Goal: Information Seeking & Learning: Learn about a topic

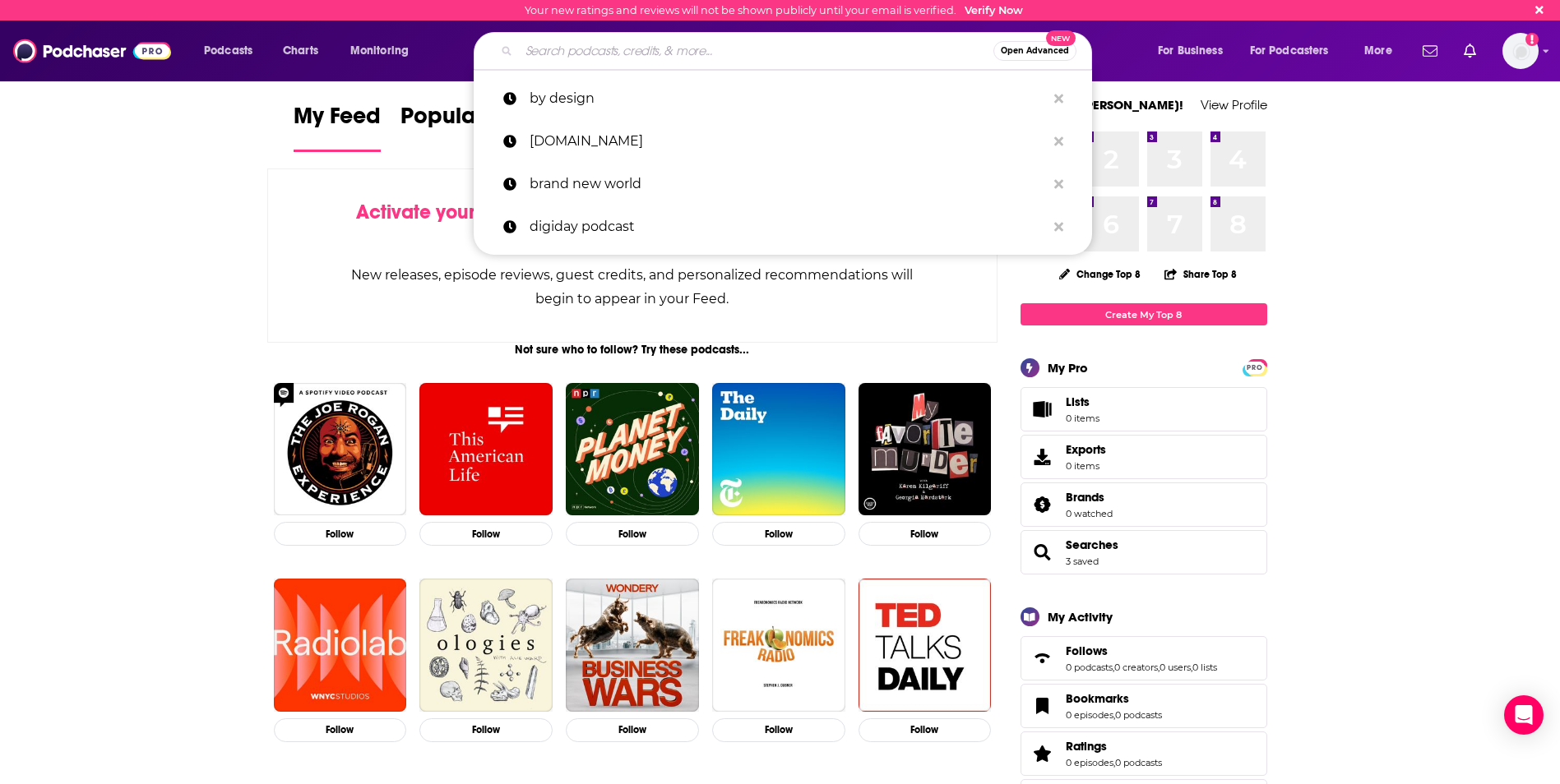
click at [599, 46] on input "Search podcasts, credits, & more..." at bounding box center [756, 50] width 474 height 26
click at [790, 49] on input "Search podcasts, credits, & more..." at bounding box center [756, 50] width 474 height 26
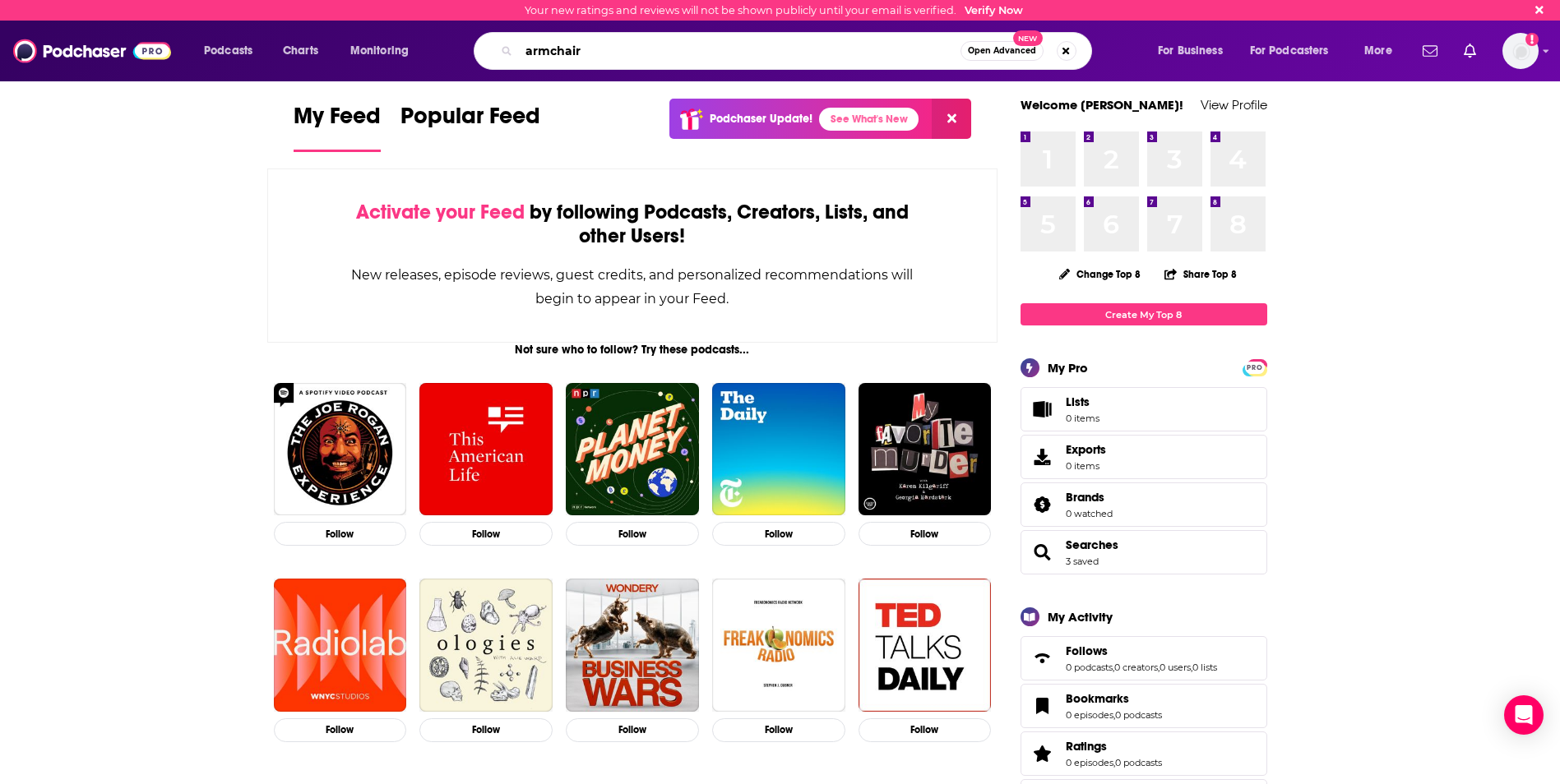
click at [632, 55] on input "armchair" at bounding box center [739, 50] width 441 height 26
type input "armchair expert"
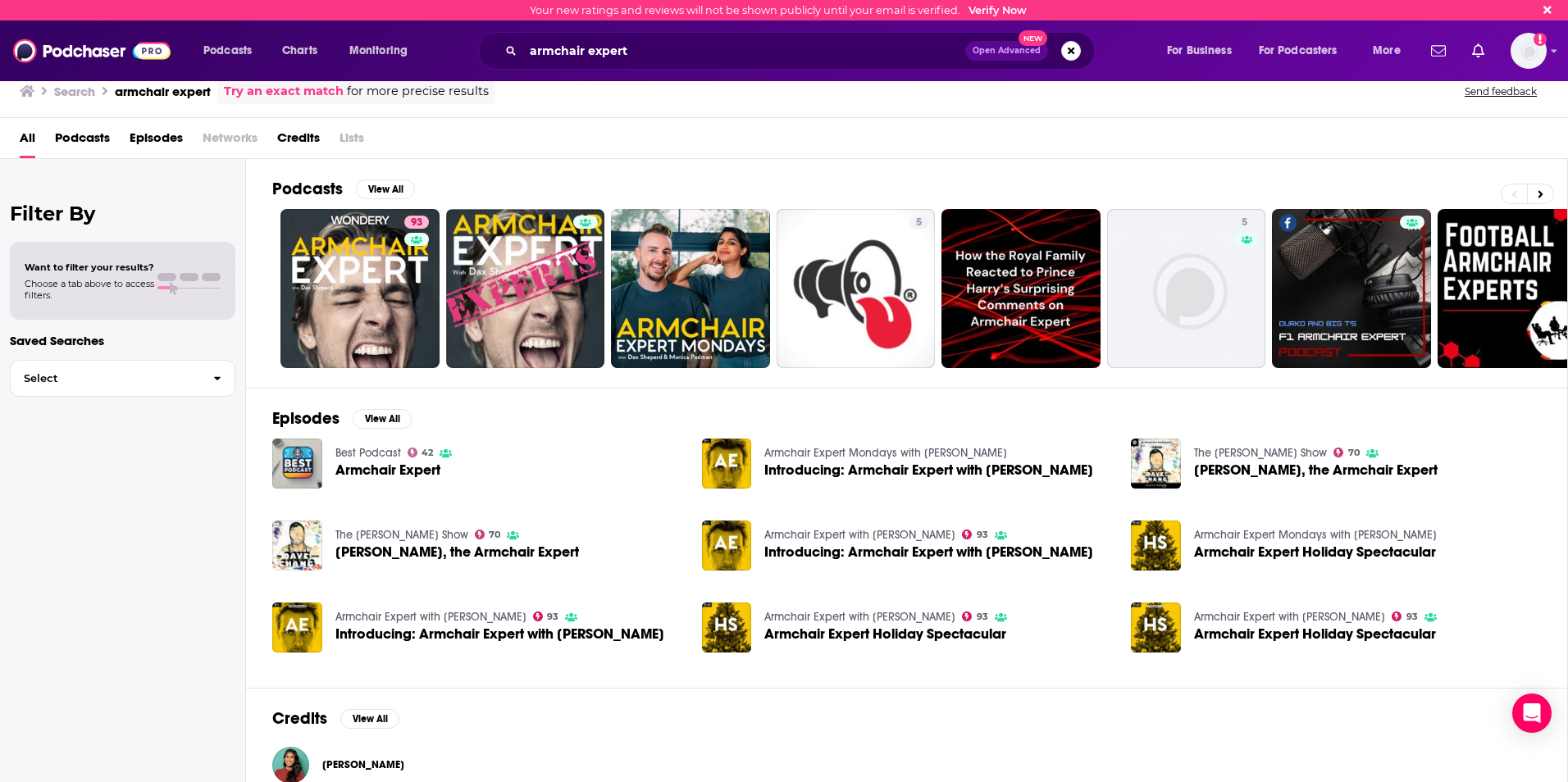
click at [88, 135] on span "Podcasts" at bounding box center [83, 140] width 55 height 33
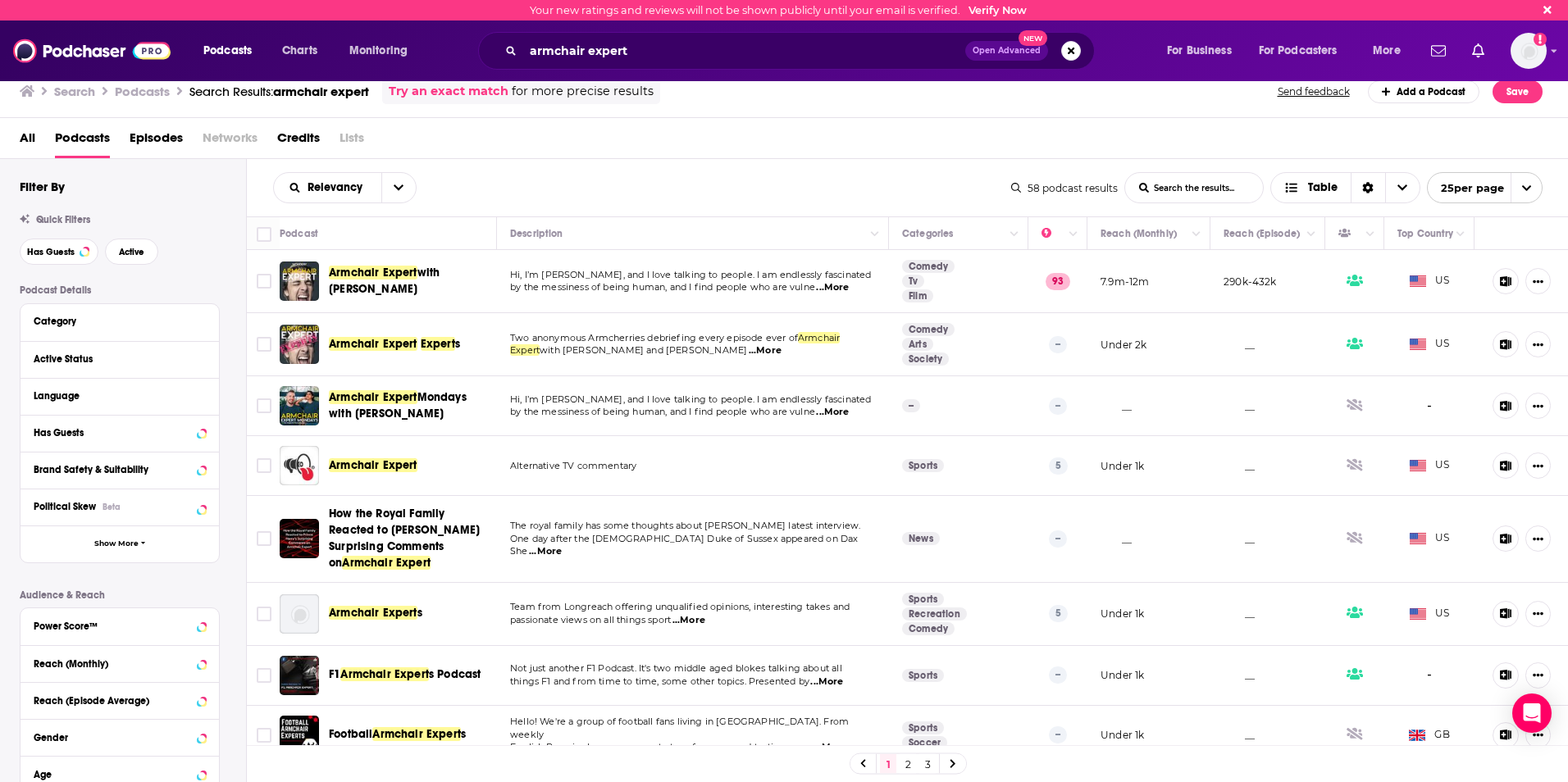
click at [395, 271] on span "Armchair Expert" at bounding box center [373, 272] width 89 height 14
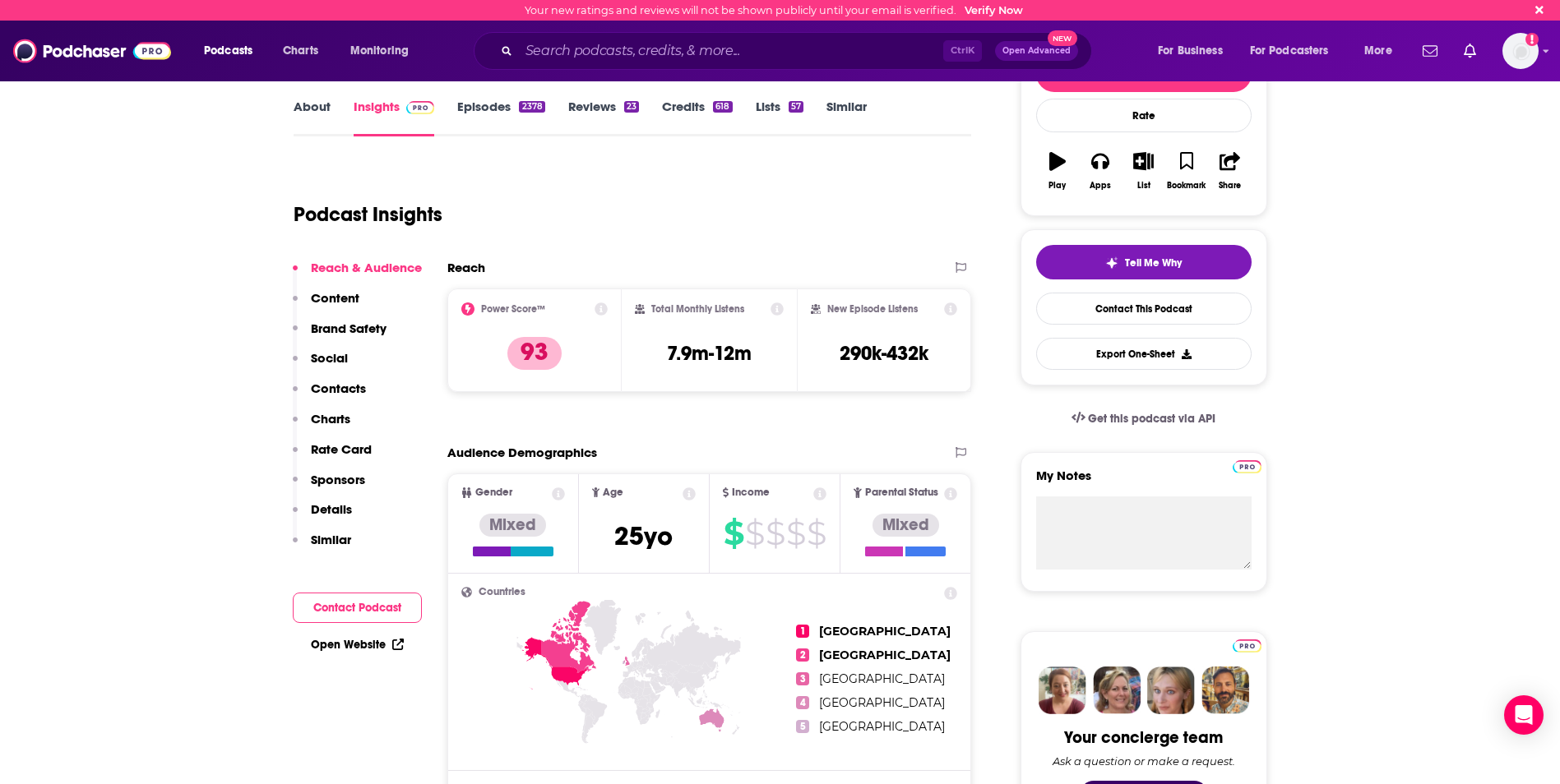
scroll to position [247, 0]
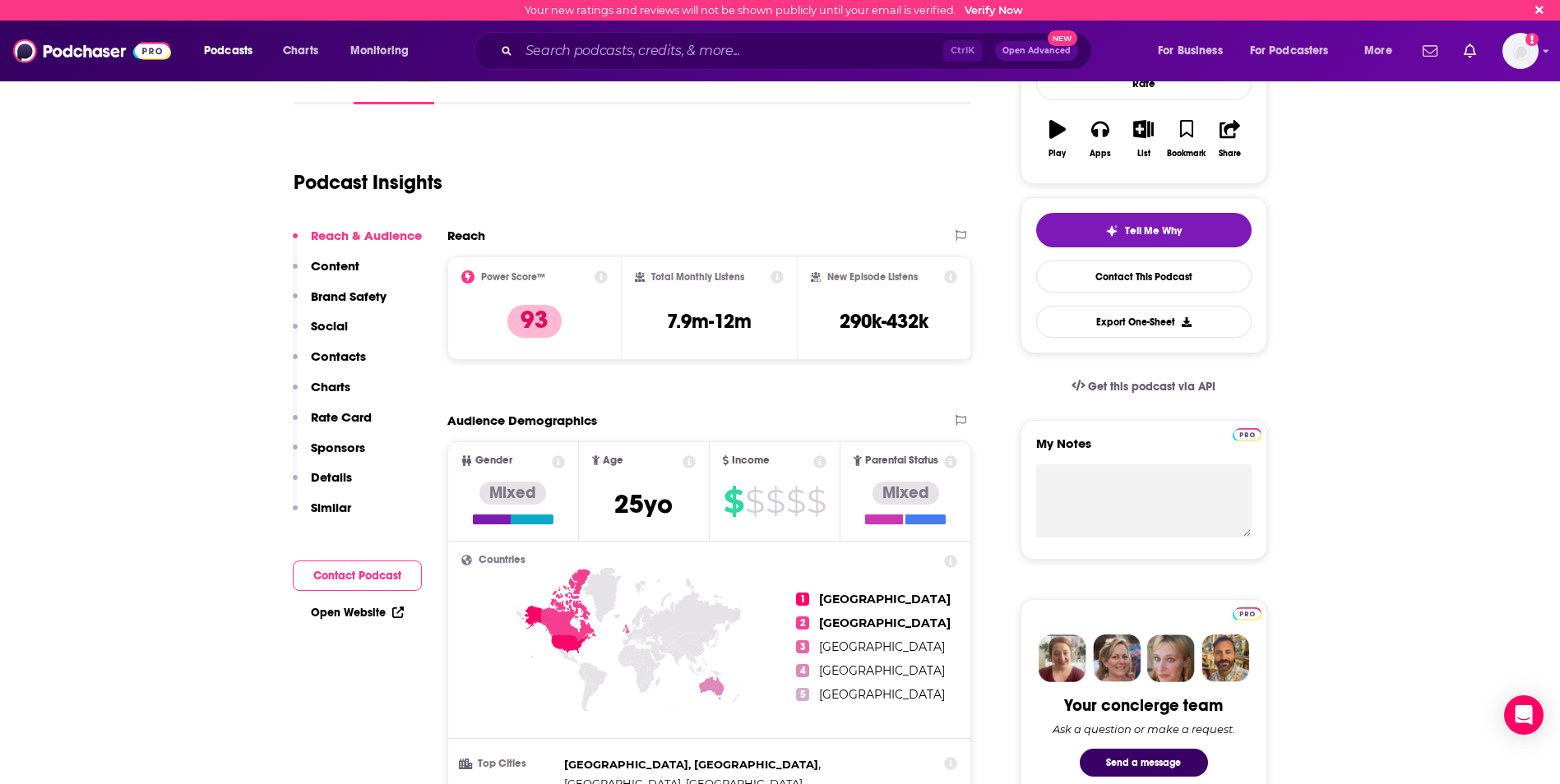
click at [602, 274] on icon at bounding box center [601, 276] width 13 height 13
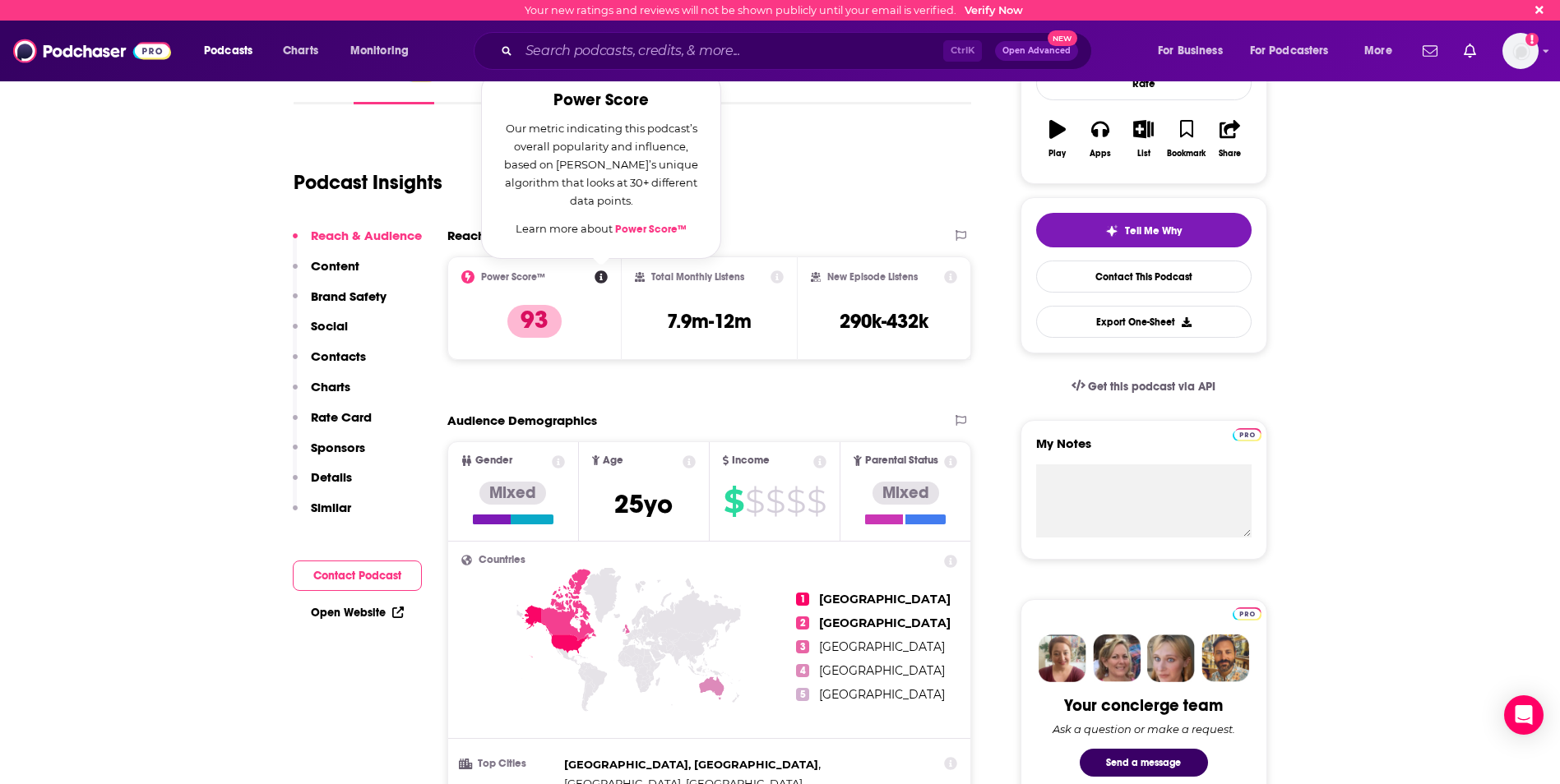
click at [810, 174] on div "Podcast Insights" at bounding box center [626, 172] width 665 height 84
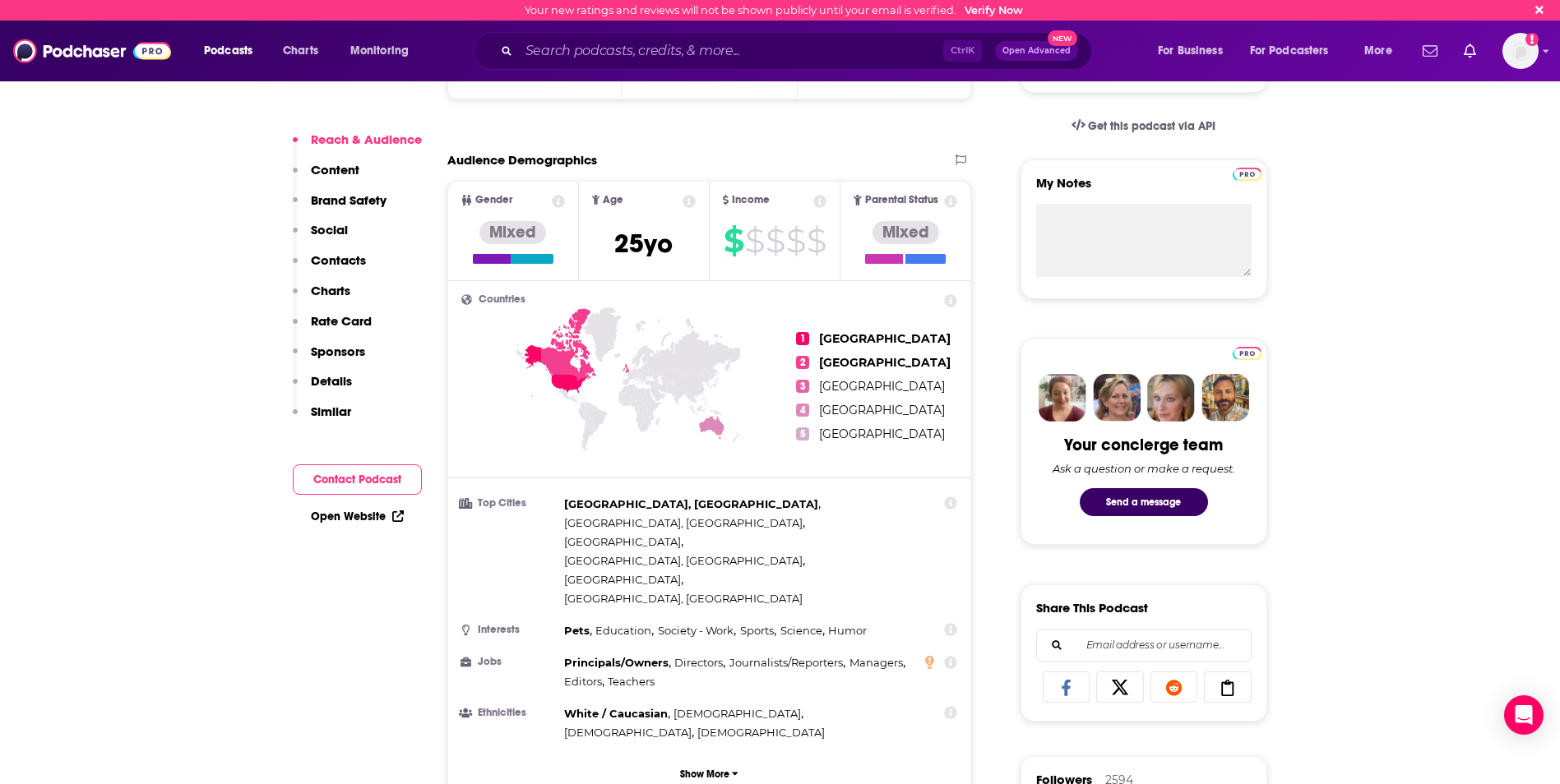
scroll to position [493, 0]
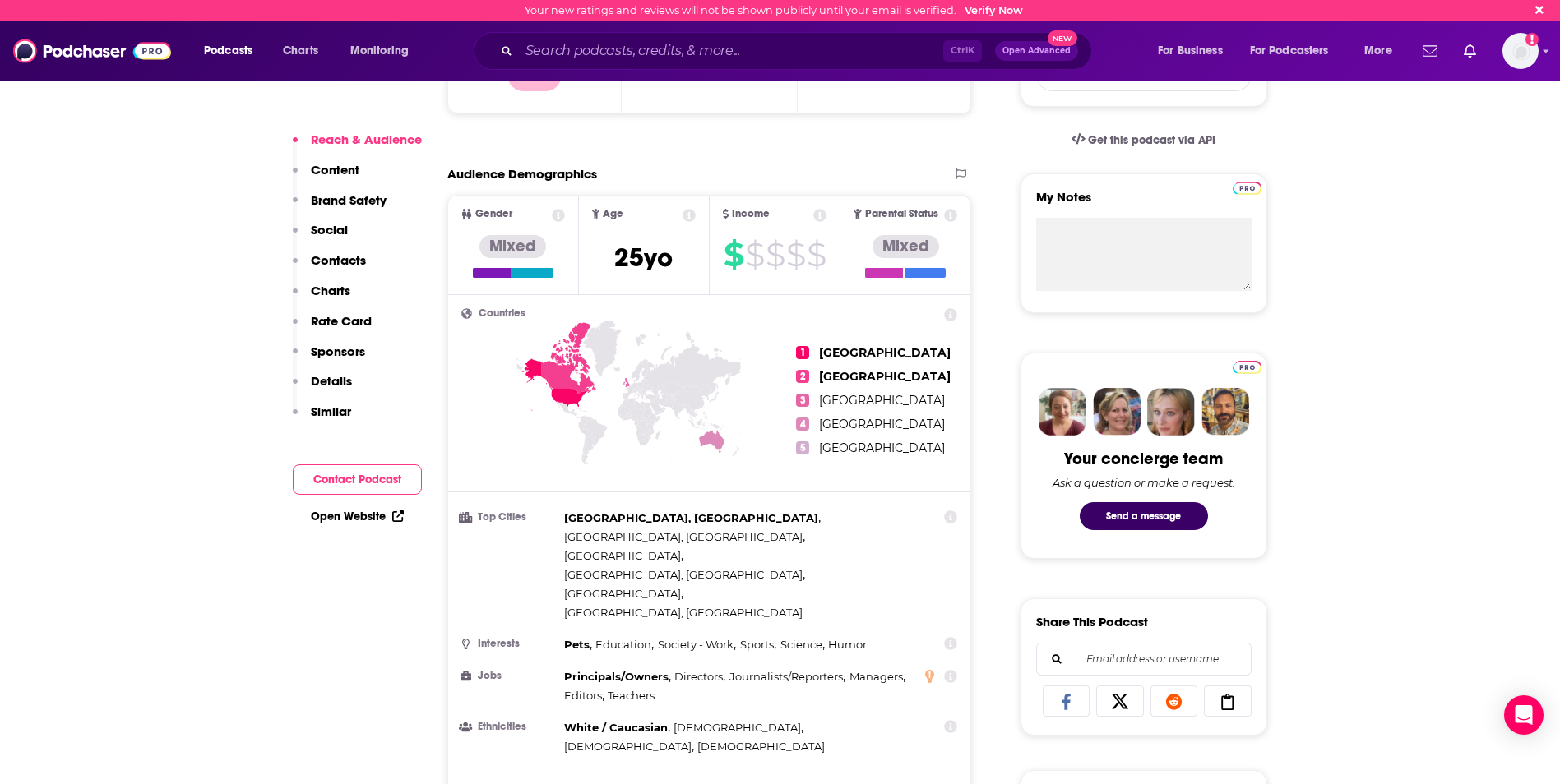
click at [502, 639] on h3 "Interests" at bounding box center [509, 644] width 96 height 11
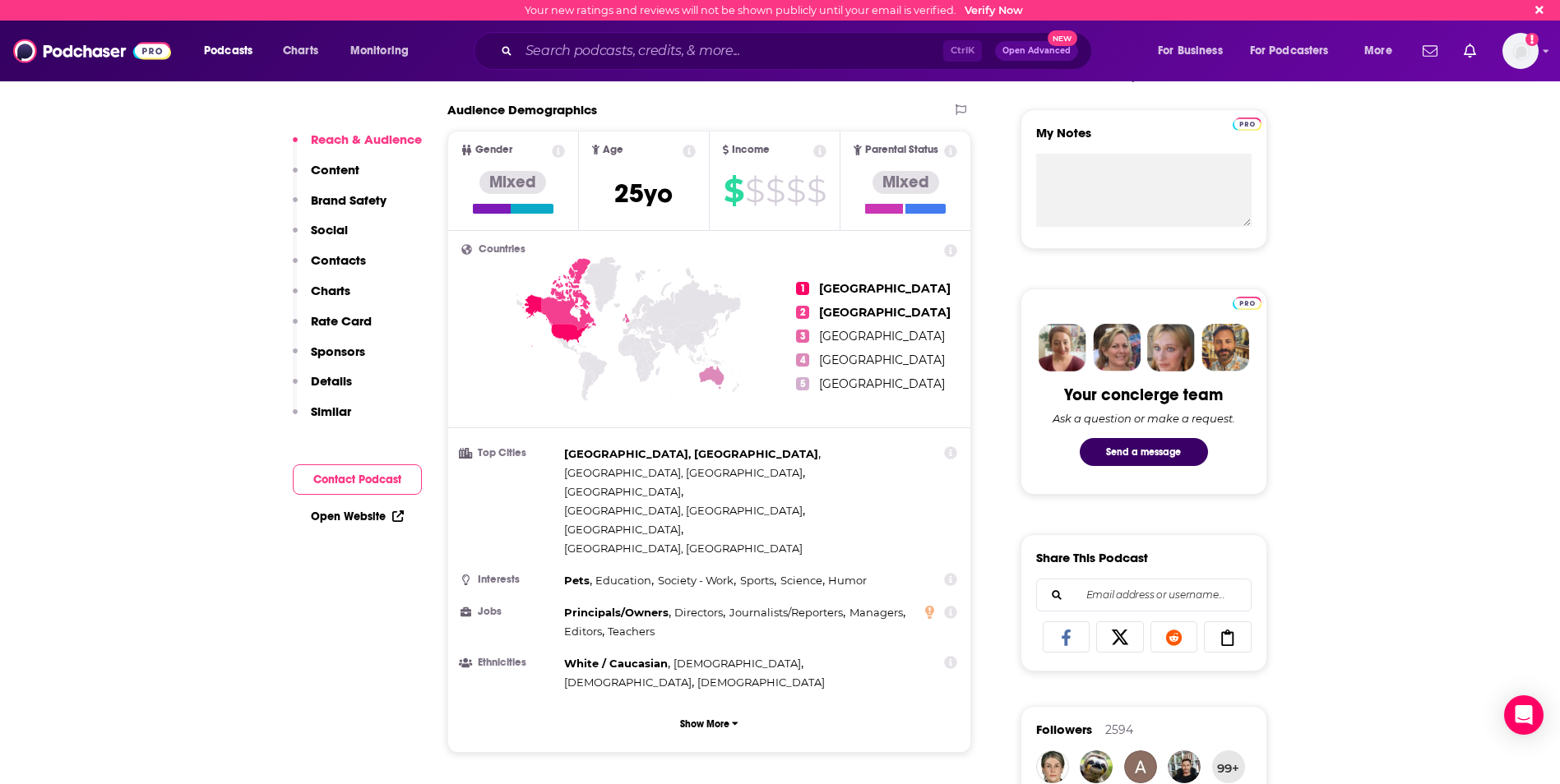
scroll to position [575, 0]
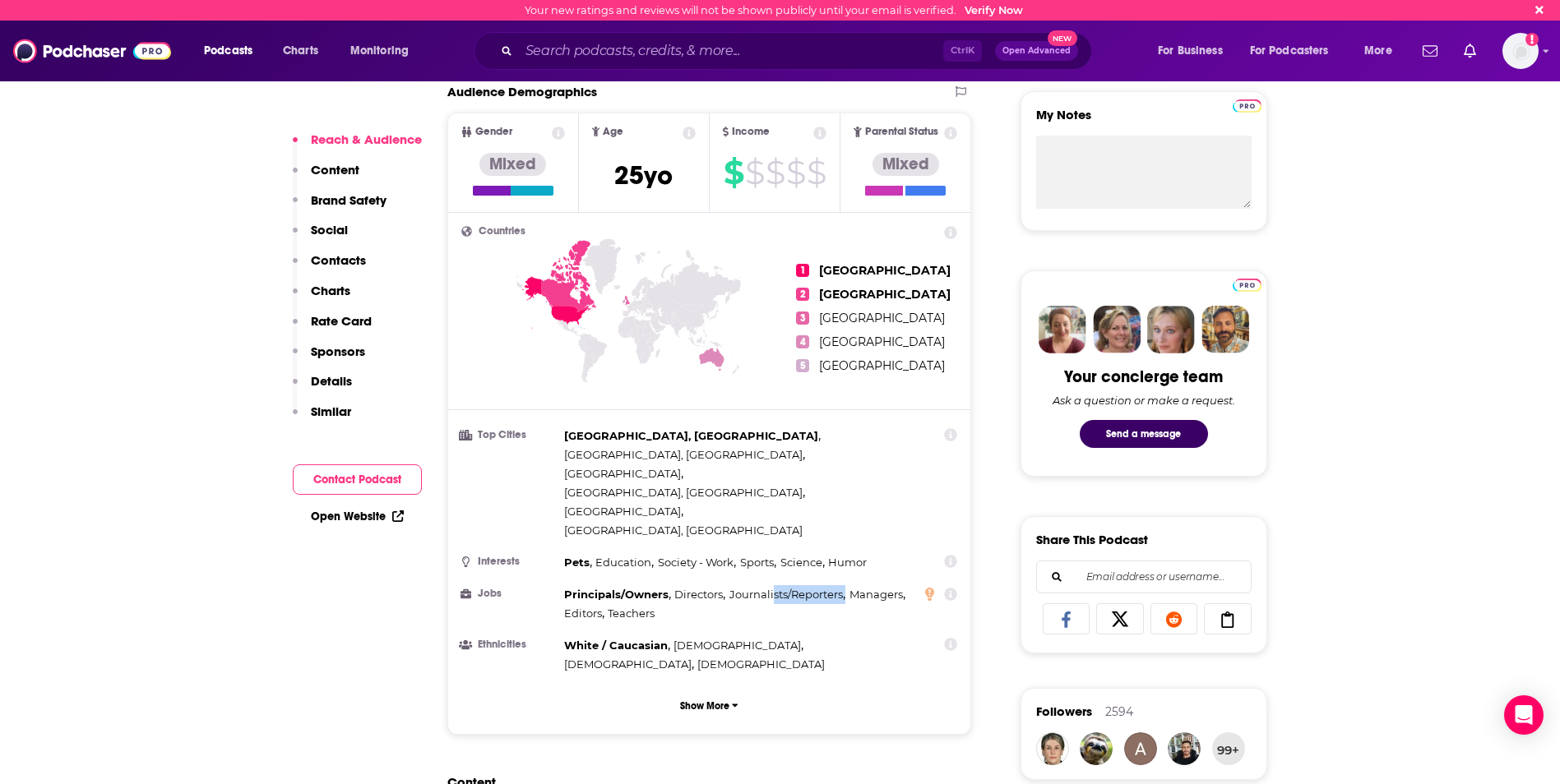
drag, startPoint x: 748, startPoint y: 525, endPoint x: 844, endPoint y: 526, distance: 96.0
click at [844, 585] on div "Principals/Owners , Directors , Journalists/Reporters , Managers , Editors , Te…" at bounding box center [739, 604] width 351 height 38
drag, startPoint x: 844, startPoint y: 526, endPoint x: 756, endPoint y: 536, distance: 88.6
click at [756, 585] on div "Principals/Owners , Directors , Journalists/Reporters , Managers , Editors , Te…" at bounding box center [739, 604] width 351 height 38
drag, startPoint x: 681, startPoint y: 537, endPoint x: 592, endPoint y: 527, distance: 89.6
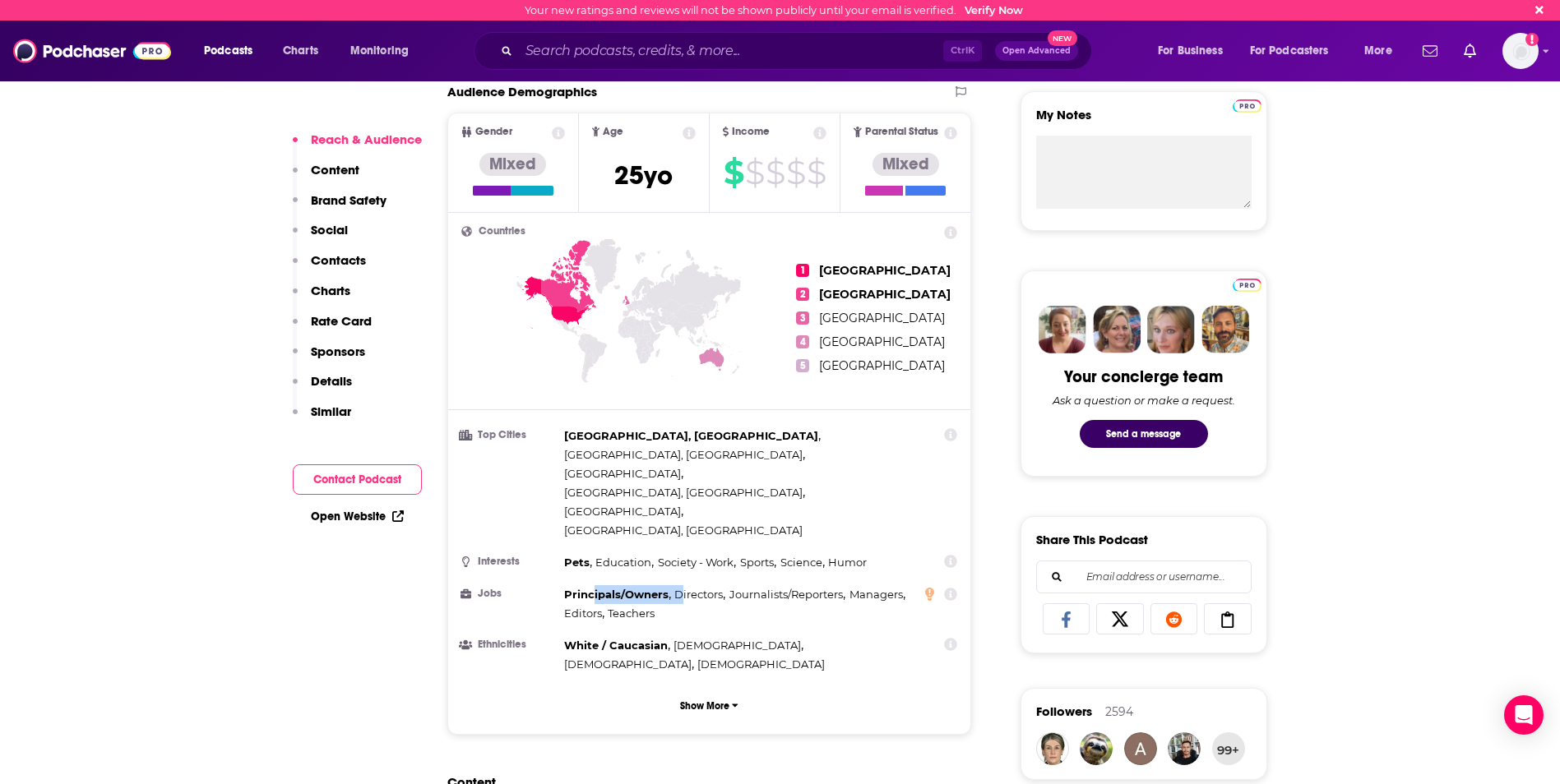
click at [592, 585] on div "Principals/Owners , Directors , Journalists/Reporters , Managers , Editors , Te…" at bounding box center [739, 604] width 351 height 38
drag, startPoint x: 592, startPoint y: 527, endPoint x: 669, endPoint y: 535, distance: 77.4
click at [671, 585] on div "Principals/Owners , Directors , Journalists/Reporters , Managers , Editors , Te…" at bounding box center [739, 604] width 351 height 38
drag, startPoint x: 682, startPoint y: 536, endPoint x: 579, endPoint y: 525, distance: 103.6
click at [579, 585] on div "Principals/Owners , Directors , Journalists/Reporters , Managers , Editors , Te…" at bounding box center [739, 604] width 351 height 38
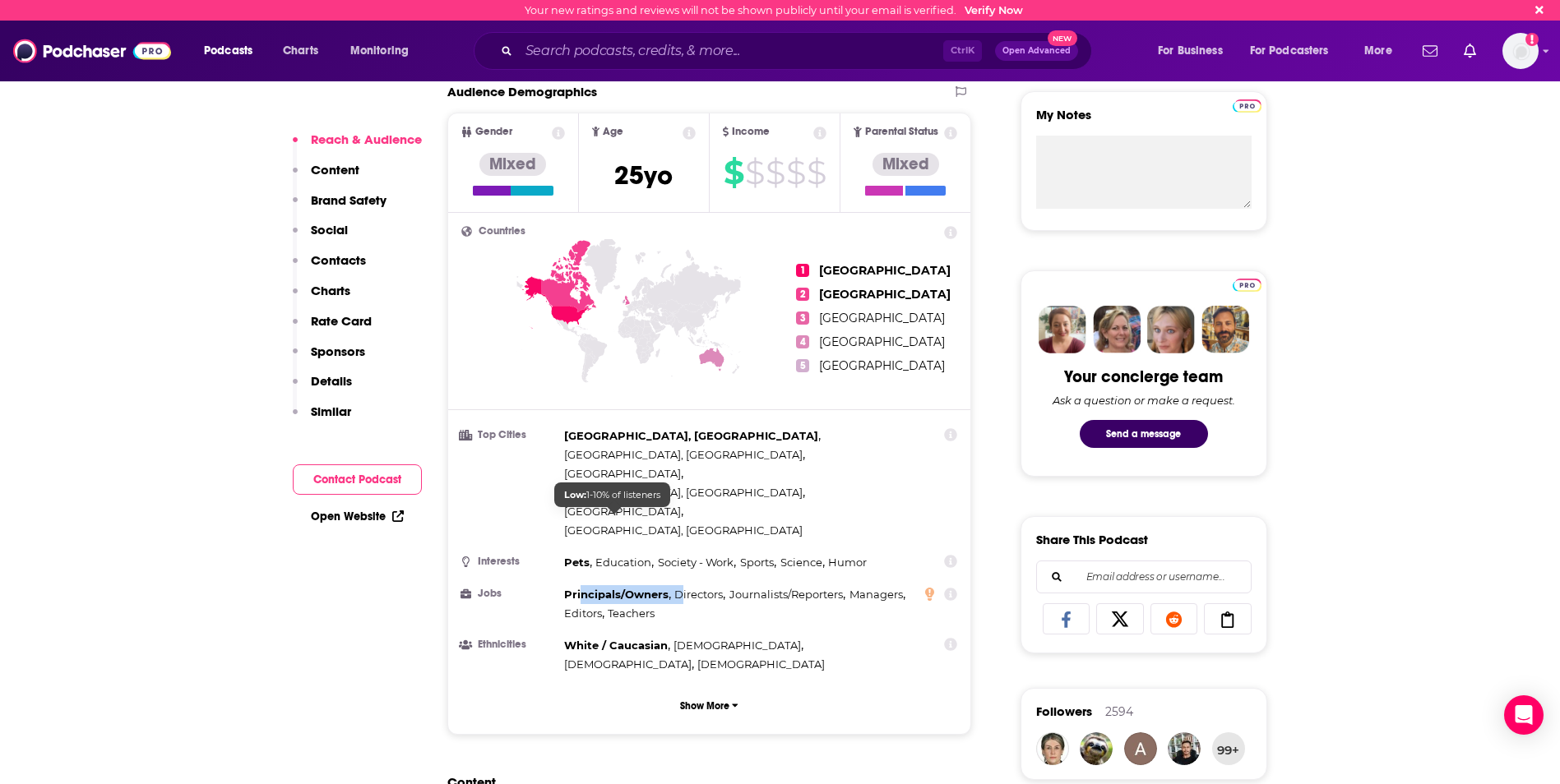
drag, startPoint x: 579, startPoint y: 525, endPoint x: 678, endPoint y: 532, distance: 99.2
click at [678, 585] on div "Principals/Owners , Directors , Journalists/Reporters , Managers , Editors , Te…" at bounding box center [739, 604] width 351 height 38
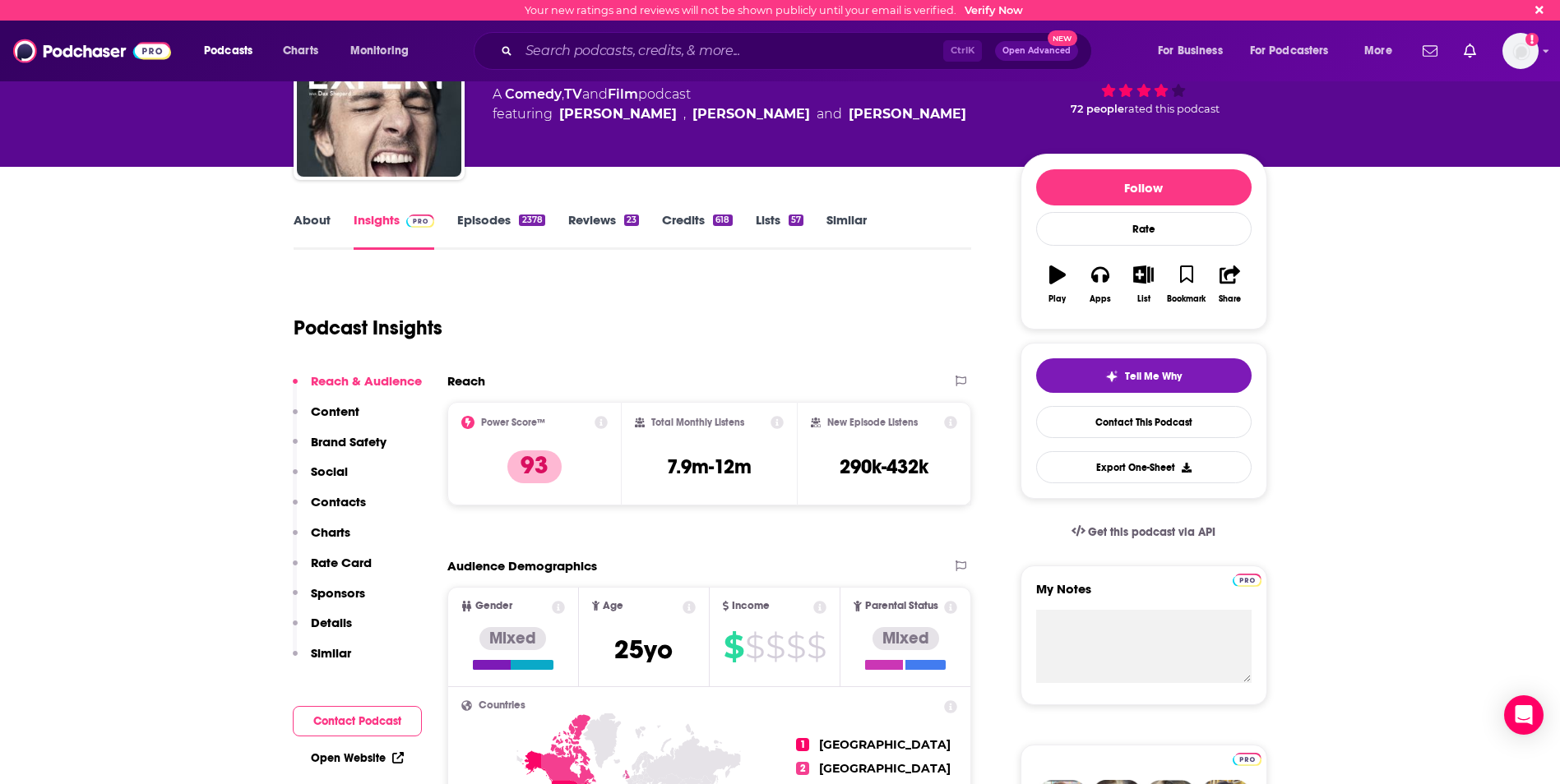
scroll to position [82, 0]
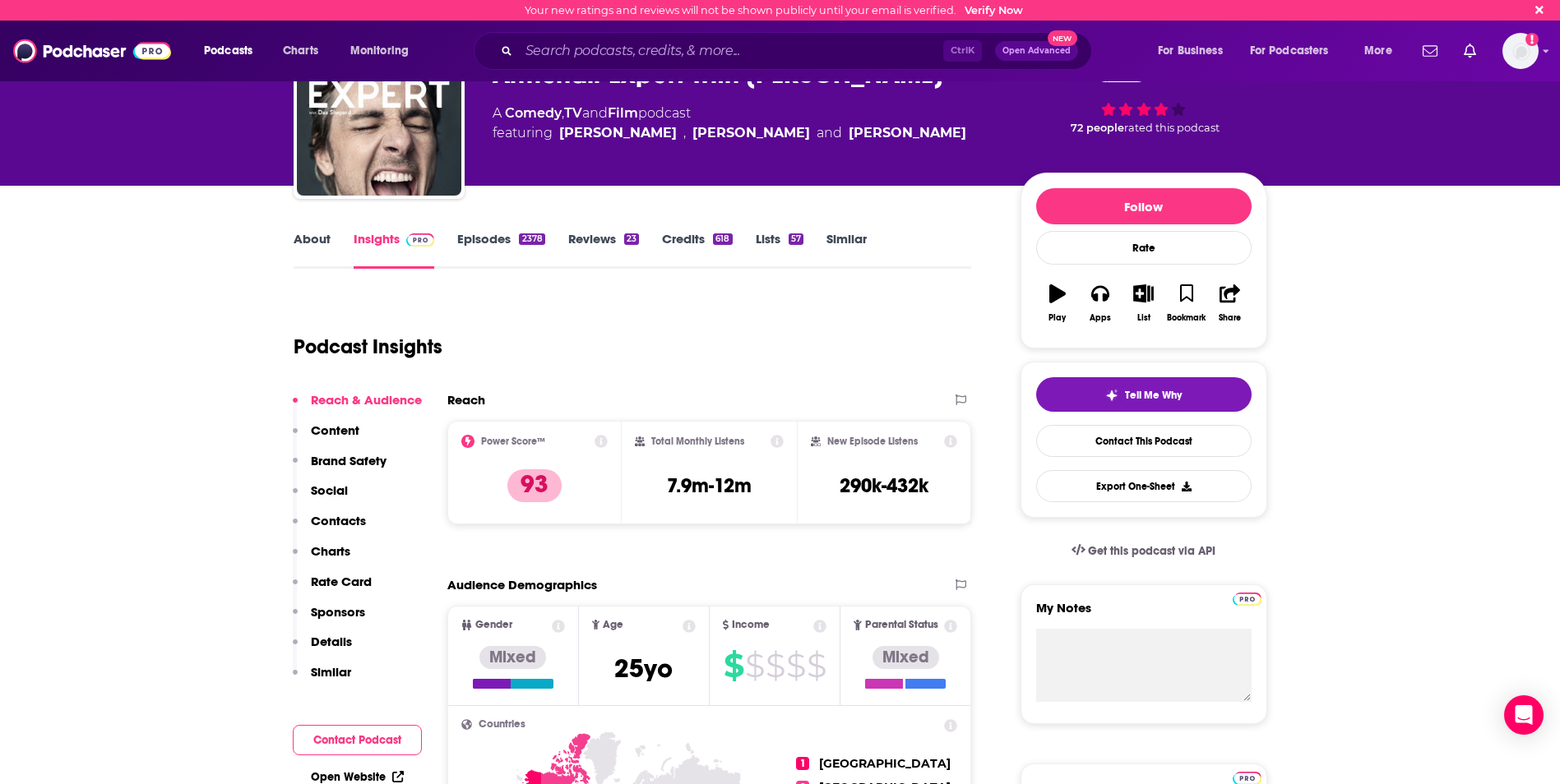
click at [496, 246] on link "Episodes 2378" at bounding box center [501, 250] width 87 height 38
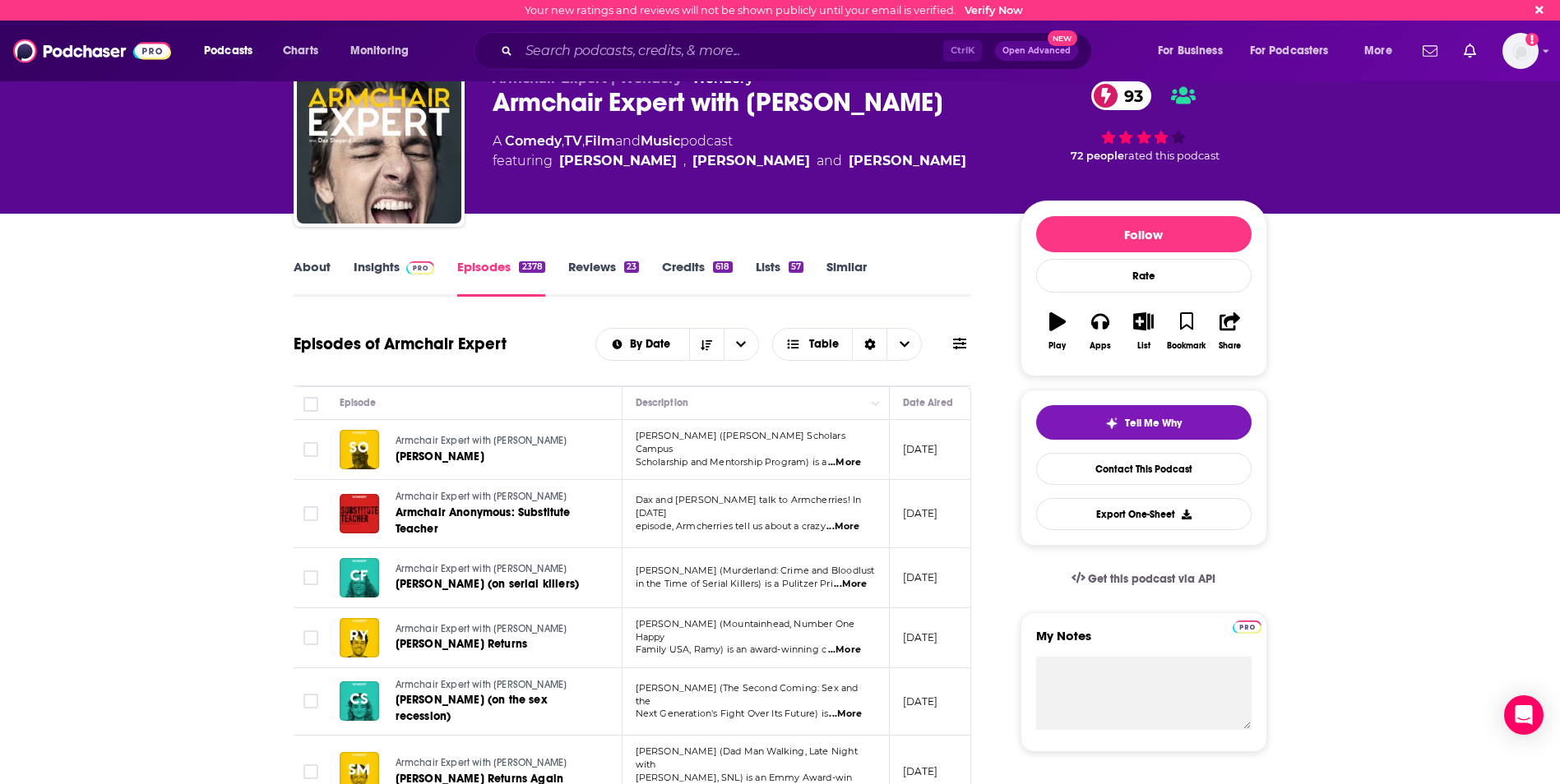
scroll to position [82, 0]
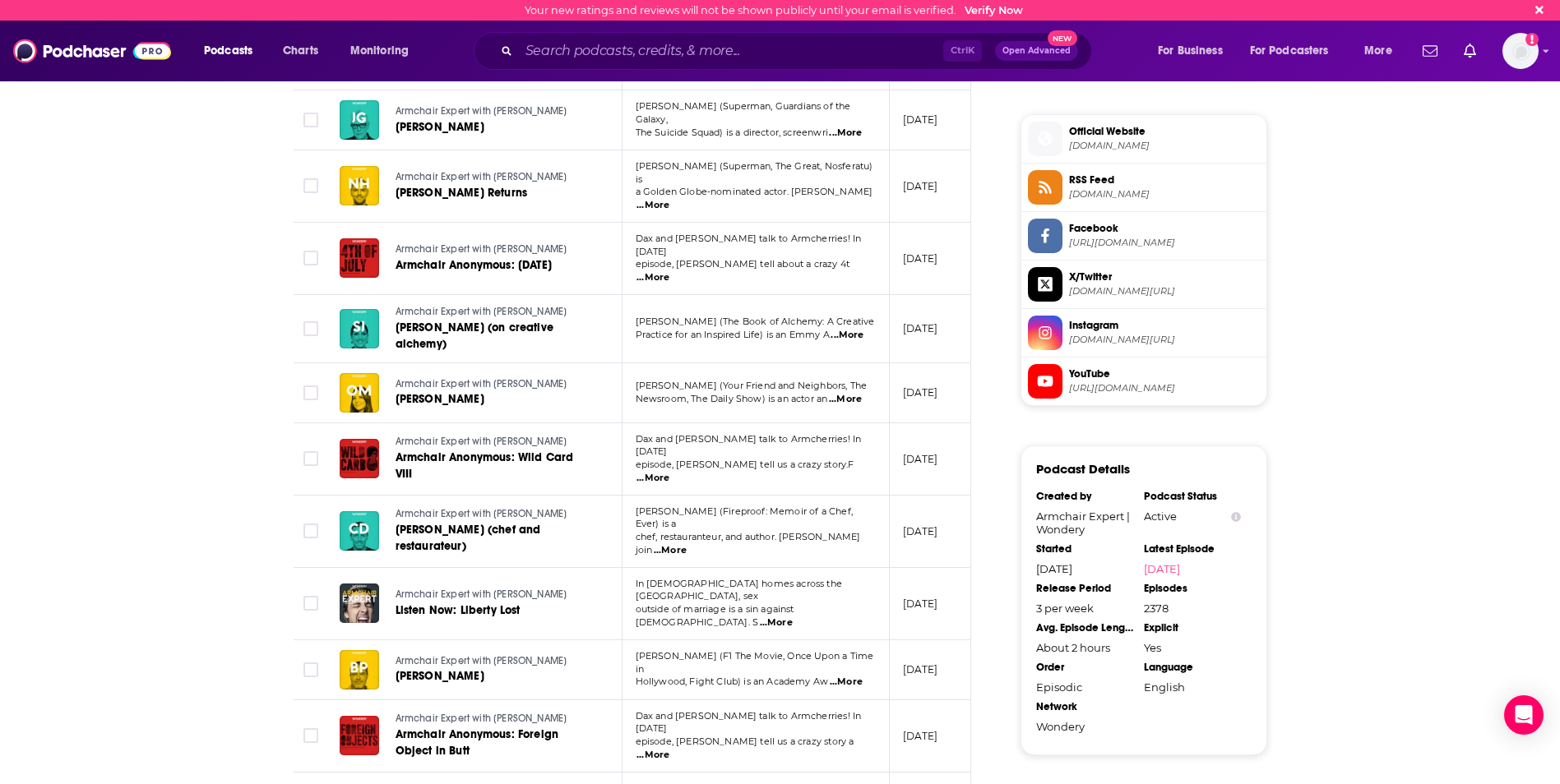
scroll to position [1397, 0]
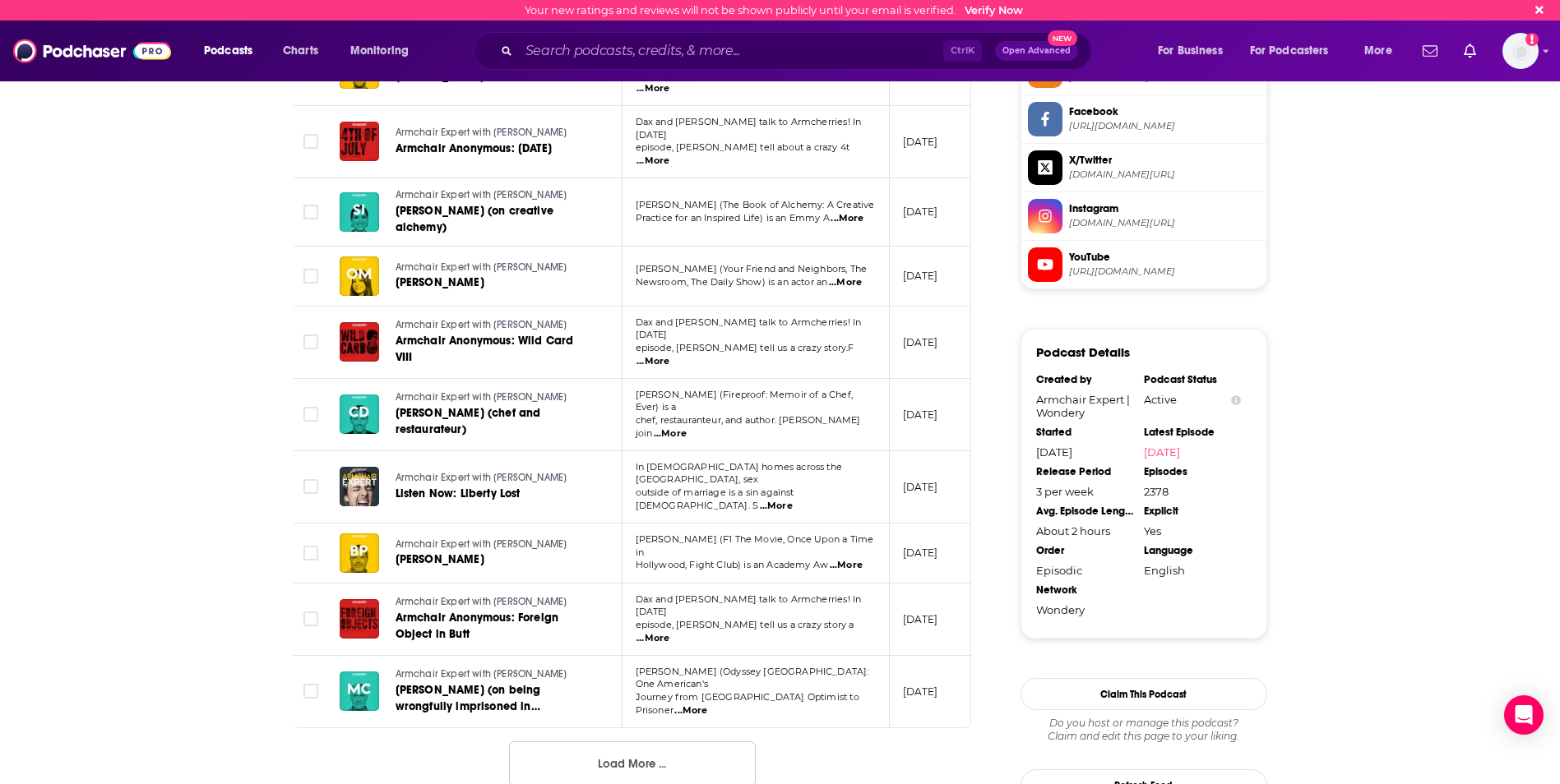
click at [618, 741] on button "Load More ..." at bounding box center [632, 764] width 247 height 44
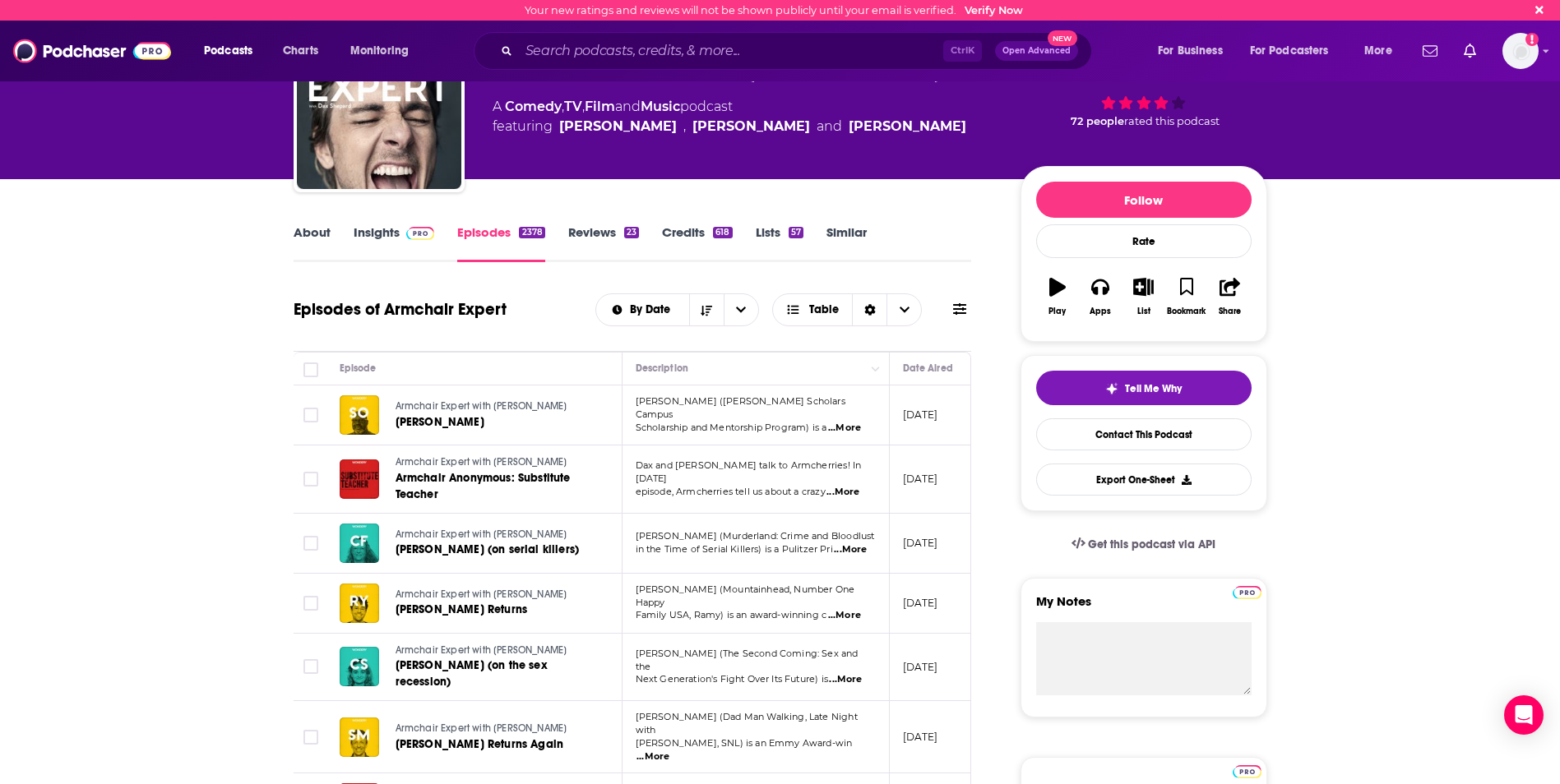
scroll to position [82, 0]
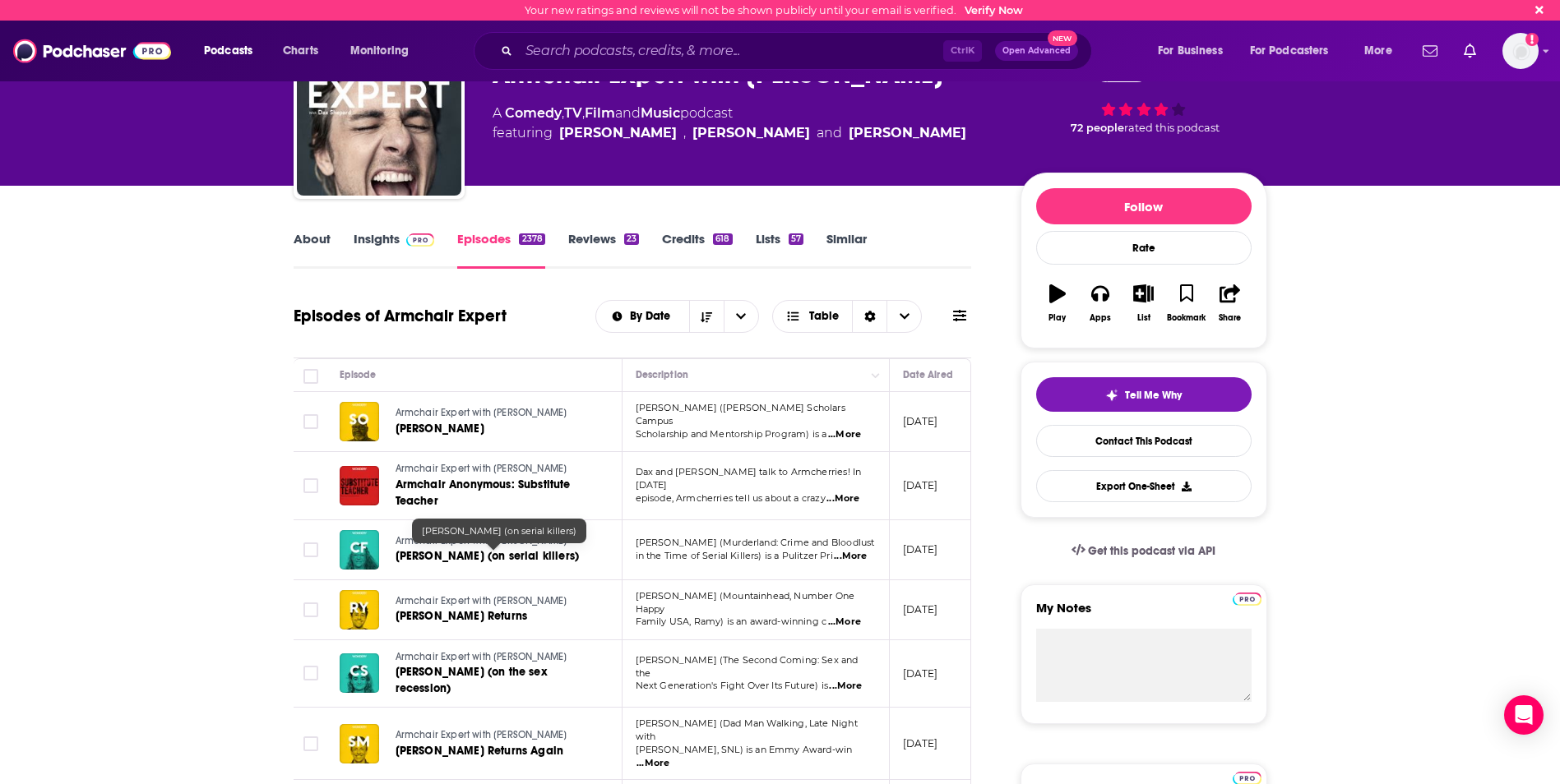
click at [437, 555] on span "[PERSON_NAME] (on serial killers)" at bounding box center [487, 556] width 184 height 14
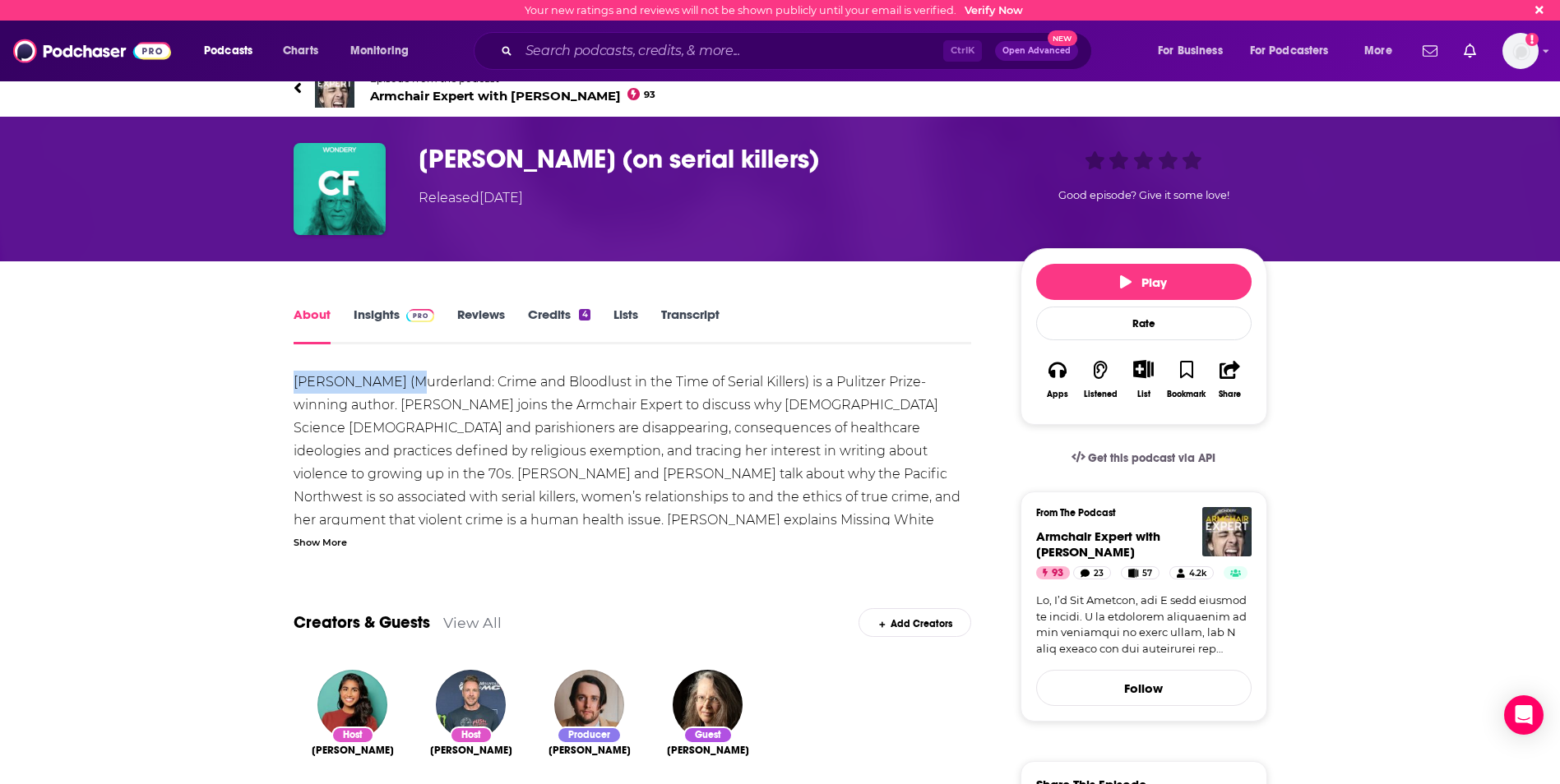
drag, startPoint x: 282, startPoint y: 379, endPoint x: 393, endPoint y: 385, distance: 111.2
drag, startPoint x: 393, startPoint y: 385, endPoint x: 340, endPoint y: 382, distance: 53.1
copy div "[PERSON_NAME]"
click at [538, 471] on div "[PERSON_NAME] (Murderland: Crime and Bloodlust in the Time of Serial Killers) i…" at bounding box center [632, 543] width 678 height 346
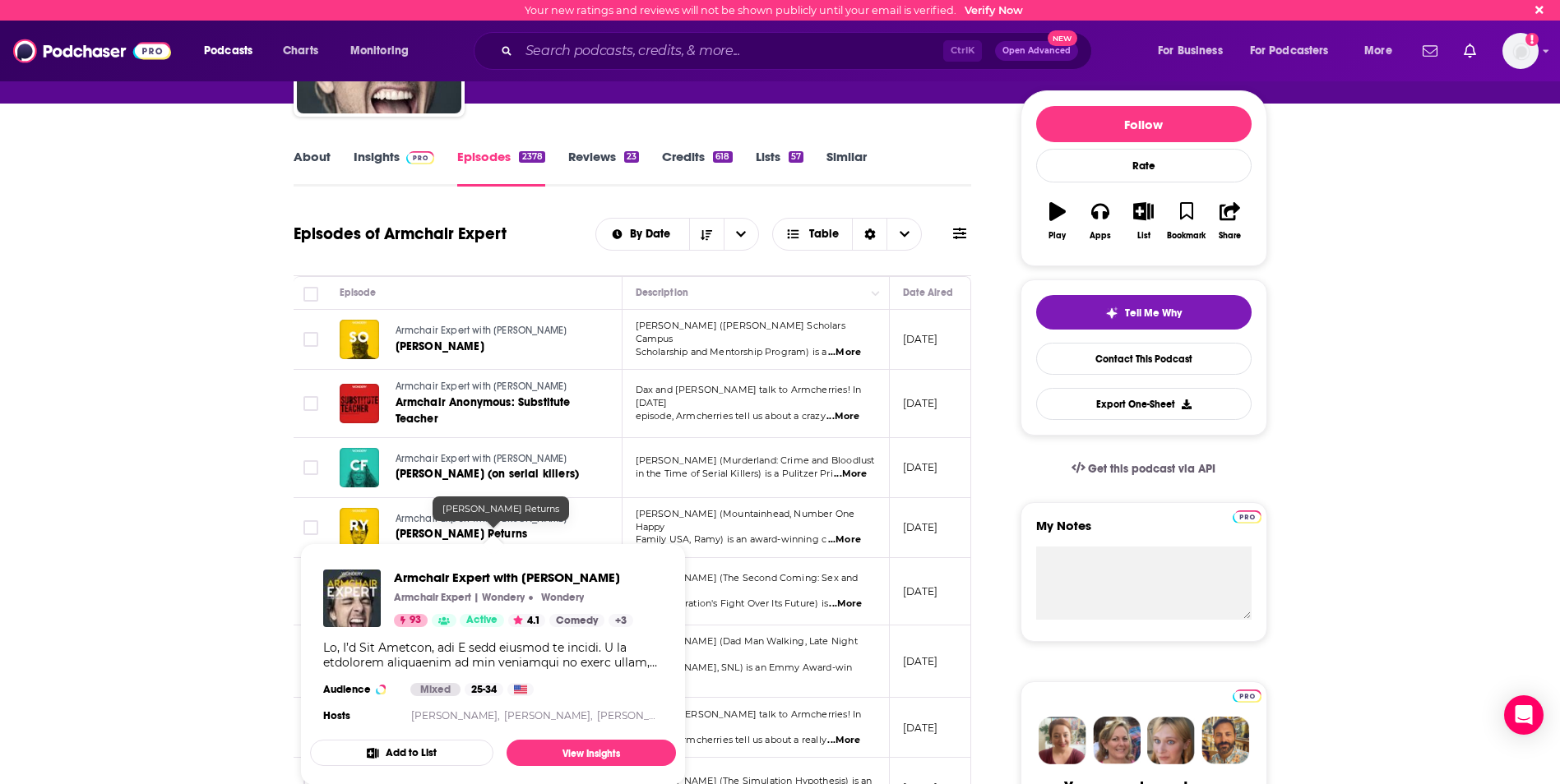
scroll to position [247, 0]
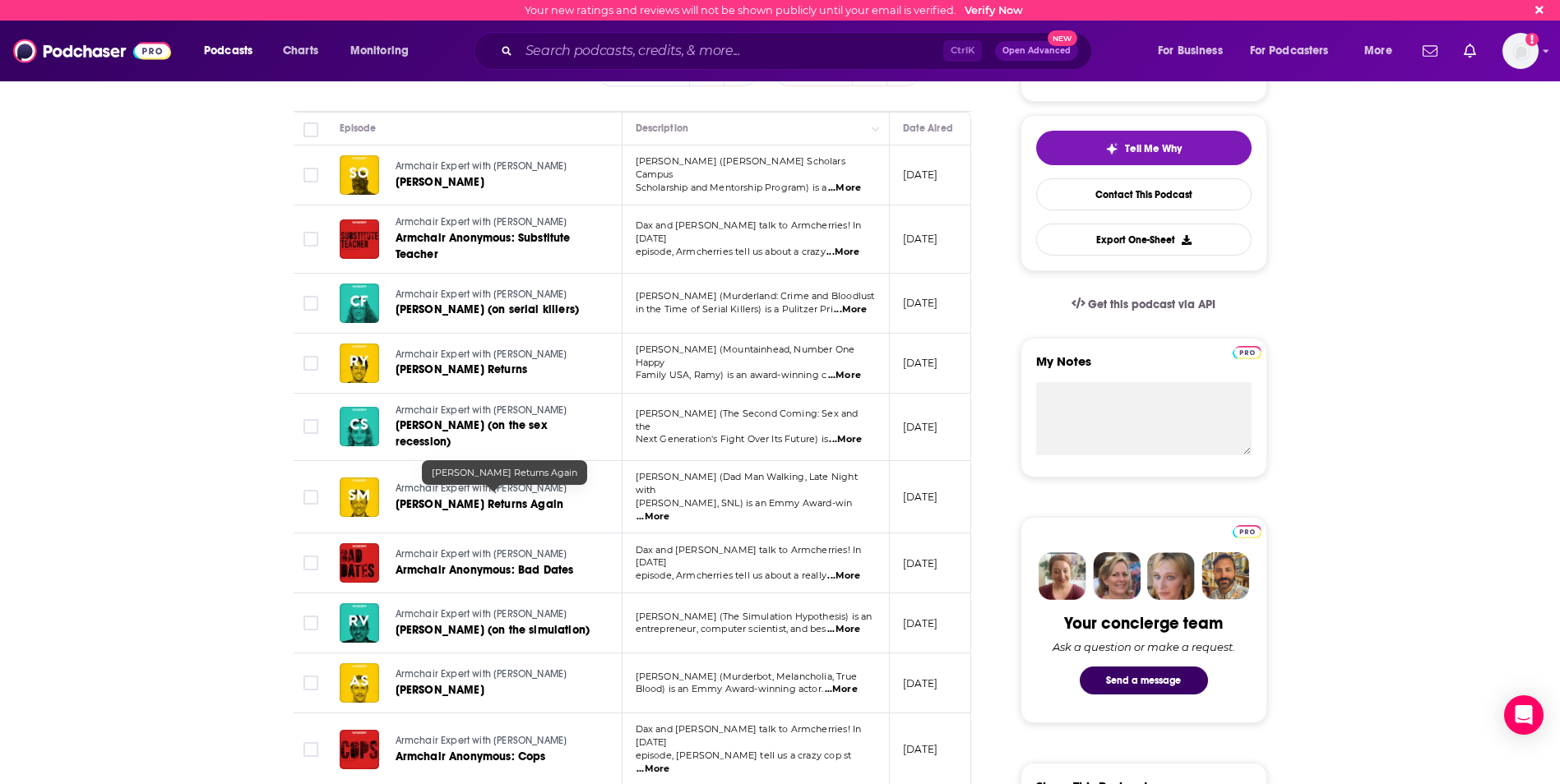
scroll to position [411, 0]
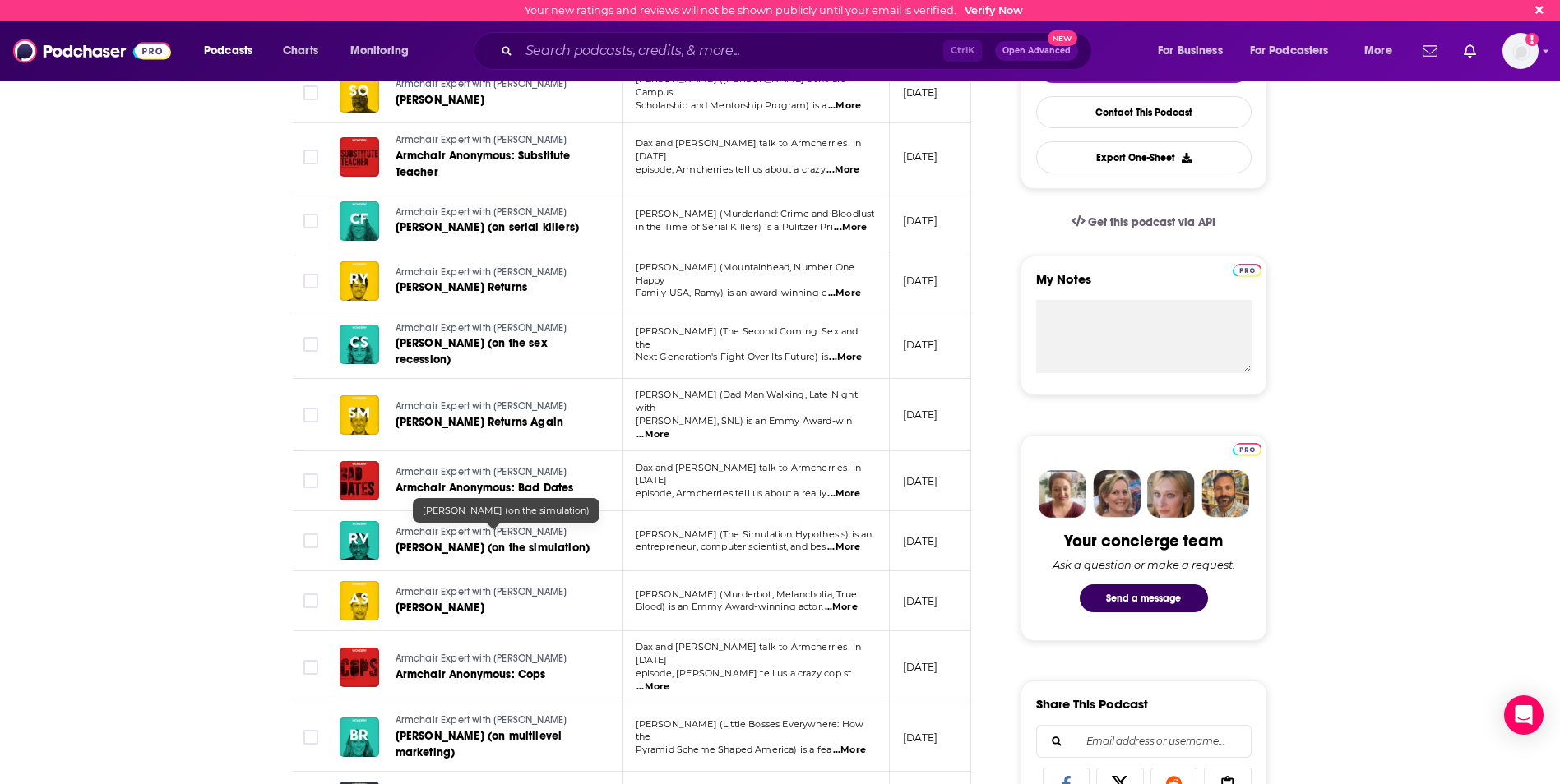
click at [454, 541] on span "[PERSON_NAME] (on the simulation)" at bounding box center [492, 548] width 195 height 14
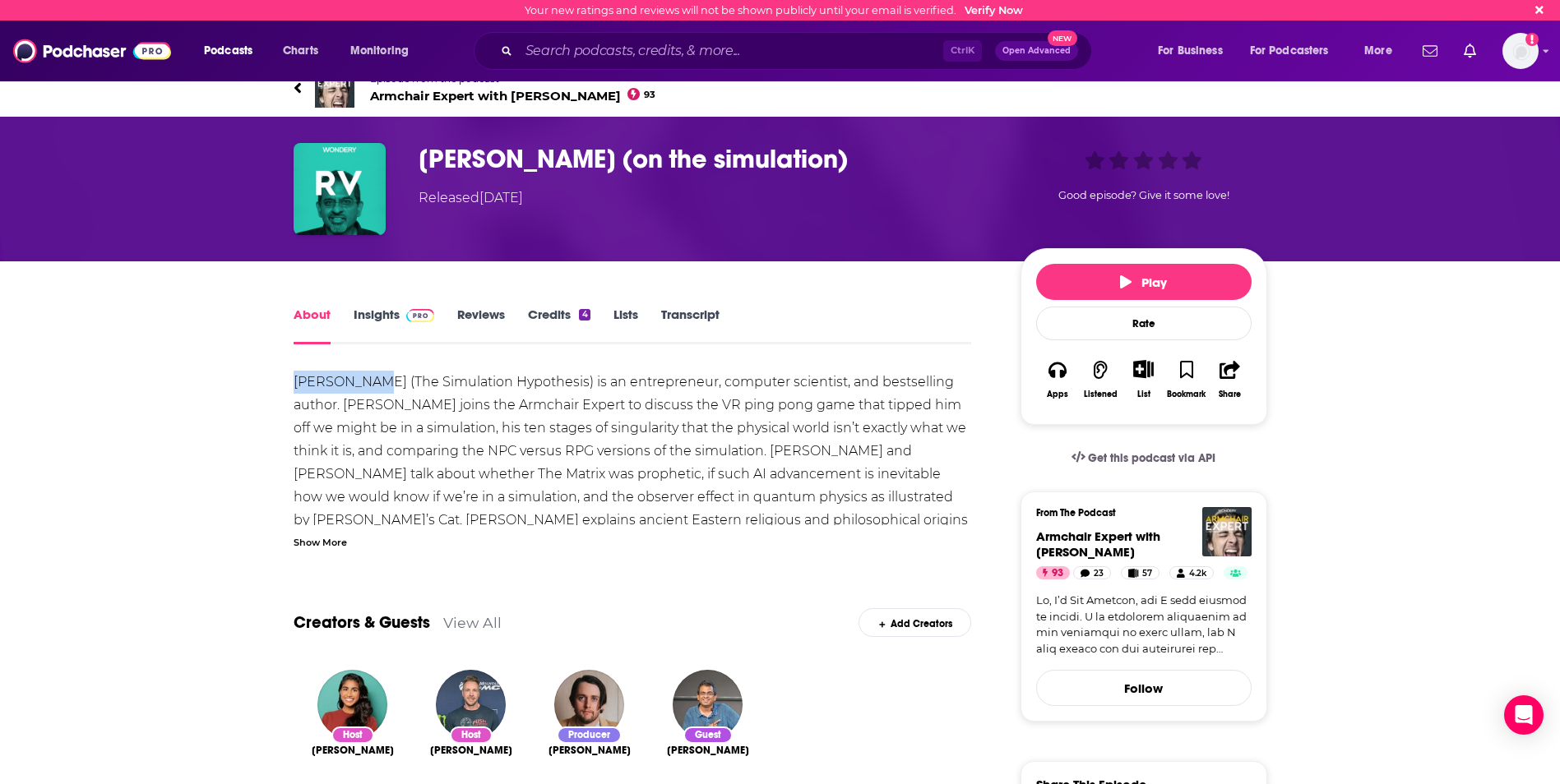
drag, startPoint x: 287, startPoint y: 381, endPoint x: 369, endPoint y: 379, distance: 82.0
drag, startPoint x: 369, startPoint y: 379, endPoint x: 335, endPoint y: 384, distance: 34.4
copy div "[PERSON_NAME]"
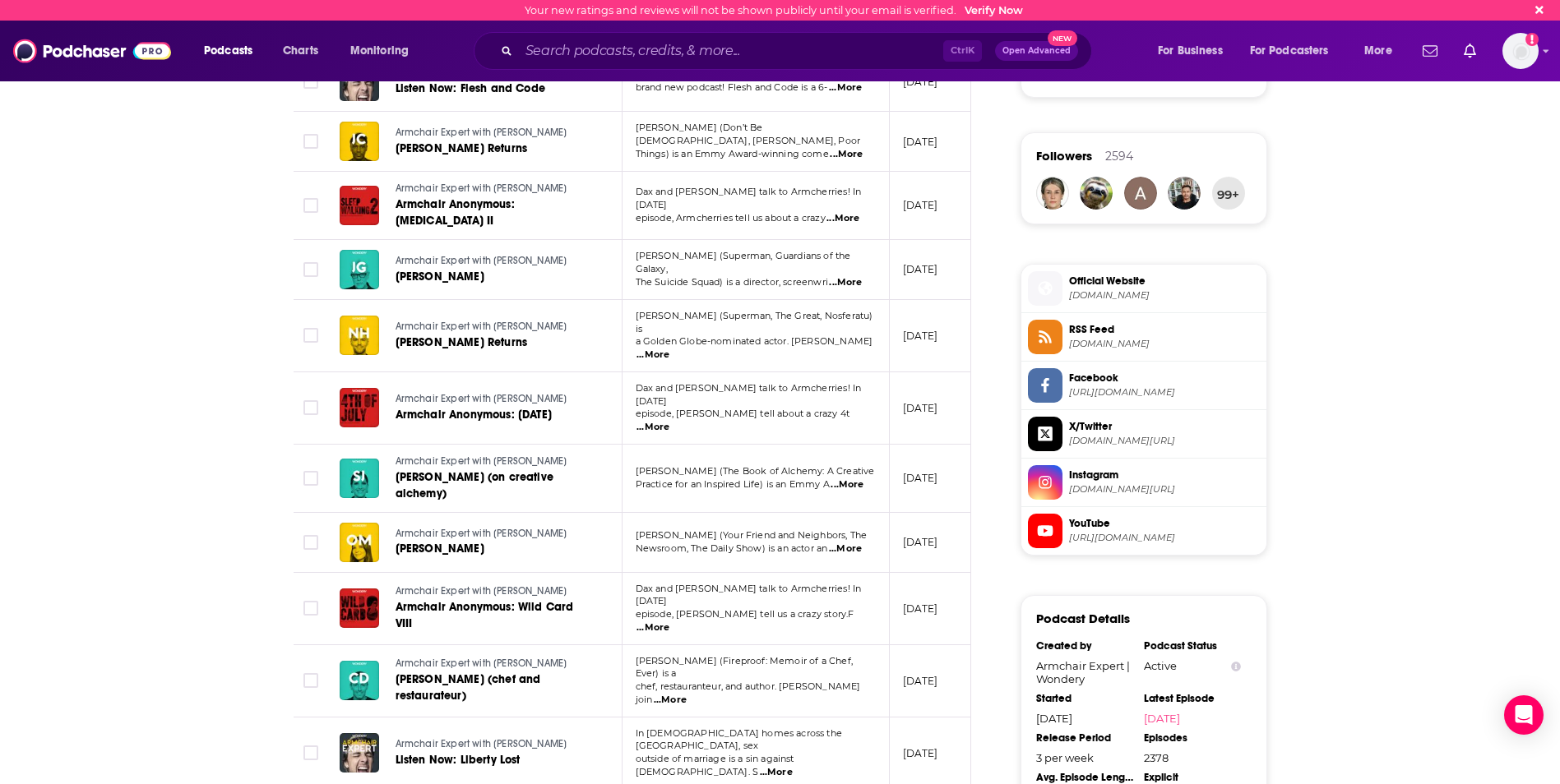
scroll to position [1151, 0]
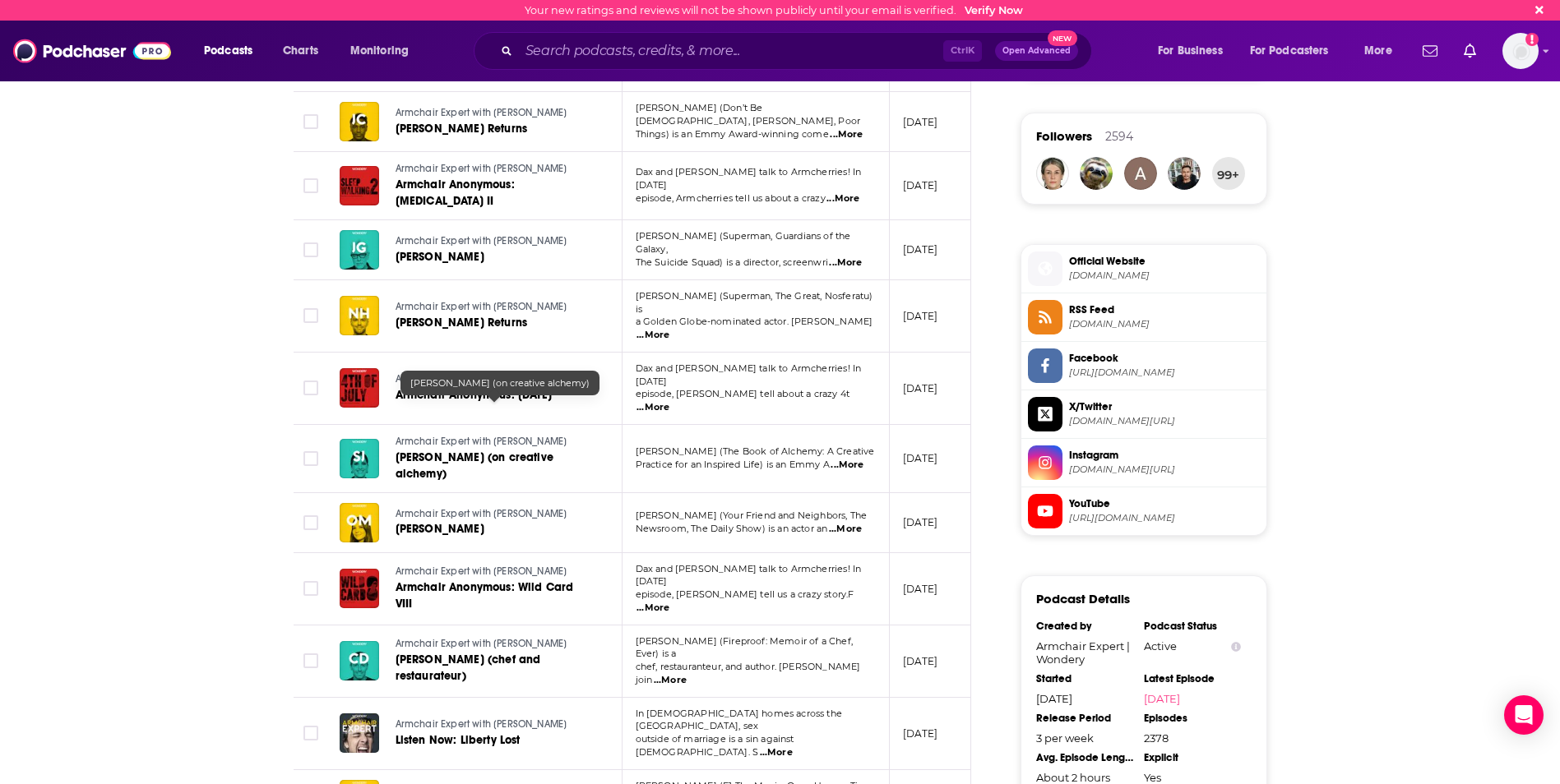
click at [420, 450] on span "[PERSON_NAME] (on creative alchemy)" at bounding box center [474, 466] width 158 height 31
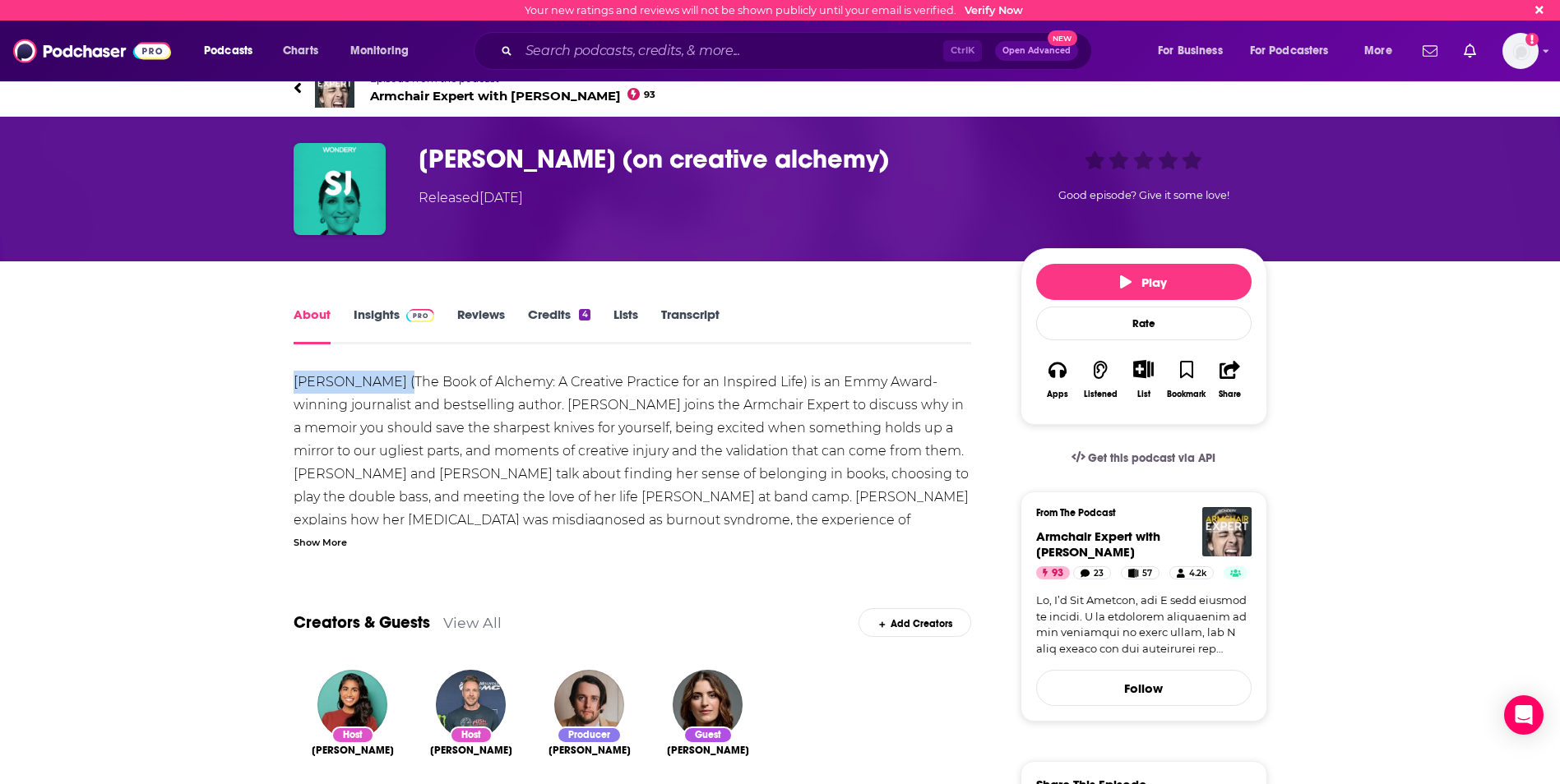
drag, startPoint x: 288, startPoint y: 380, endPoint x: 393, endPoint y: 384, distance: 105.1
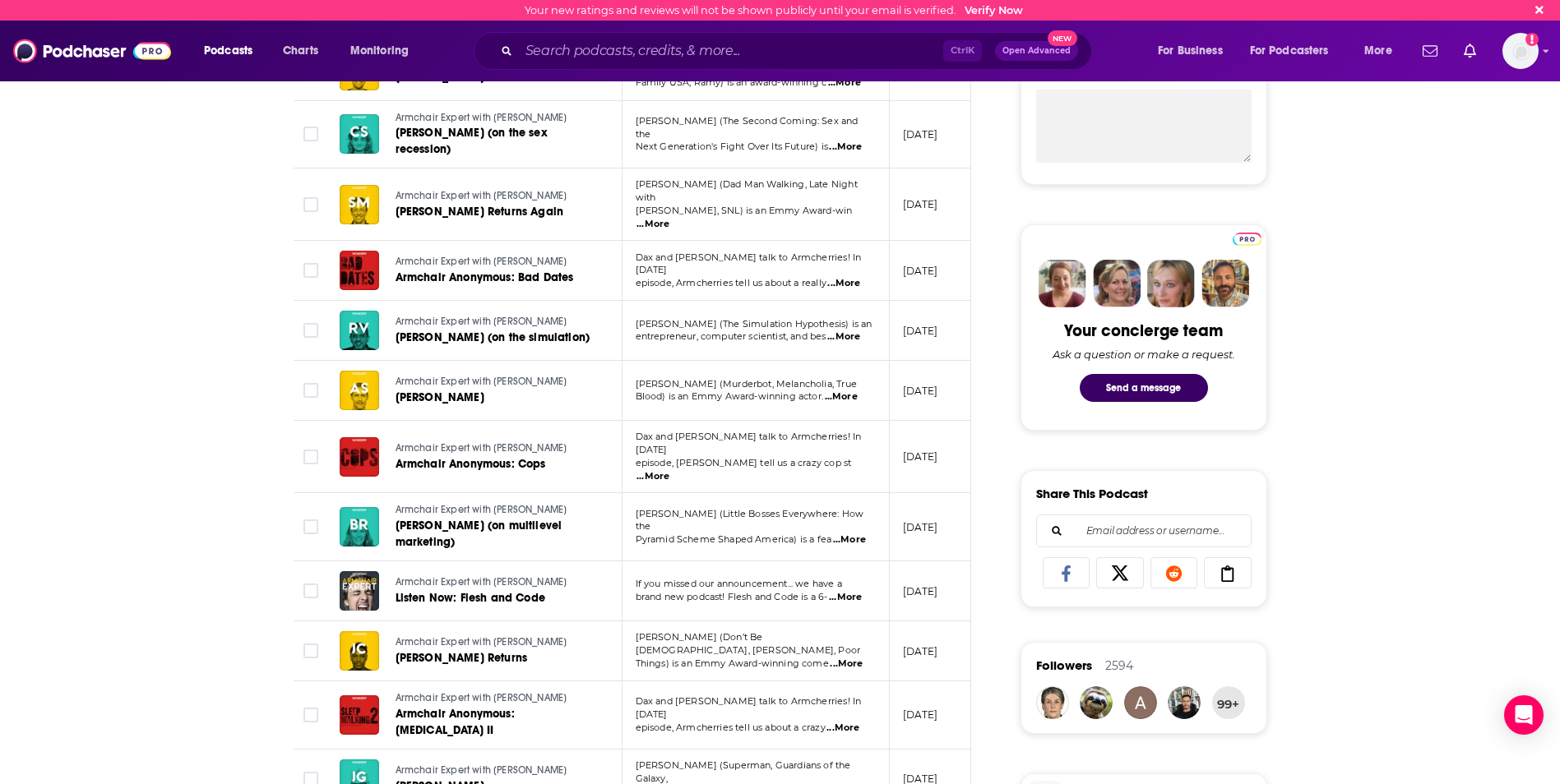
scroll to position [658, 0]
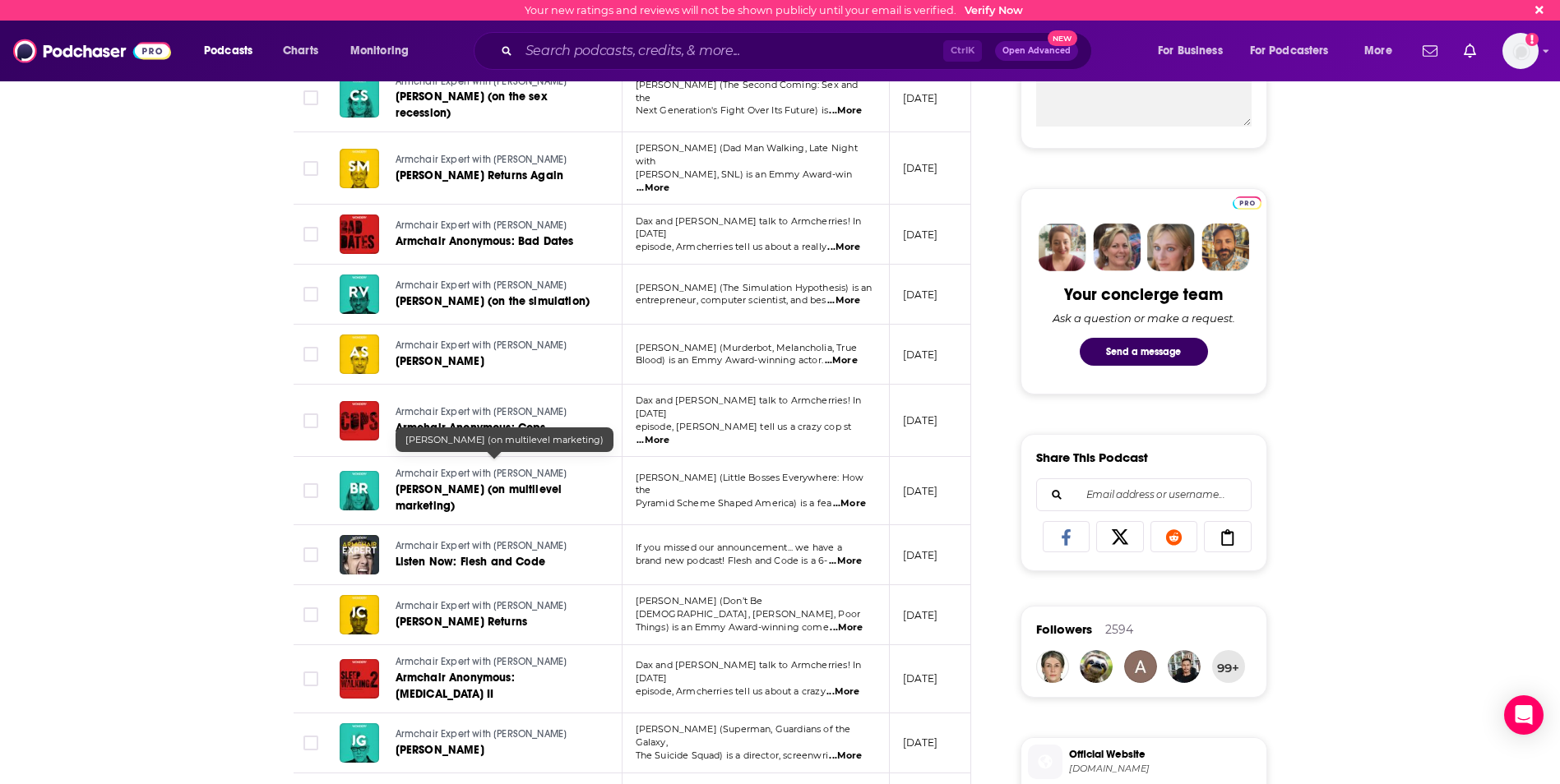
click at [425, 483] on span "[PERSON_NAME] (on multilevel marketing)" at bounding box center [479, 498] width 167 height 31
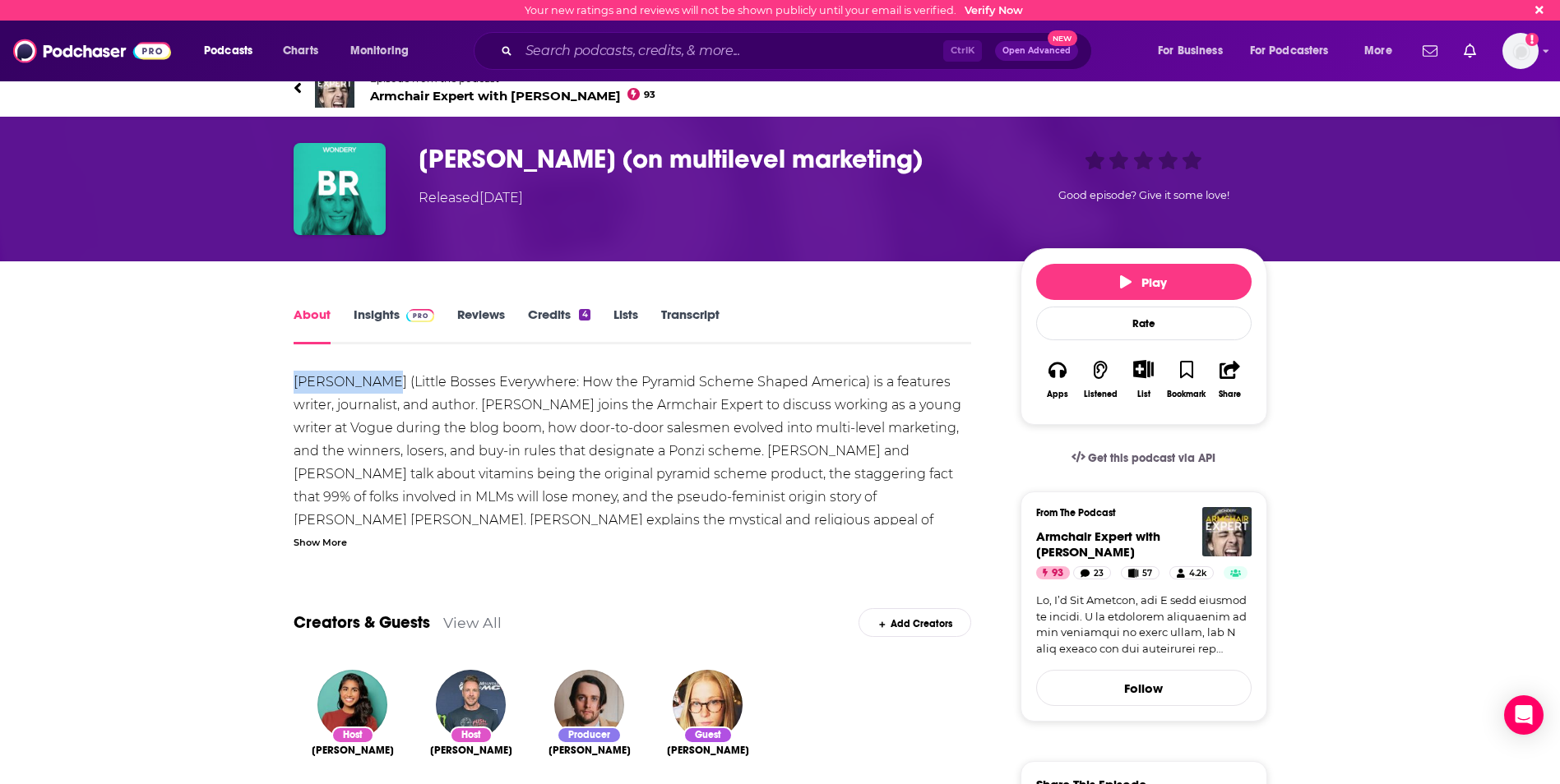
drag, startPoint x: 287, startPoint y: 382, endPoint x: 378, endPoint y: 384, distance: 91.0
drag, startPoint x: 378, startPoint y: 384, endPoint x: 337, endPoint y: 384, distance: 41.0
copy div "[PERSON_NAME]"
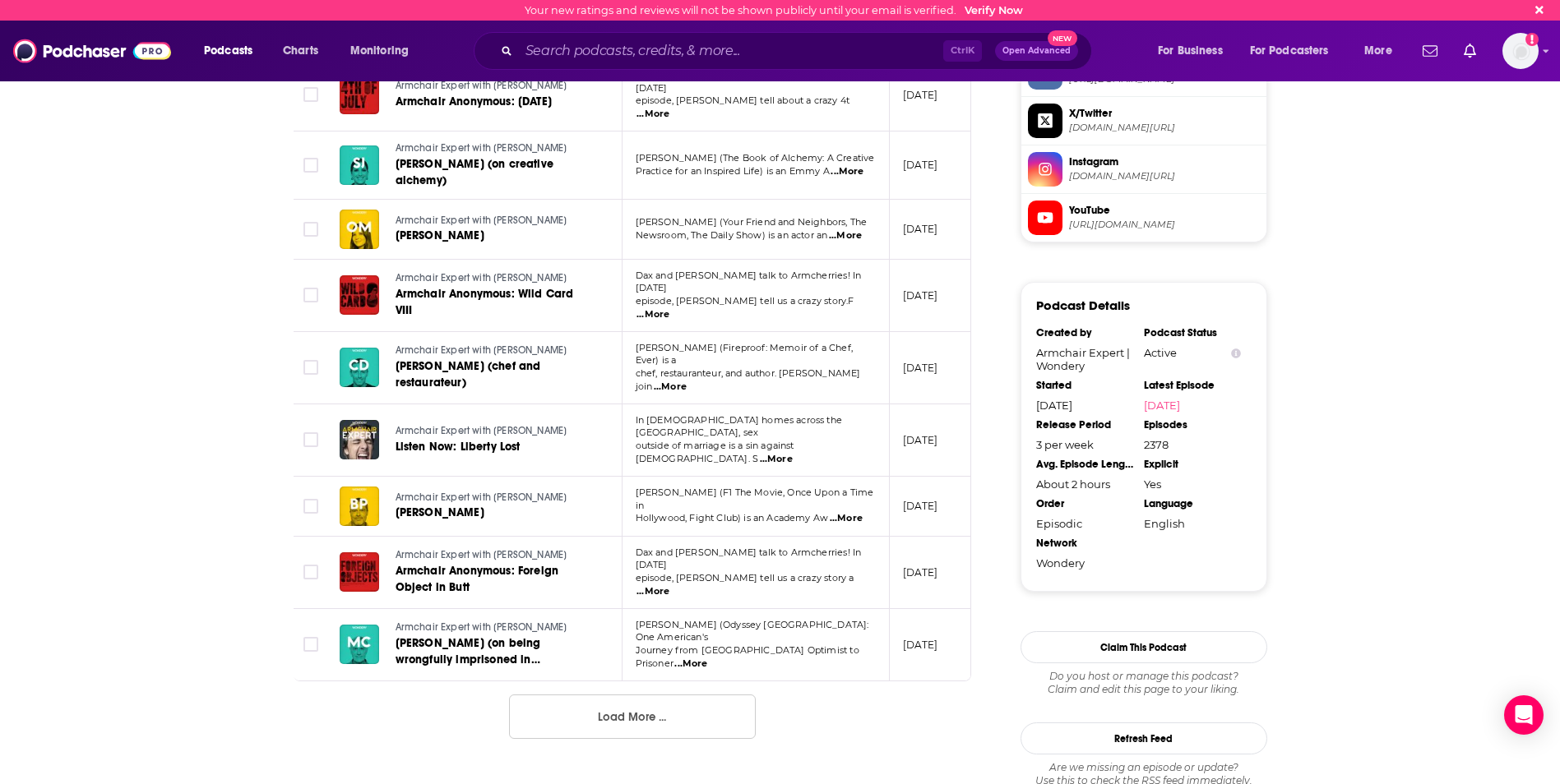
scroll to position [1479, 0]
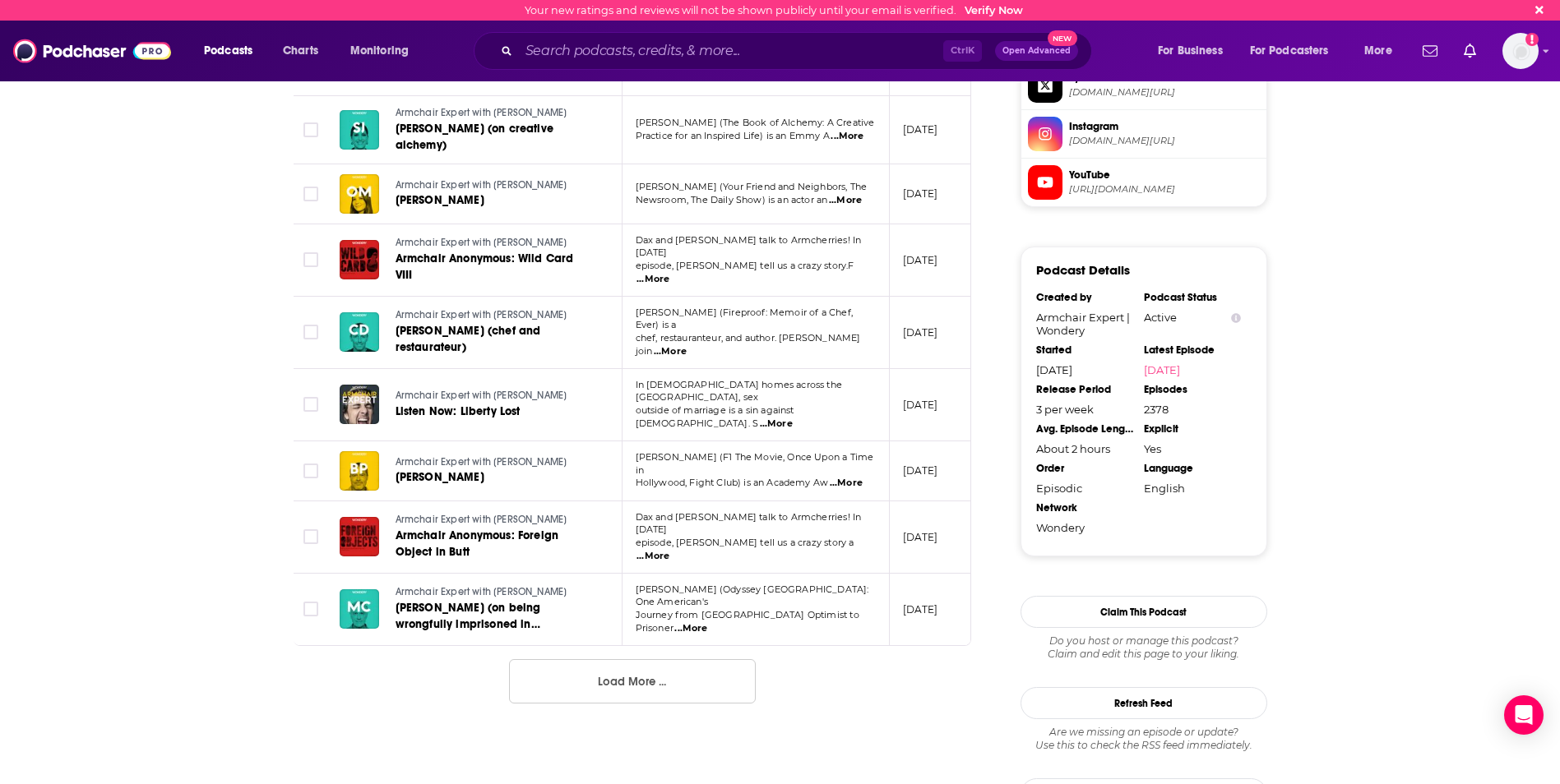
click at [672, 659] on button "Load More ..." at bounding box center [632, 682] width 247 height 44
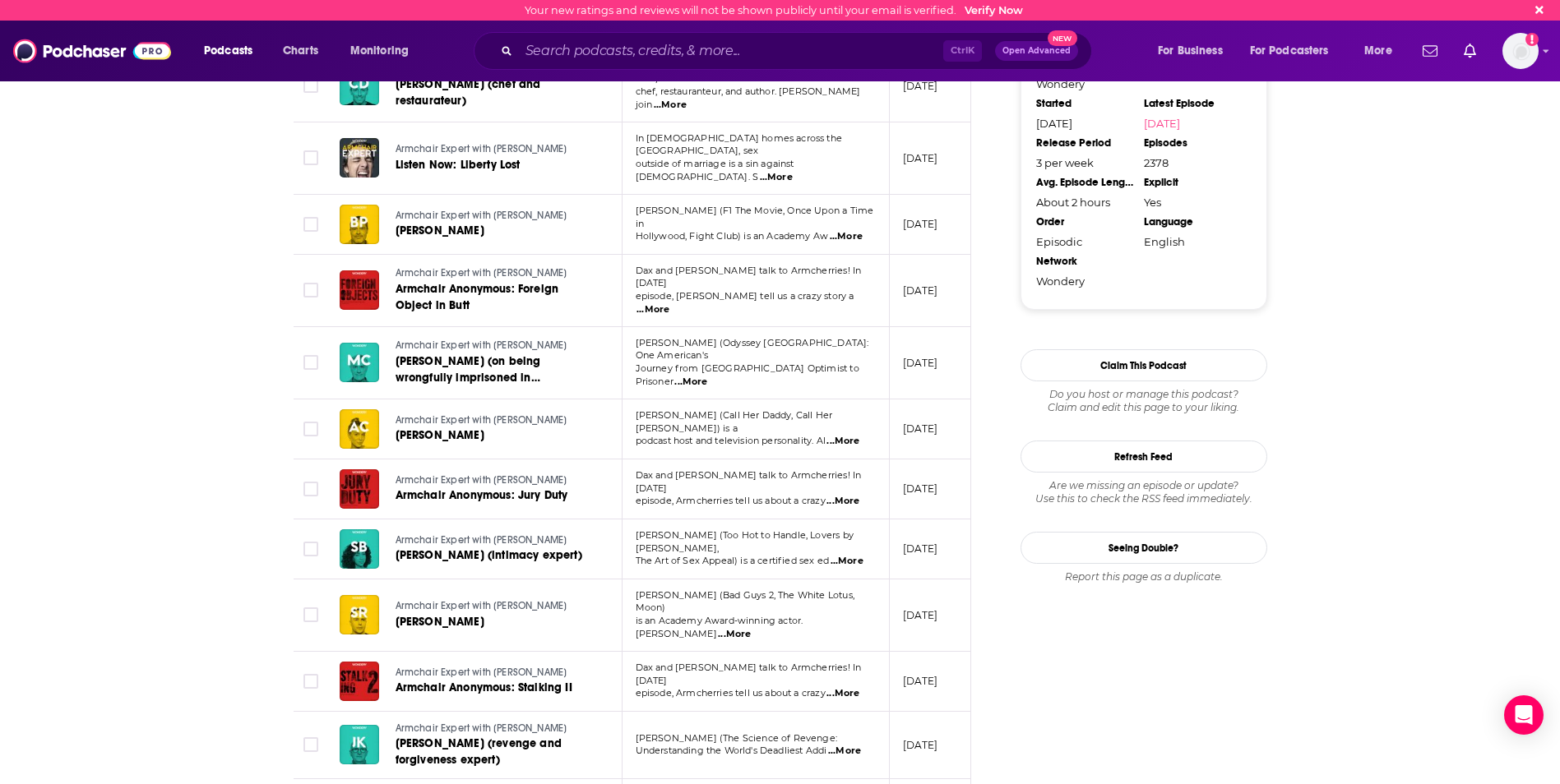
scroll to position [1808, 0]
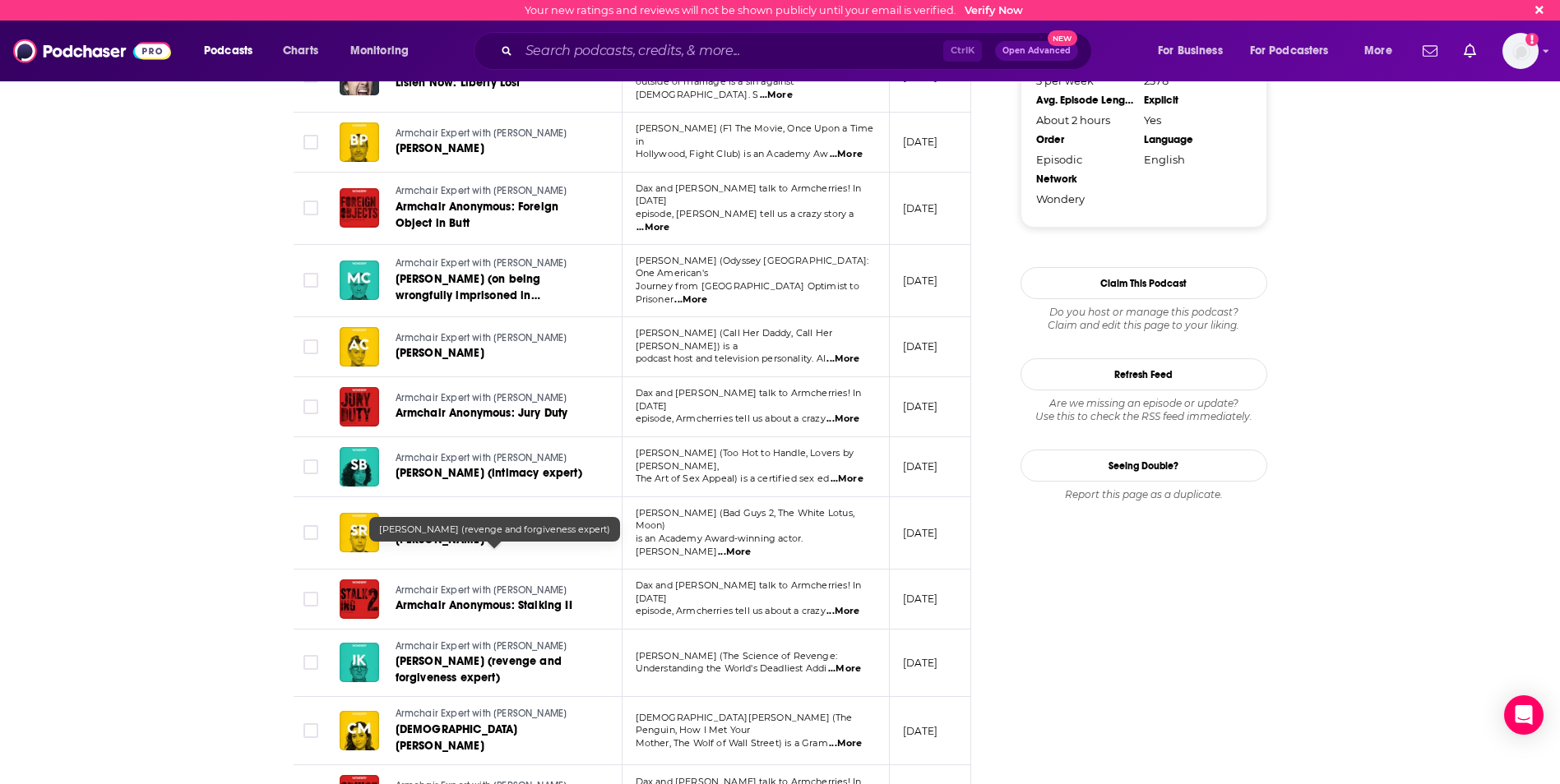
click at [454, 654] on span "[PERSON_NAME] (revenge and forgiveness expert)" at bounding box center [478, 670] width 166 height 31
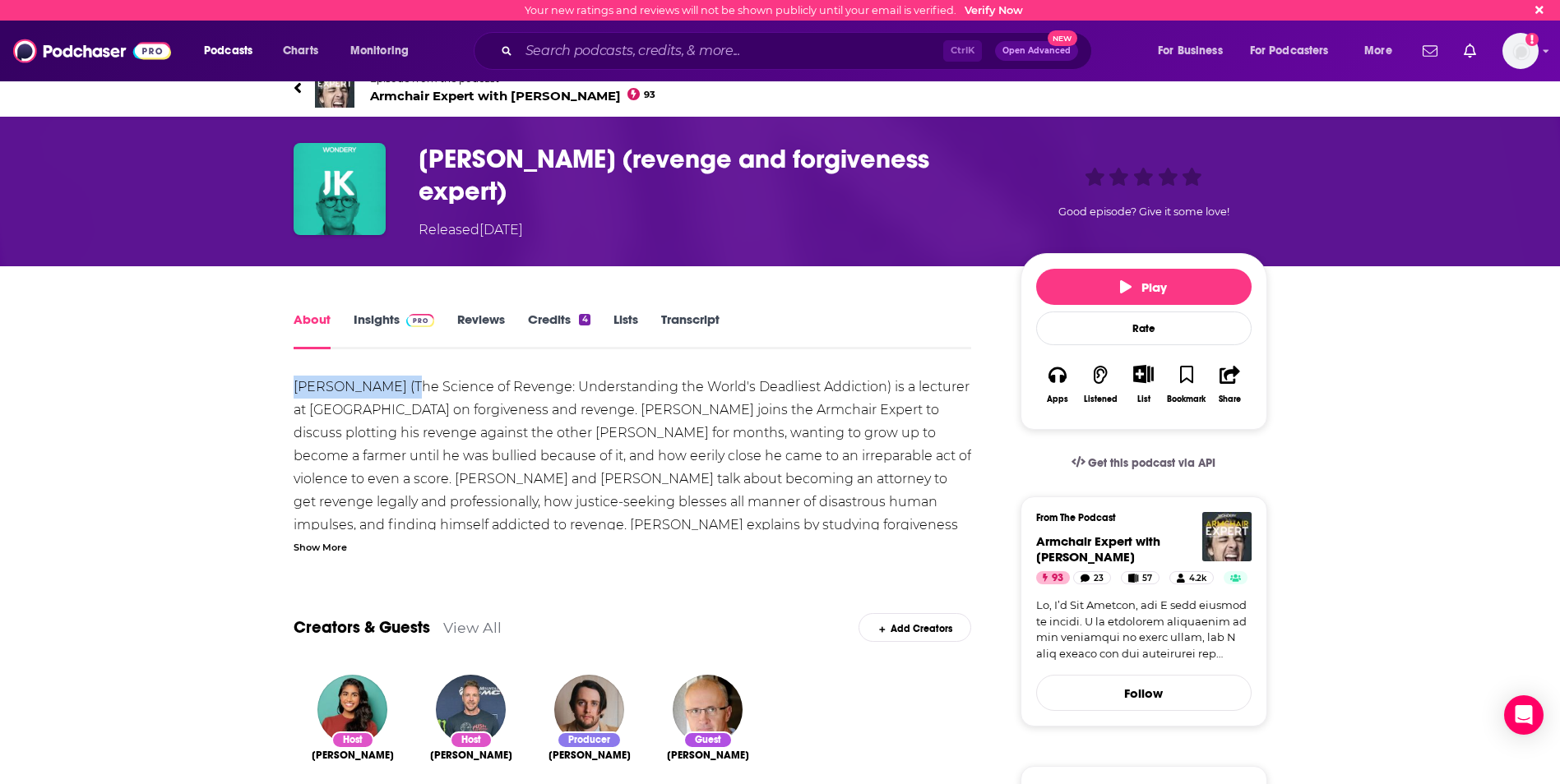
drag, startPoint x: 288, startPoint y: 389, endPoint x: 409, endPoint y: 391, distance: 121.0
drag, startPoint x: 409, startPoint y: 391, endPoint x: 341, endPoint y: 386, distance: 68.2
copy div "[PERSON_NAME]"
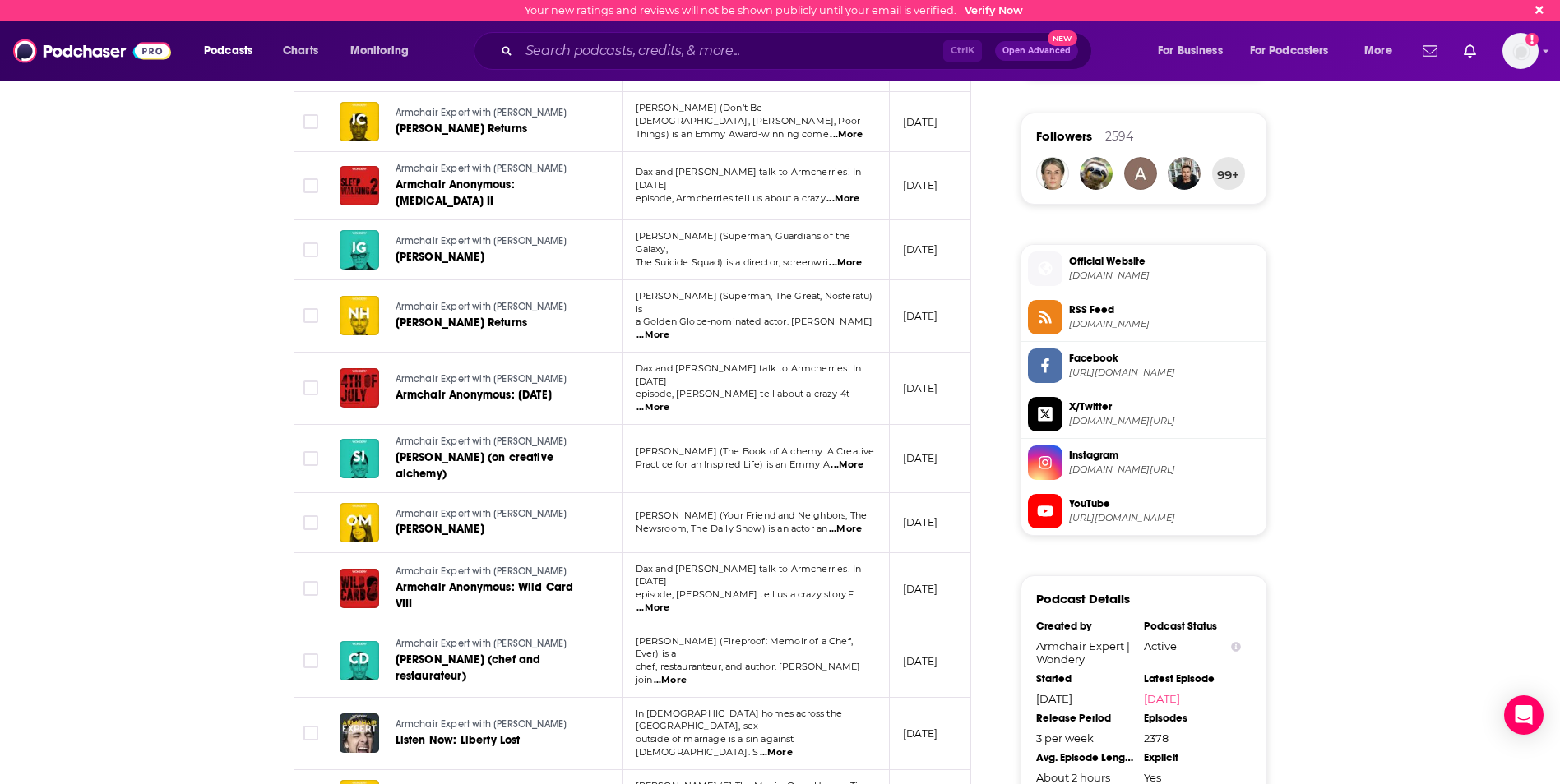
scroll to position [1479, 0]
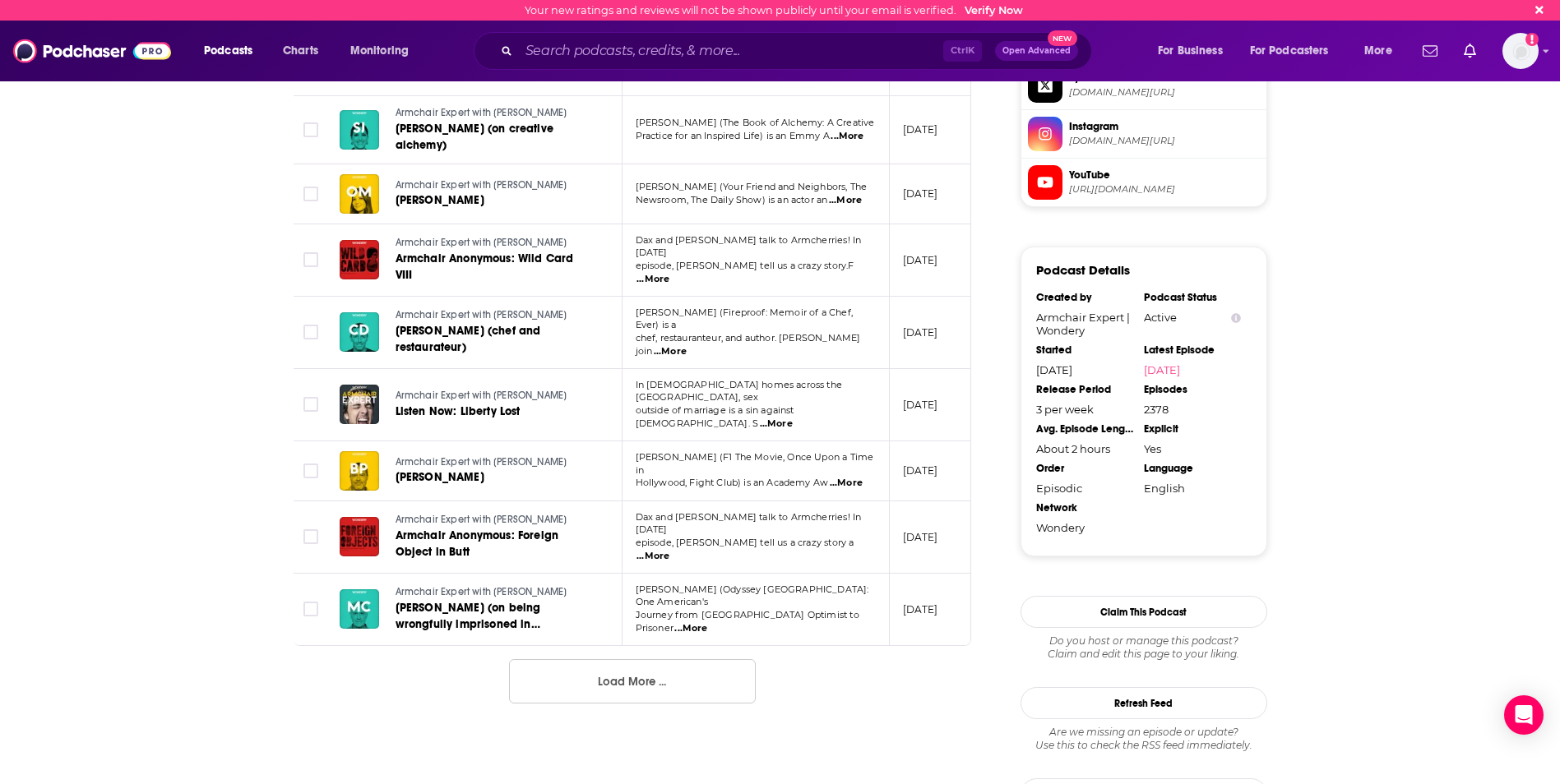
click at [580, 659] on button "Load More ..." at bounding box center [632, 682] width 247 height 44
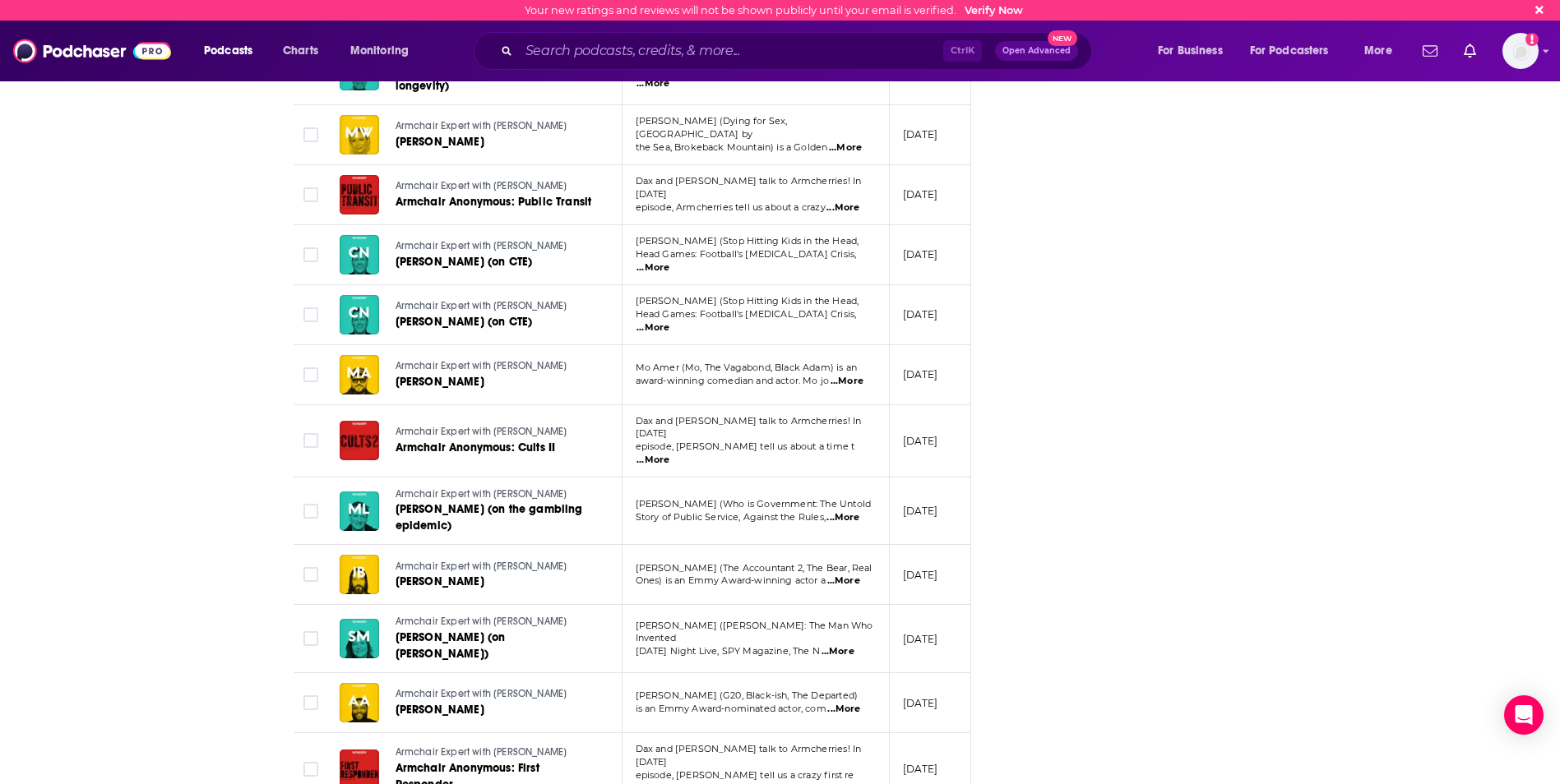
scroll to position [2877, 0]
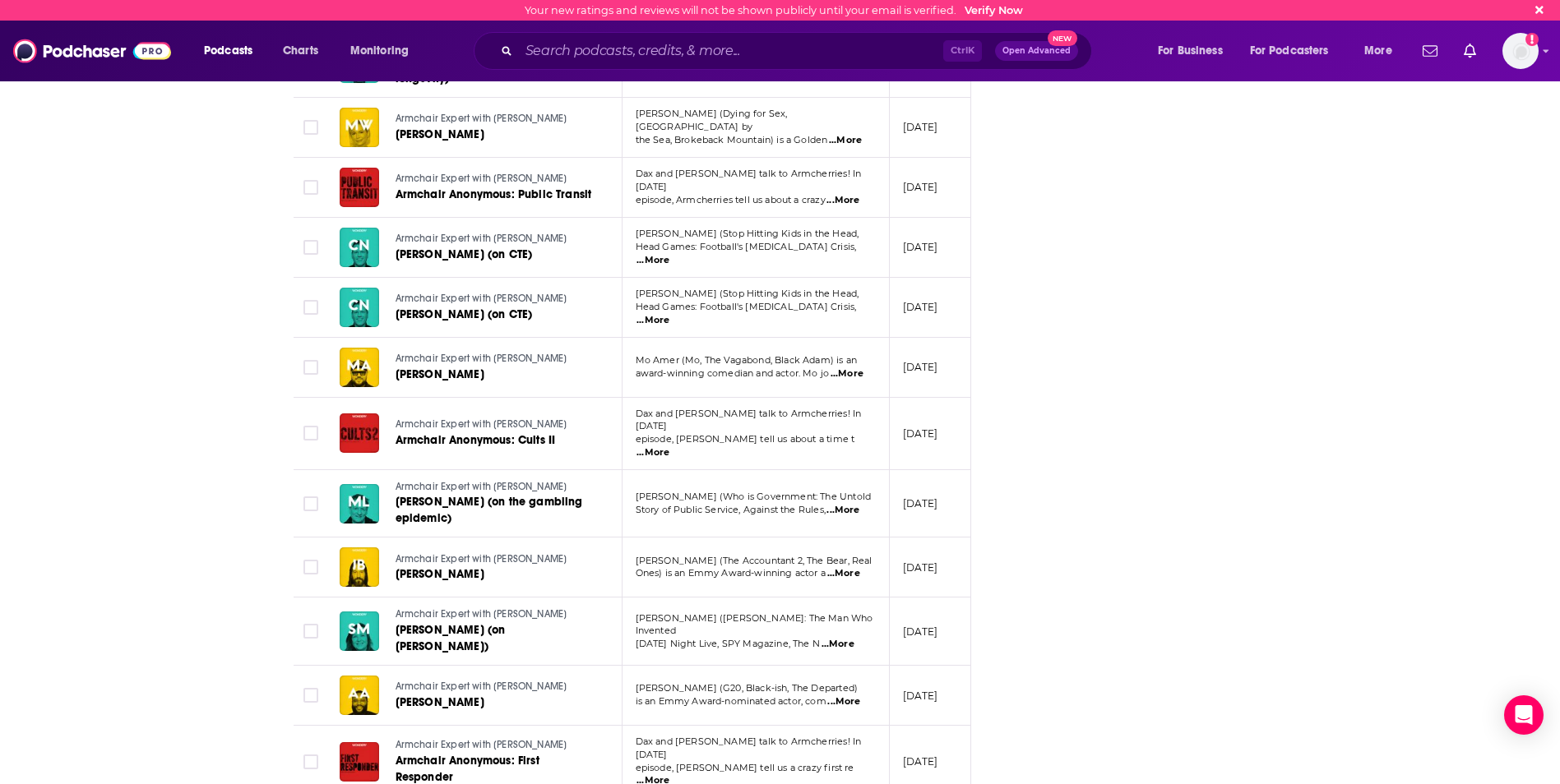
drag, startPoint x: 664, startPoint y: 746, endPoint x: 651, endPoint y: 740, distance: 14.3
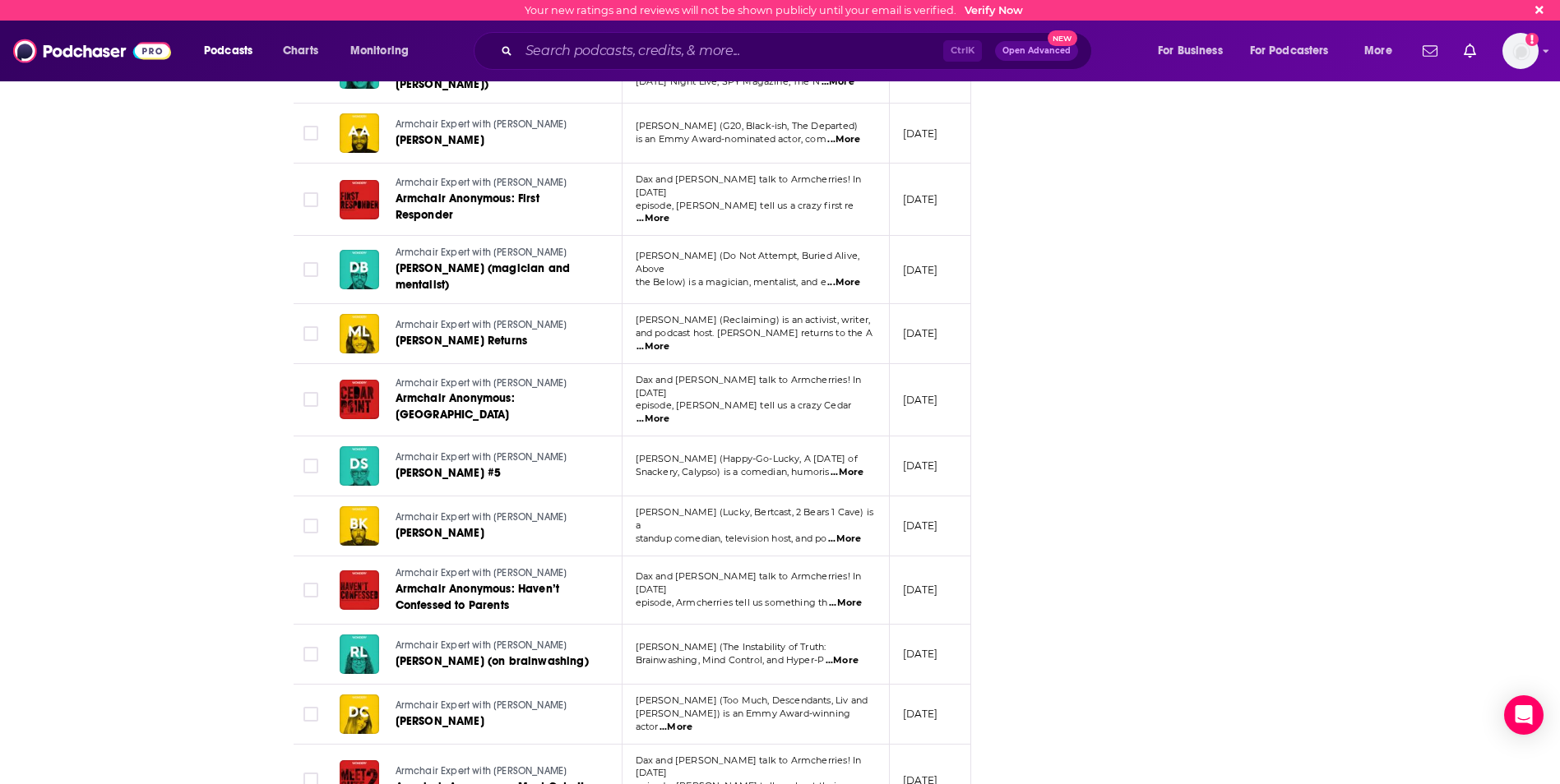
scroll to position [3452, 0]
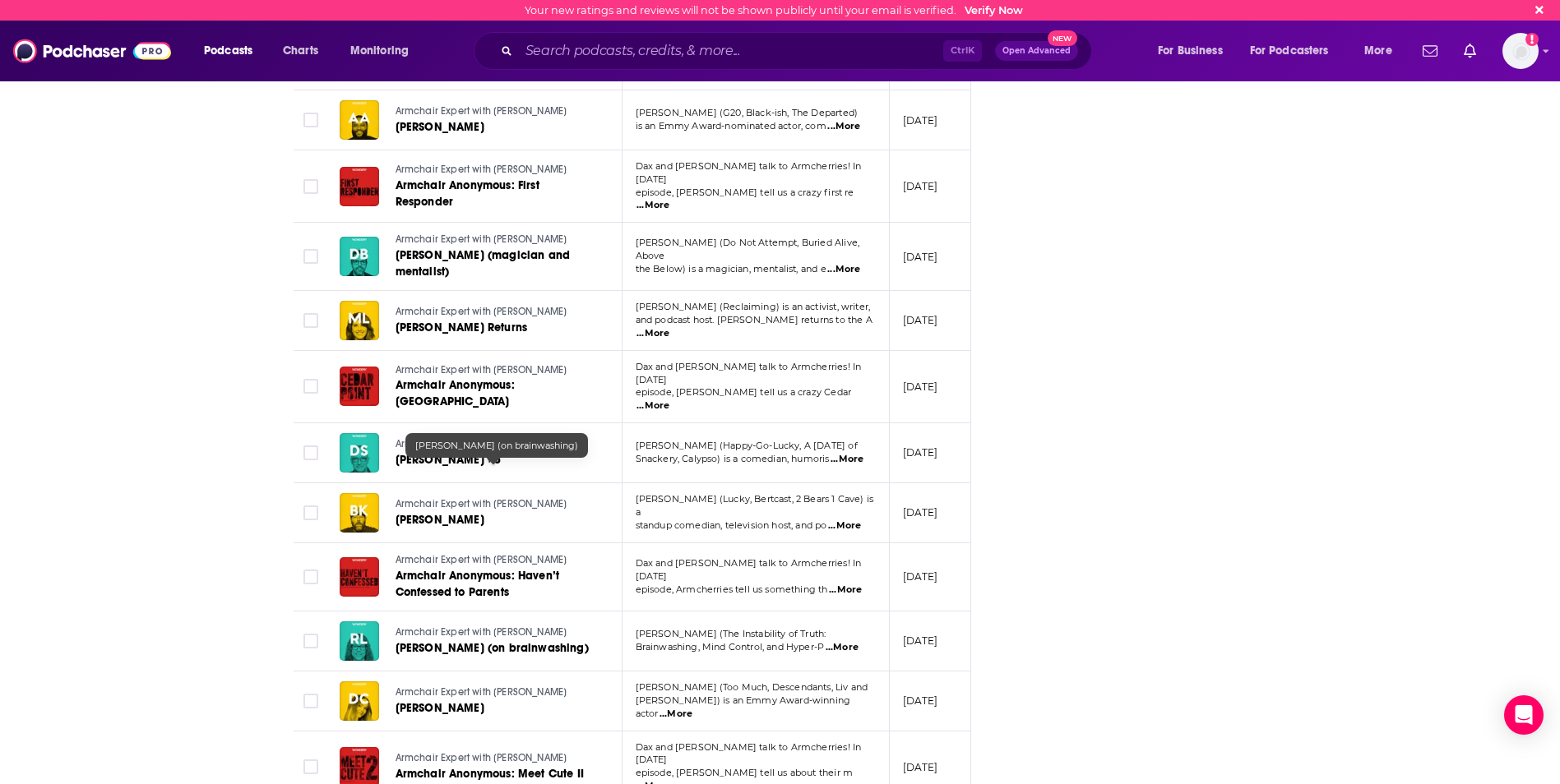
click at [531, 641] on span "[PERSON_NAME] (on brainwashing)" at bounding box center [492, 648] width 193 height 14
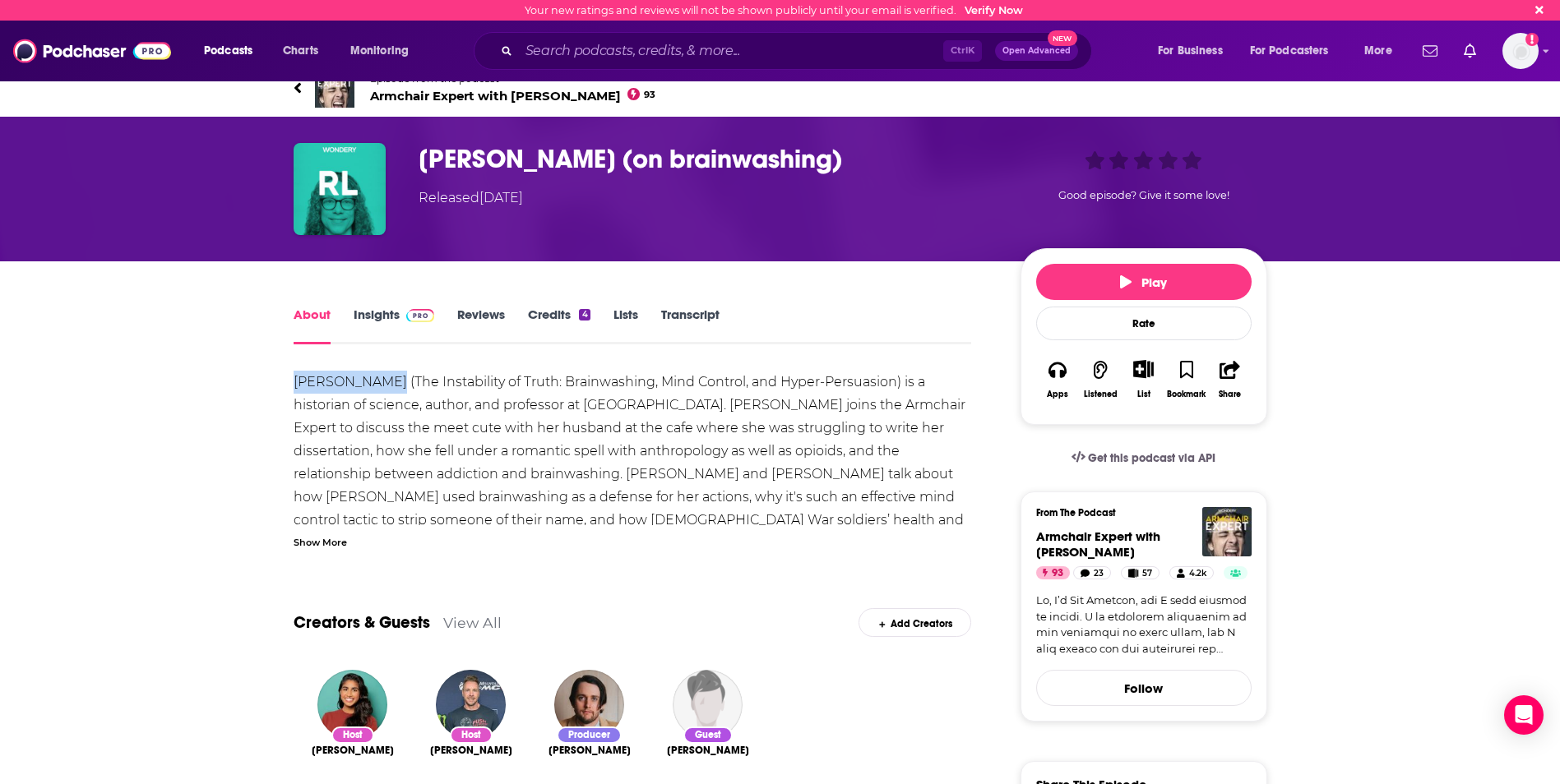
drag, startPoint x: 282, startPoint y: 378, endPoint x: 395, endPoint y: 380, distance: 113.0
drag, startPoint x: 395, startPoint y: 380, endPoint x: 340, endPoint y: 382, distance: 55.0
copy div "[PERSON_NAME]"
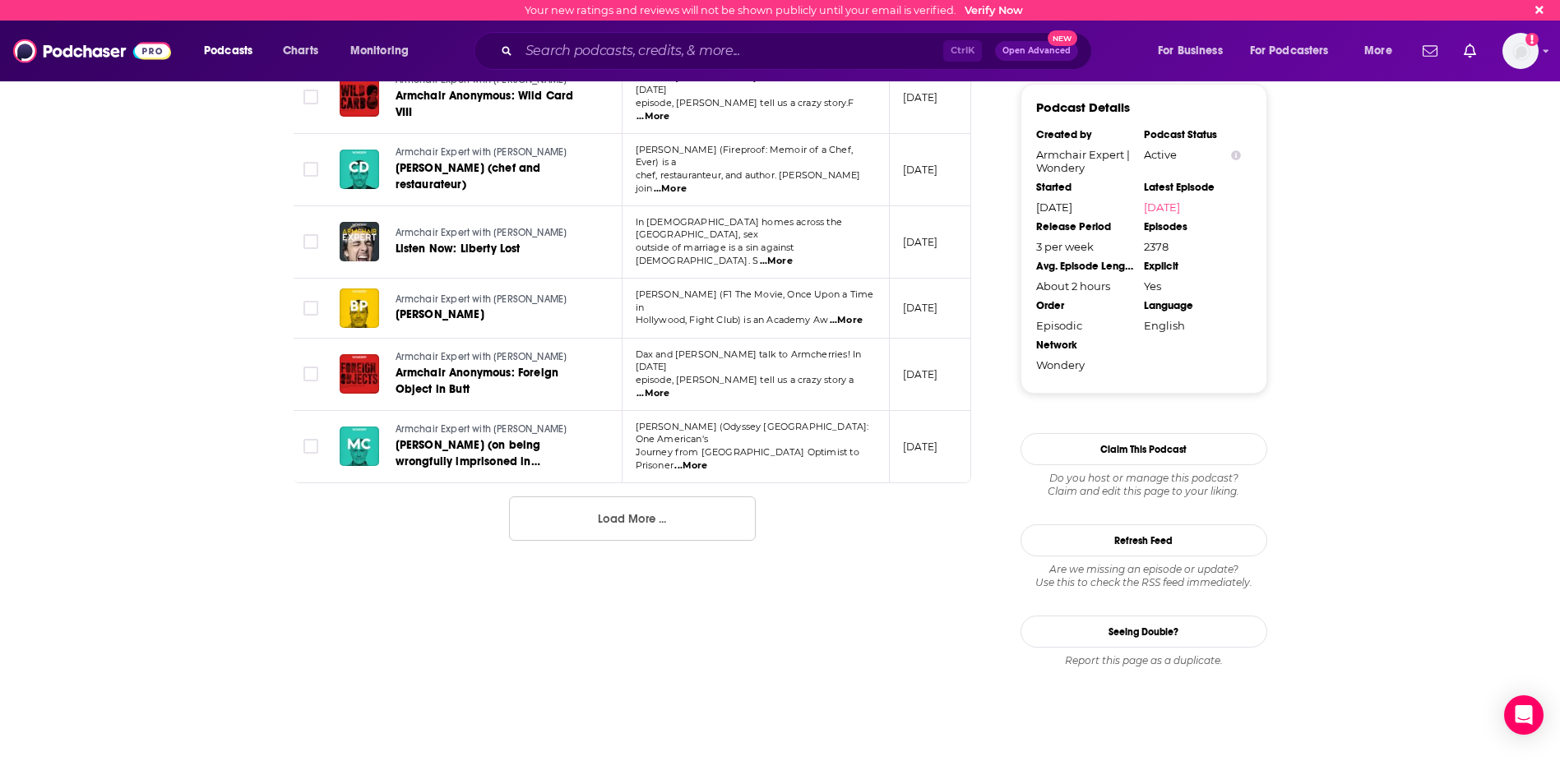
scroll to position [1659, 0]
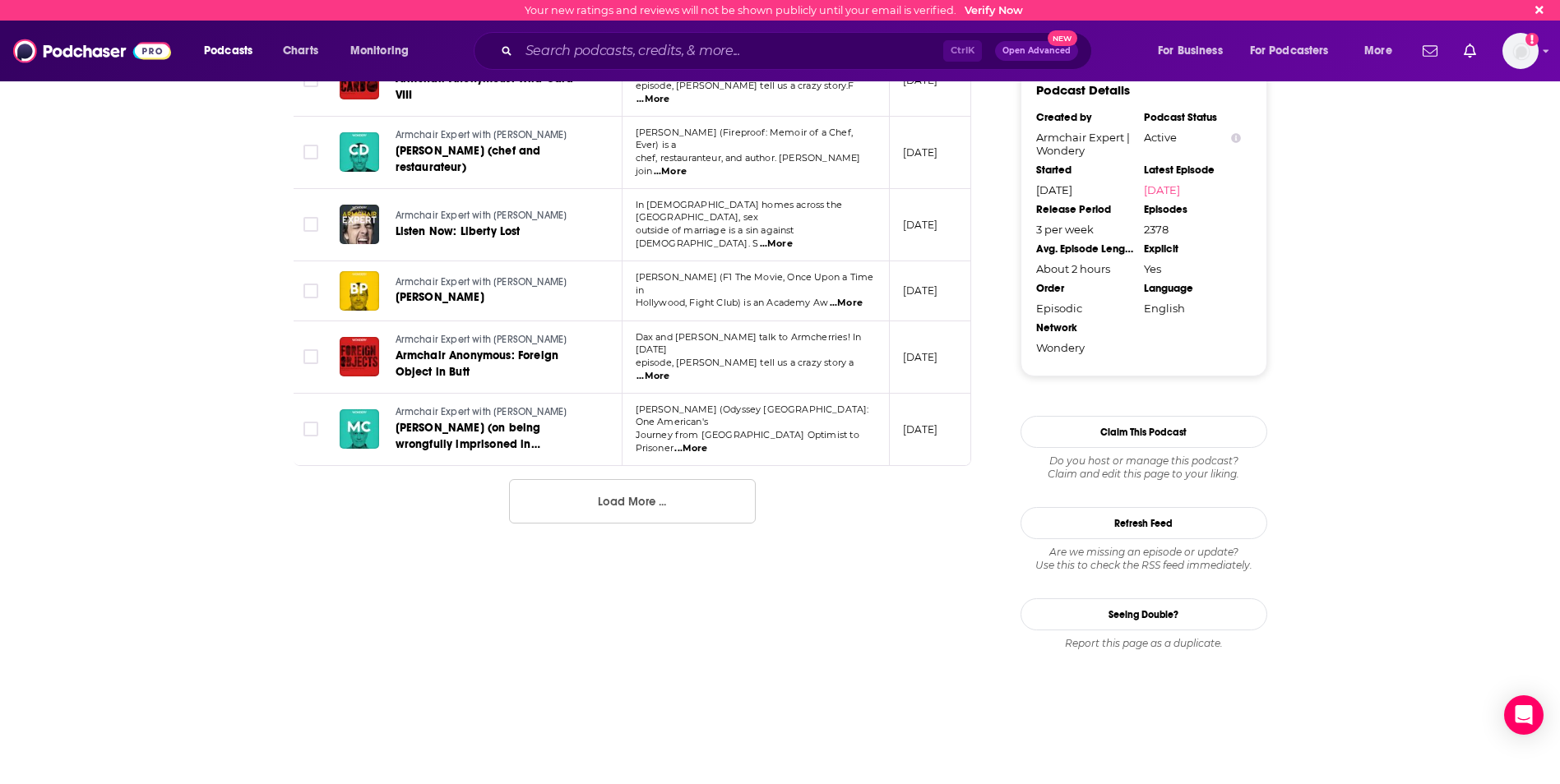
click at [625, 479] on button "Load More ..." at bounding box center [632, 502] width 247 height 44
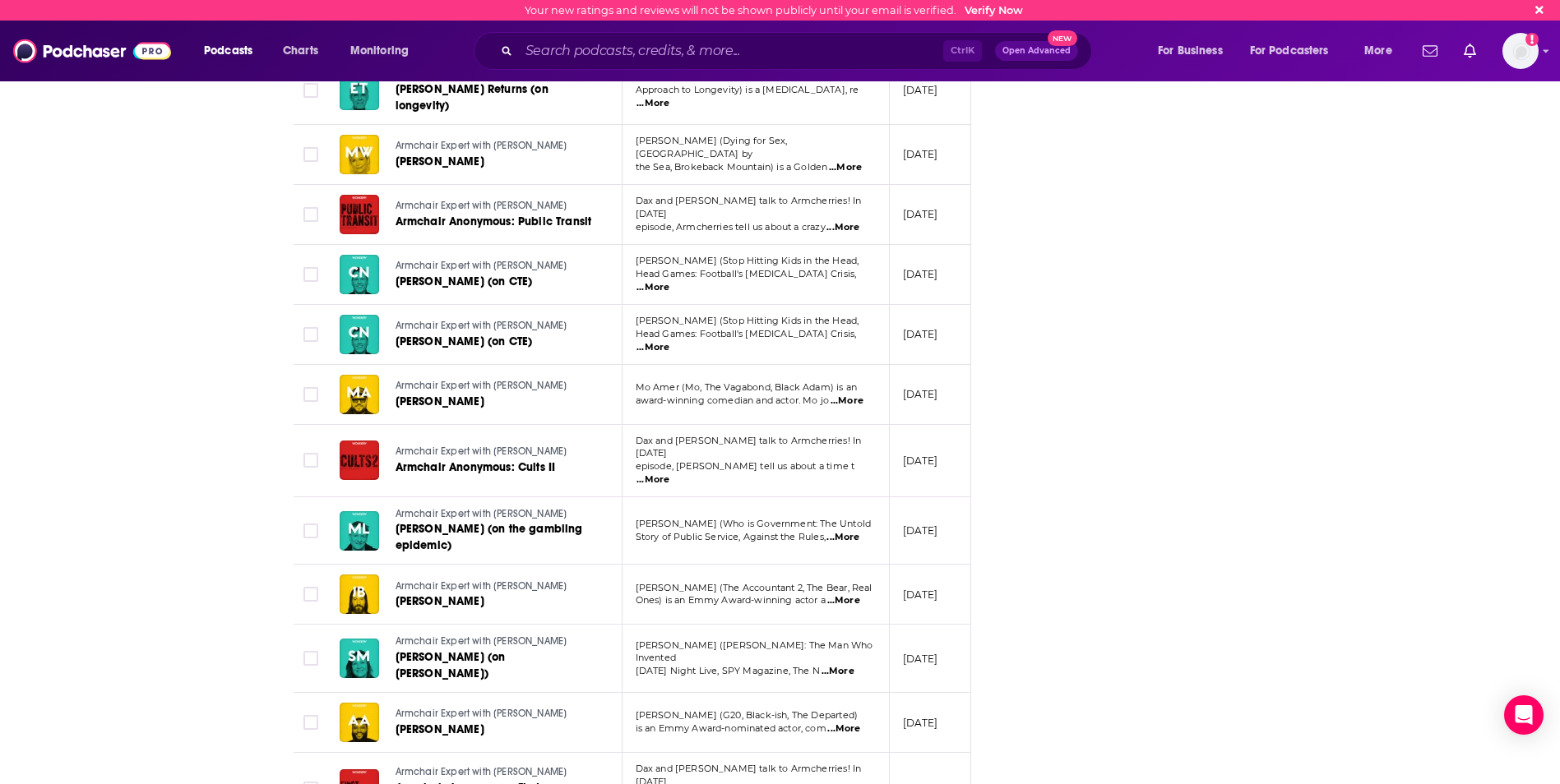
scroll to position [2890, 0]
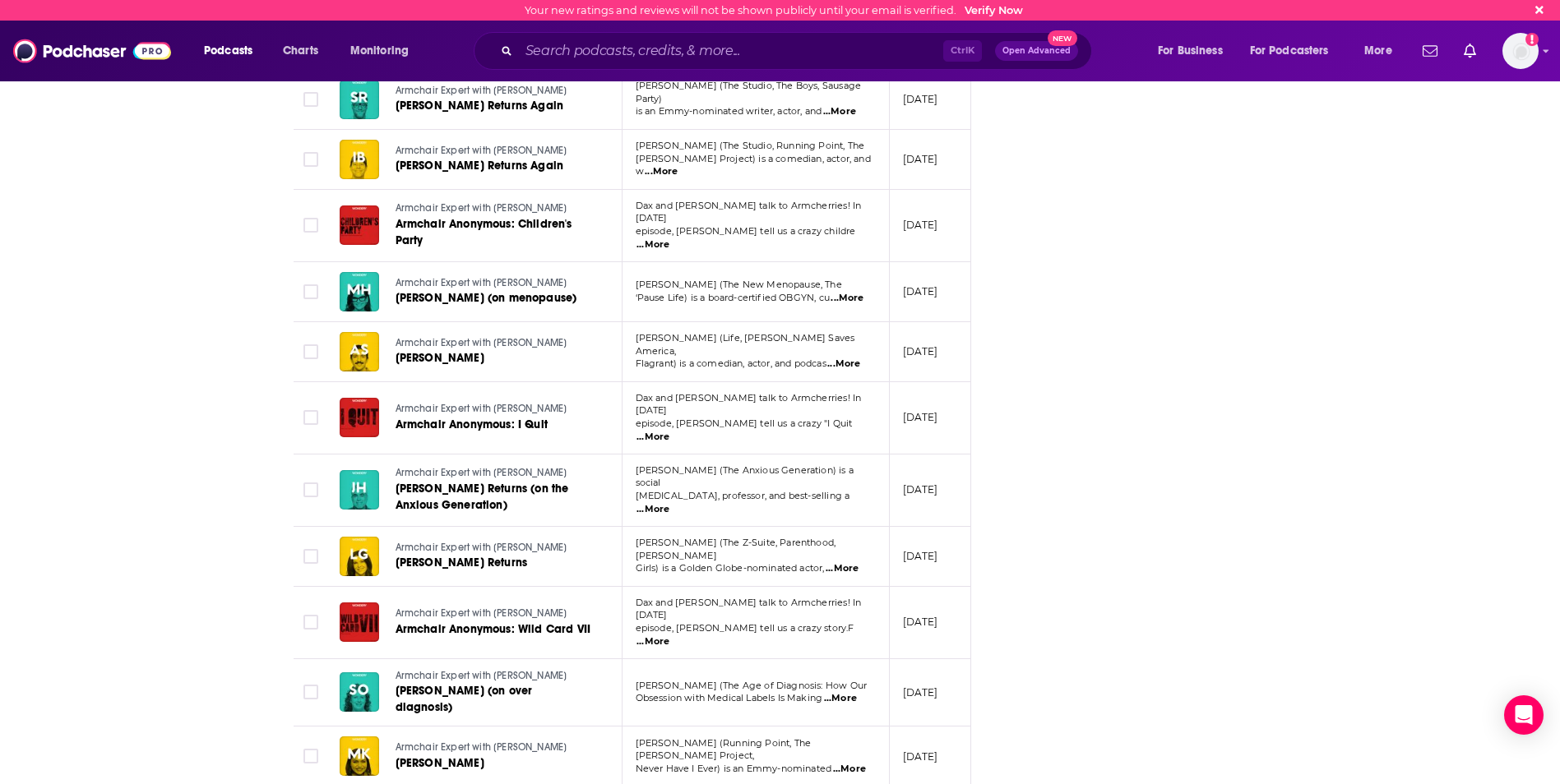
scroll to position [4446, 0]
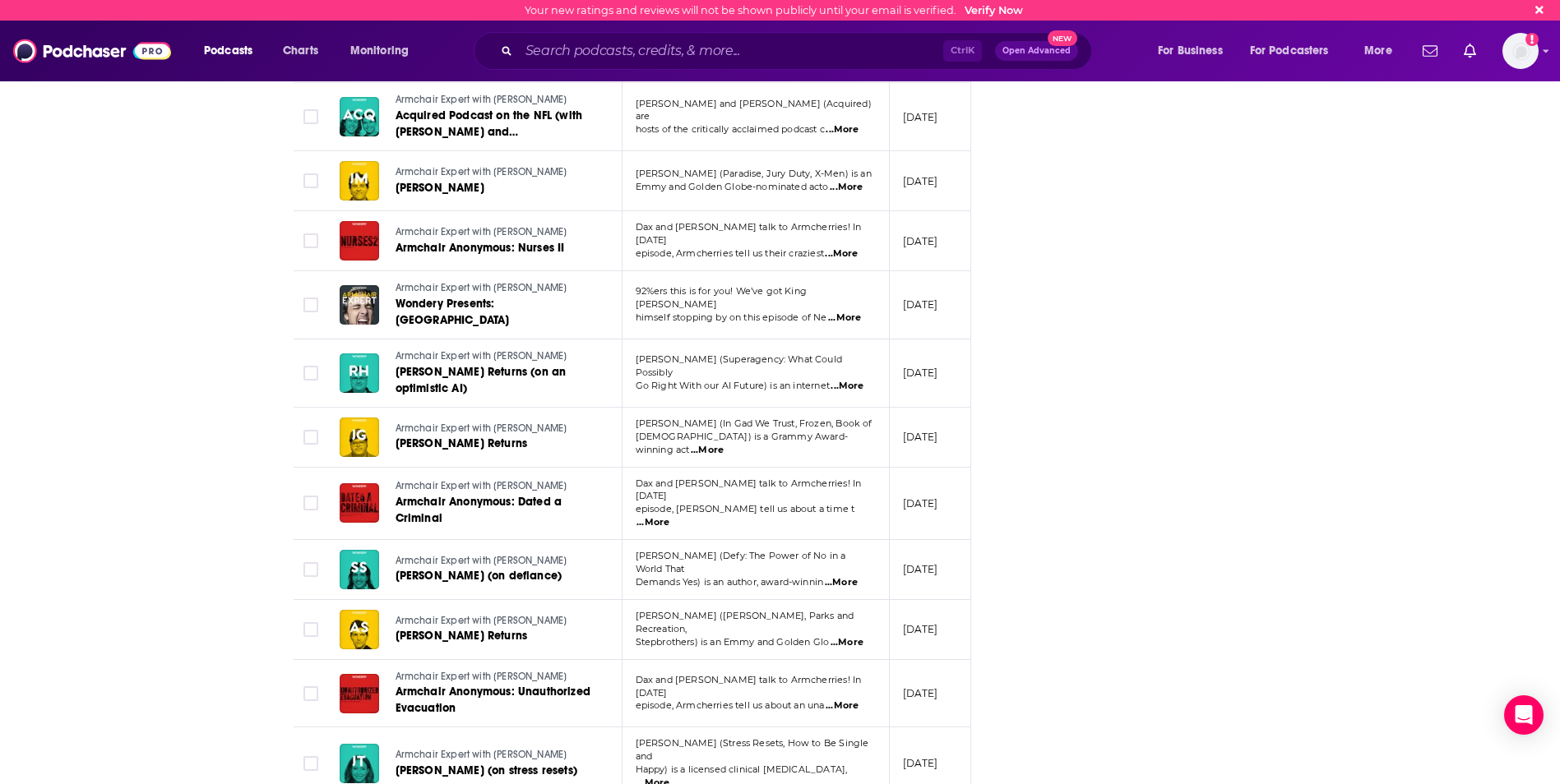
scroll to position [6010, 0]
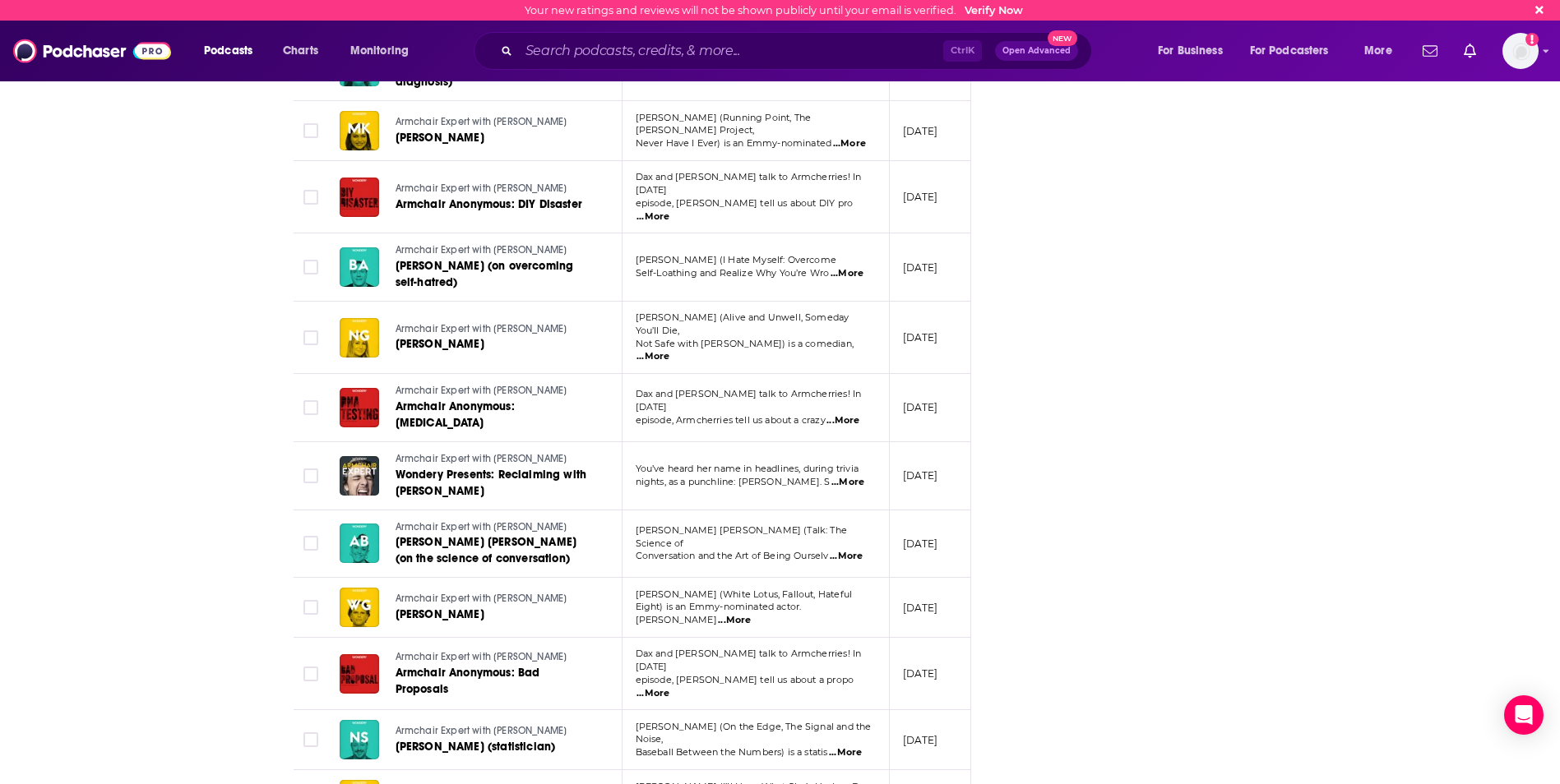
scroll to position [4860, 0]
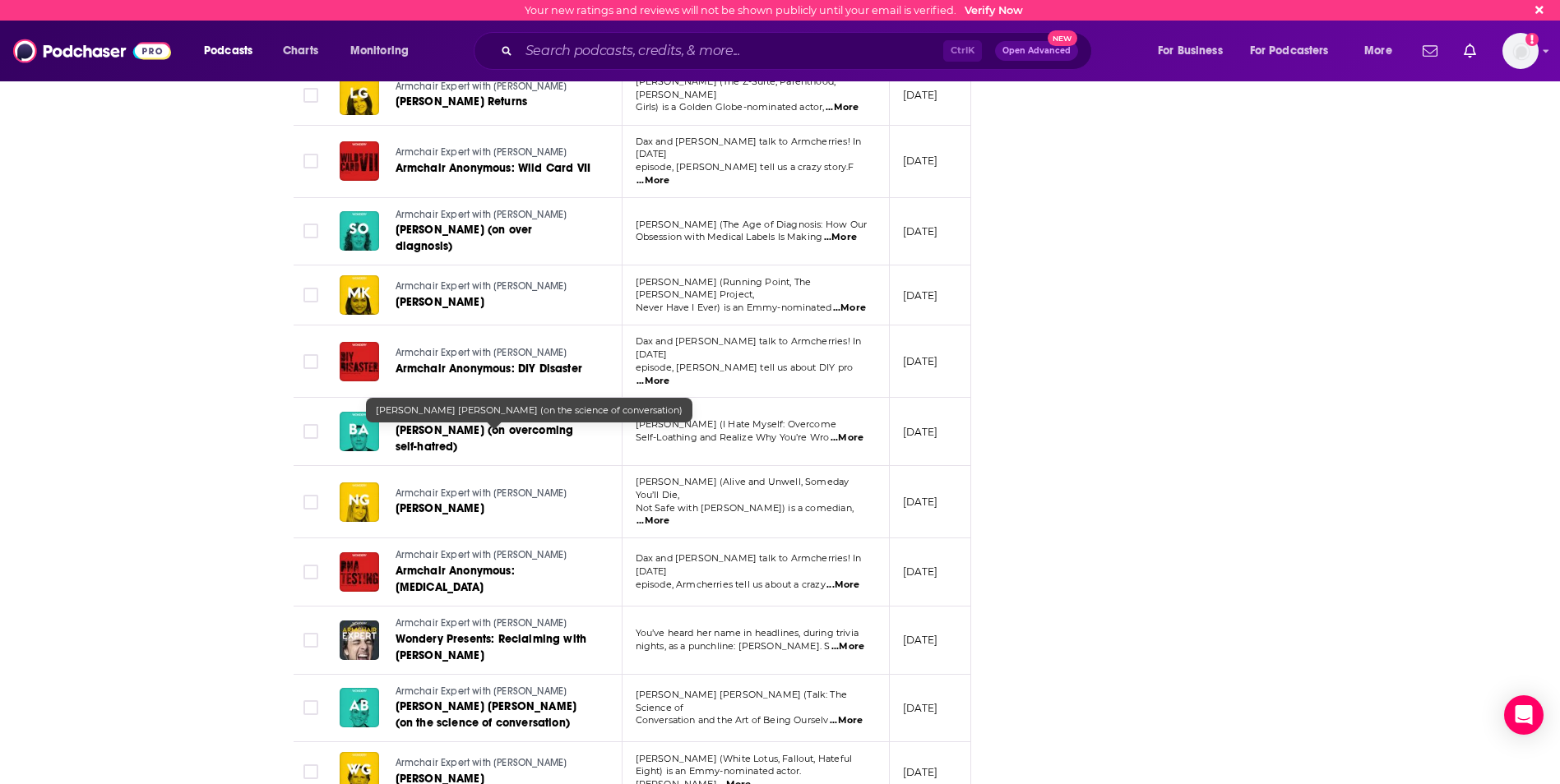
click at [445, 700] on span "[PERSON_NAME] [PERSON_NAME] (on the science of conversation)" at bounding box center [486, 715] width 182 height 31
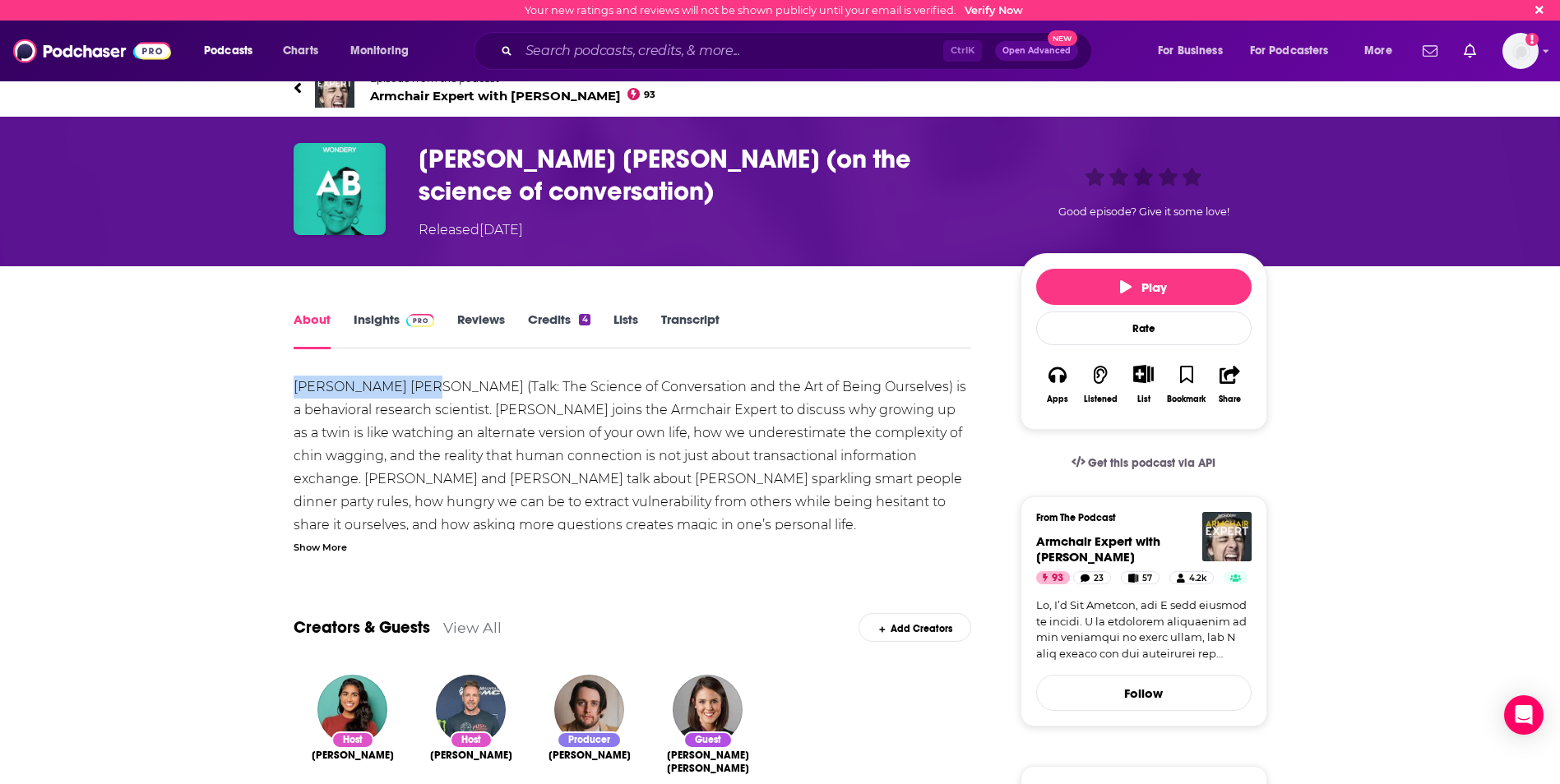
drag, startPoint x: 290, startPoint y: 390, endPoint x: 422, endPoint y: 392, distance: 132.0
drag, startPoint x: 422, startPoint y: 392, endPoint x: 380, endPoint y: 388, distance: 42.2
copy div "[PERSON_NAME] [PERSON_NAME]"
click at [641, 46] on input "Search podcasts, credits, & more..." at bounding box center [731, 50] width 424 height 26
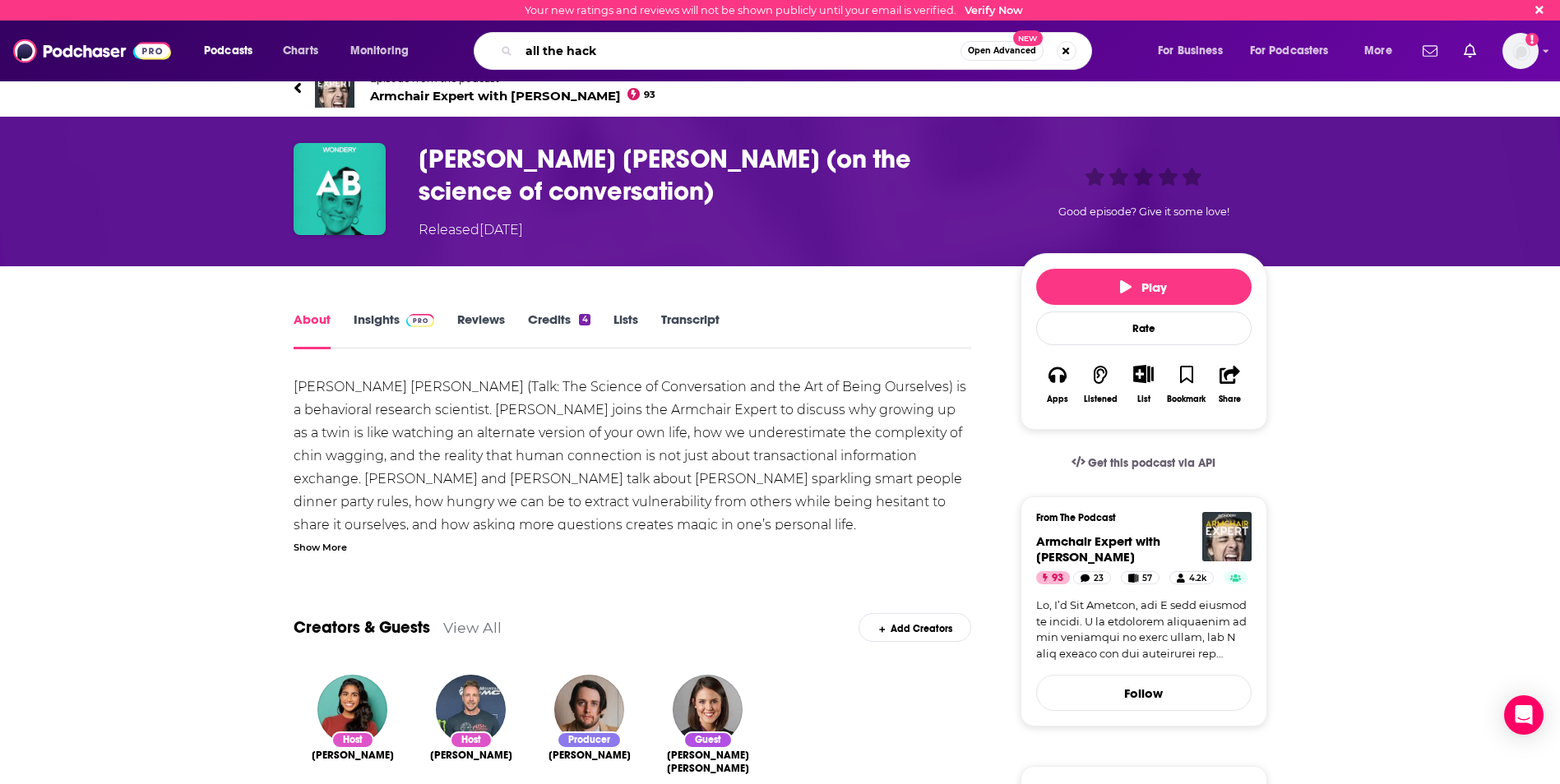
type input "all the hacks"
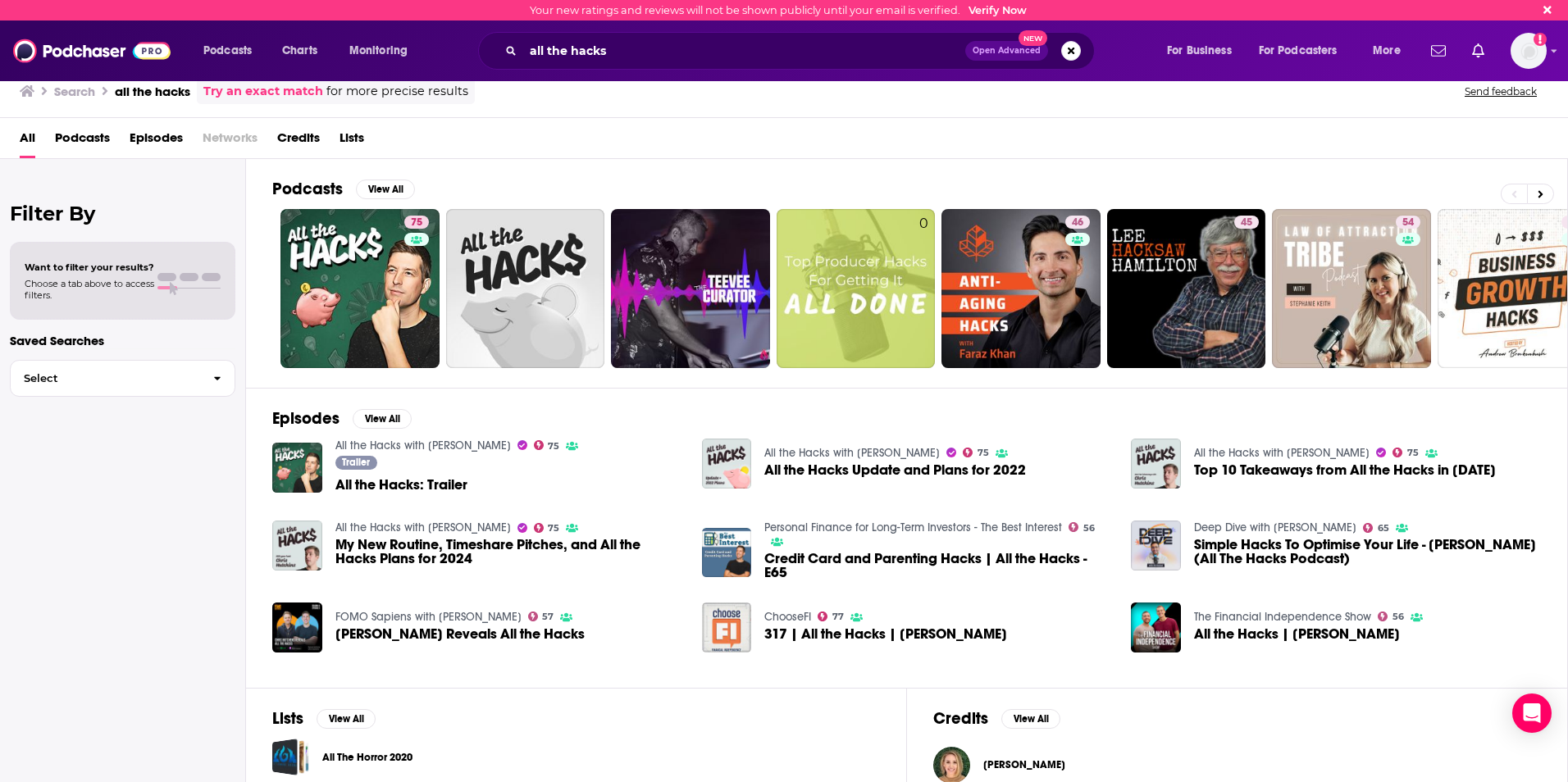
click at [71, 136] on span "Podcasts" at bounding box center [83, 140] width 55 height 33
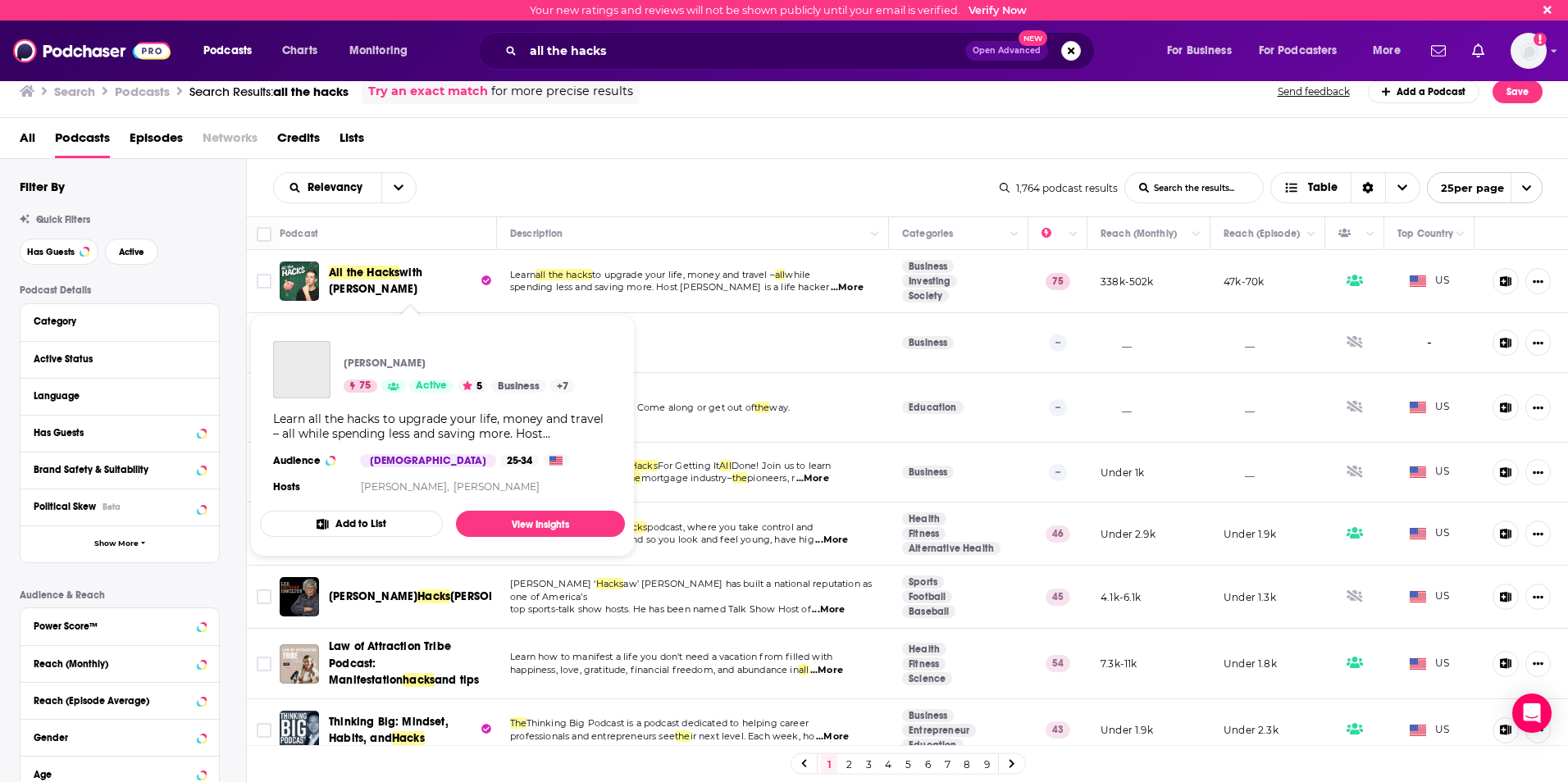
click at [383, 268] on span "All the Hacks" at bounding box center [363, 272] width 71 height 14
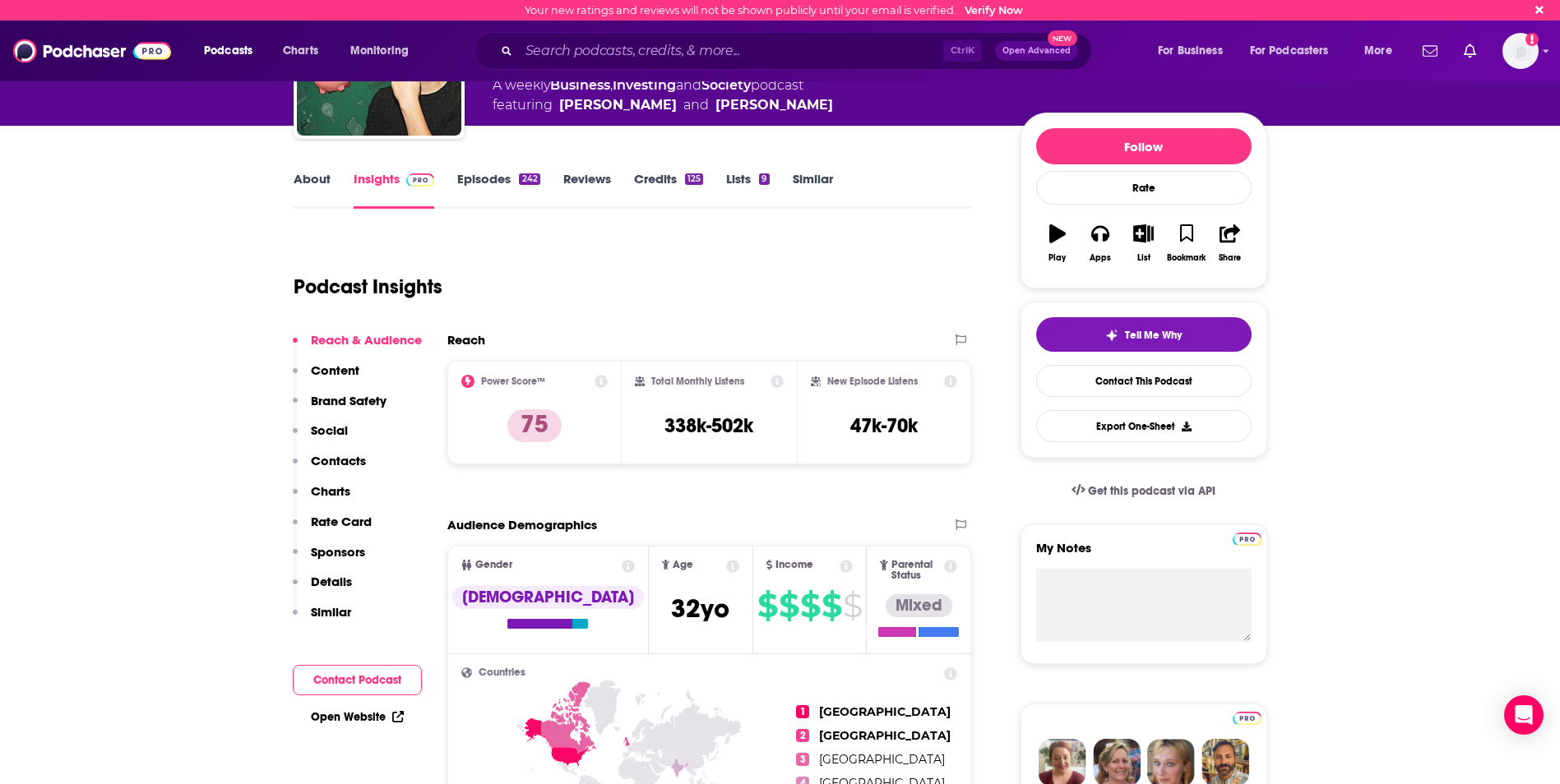
scroll to position [165, 0]
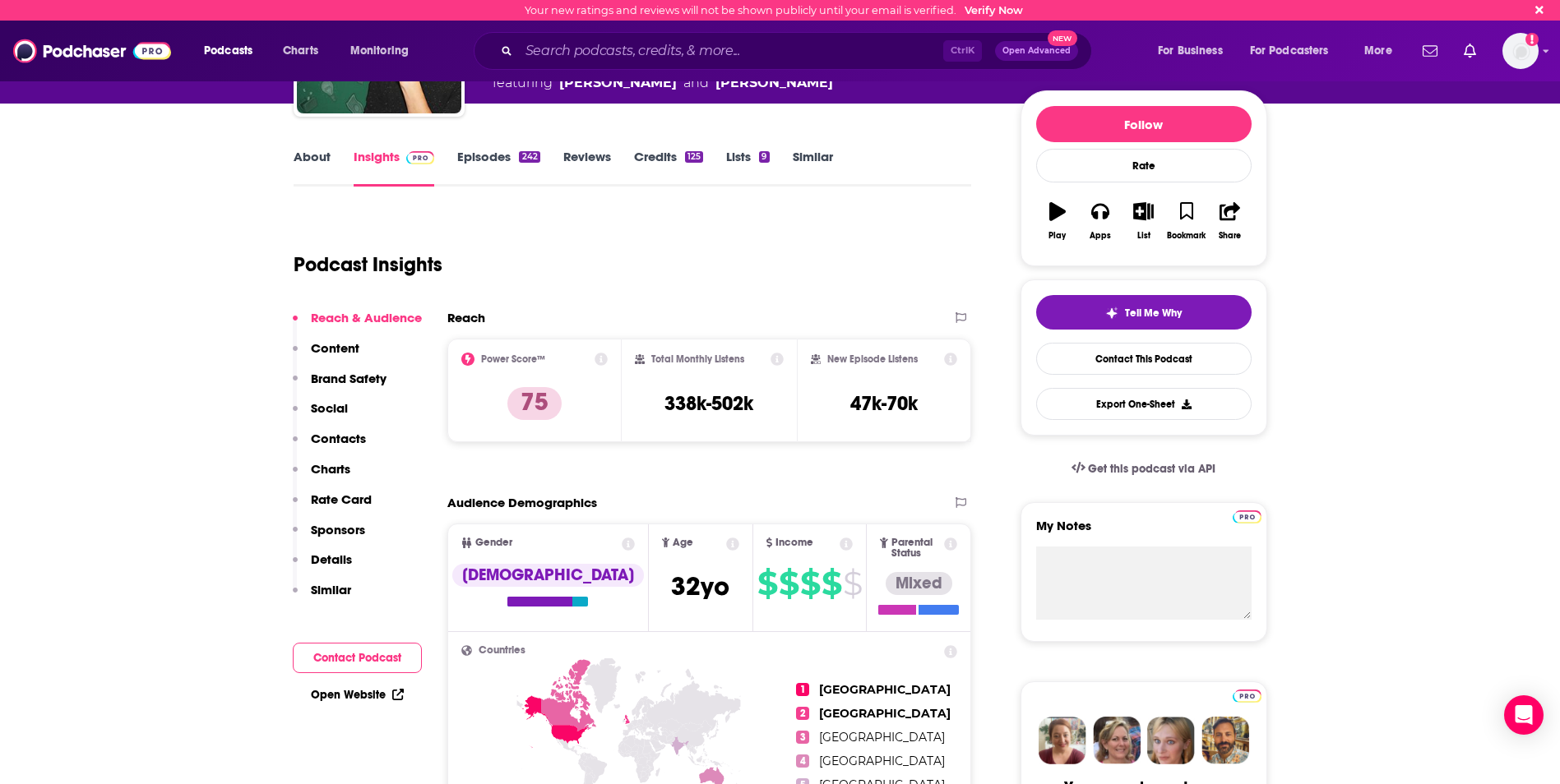
click at [599, 357] on icon at bounding box center [601, 358] width 13 height 13
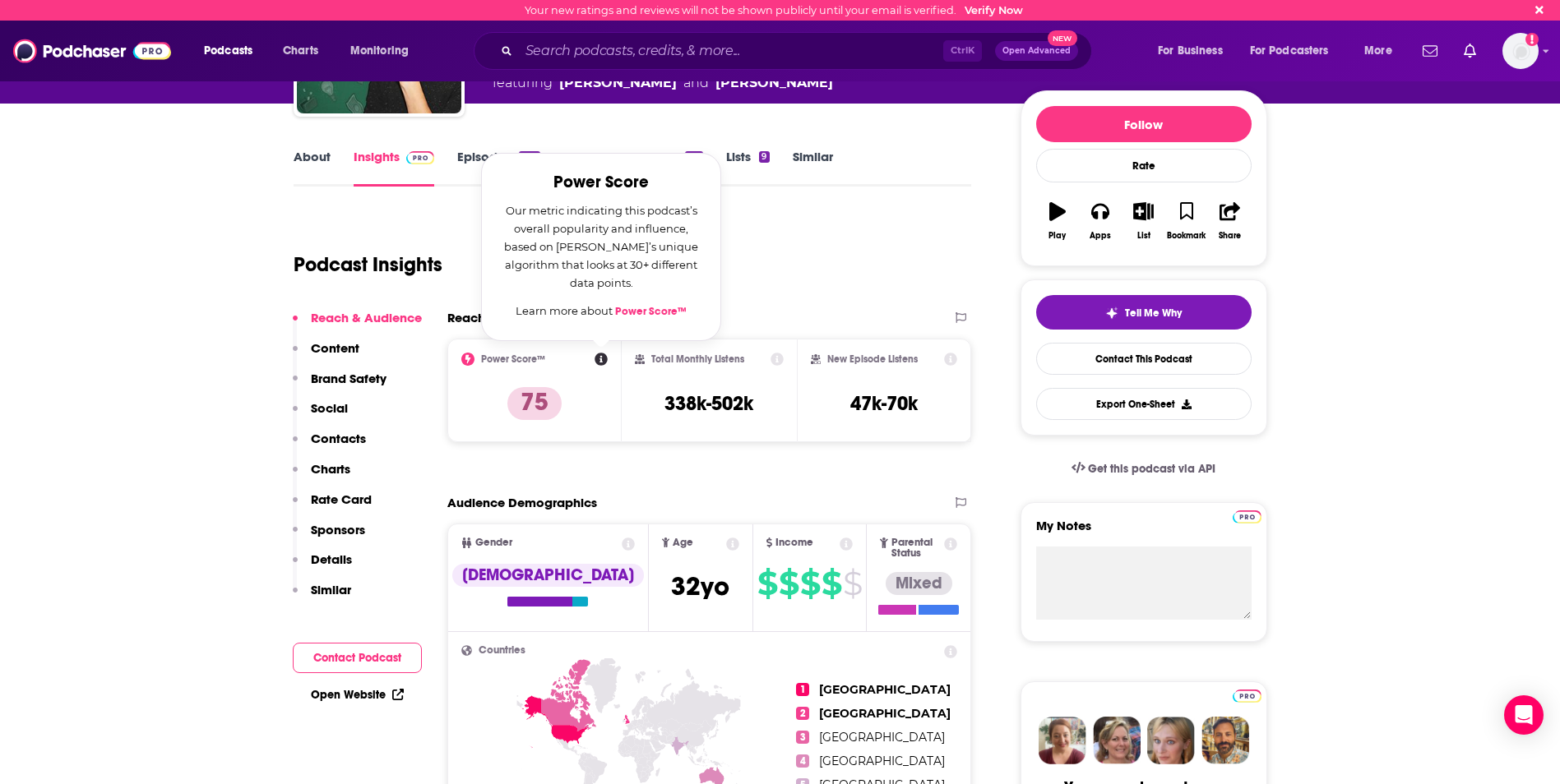
click at [785, 261] on div "Podcast Insights" at bounding box center [626, 255] width 665 height 84
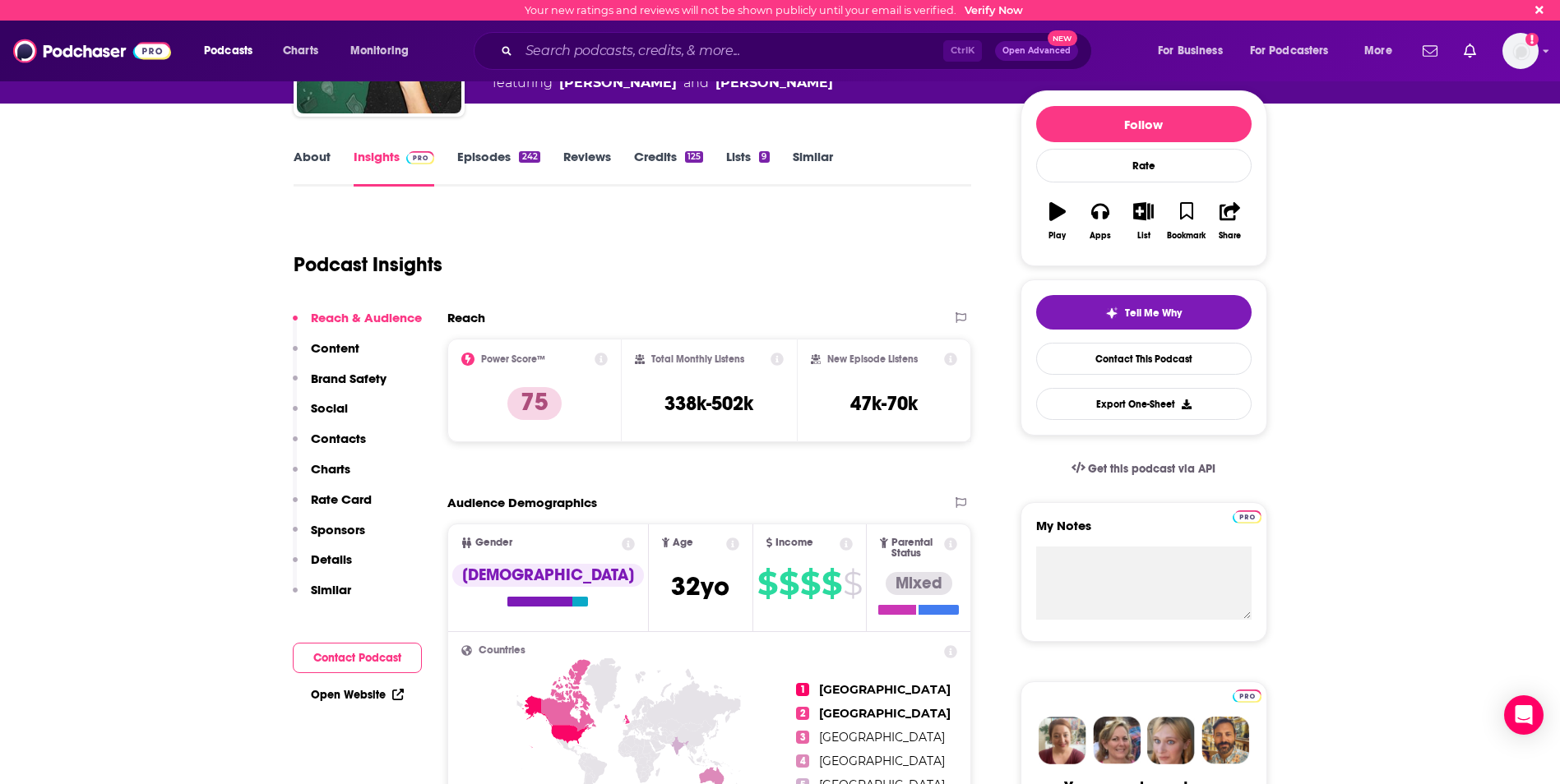
click at [478, 152] on link "Episodes 242" at bounding box center [498, 167] width 82 height 38
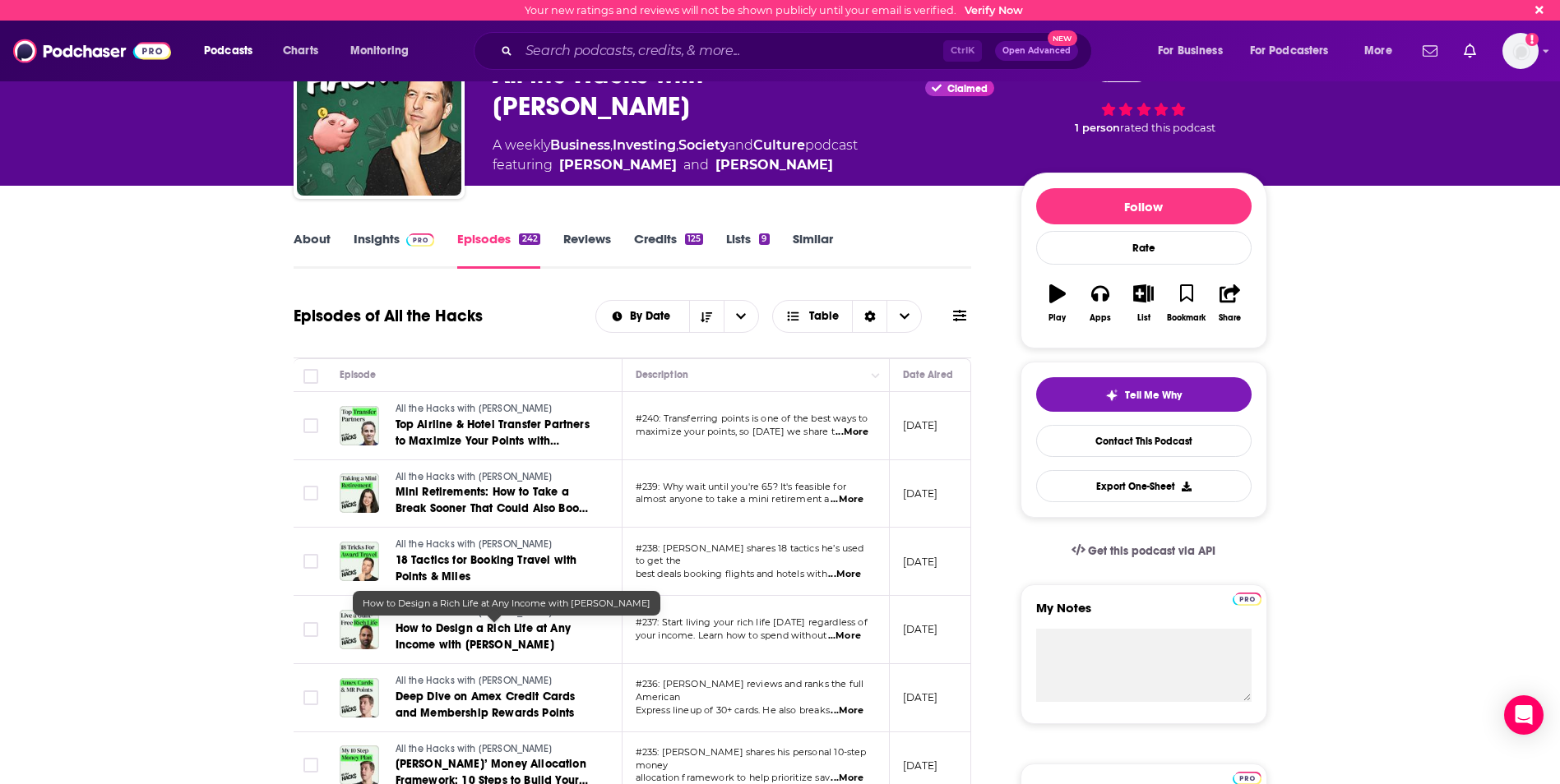
scroll to position [165, 0]
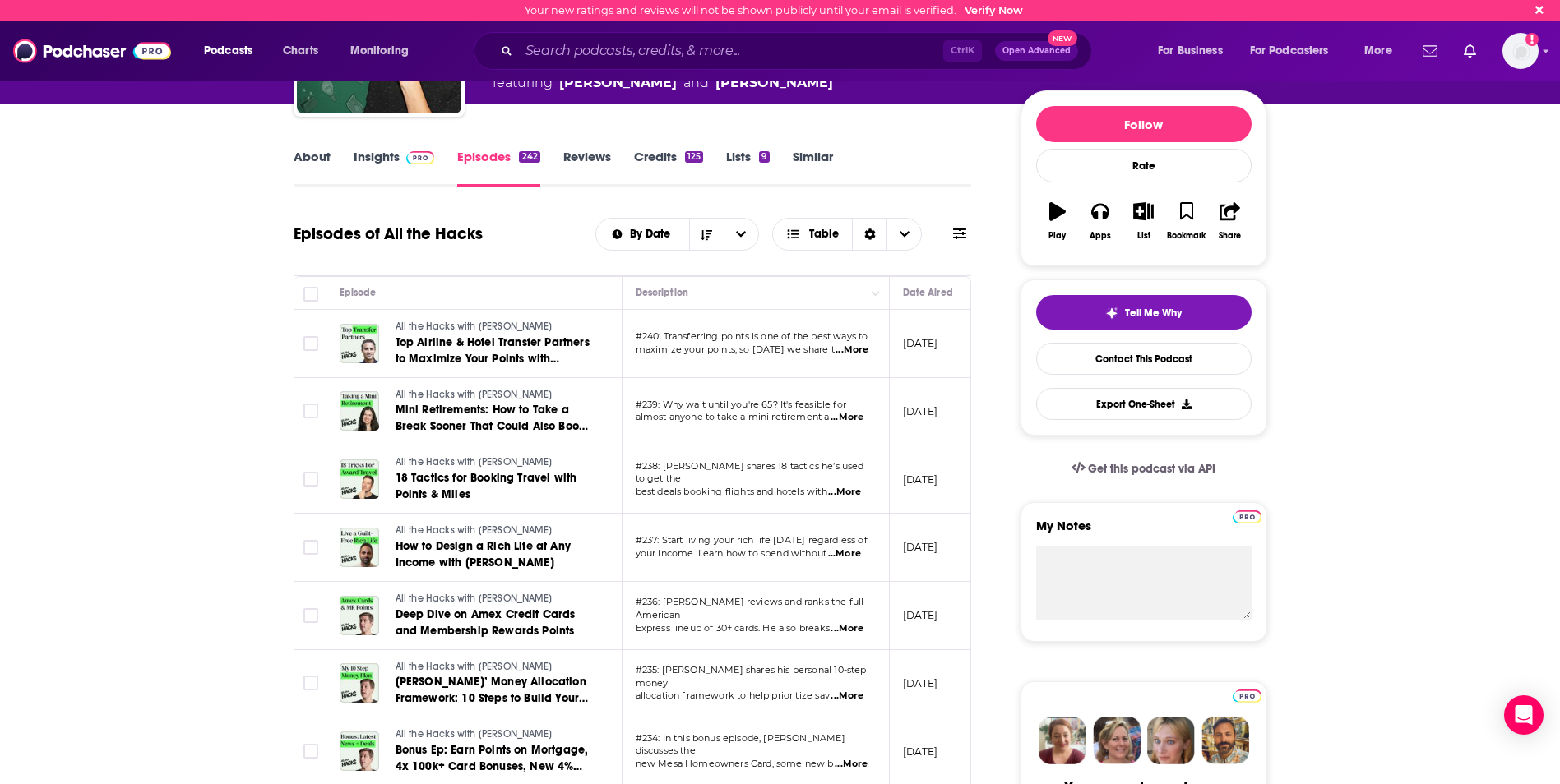
click at [858, 622] on span "...More" at bounding box center [847, 628] width 33 height 13
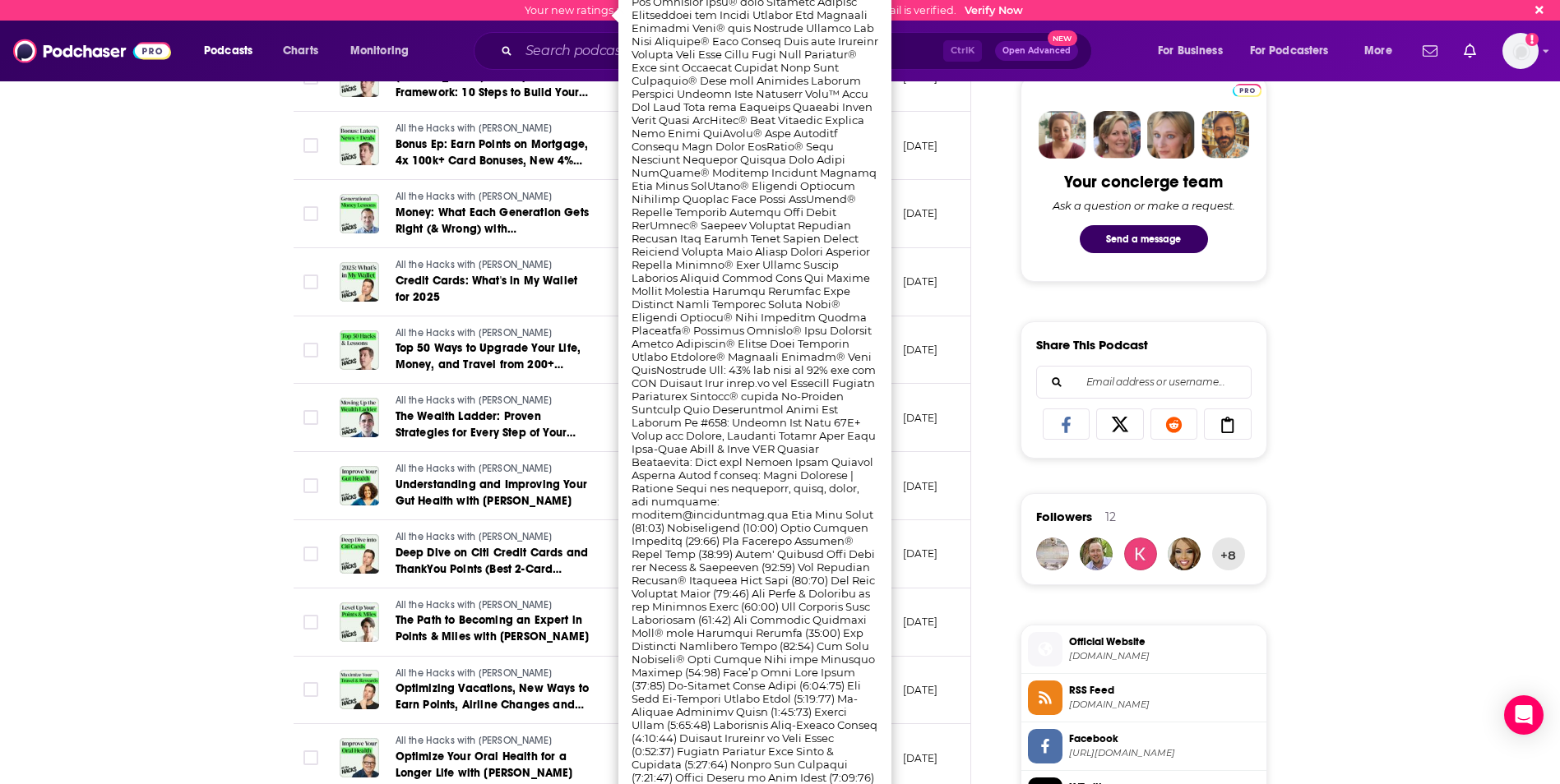
scroll to position [904, 0]
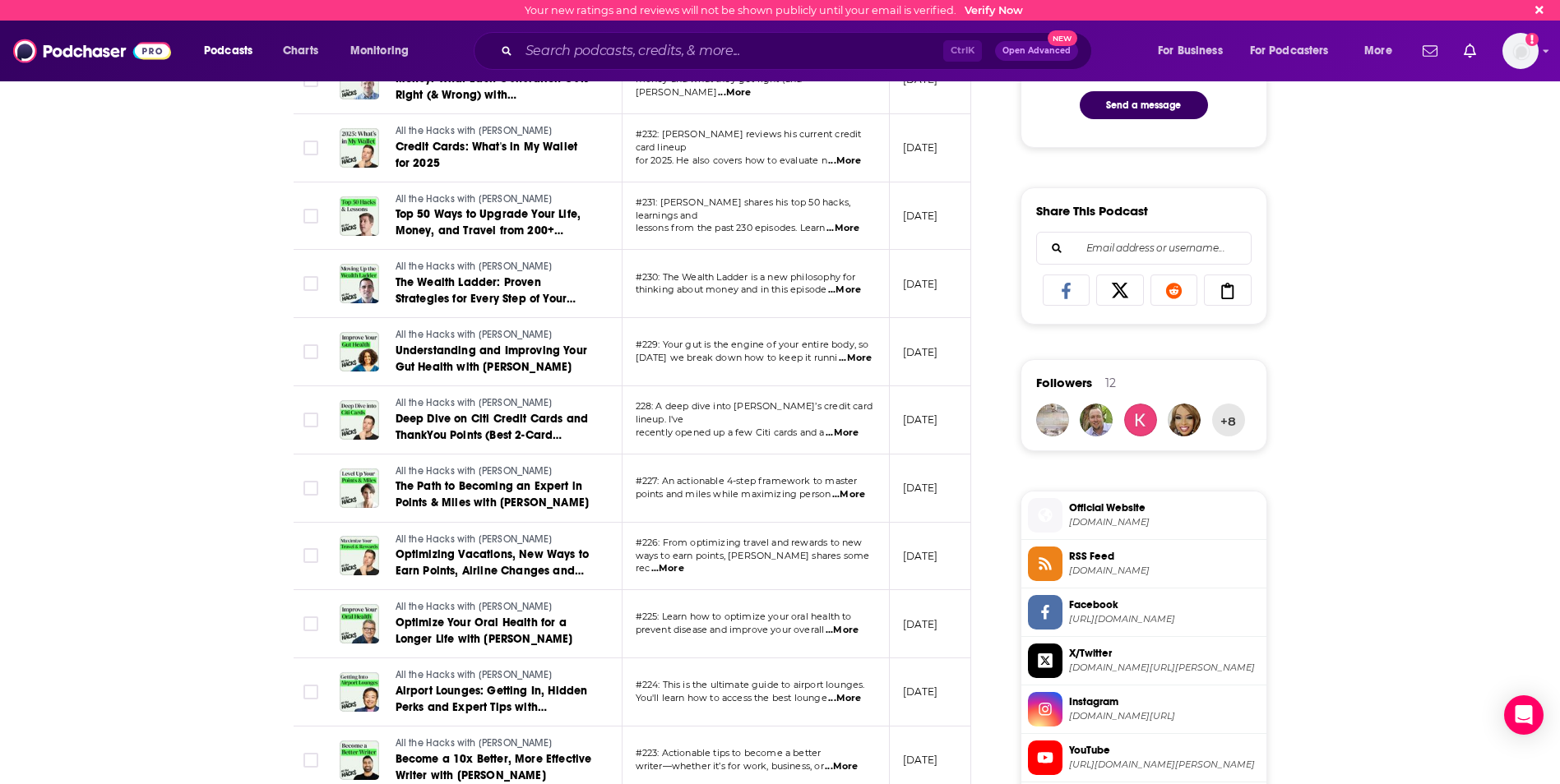
click at [146, 431] on div "About Insights Episodes 242 Reviews Credits 125 Lists 9 Similar Episodes of All…" at bounding box center [780, 463] width 1560 height 2200
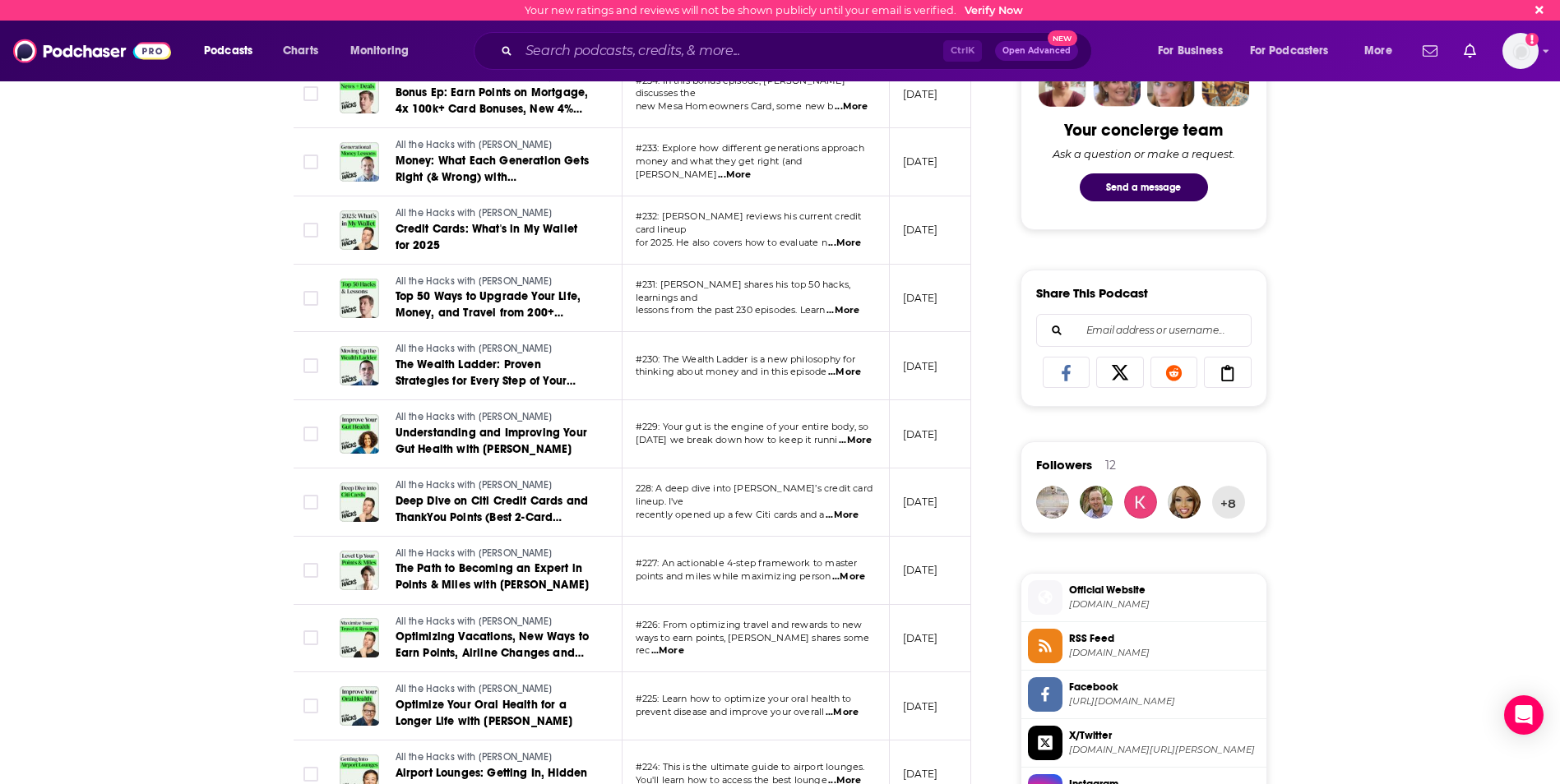
scroll to position [740, 0]
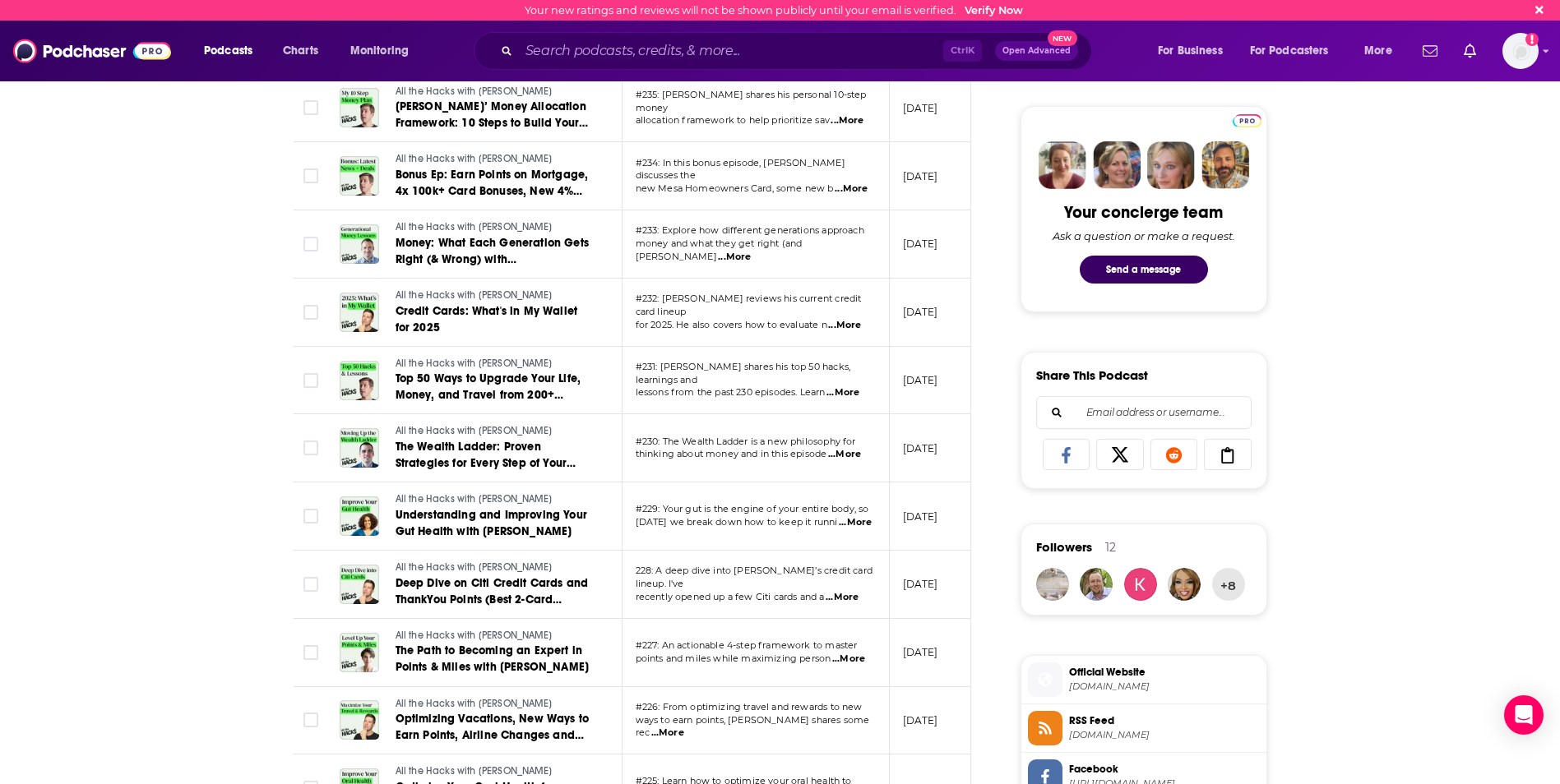
click at [852, 386] on span "...More" at bounding box center [842, 392] width 33 height 13
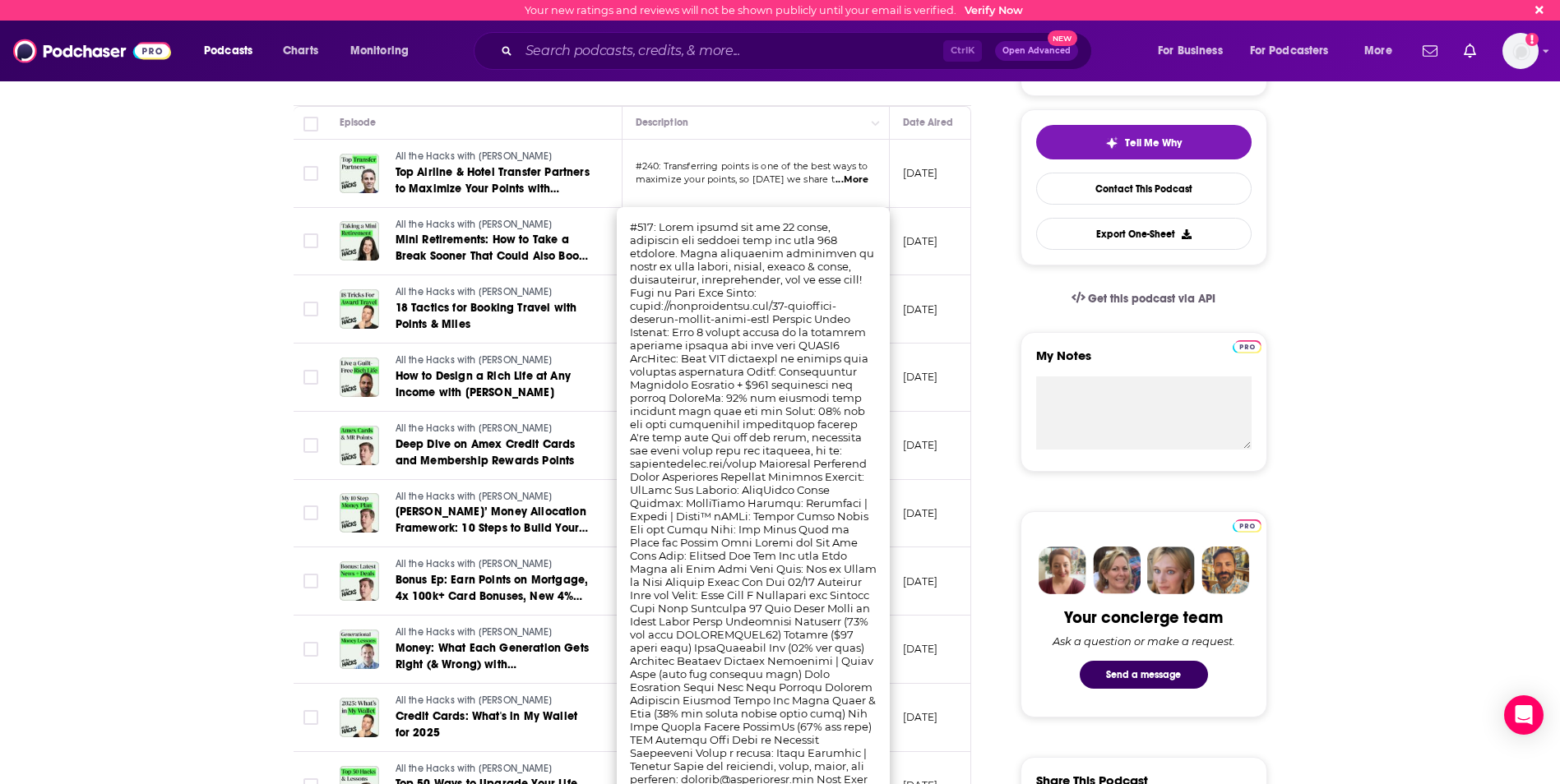
scroll to position [328, 0]
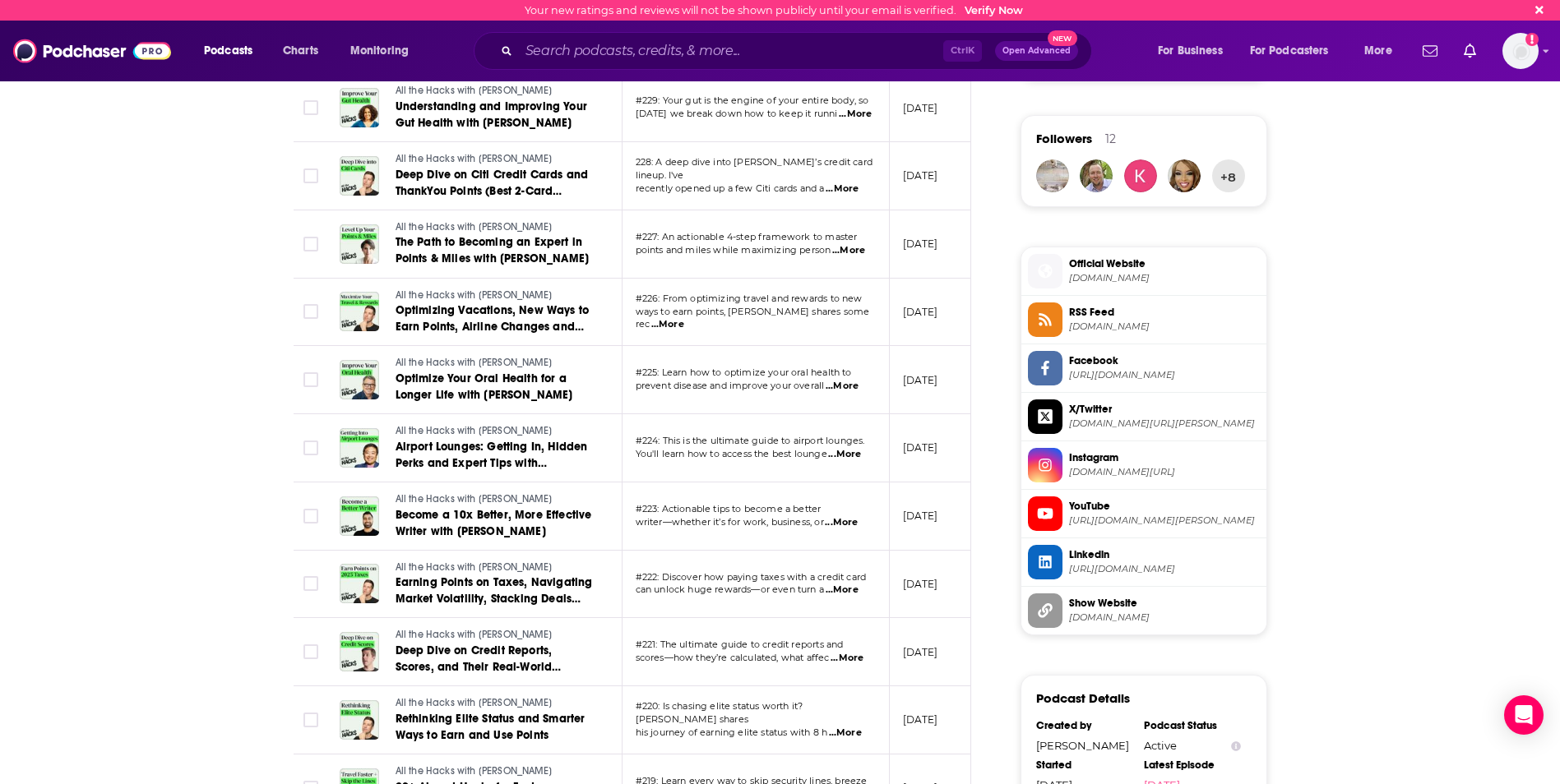
scroll to position [1151, 0]
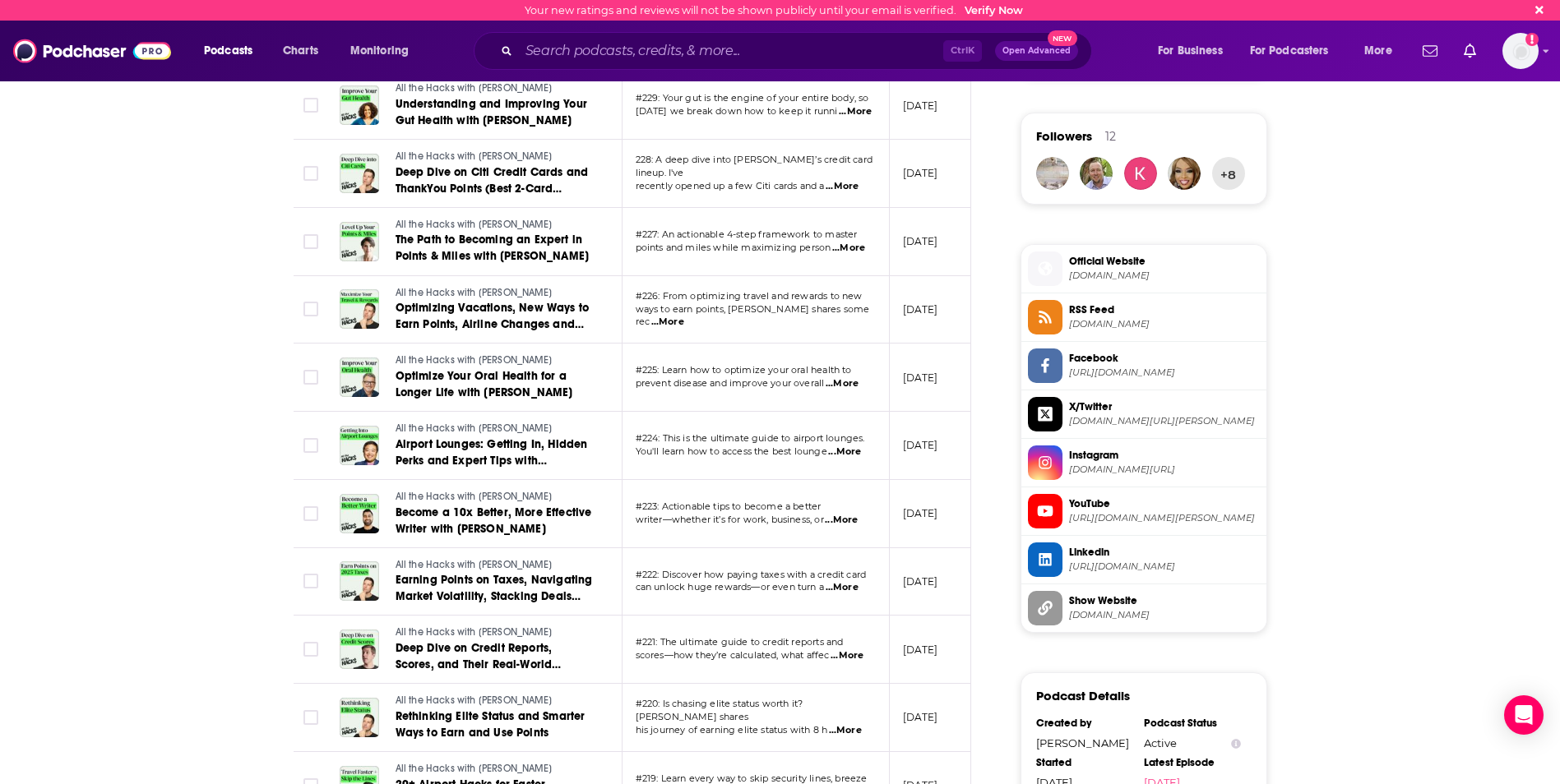
click at [843, 451] on span "...More" at bounding box center [844, 451] width 33 height 13
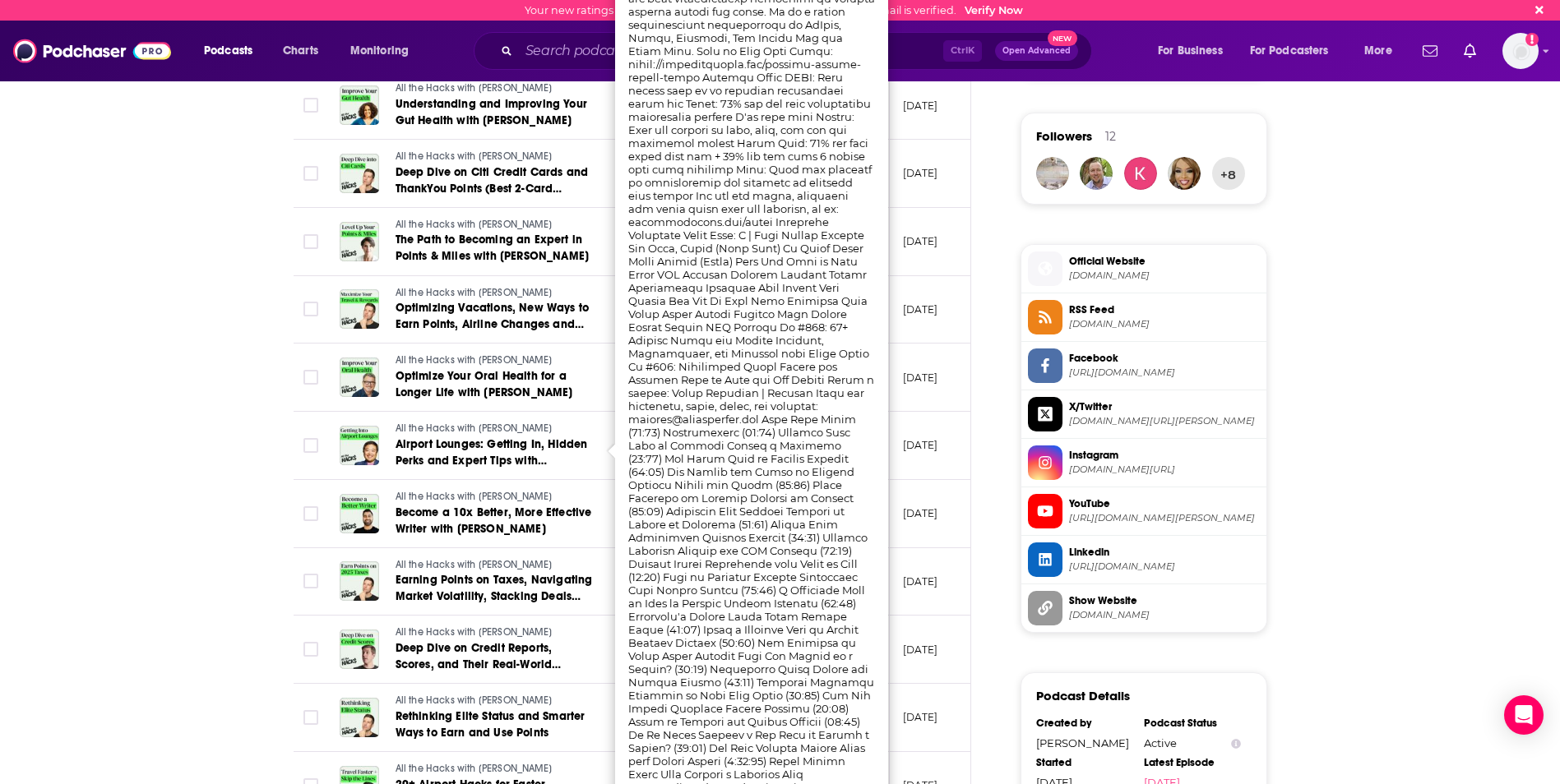
scroll to position [986, 0]
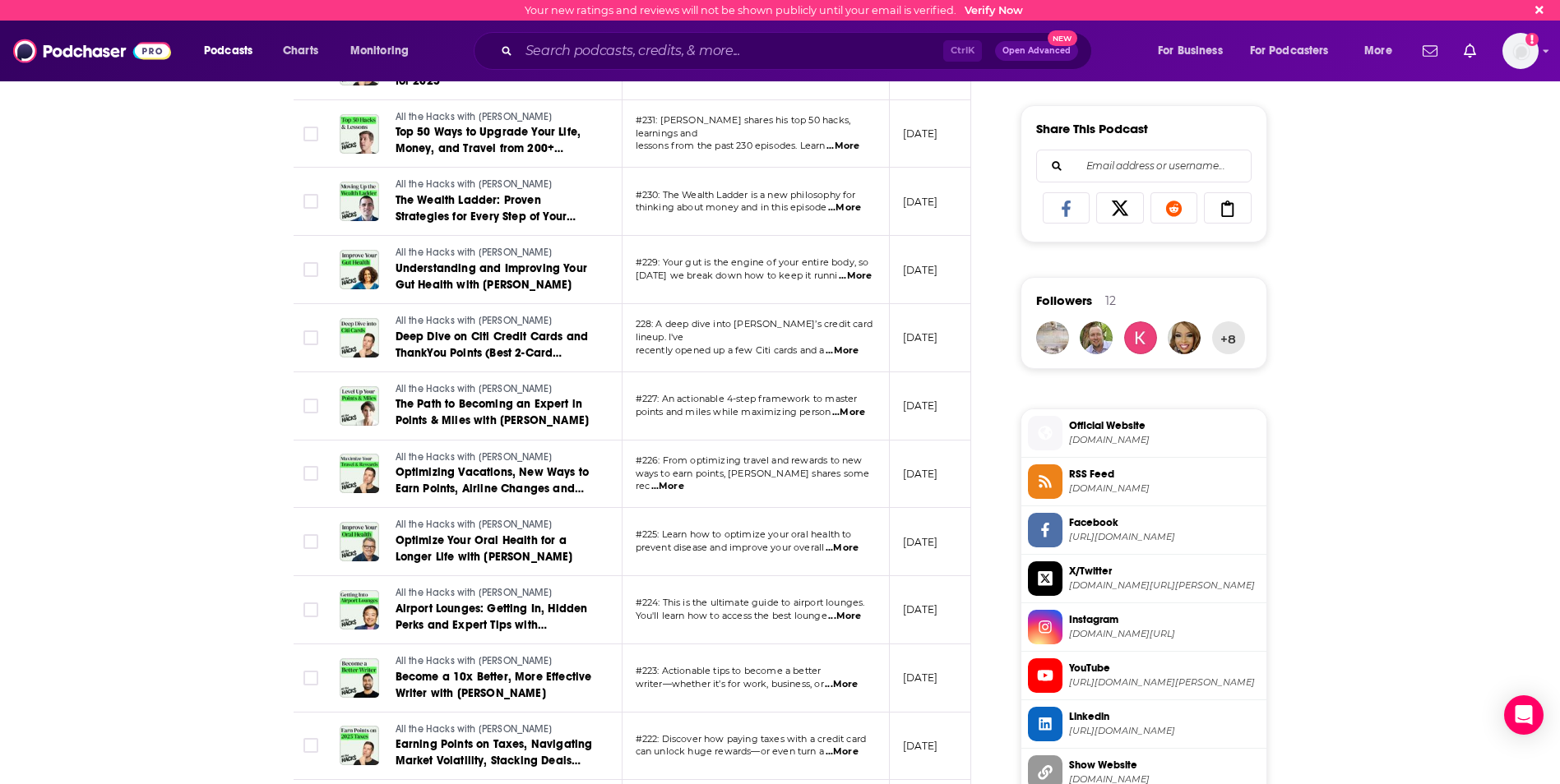
click at [846, 616] on span "...More" at bounding box center [844, 616] width 33 height 13
drag, startPoint x: 685, startPoint y: 150, endPoint x: 724, endPoint y: 150, distance: 39.0
click at [852, 612] on span "...More" at bounding box center [844, 616] width 33 height 13
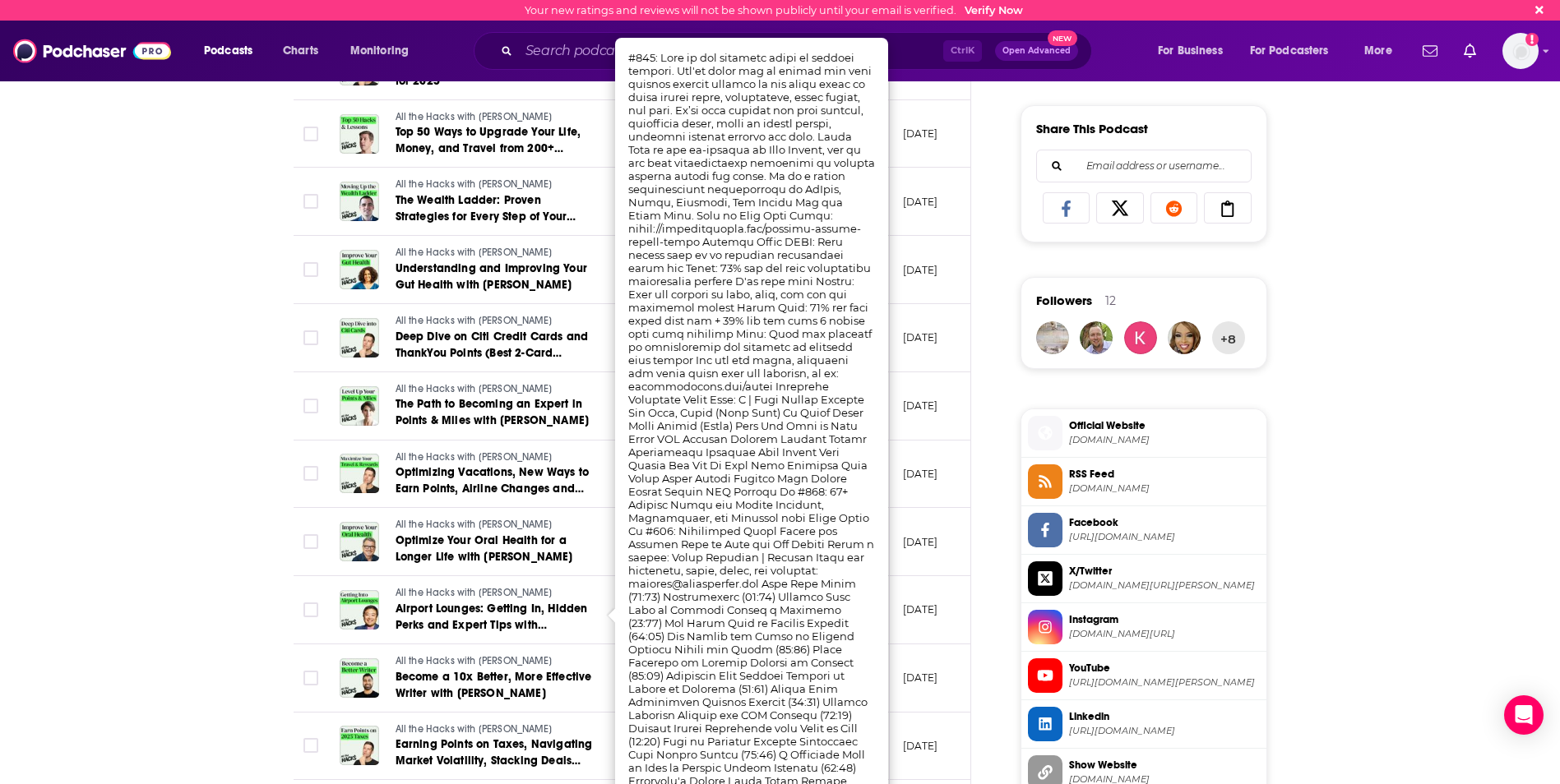
click at [232, 545] on div "About Insights Episodes 242 Reviews Credits 125 Lists 9 Similar Episodes of All…" at bounding box center [780, 381] width 1560 height 2200
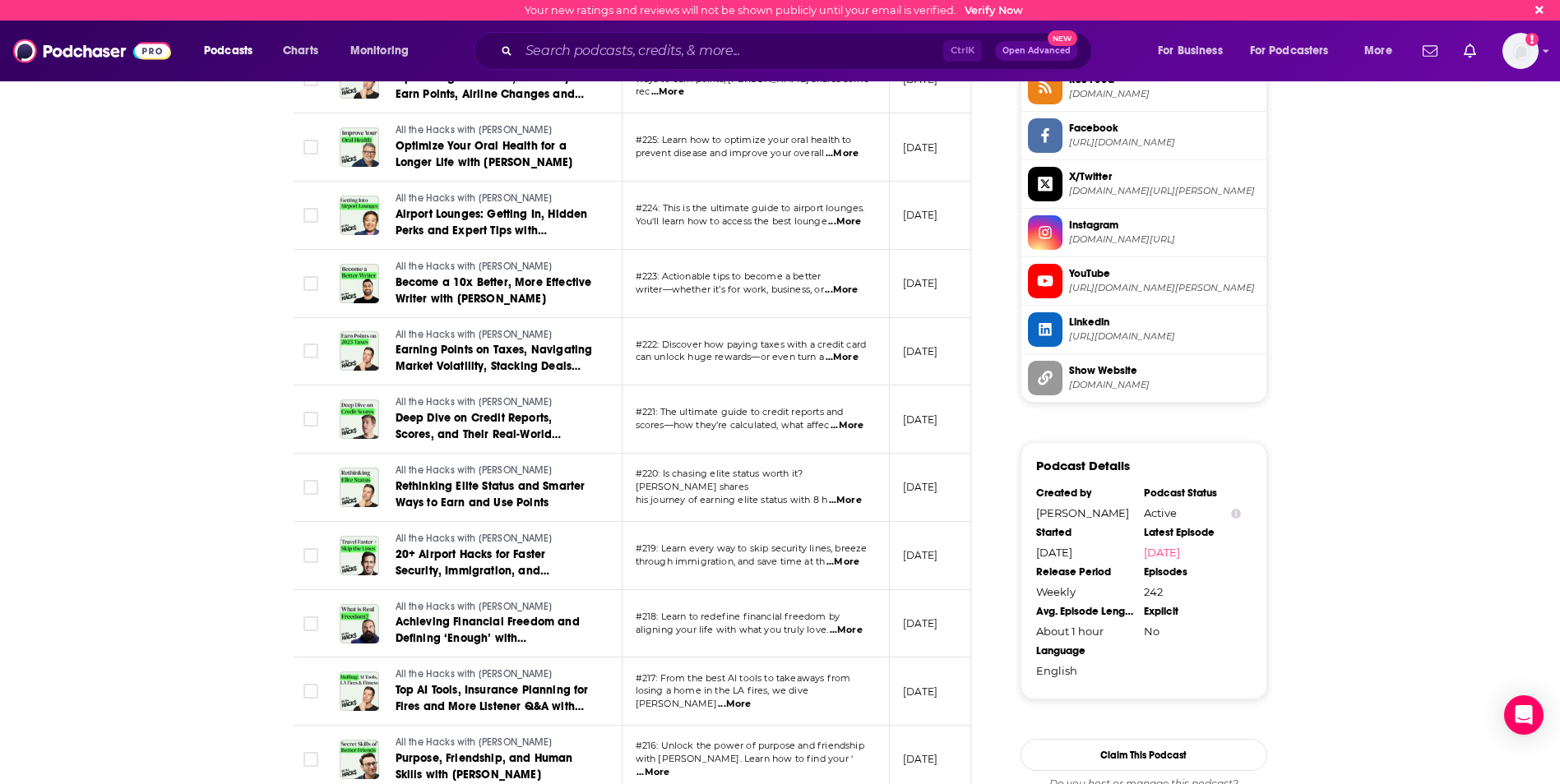
scroll to position [1397, 0]
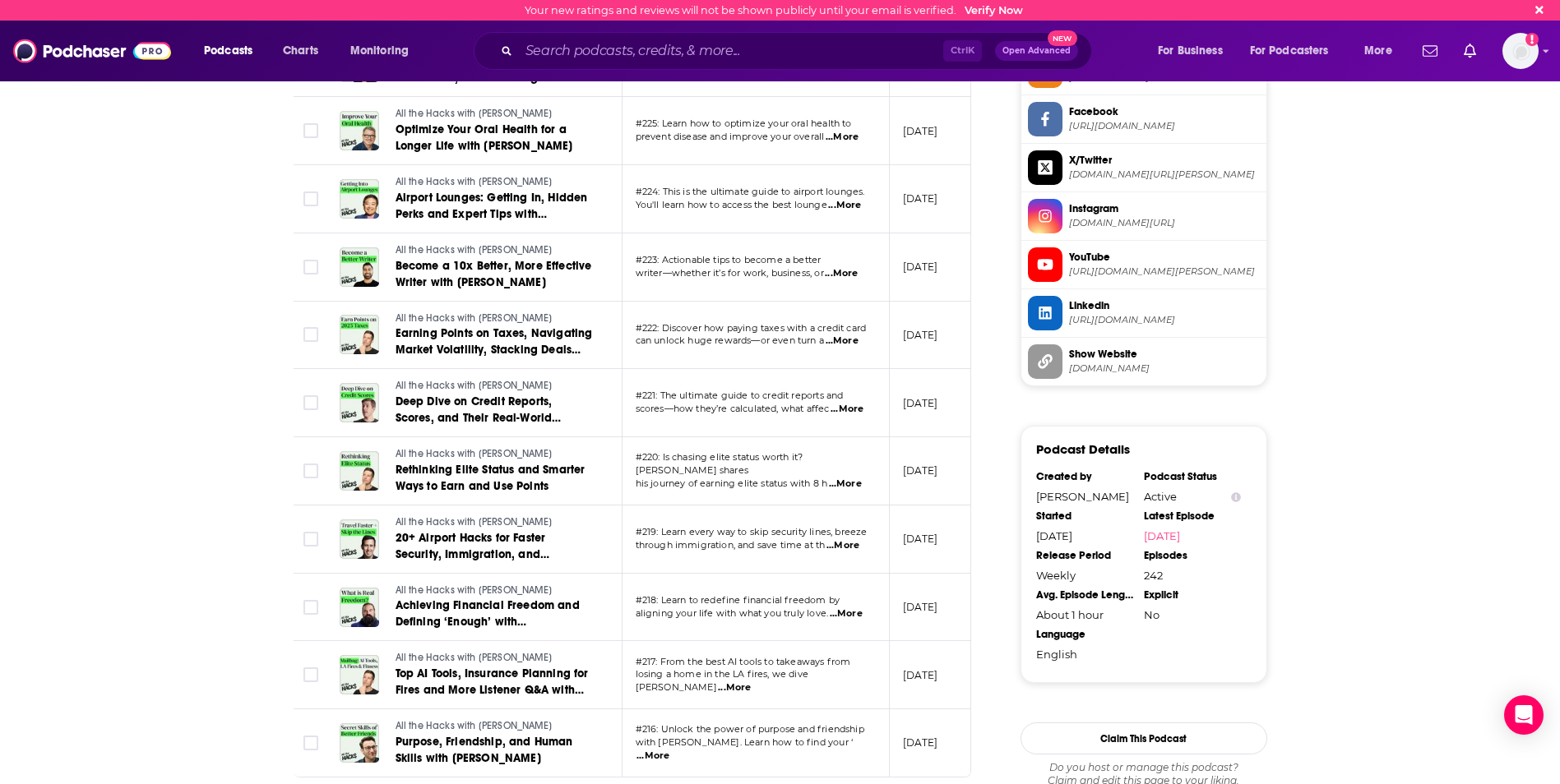
click at [852, 544] on span "...More" at bounding box center [842, 545] width 33 height 13
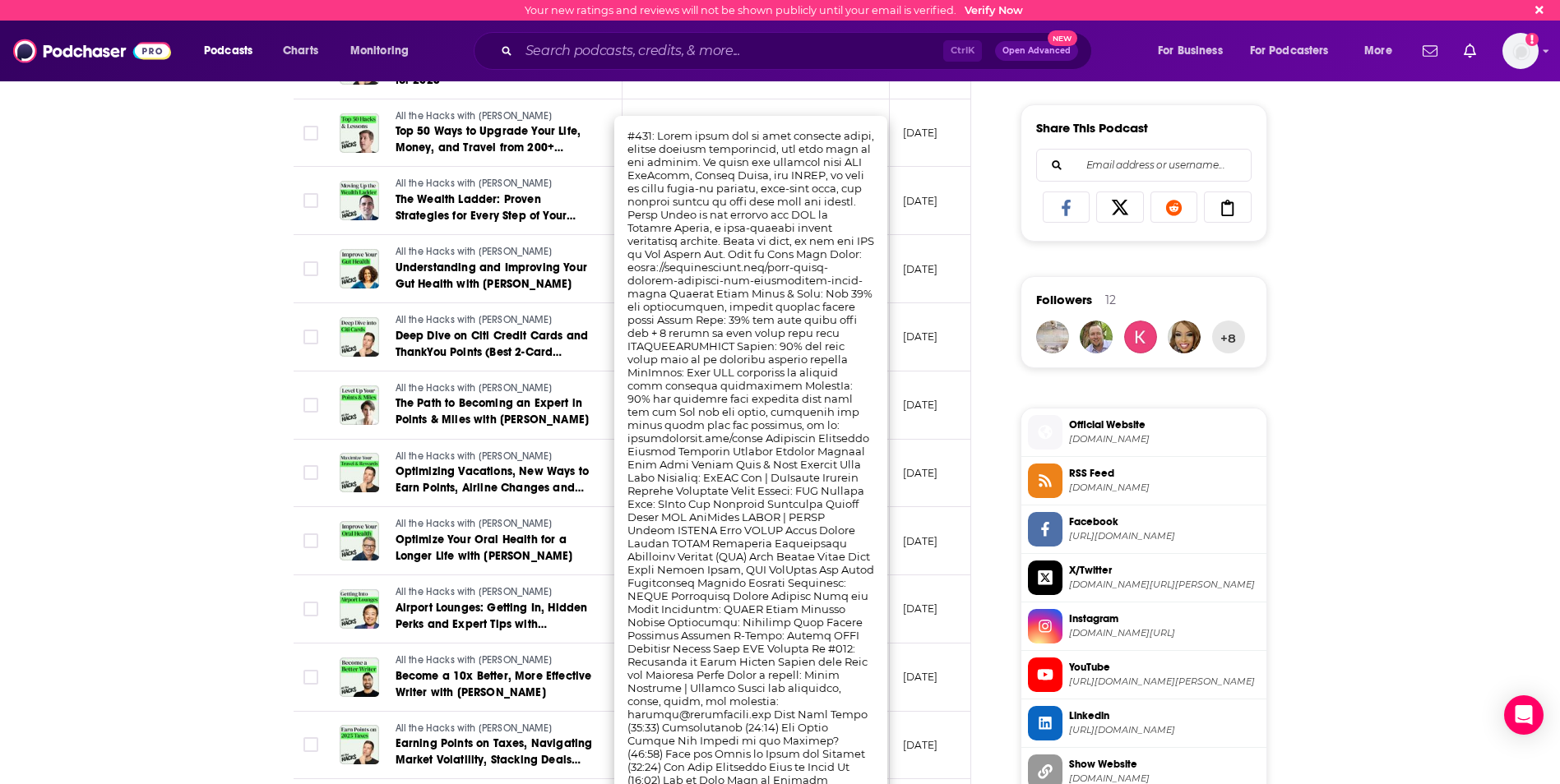
scroll to position [986, 0]
click at [181, 607] on div "About Insights Episodes 242 Reviews Credits 125 Lists 9 Similar Episodes of All…" at bounding box center [780, 381] width 1560 height 2200
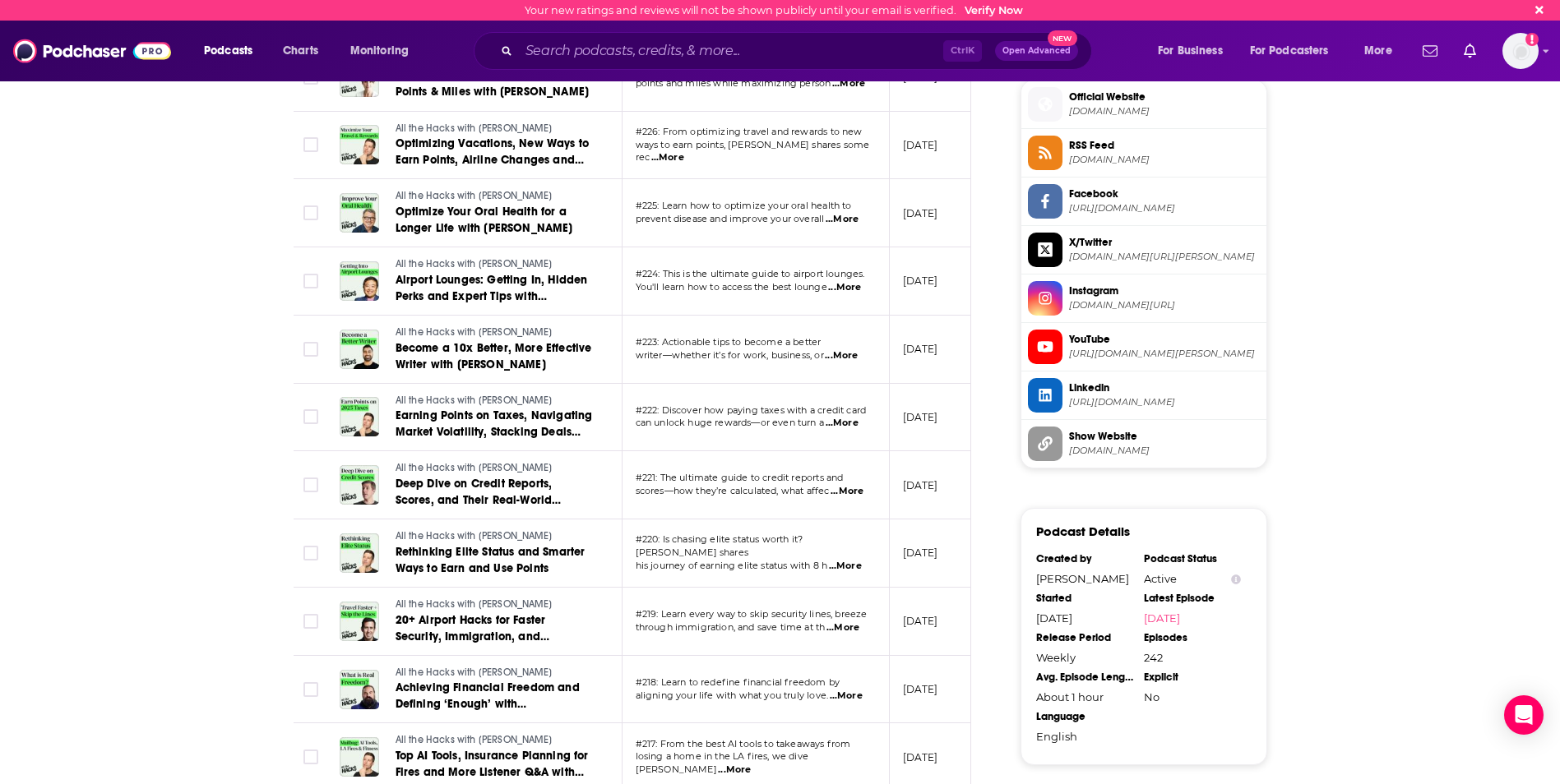
scroll to position [1479, 0]
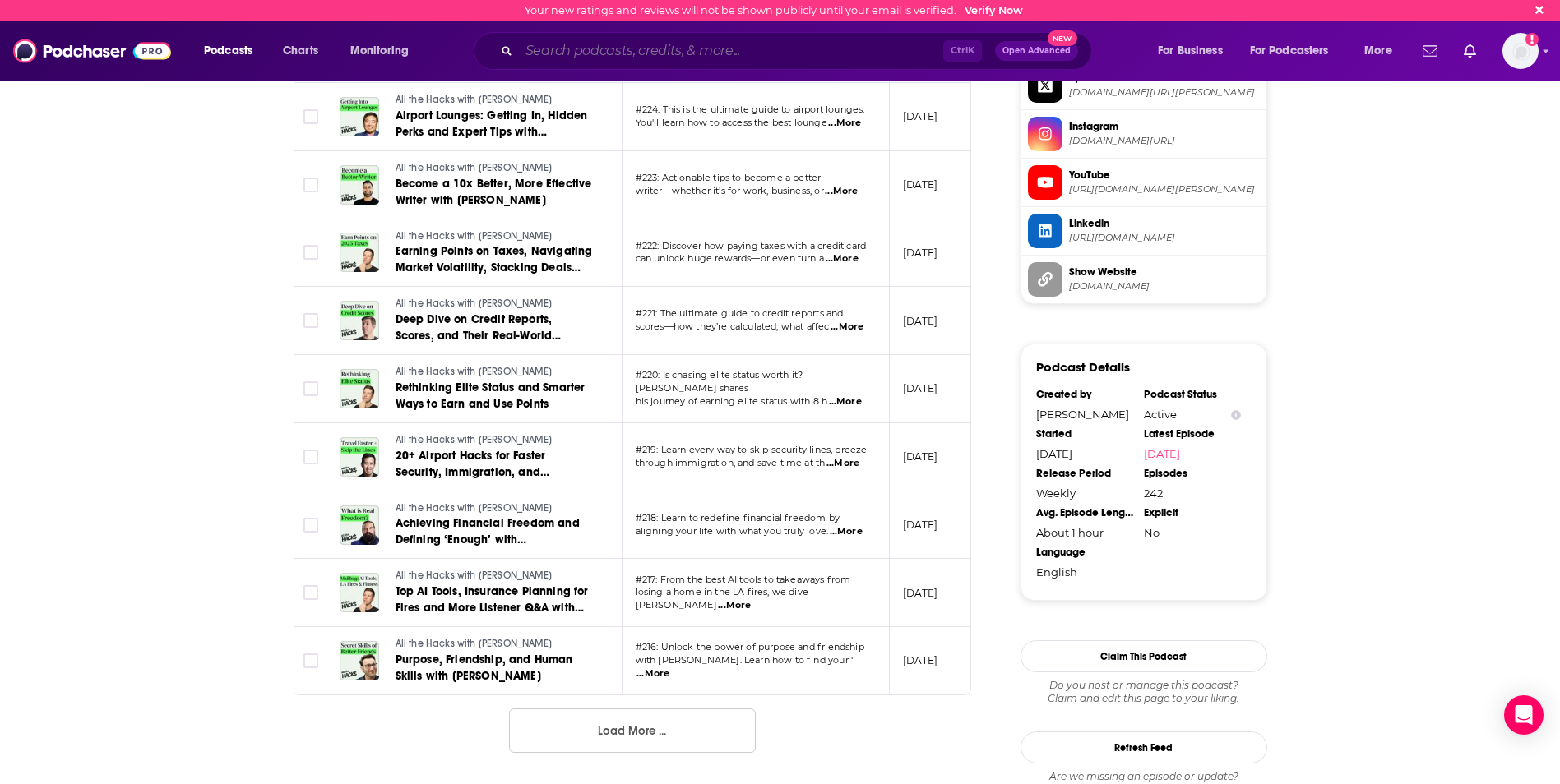
click at [591, 54] on input "Search podcasts, credits, & more..." at bounding box center [731, 50] width 424 height 26
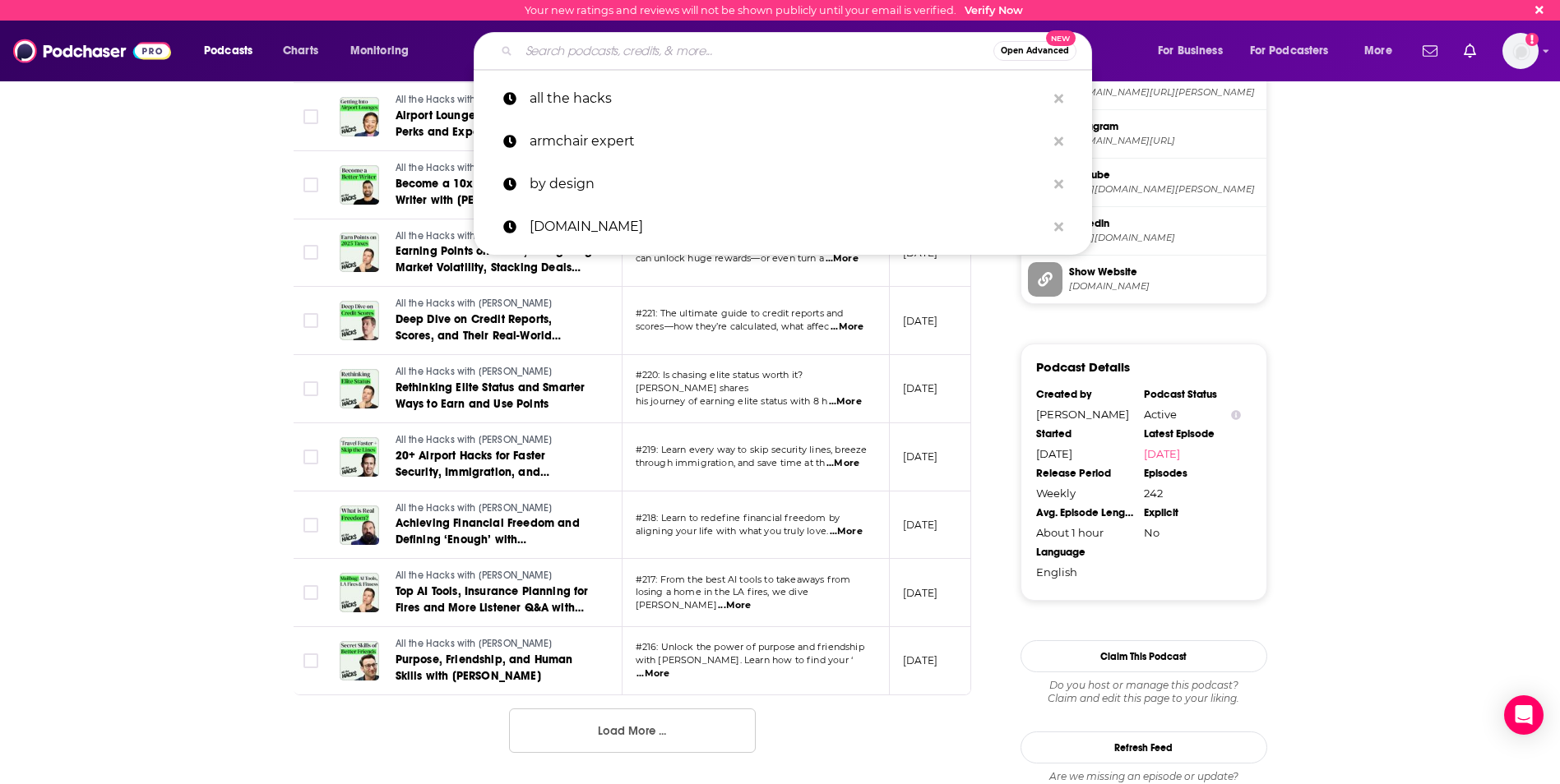
paste input "The [PERSON_NAME] Podcast"
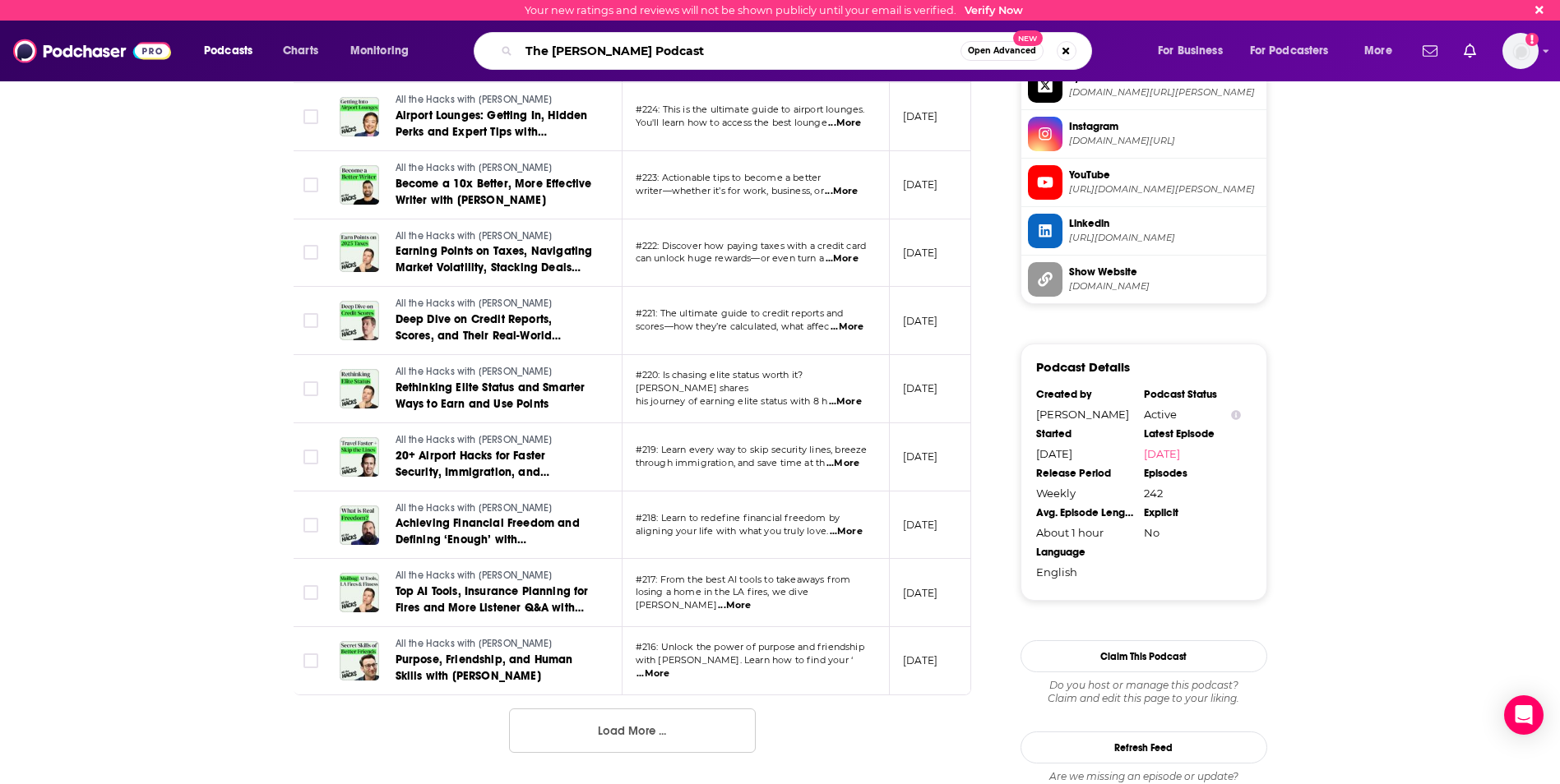
type input "The [PERSON_NAME] Podcast"
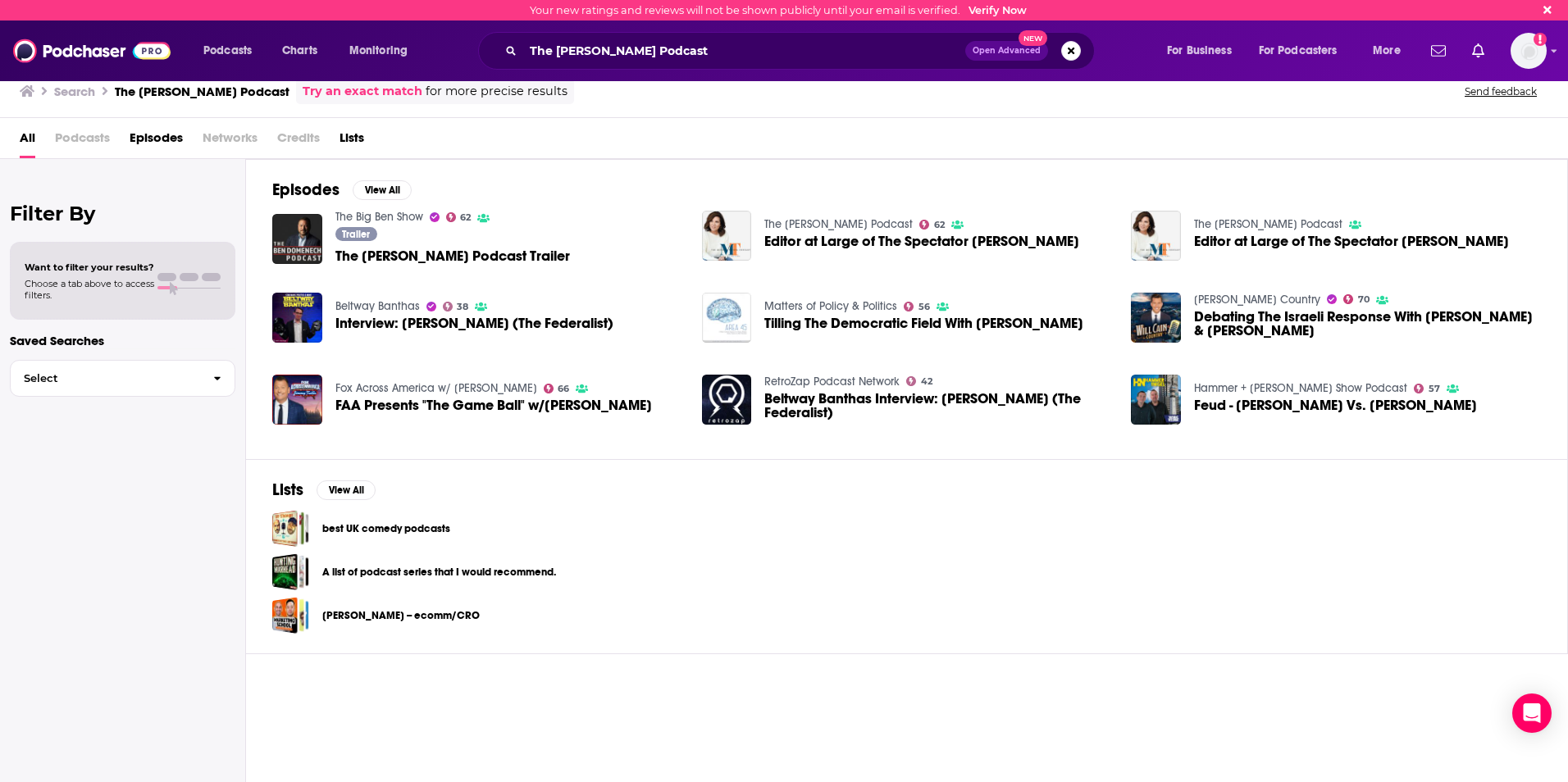
click at [77, 139] on span "Podcasts" at bounding box center [83, 140] width 55 height 33
click at [576, 49] on input "The [PERSON_NAME] Podcast" at bounding box center [744, 50] width 442 height 26
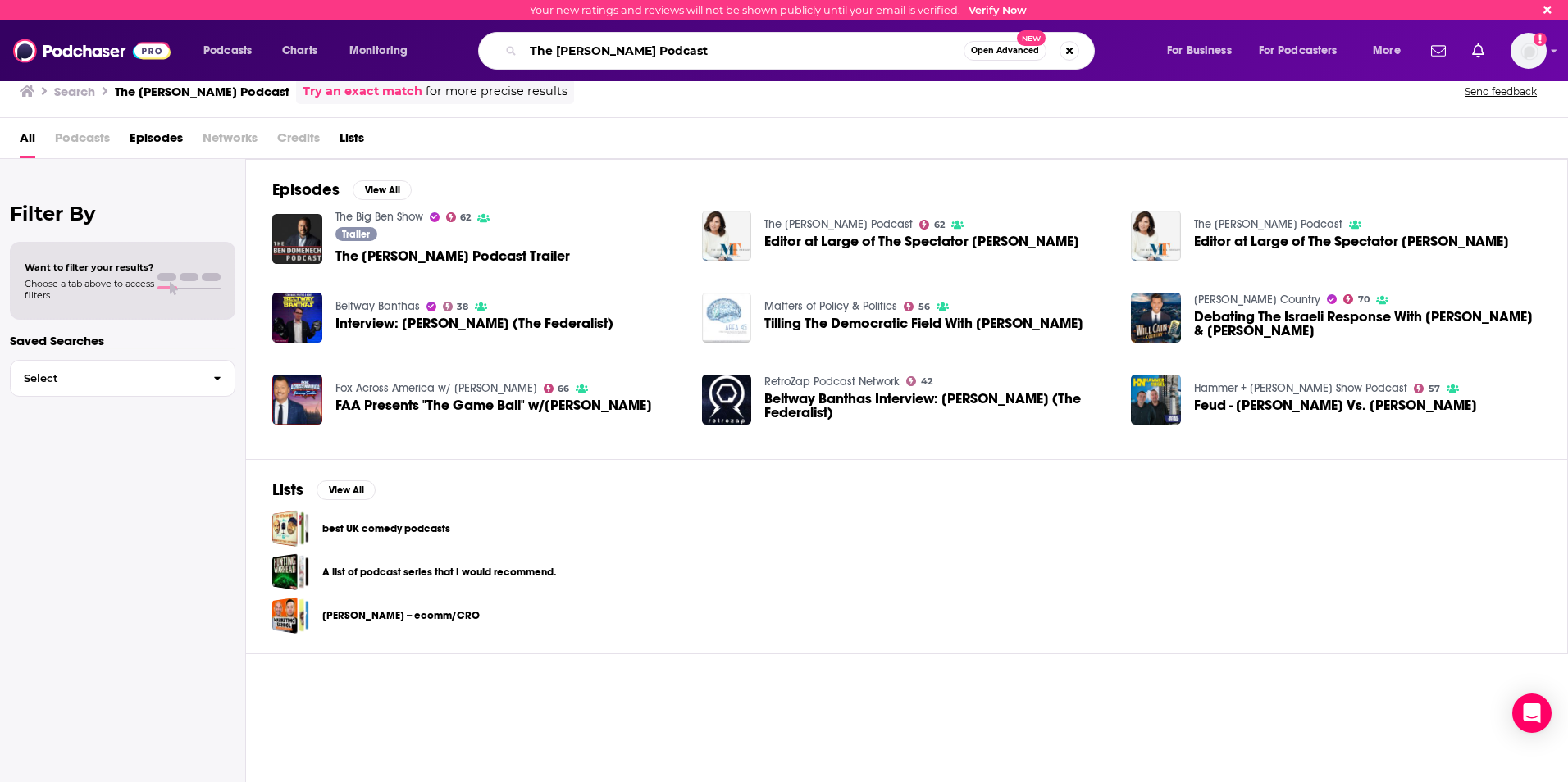
click at [576, 49] on input "The [PERSON_NAME] Podcast" at bounding box center [743, 50] width 440 height 26
type input "THE BIG BEN SHOW"
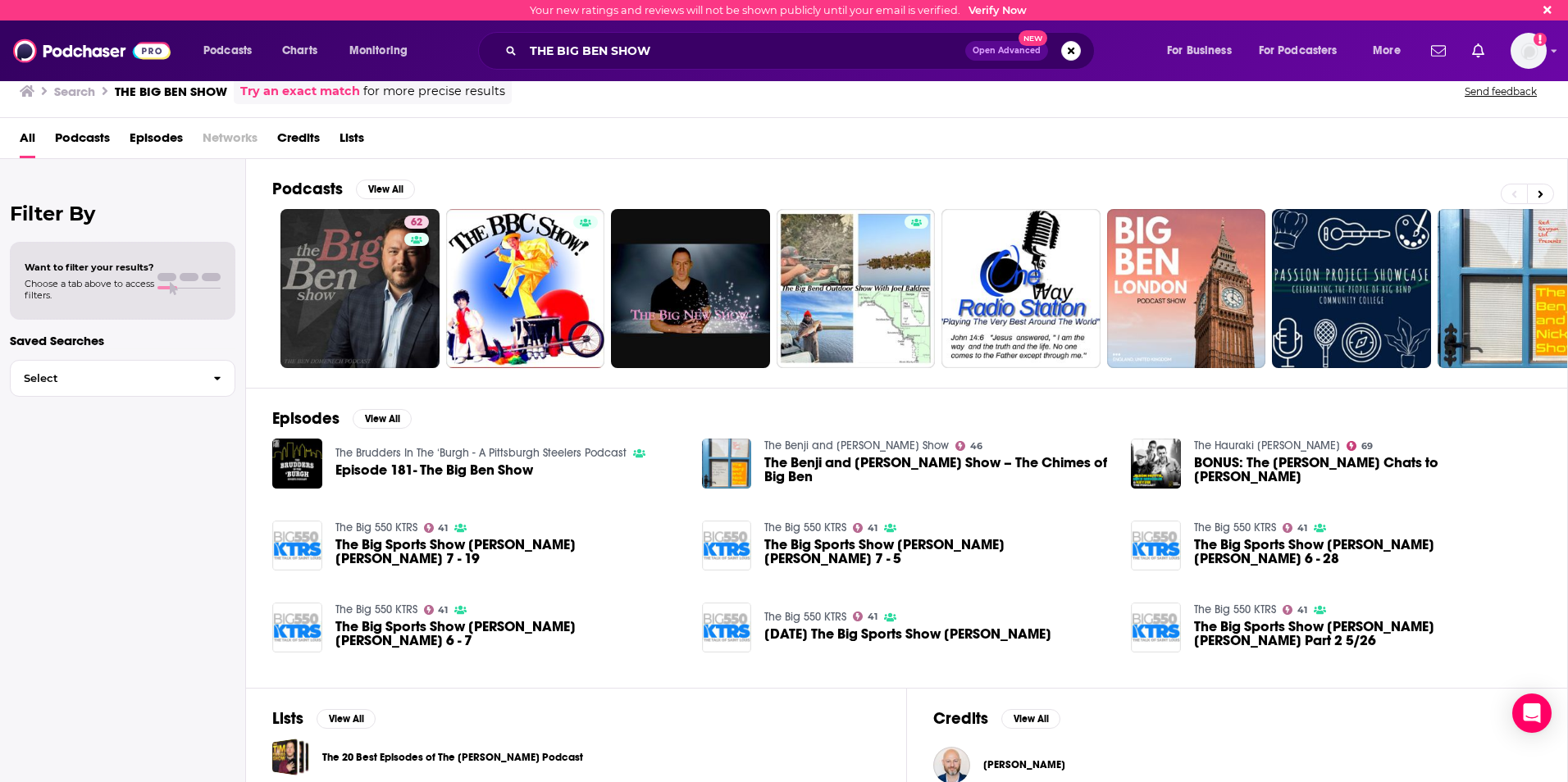
click at [80, 143] on span "Podcasts" at bounding box center [83, 140] width 55 height 33
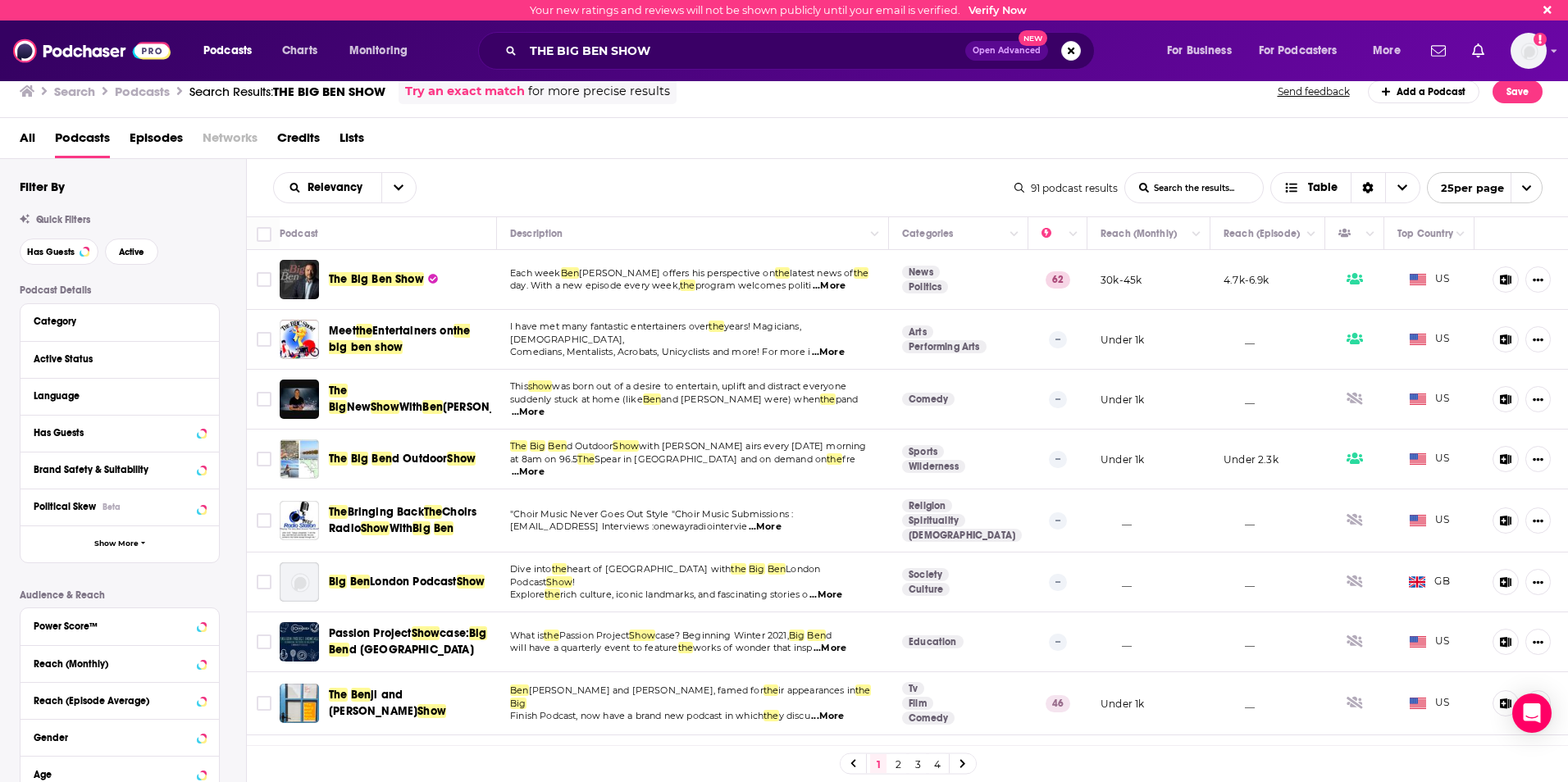
click at [388, 272] on span "The Big Ben Show" at bounding box center [376, 279] width 95 height 14
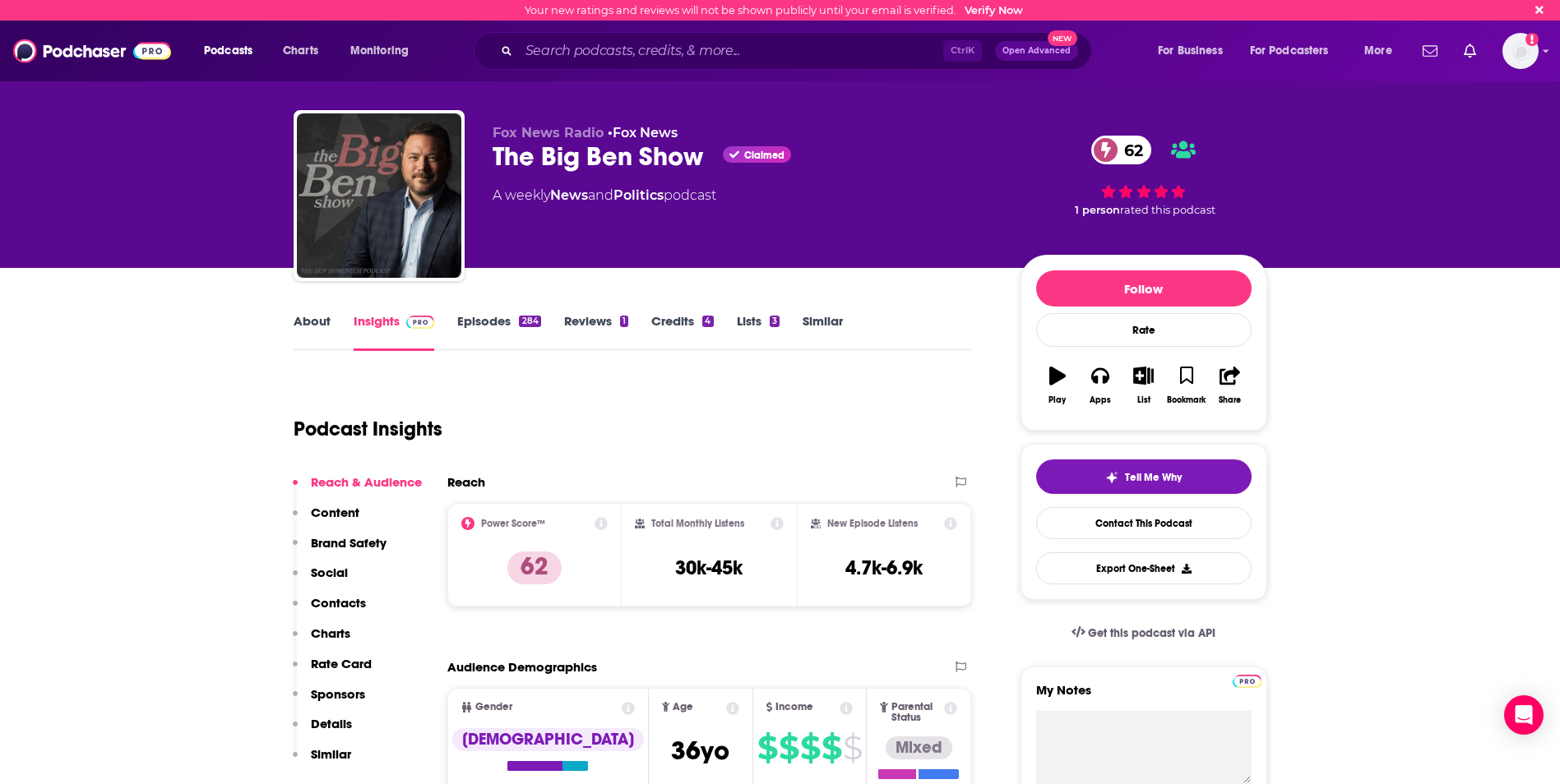
click at [498, 317] on link "Episodes 284" at bounding box center [498, 332] width 83 height 38
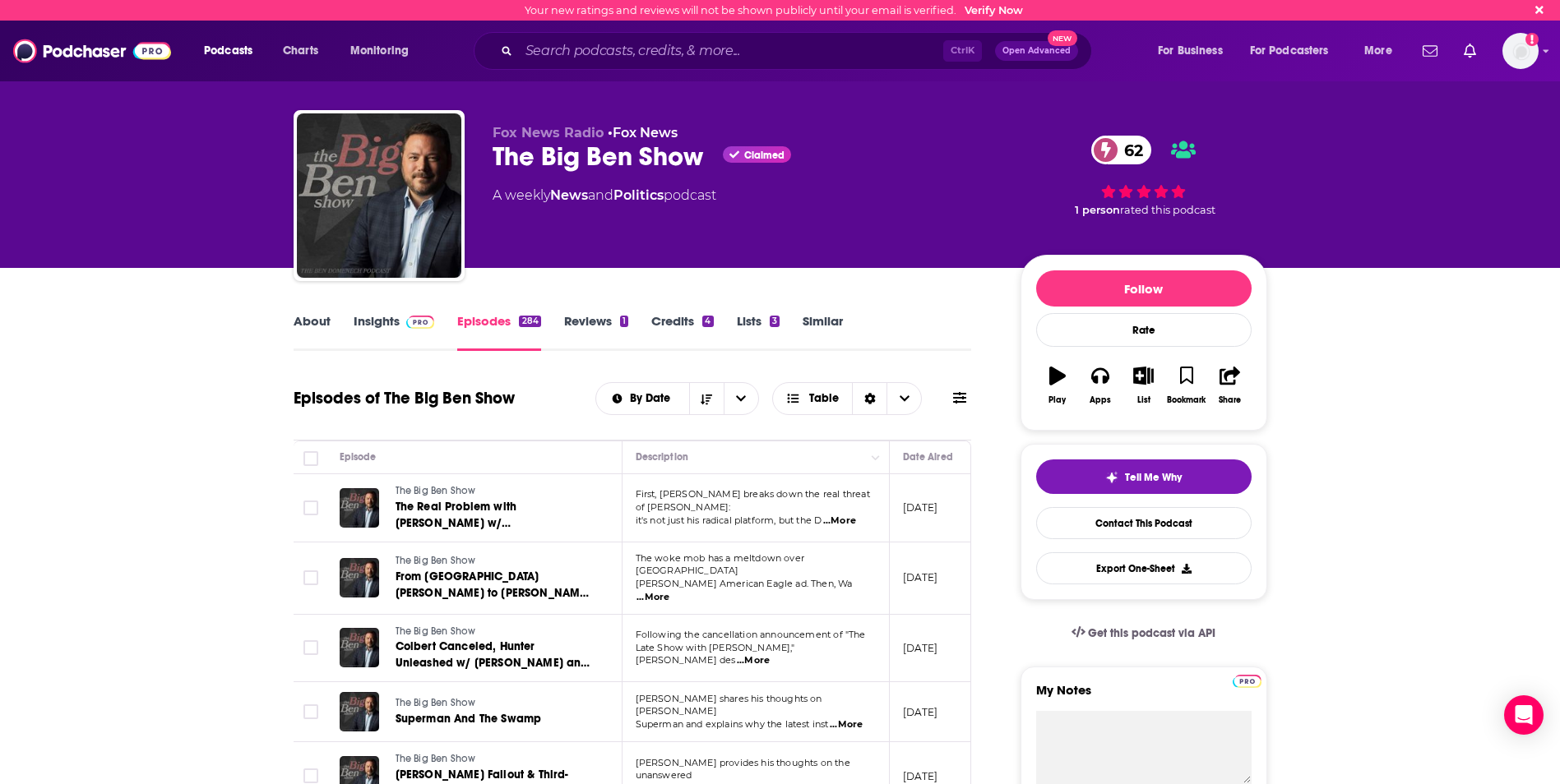
scroll to position [165, 0]
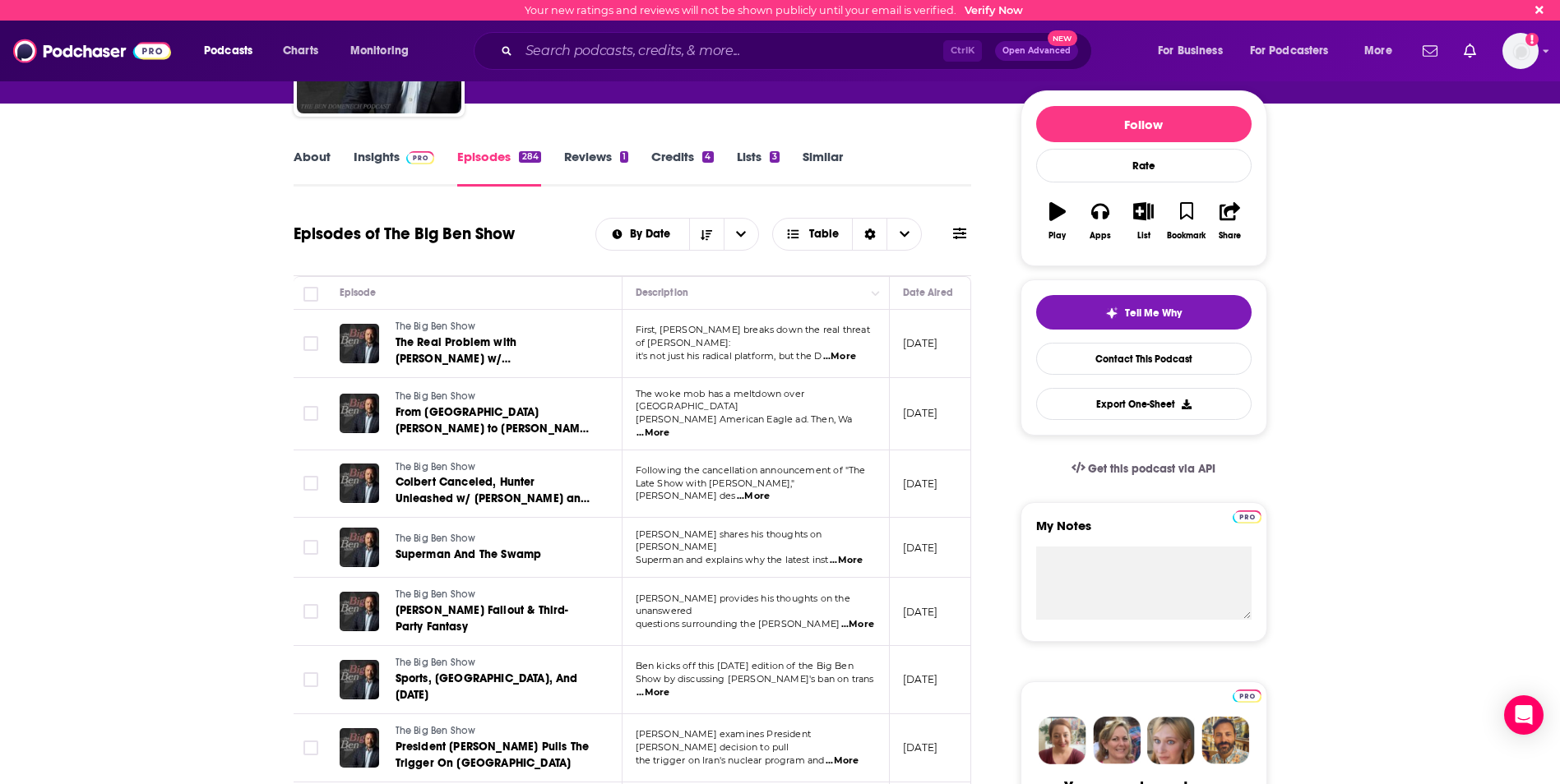
click at [848, 350] on span "...More" at bounding box center [839, 356] width 33 height 13
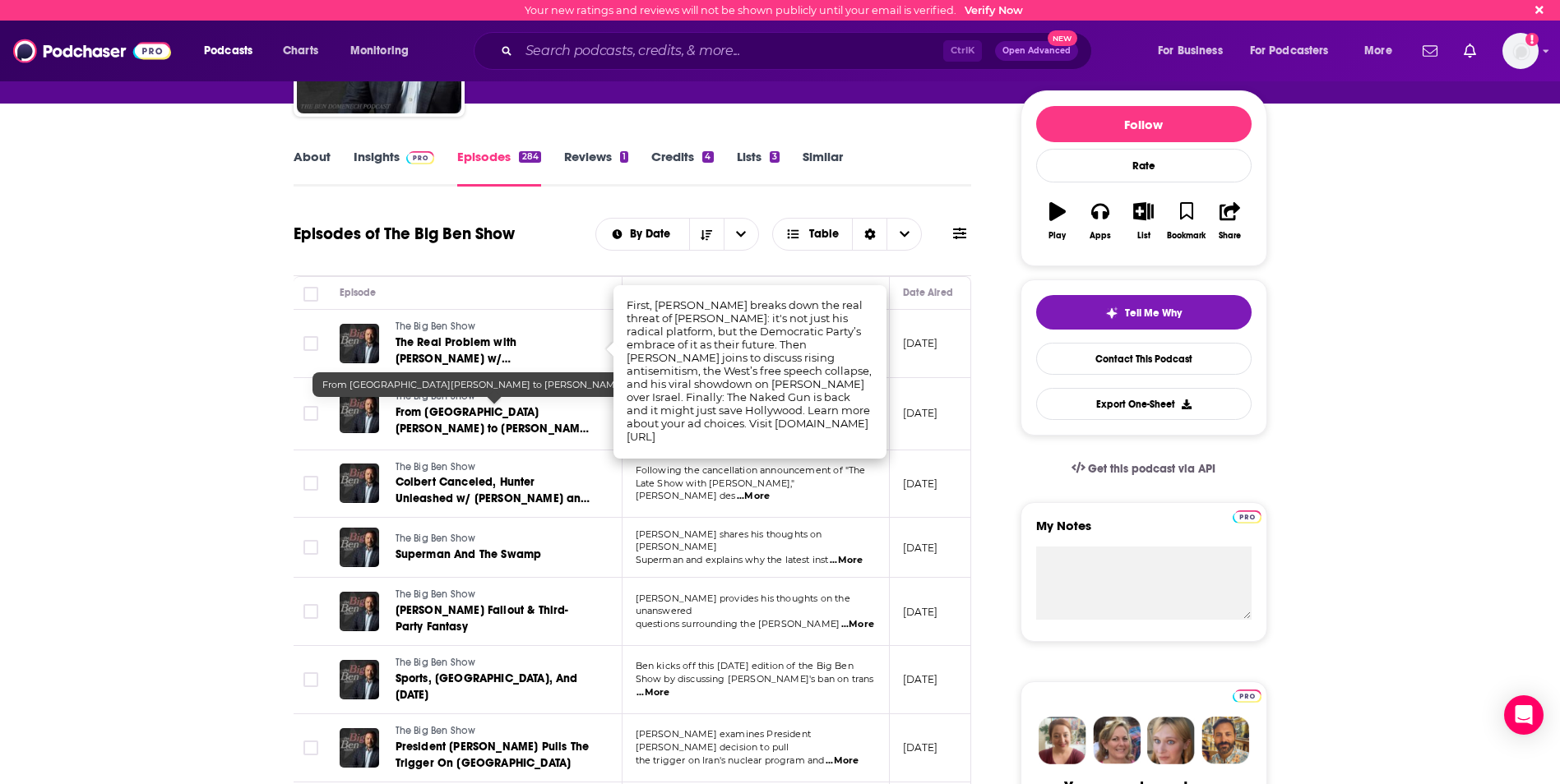
click at [505, 421] on span "From [GEOGRAPHIC_DATA][PERSON_NAME] to [PERSON_NAME] Dossier w/ [PERSON_NAME] a…" at bounding box center [492, 437] width 195 height 63
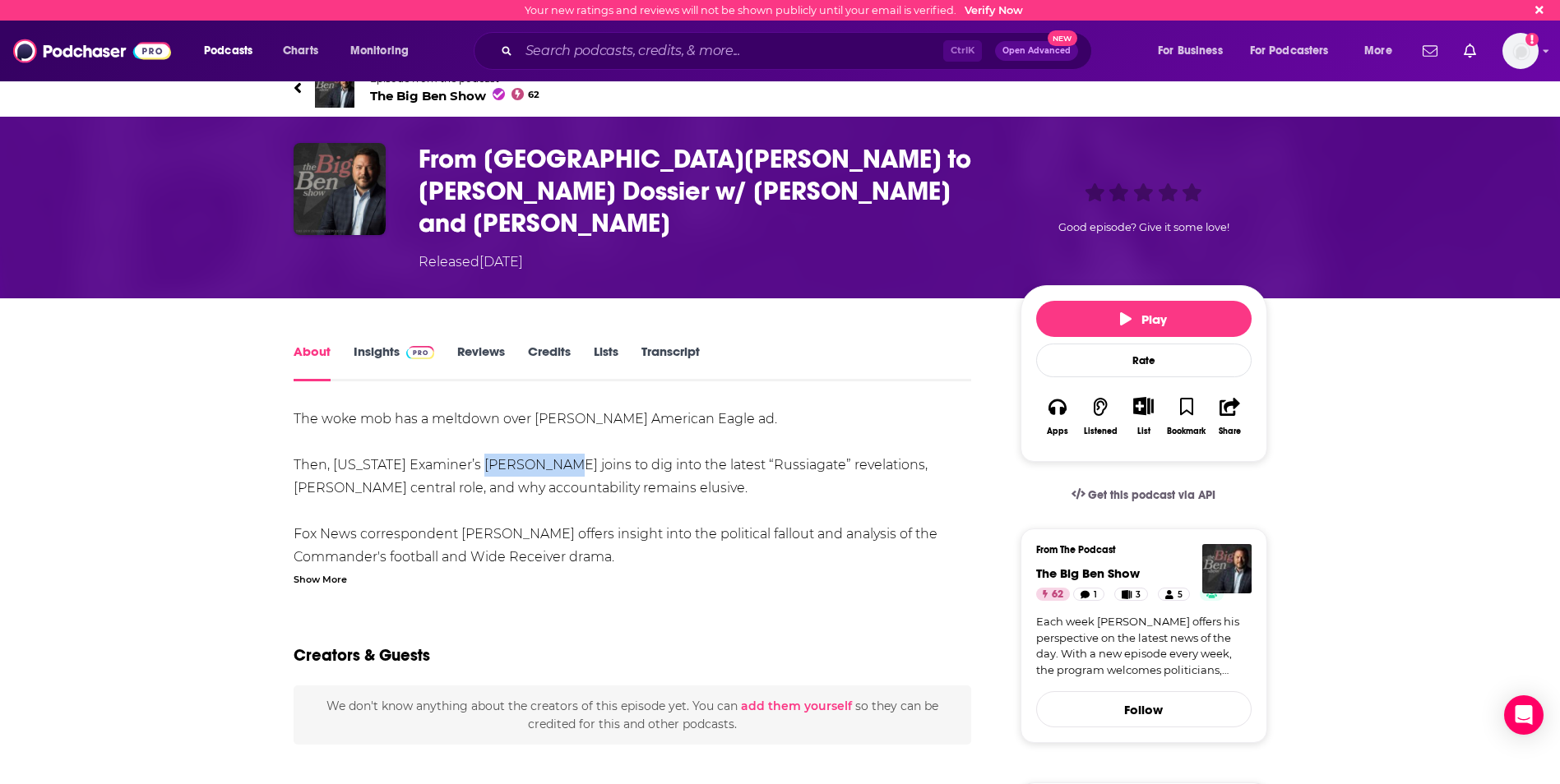
drag, startPoint x: 485, startPoint y: 429, endPoint x: 557, endPoint y: 437, distance: 72.4
click at [557, 437] on div "The woke mob has a meltdown over [PERSON_NAME] American Eagle ad. Then, [US_STA…" at bounding box center [632, 534] width 678 height 253
drag, startPoint x: 557, startPoint y: 437, endPoint x: 520, endPoint y: 438, distance: 37.0
copy div "[PERSON_NAME]"
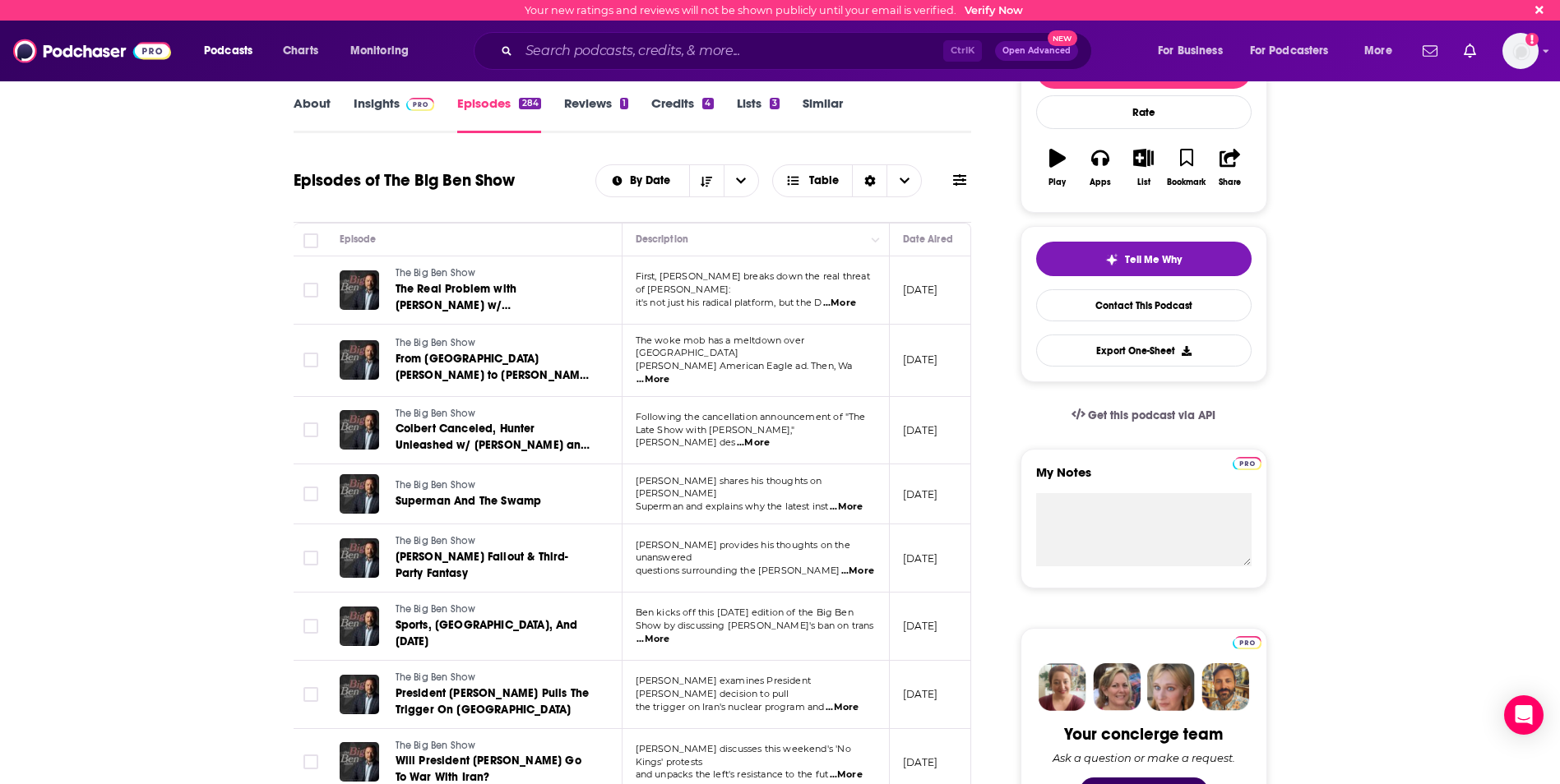
scroll to position [247, 0]
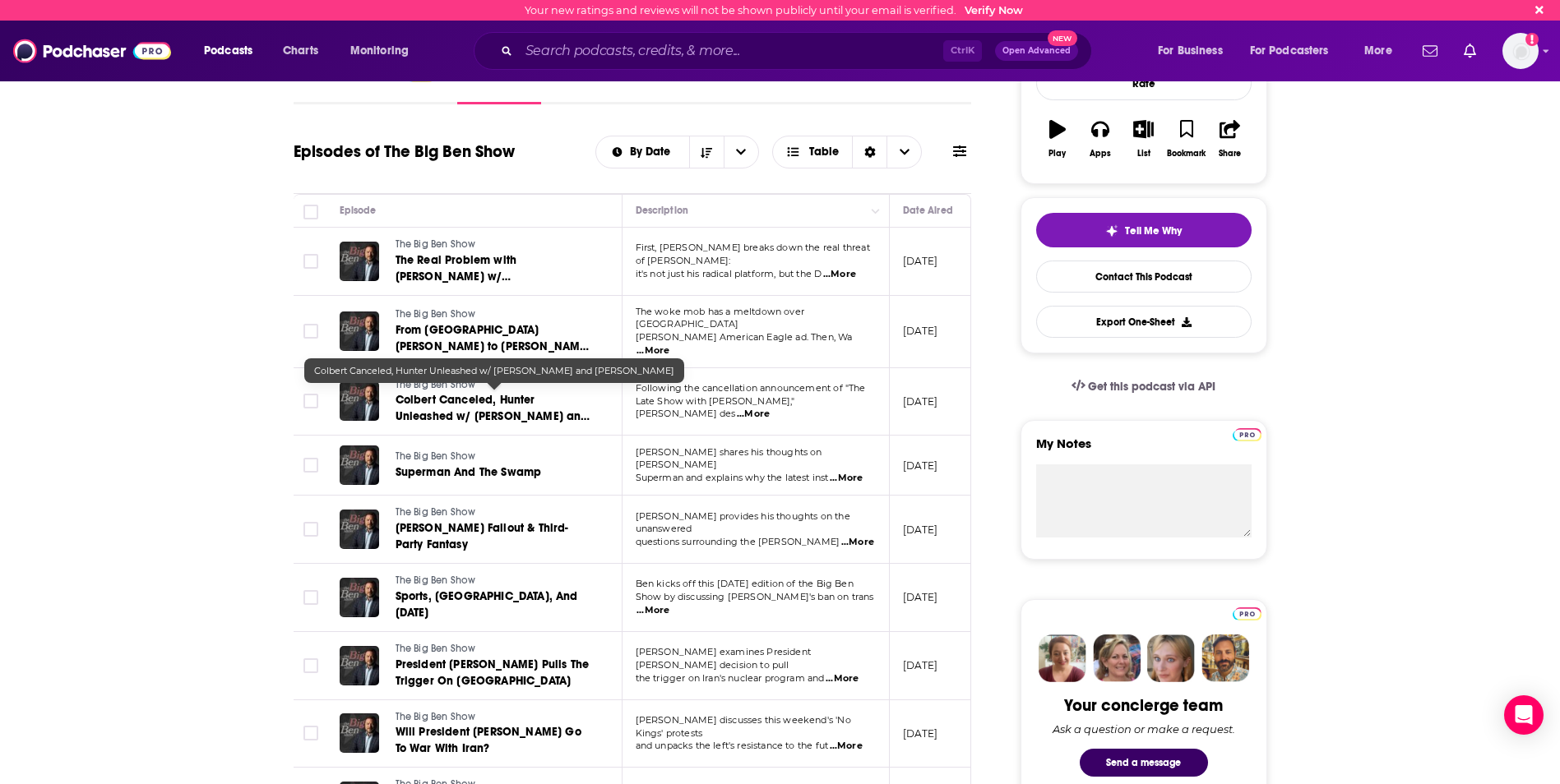
click at [486, 410] on span "Colbert Canceled, Hunter Unleashed w/ [PERSON_NAME] and [PERSON_NAME]" at bounding box center [492, 416] width 195 height 47
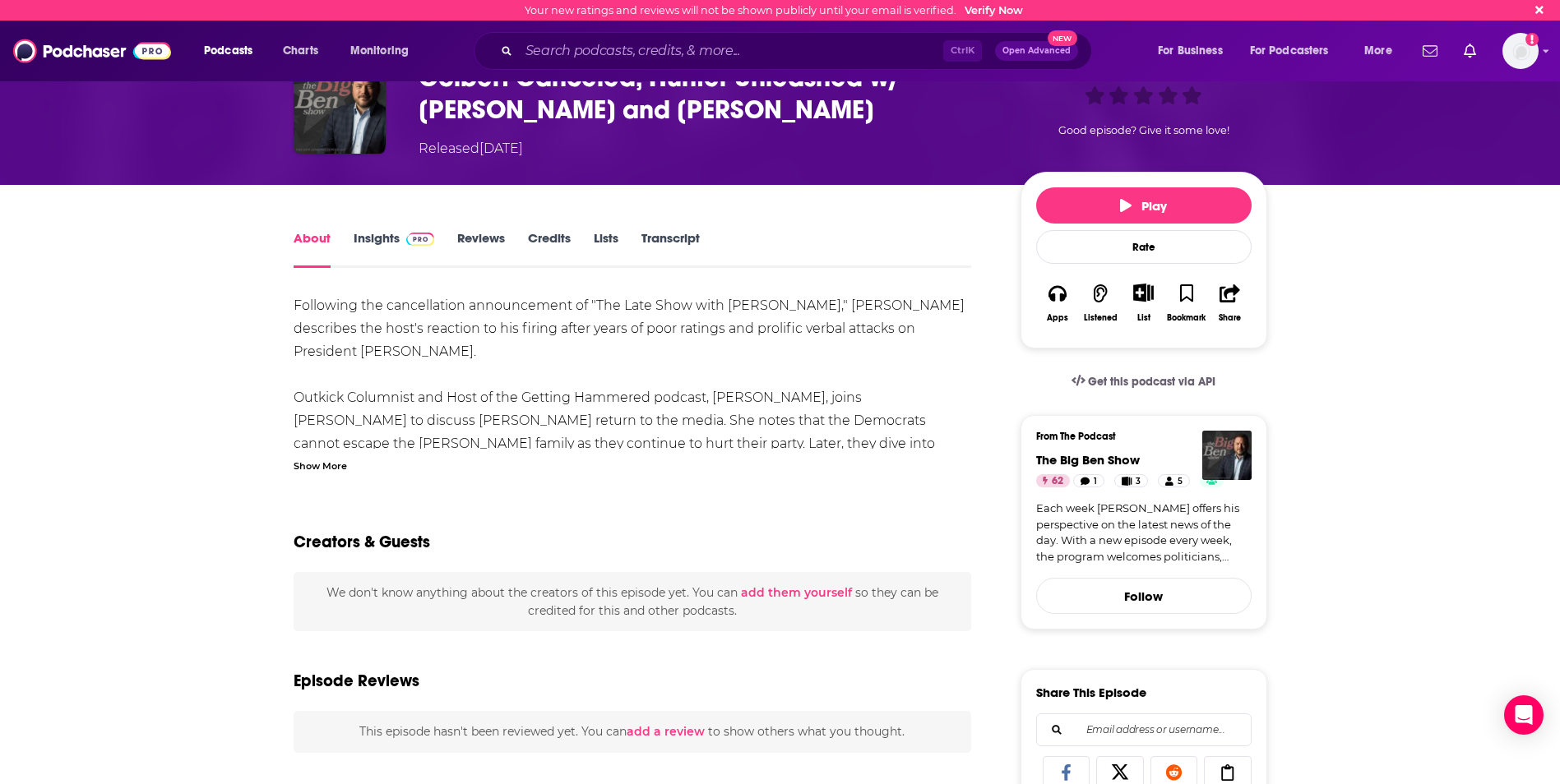
scroll to position [82, 0]
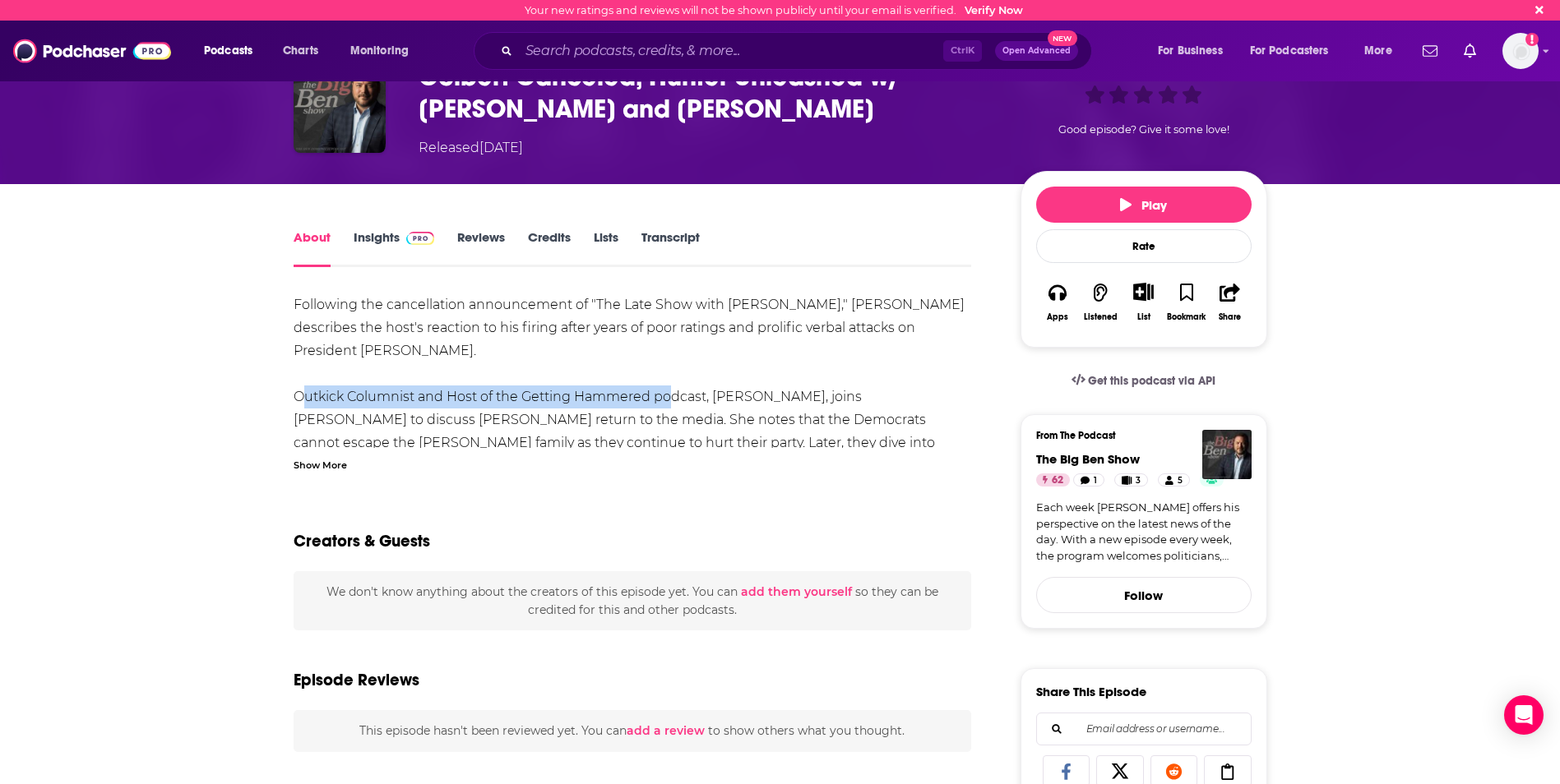
drag, startPoint x: 290, startPoint y: 369, endPoint x: 663, endPoint y: 370, distance: 373.0
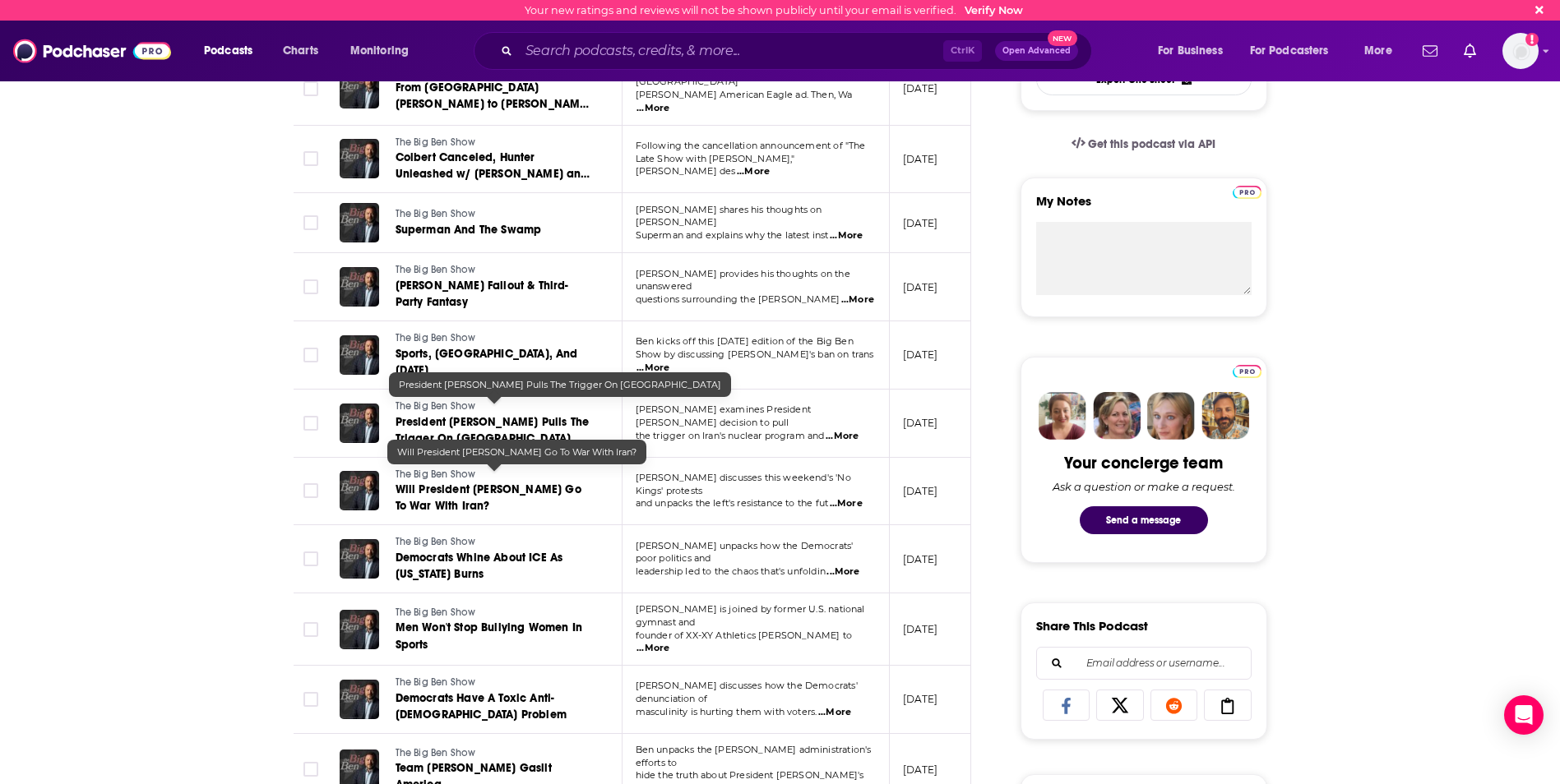
scroll to position [575, 0]
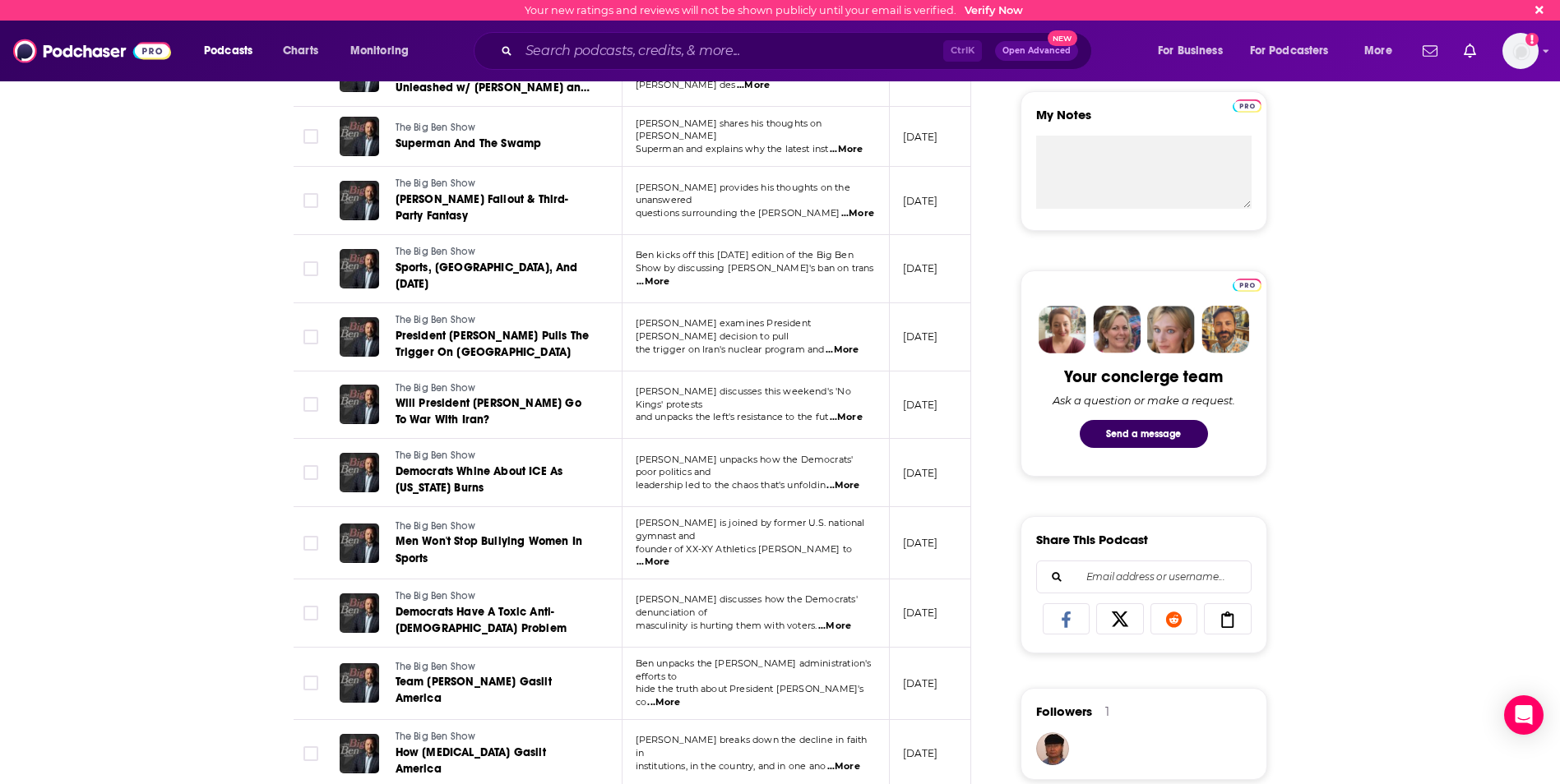
click at [841, 619] on span "...More" at bounding box center [835, 625] width 33 height 13
click at [166, 480] on div "About Insights Episodes 284 Reviews 1 Credits 4 Lists 3 Similar Episodes of The…" at bounding box center [780, 793] width 1560 height 2200
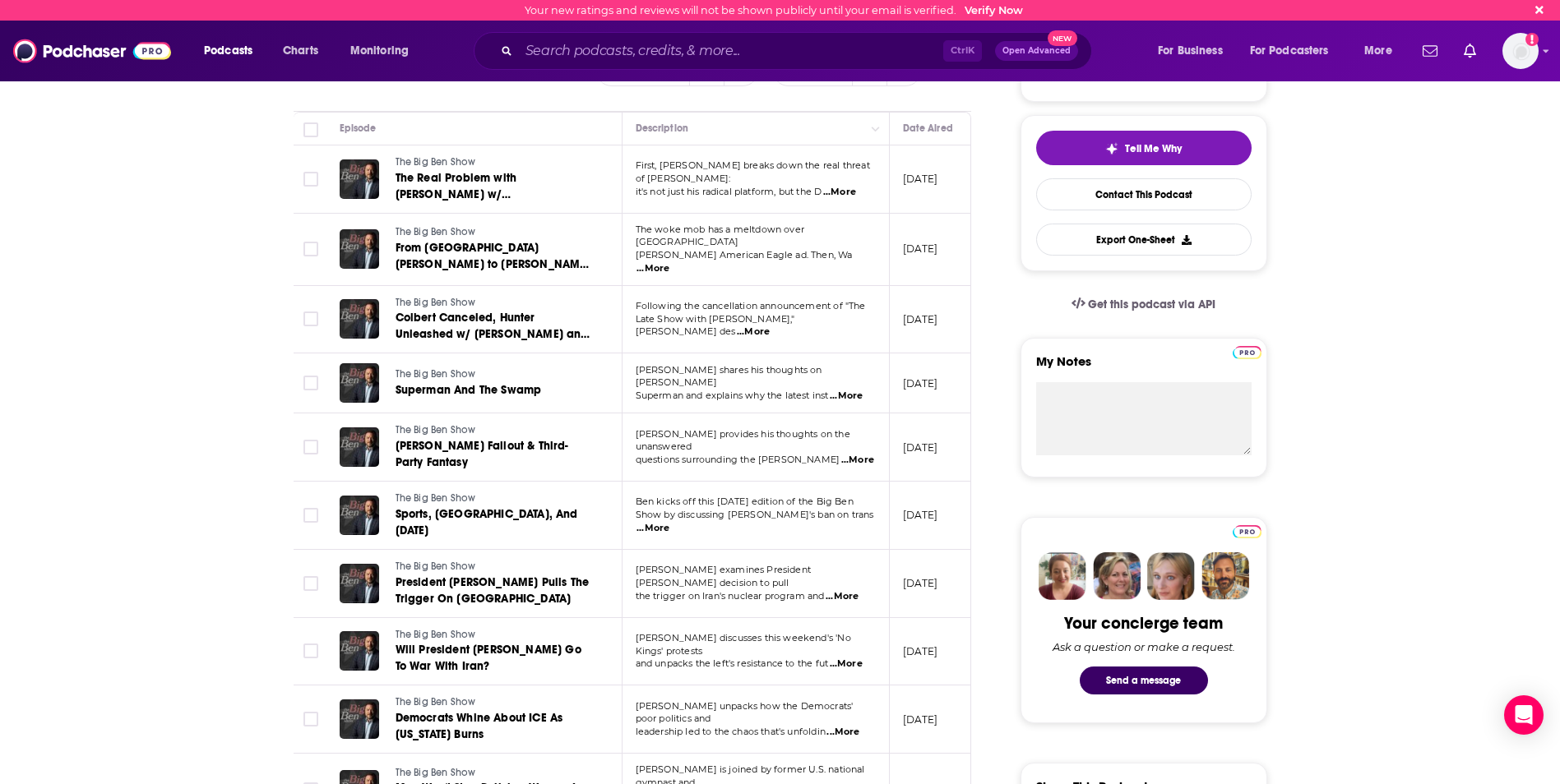
click at [669, 522] on span "...More" at bounding box center [653, 528] width 33 height 13
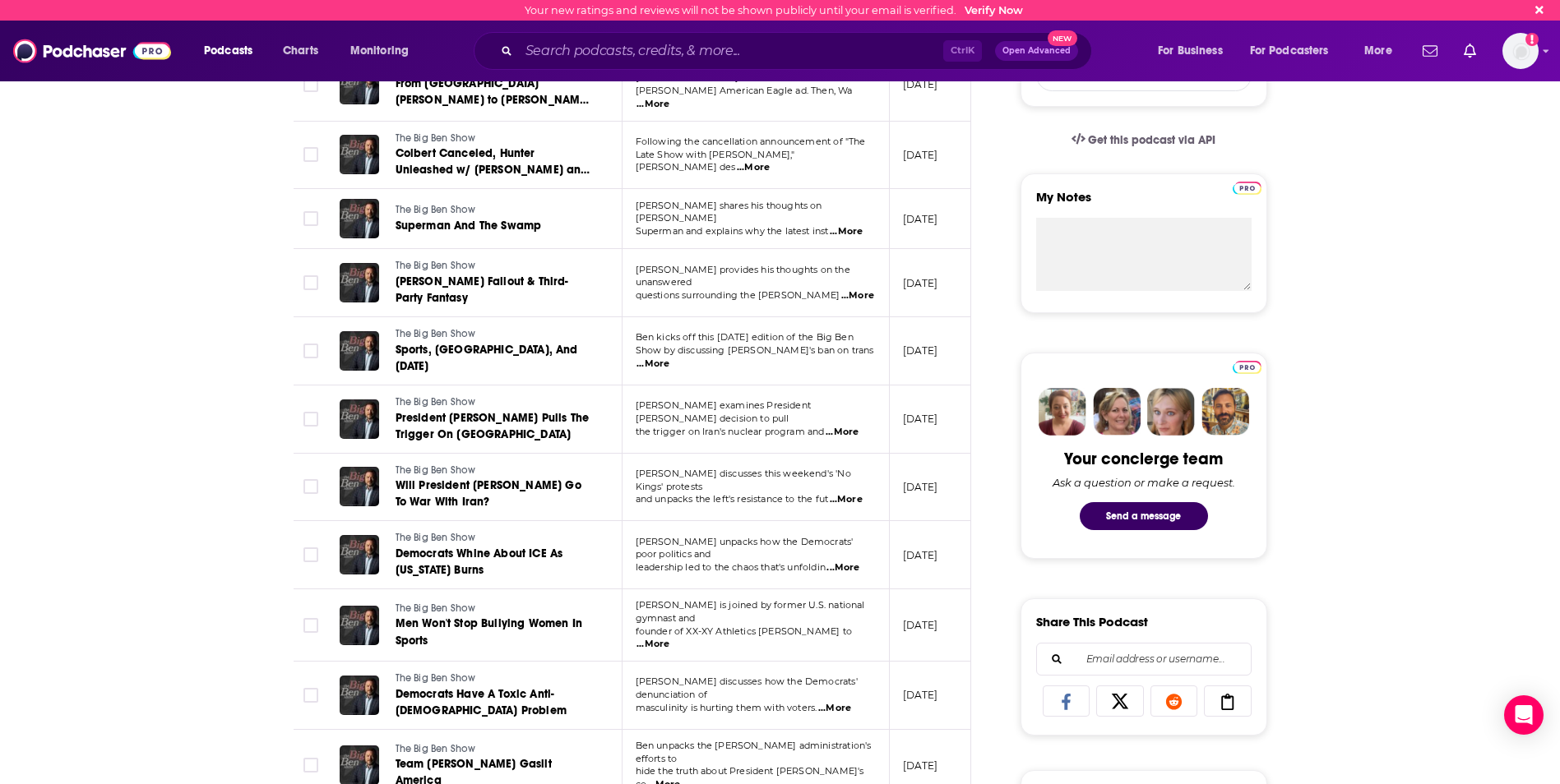
scroll to position [411, 0]
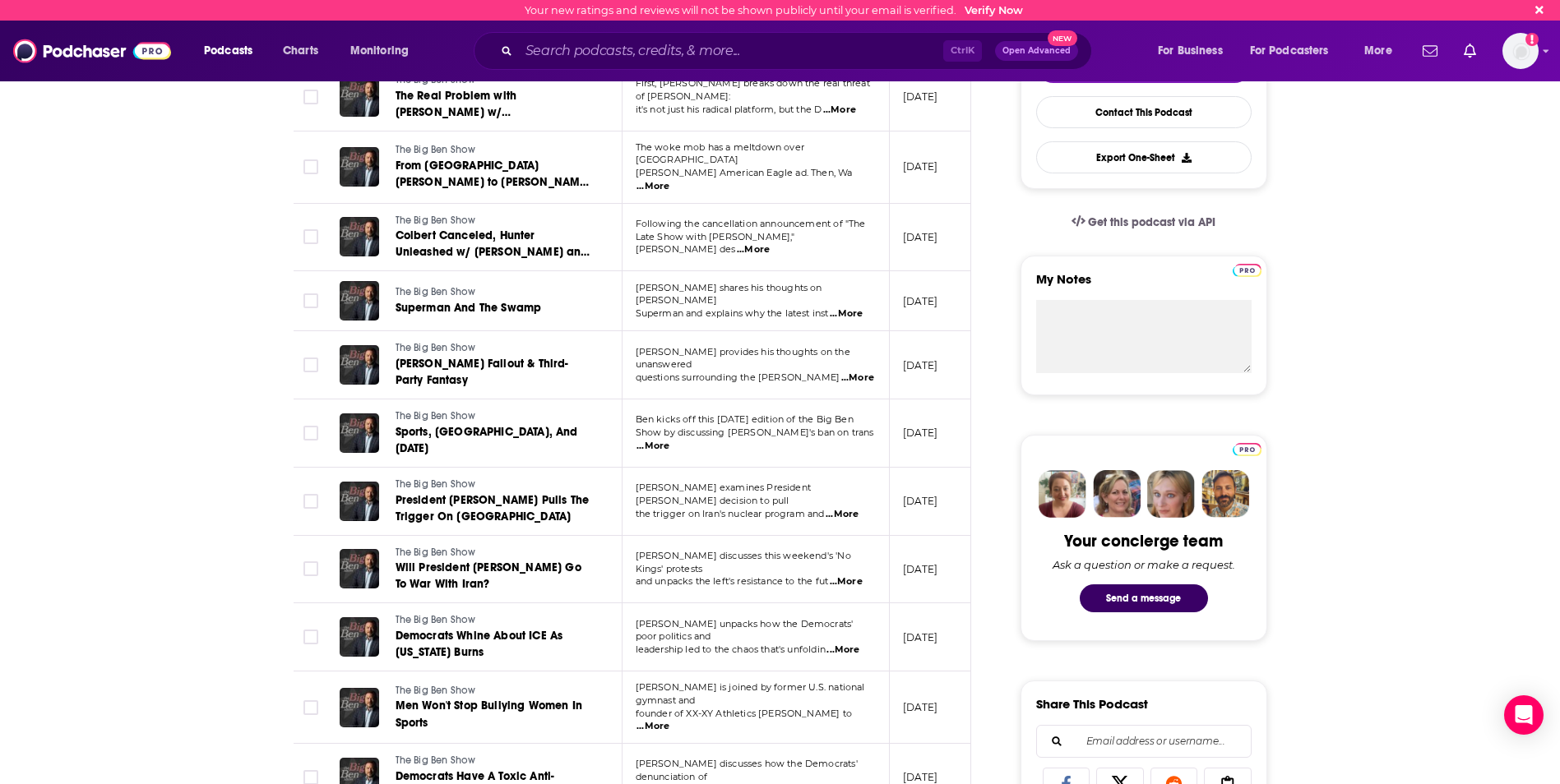
click at [770, 243] on span "...More" at bounding box center [753, 249] width 33 height 13
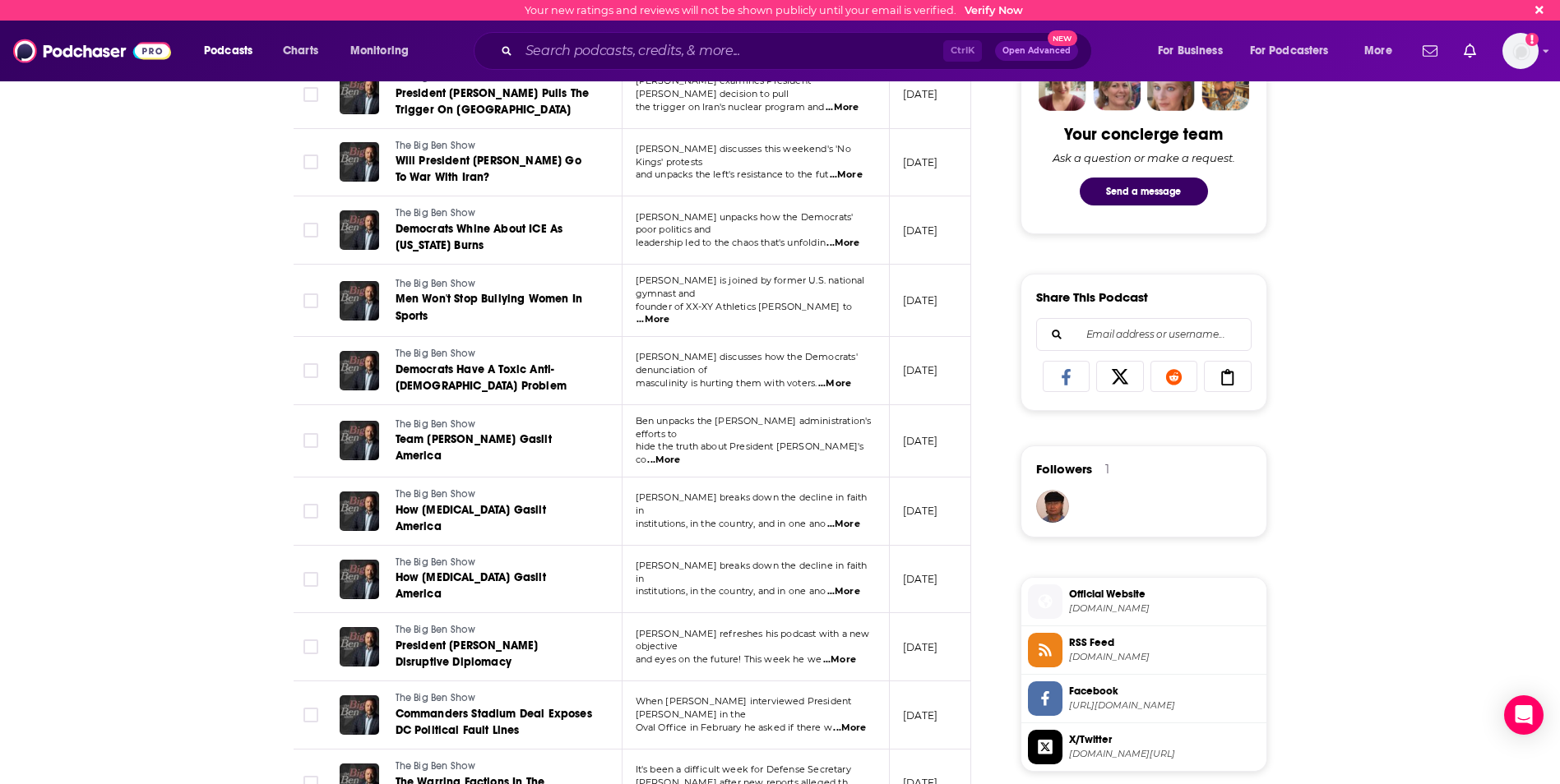
scroll to position [822, 0]
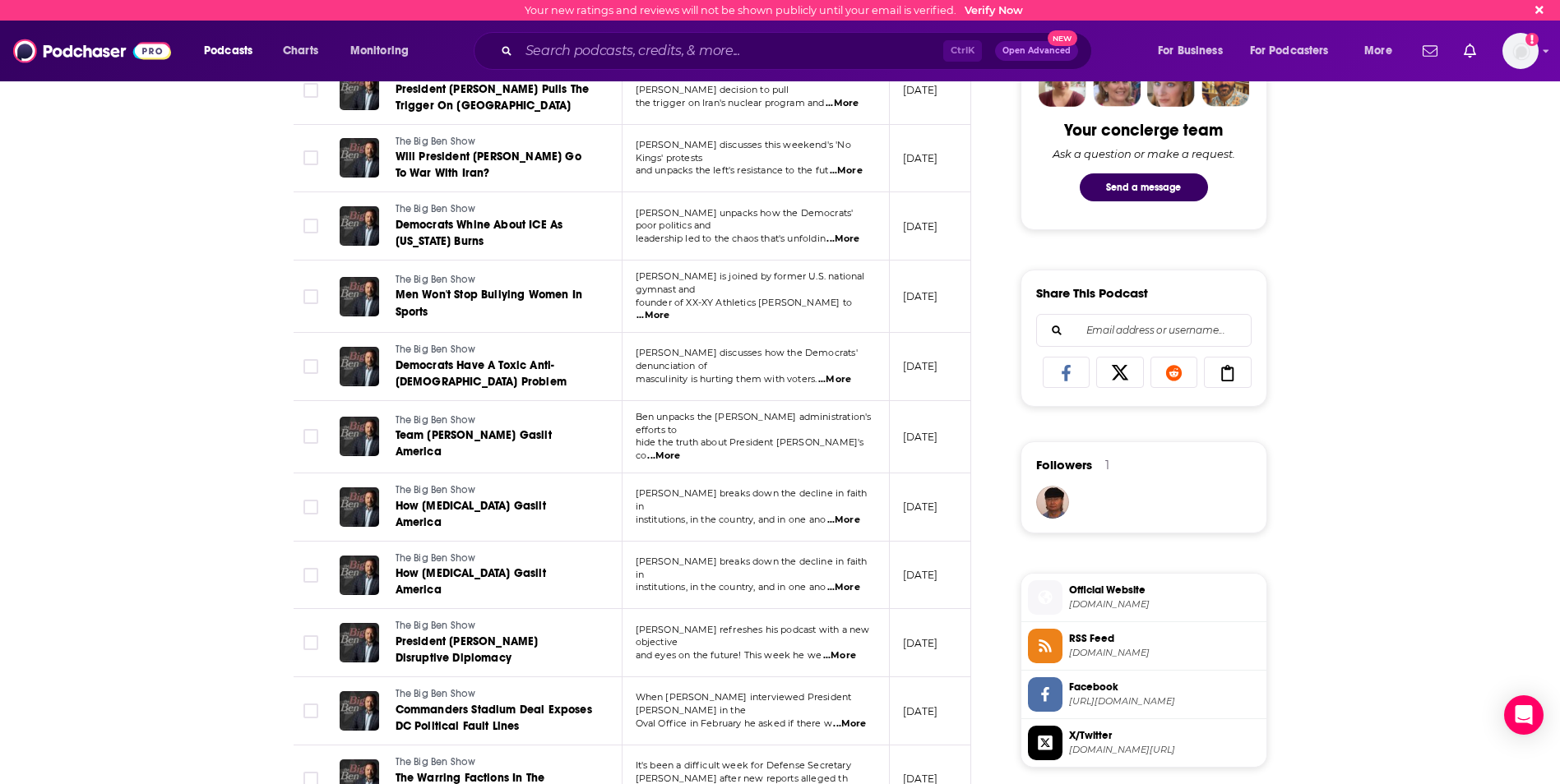
click at [844, 717] on span "...More" at bounding box center [849, 723] width 33 height 13
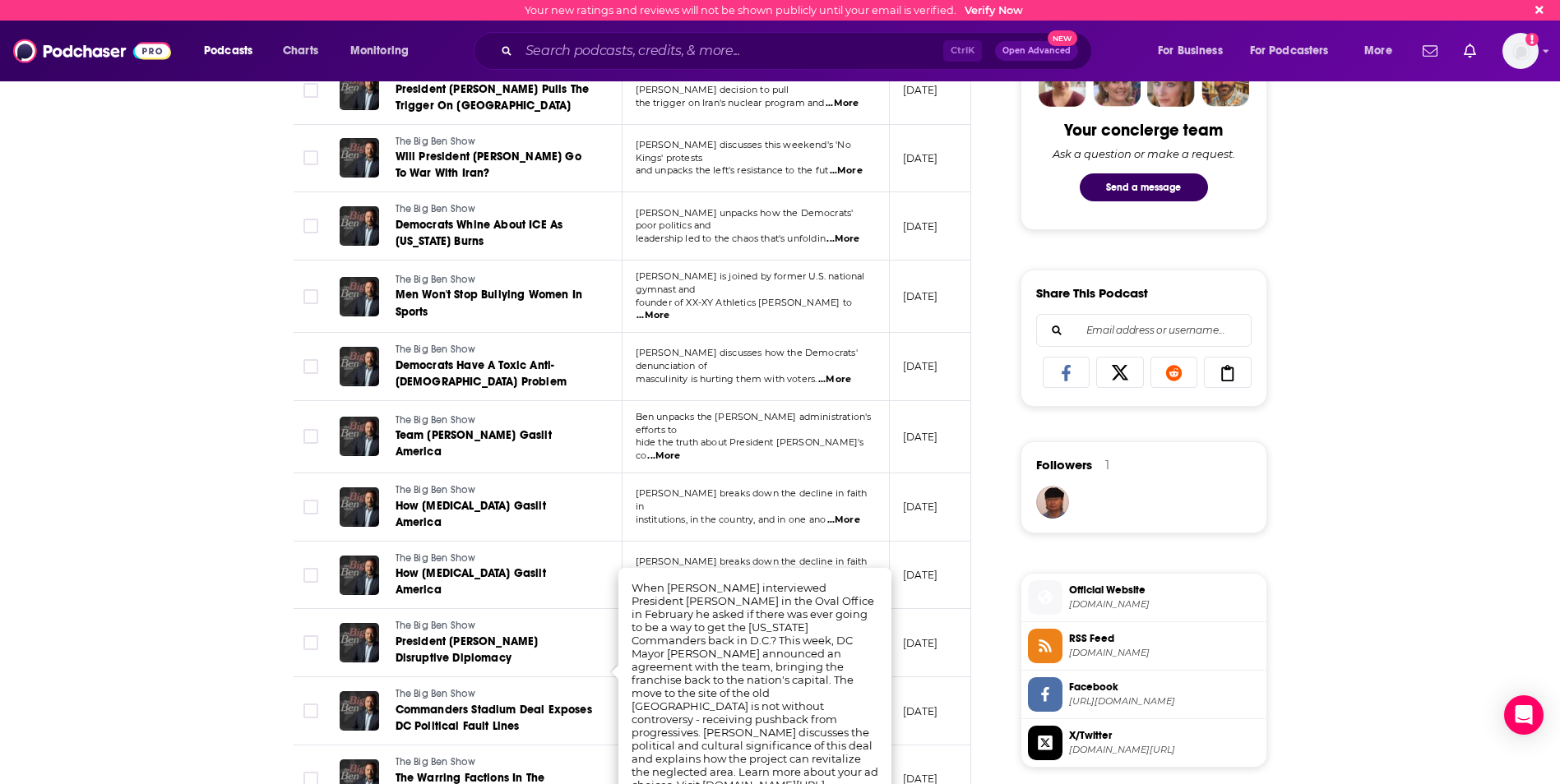
click at [262, 572] on div "About Insights Episodes 284 Reviews 1 Credits 4 Lists 3 Similar Episodes of The…" at bounding box center [780, 546] width 1052 height 2200
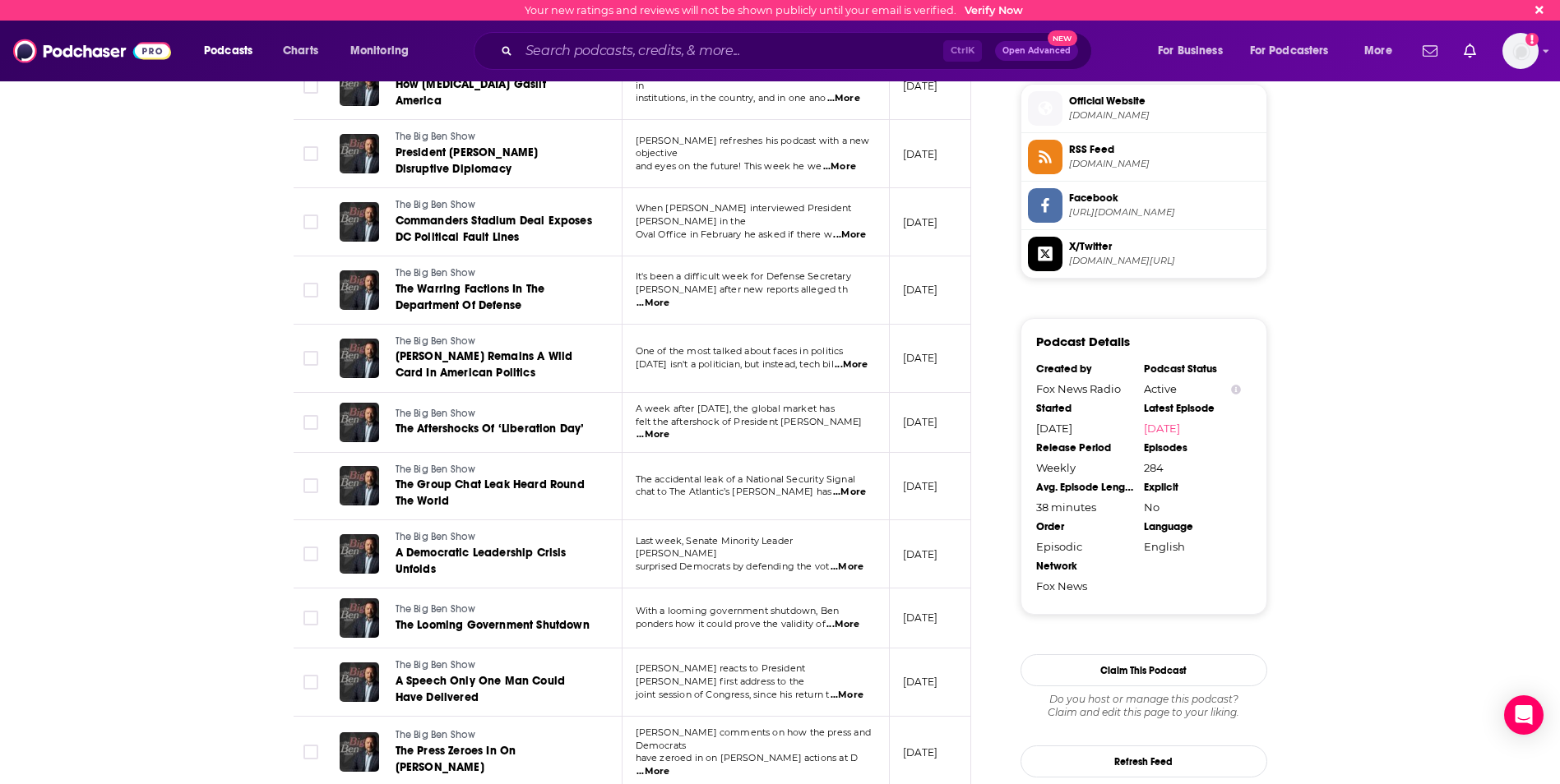
scroll to position [1315, 0]
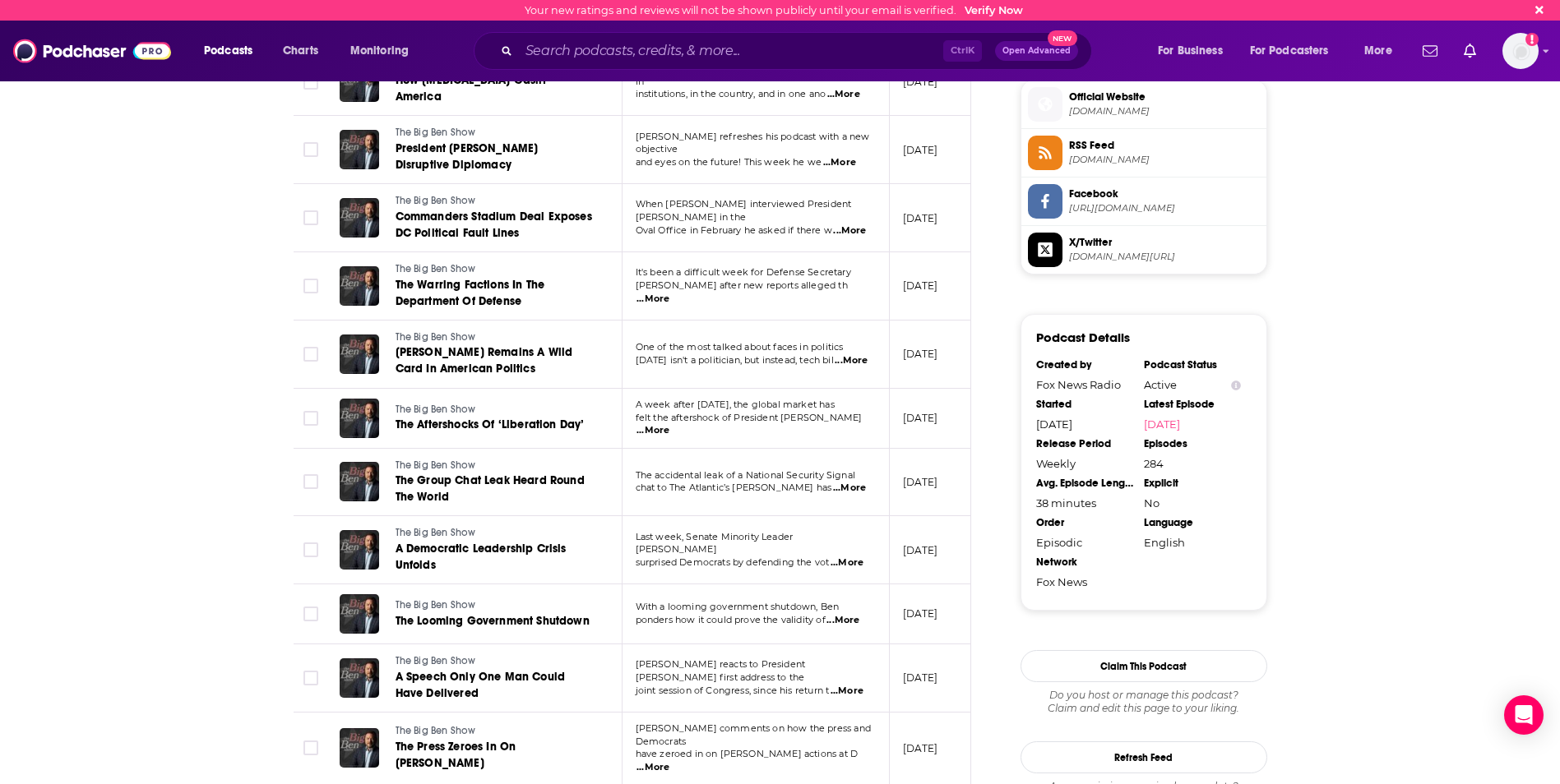
click at [856, 614] on span "...More" at bounding box center [842, 620] width 33 height 13
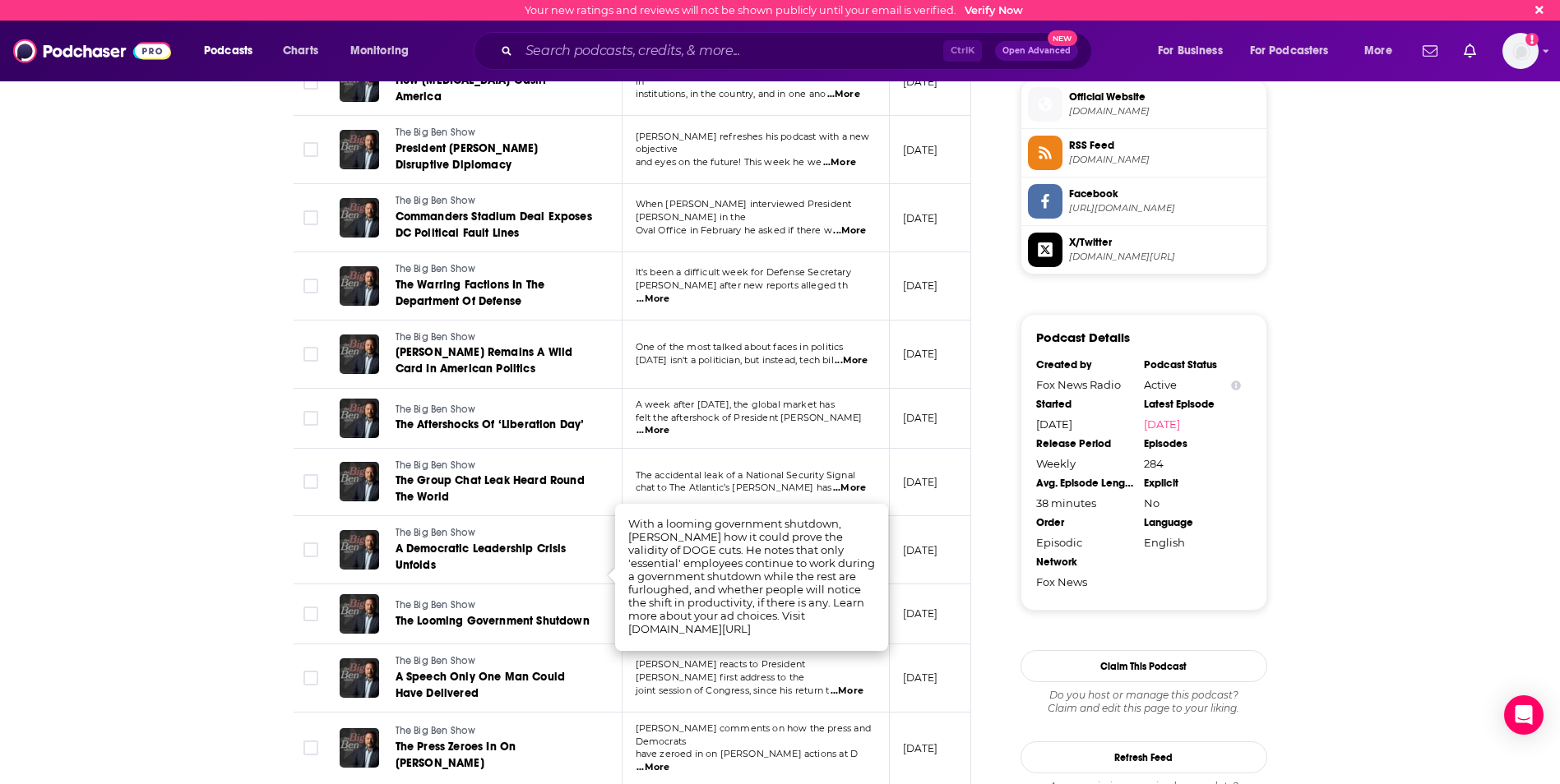
click at [169, 543] on div "About Insights Episodes 284 Reviews 1 Credits 4 Lists 3 Similar Episodes of The…" at bounding box center [780, 53] width 1560 height 2200
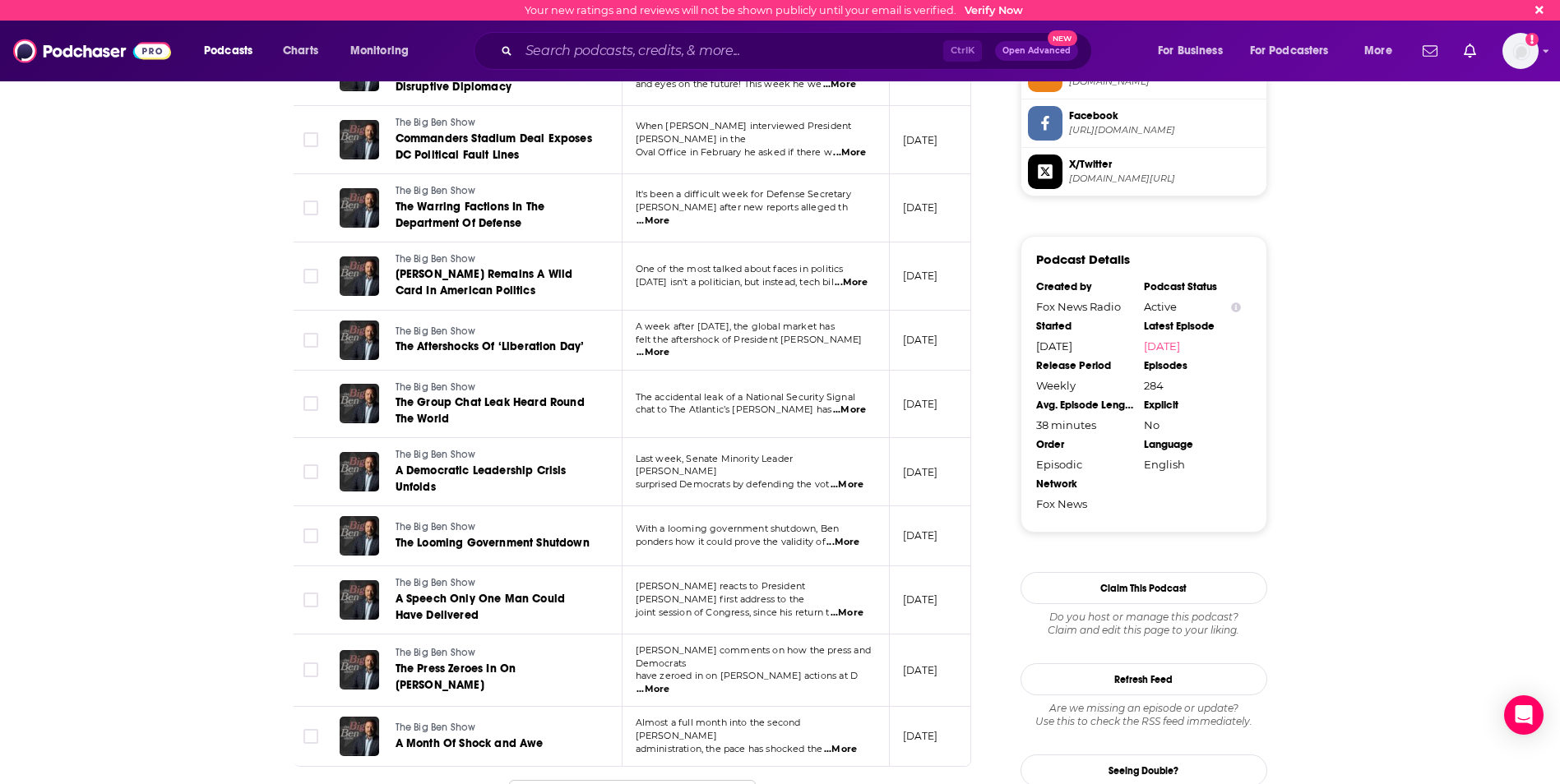
scroll to position [1397, 0]
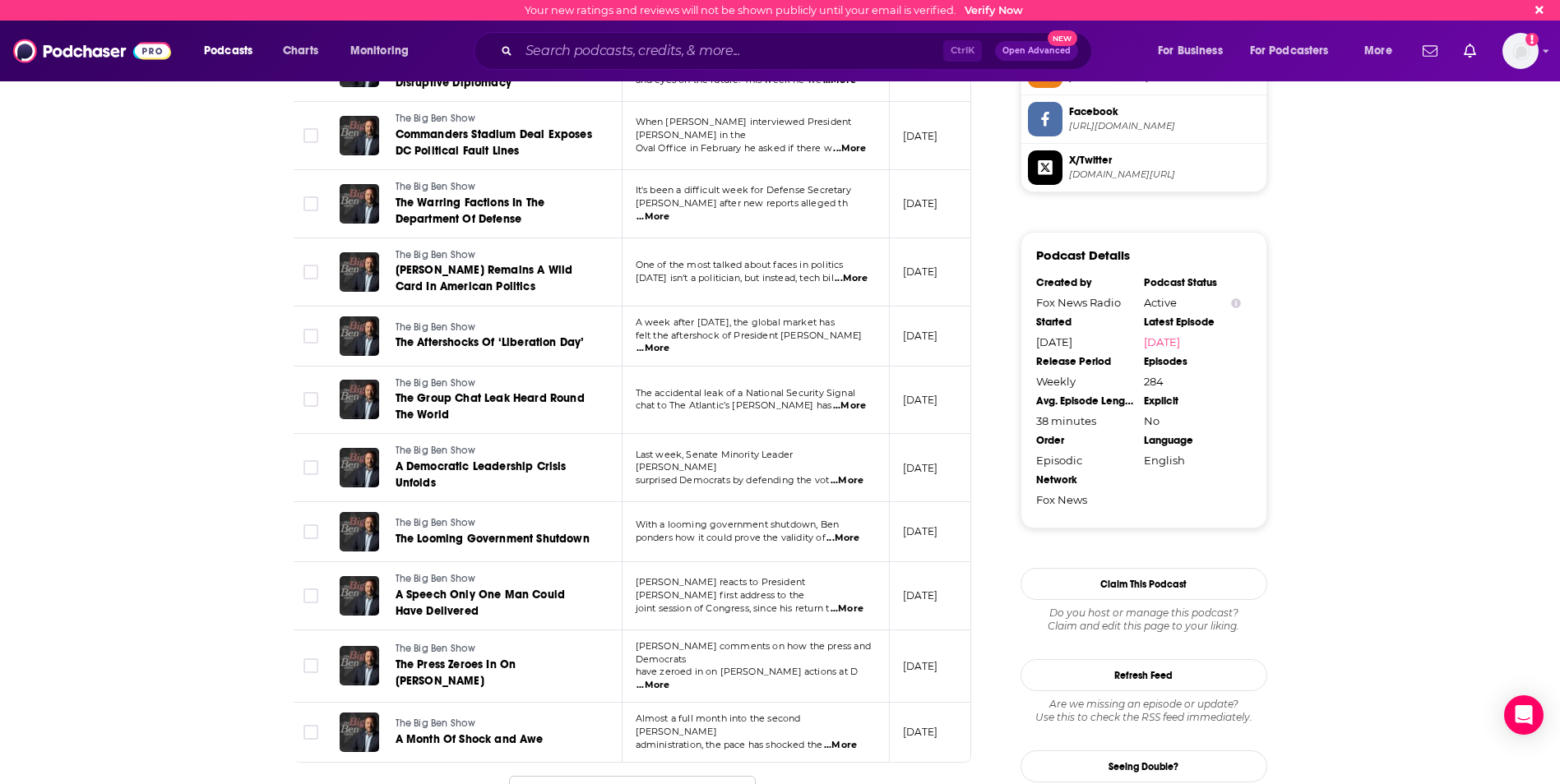
click at [663, 775] on button "Load More ..." at bounding box center [632, 798] width 247 height 44
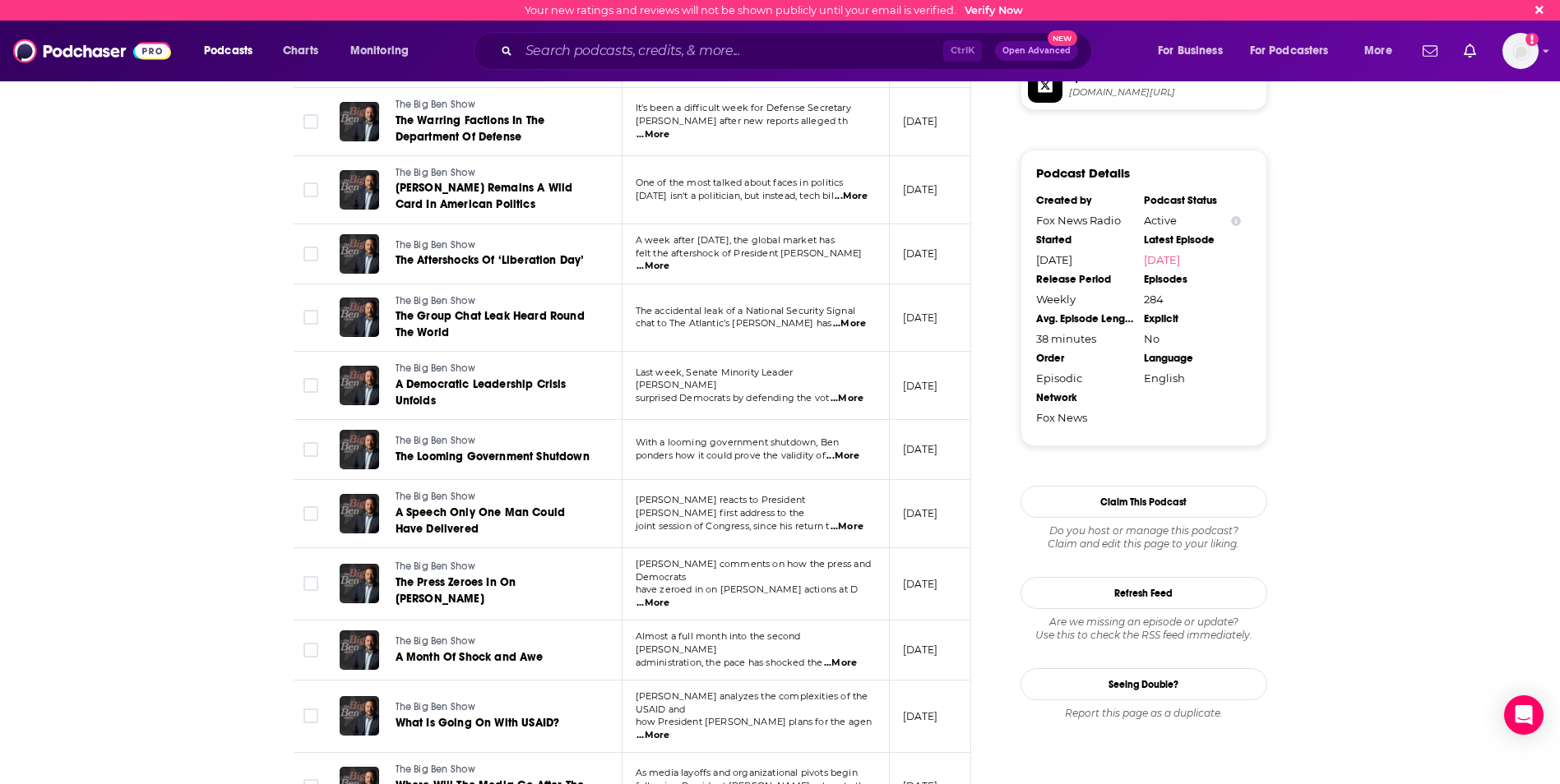
click at [853, 657] on span "...More" at bounding box center [840, 663] width 33 height 13
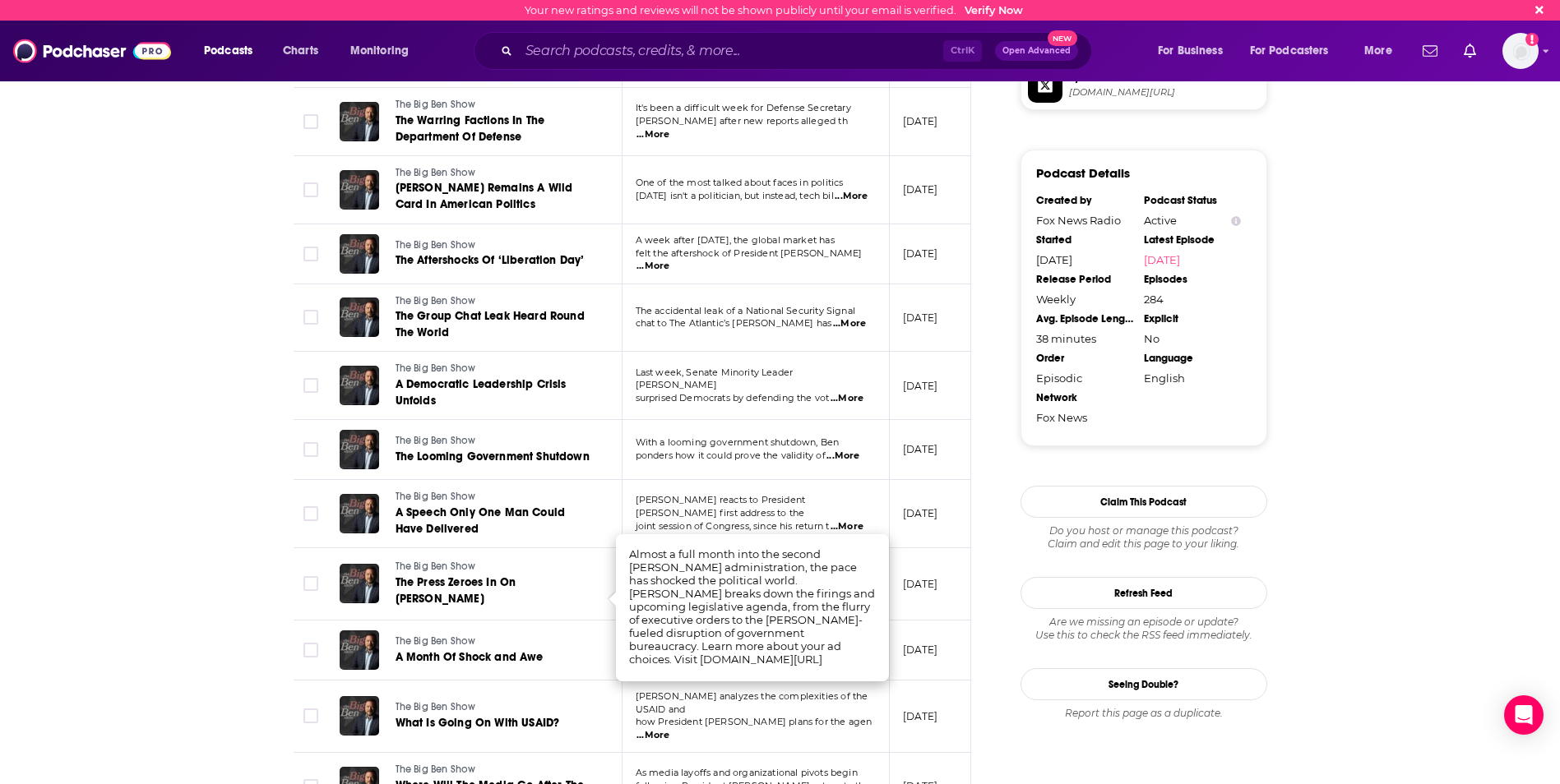
click at [861, 520] on span "...More" at bounding box center [847, 526] width 33 height 13
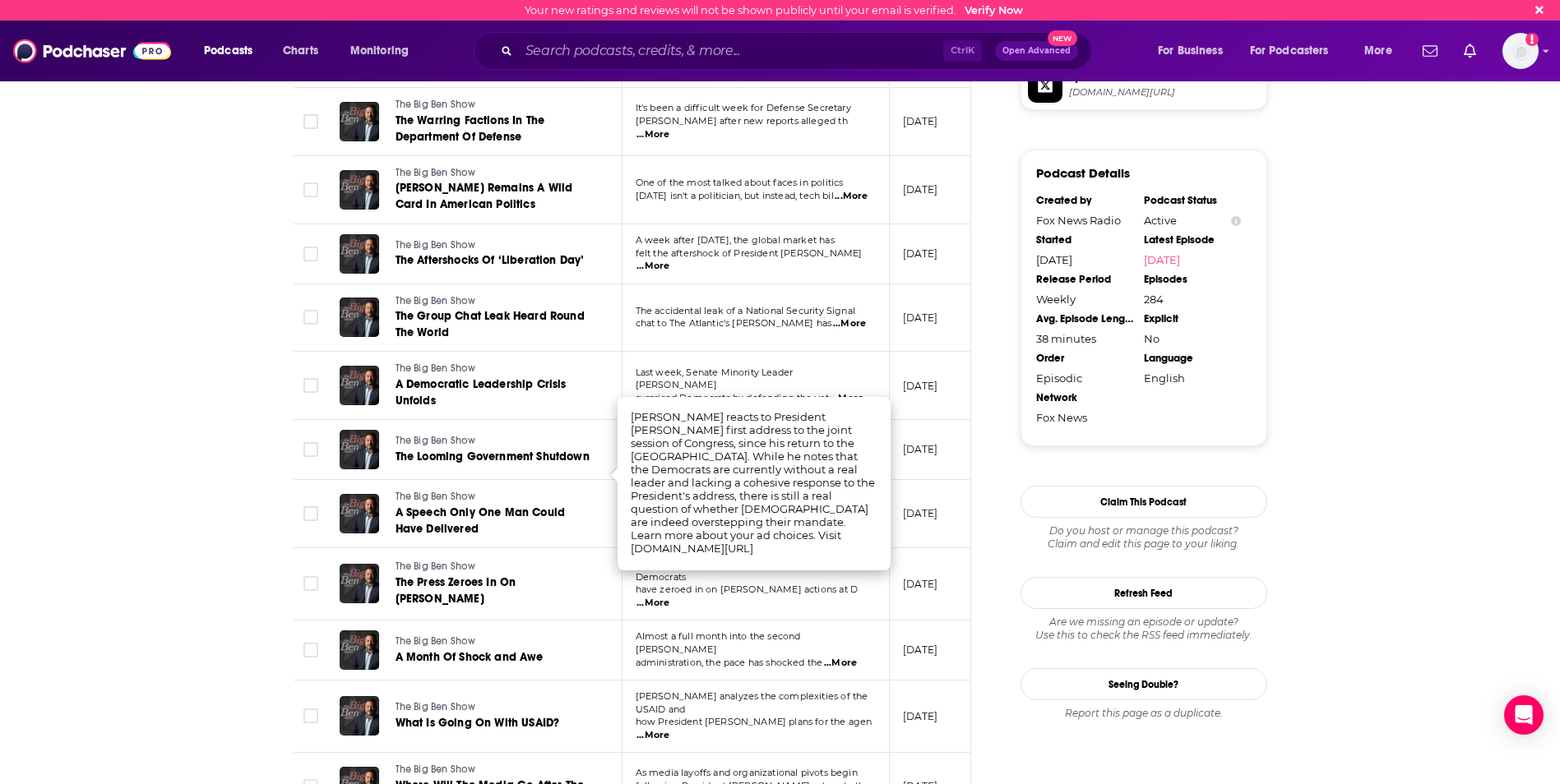
click at [854, 657] on span "...More" at bounding box center [840, 663] width 33 height 13
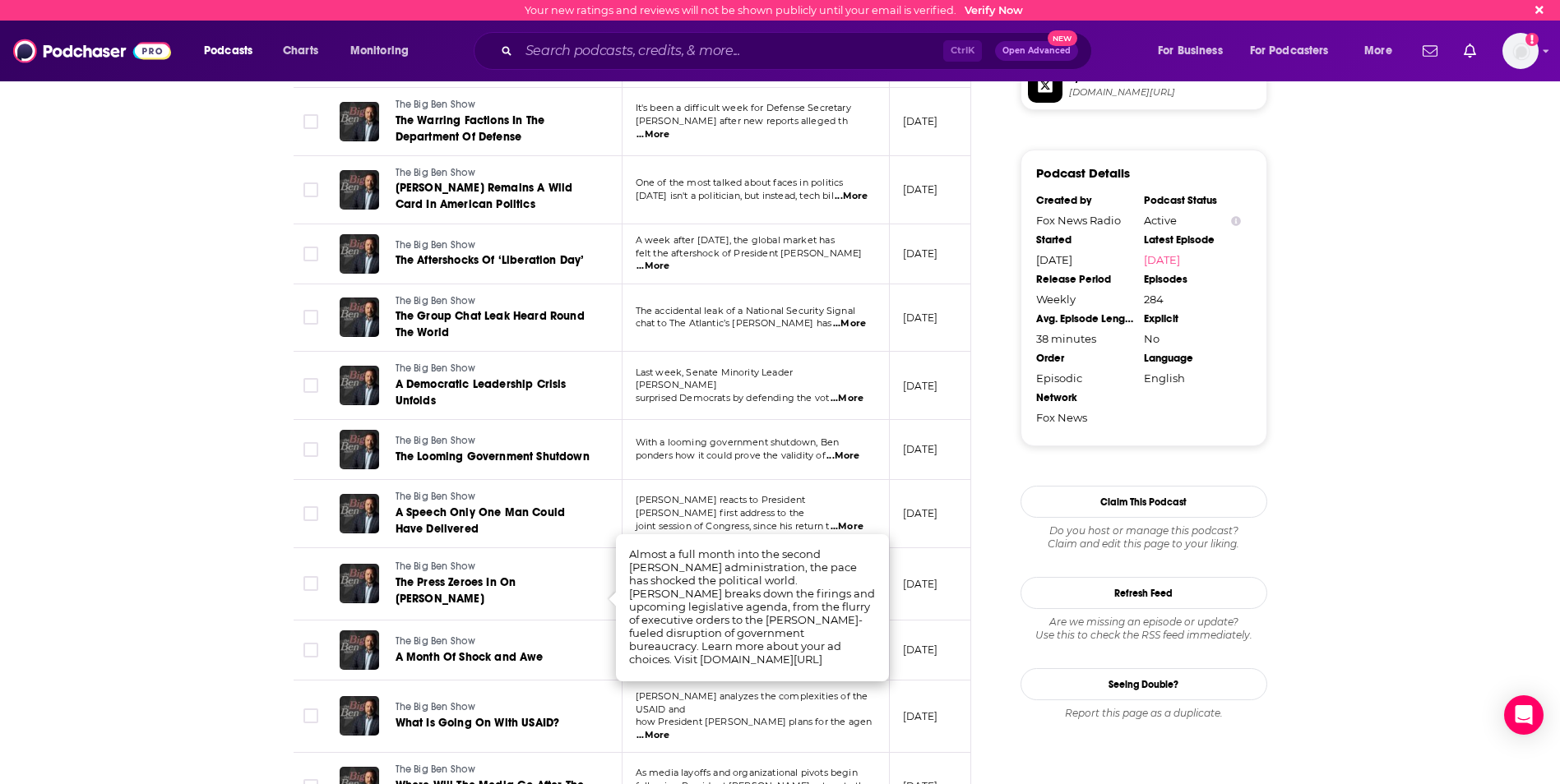
click at [851, 549] on td "[PERSON_NAME] comments on how the press and Democrats have zeroed in on [PERSON…" at bounding box center [755, 584] width 267 height 73
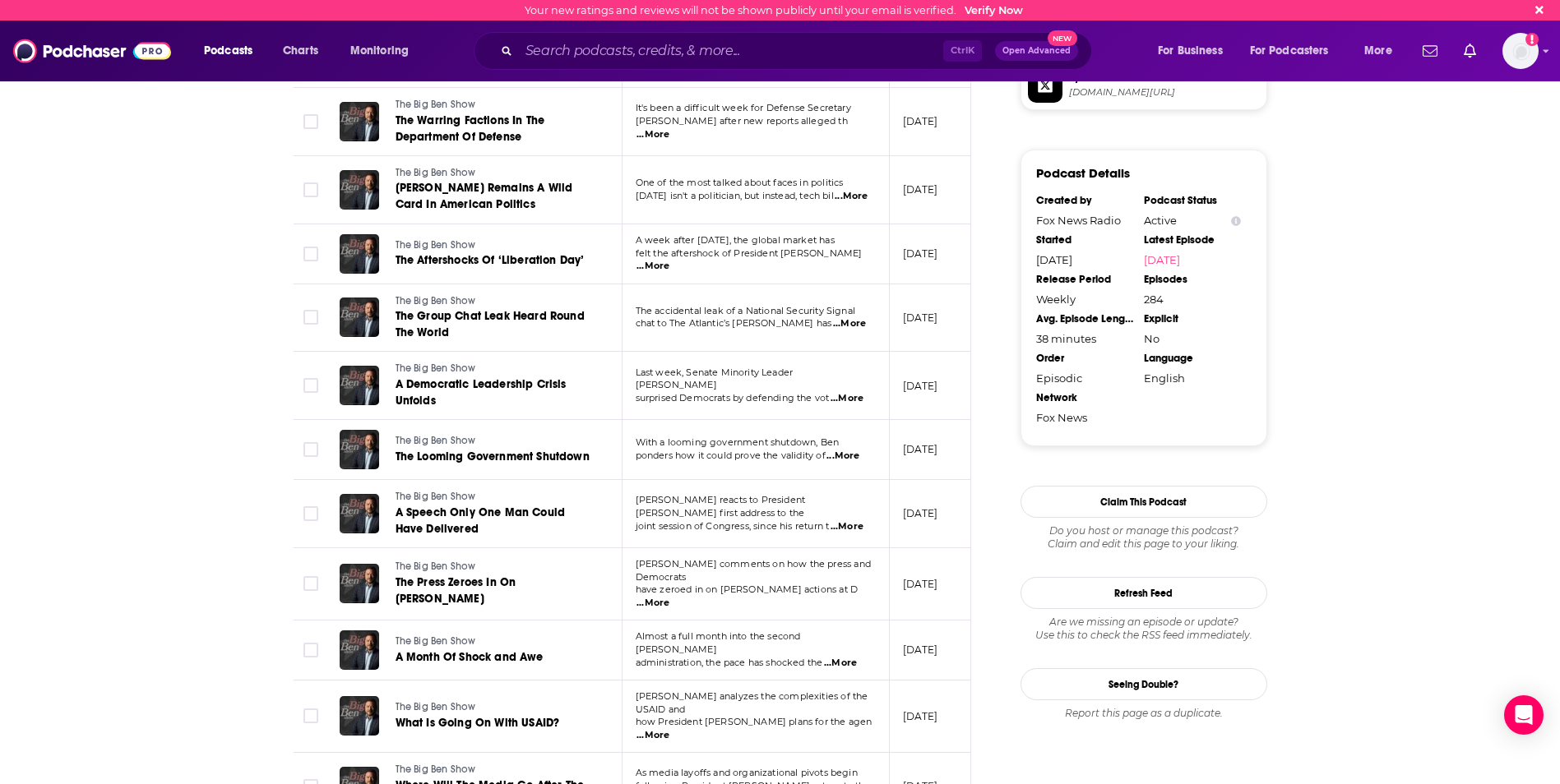
click at [669, 596] on span "...More" at bounding box center [653, 602] width 33 height 13
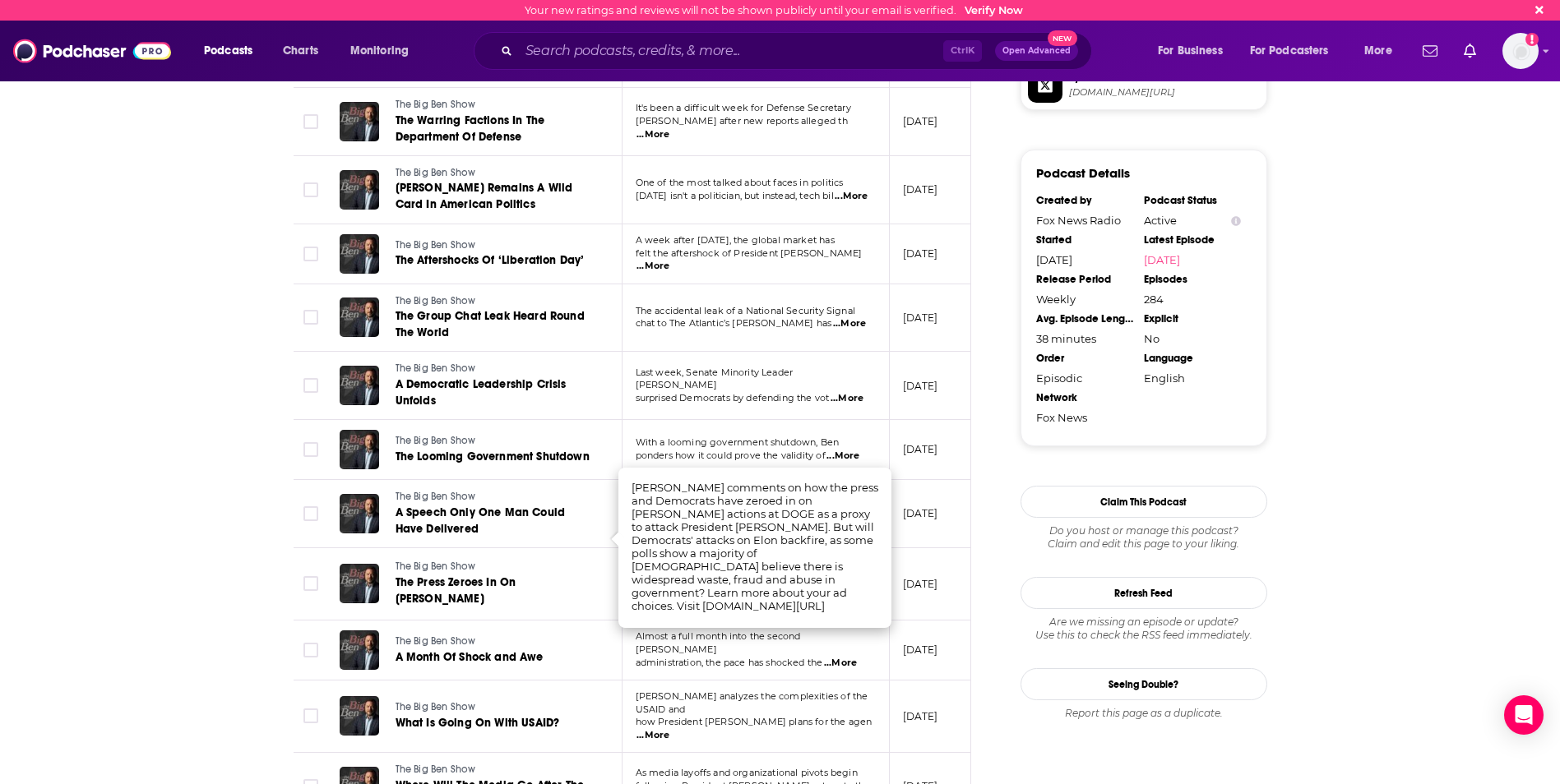
click at [740, 420] on td "With a looming government shutdown, [PERSON_NAME] how it could prove the validi…" at bounding box center [755, 450] width 267 height 60
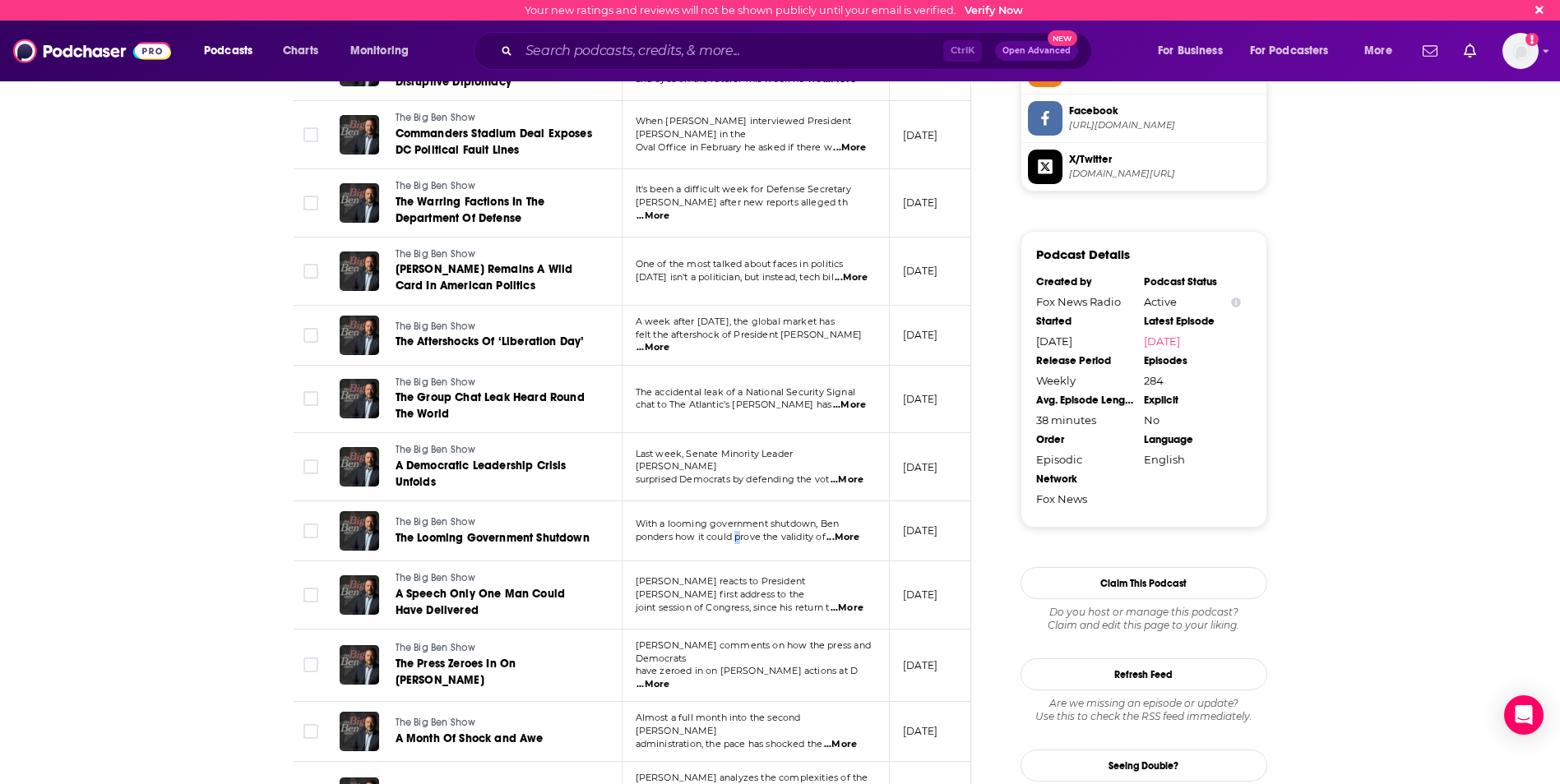
scroll to position [1397, 0]
click at [853, 474] on span "...More" at bounding box center [847, 480] width 33 height 13
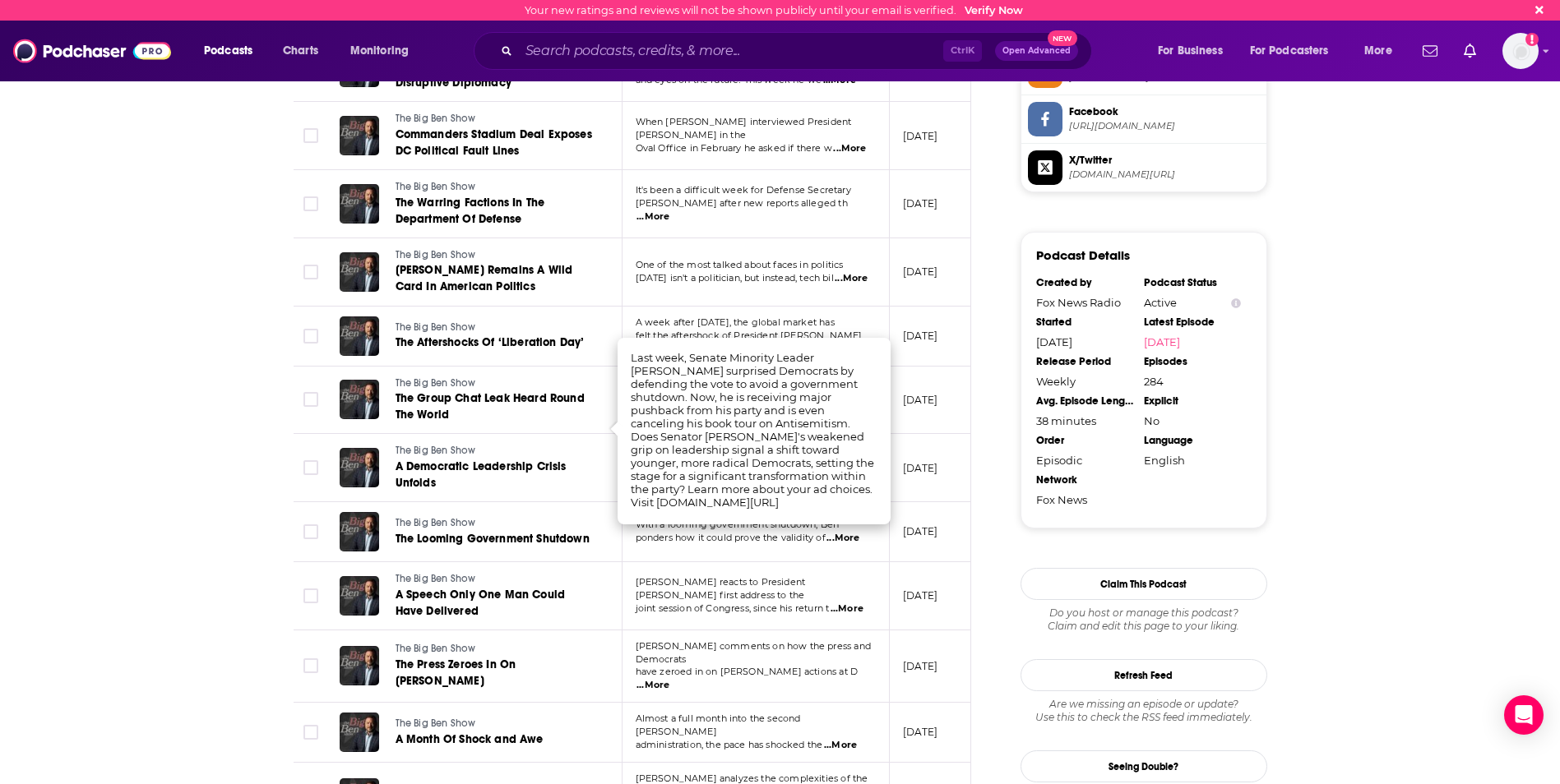
drag, startPoint x: 763, startPoint y: 308, endPoint x: 773, endPoint y: 309, distance: 10.0
click at [765, 309] on td "A week after [DATE], the global market has felt the aftershock of President [PE…" at bounding box center [755, 336] width 267 height 60
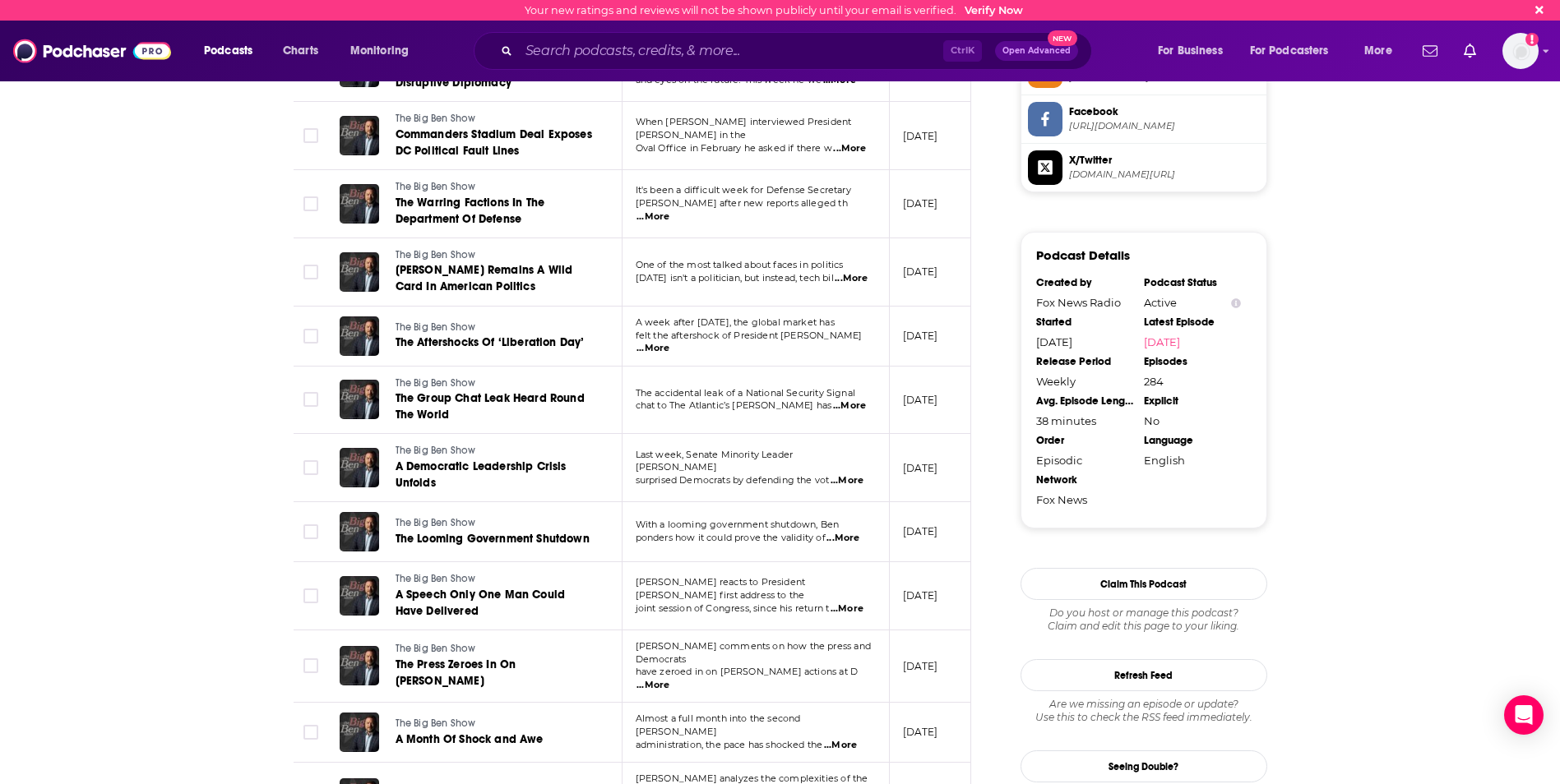
click at [669, 342] on span "...More" at bounding box center [653, 348] width 33 height 13
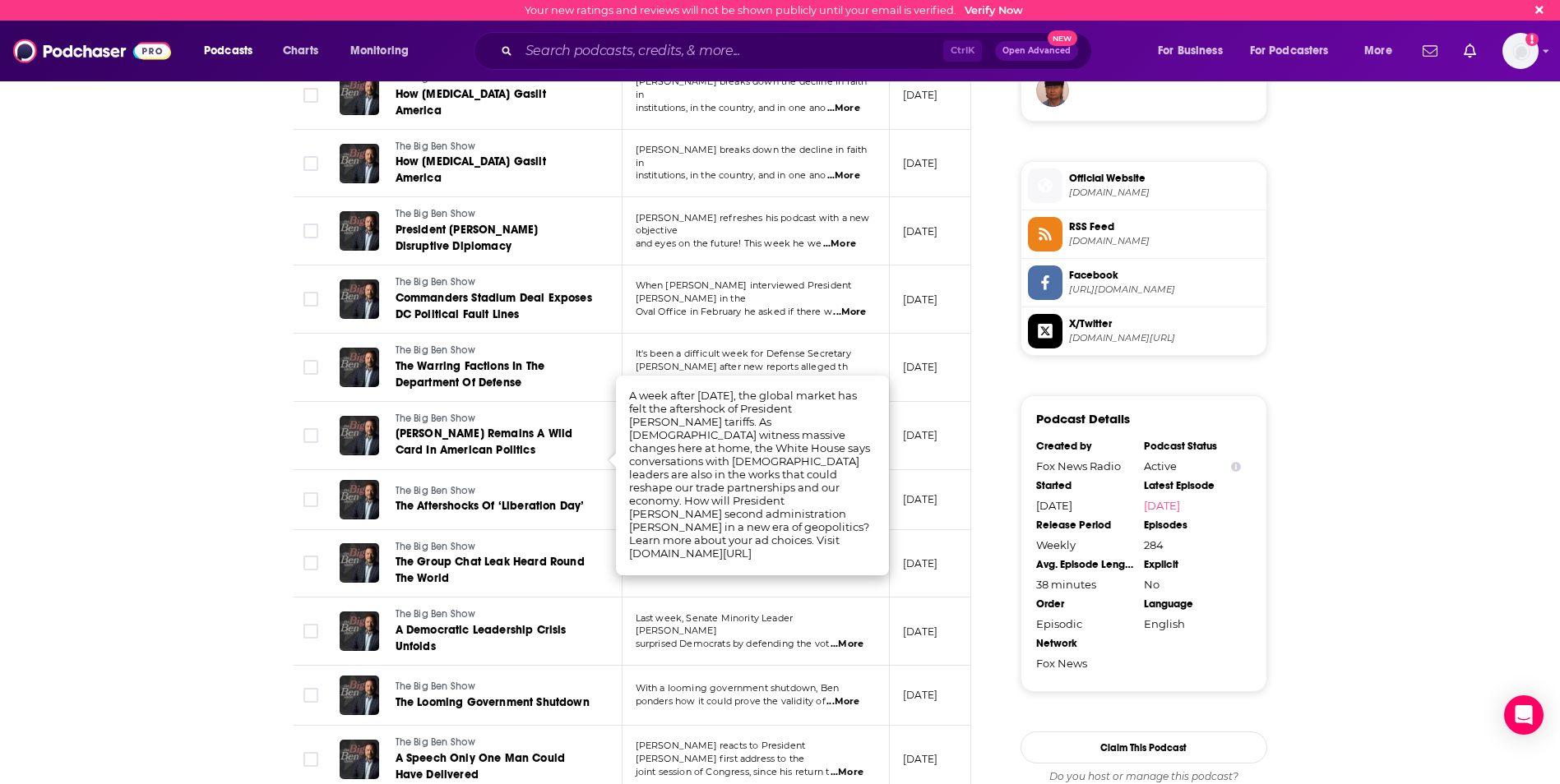
scroll to position [1233, 0]
click at [791, 348] on p "It's been a difficult week for Defense Secretary" at bounding box center [755, 354] width 239 height 13
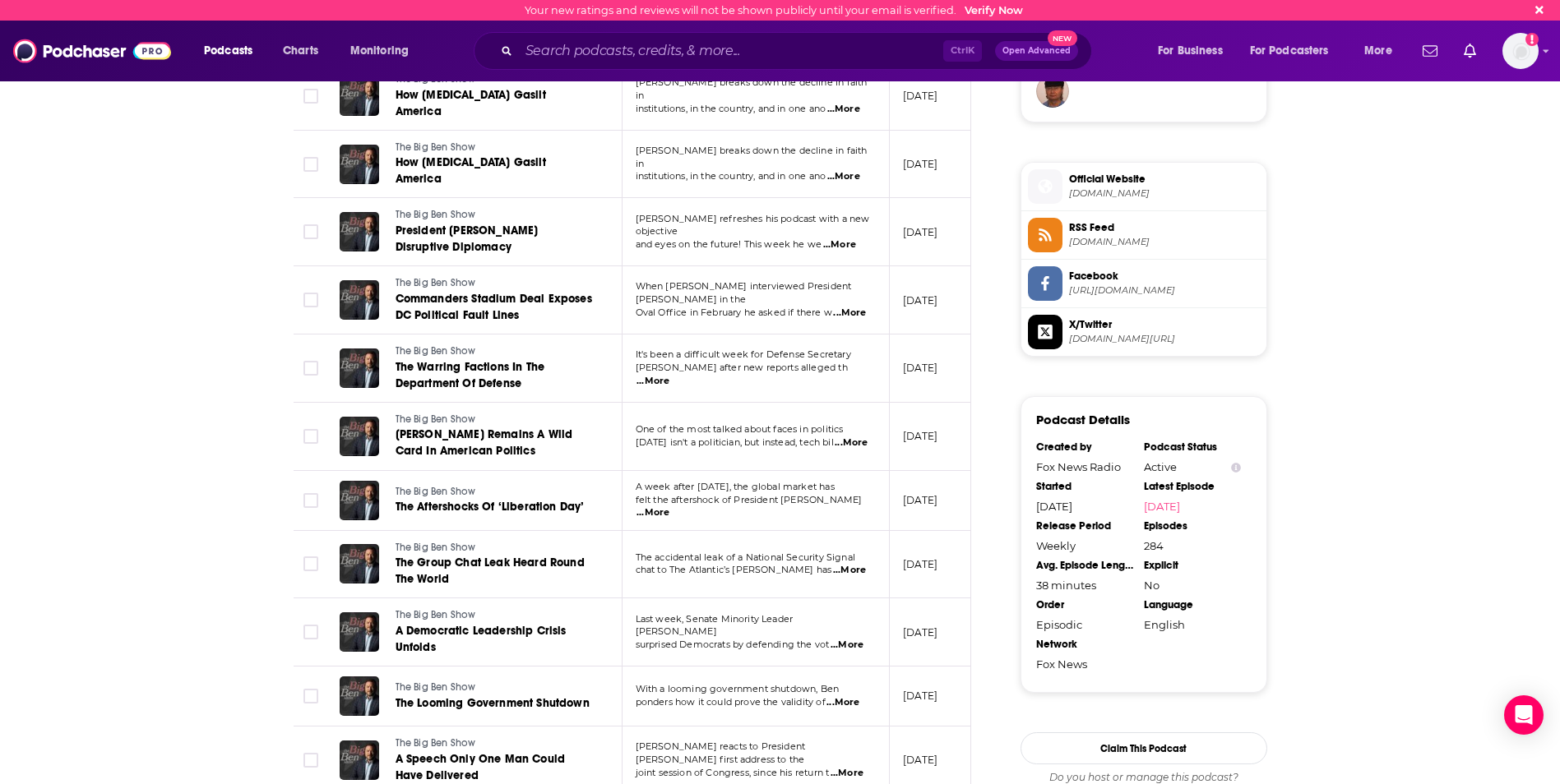
click at [669, 375] on span "...More" at bounding box center [653, 380] width 33 height 13
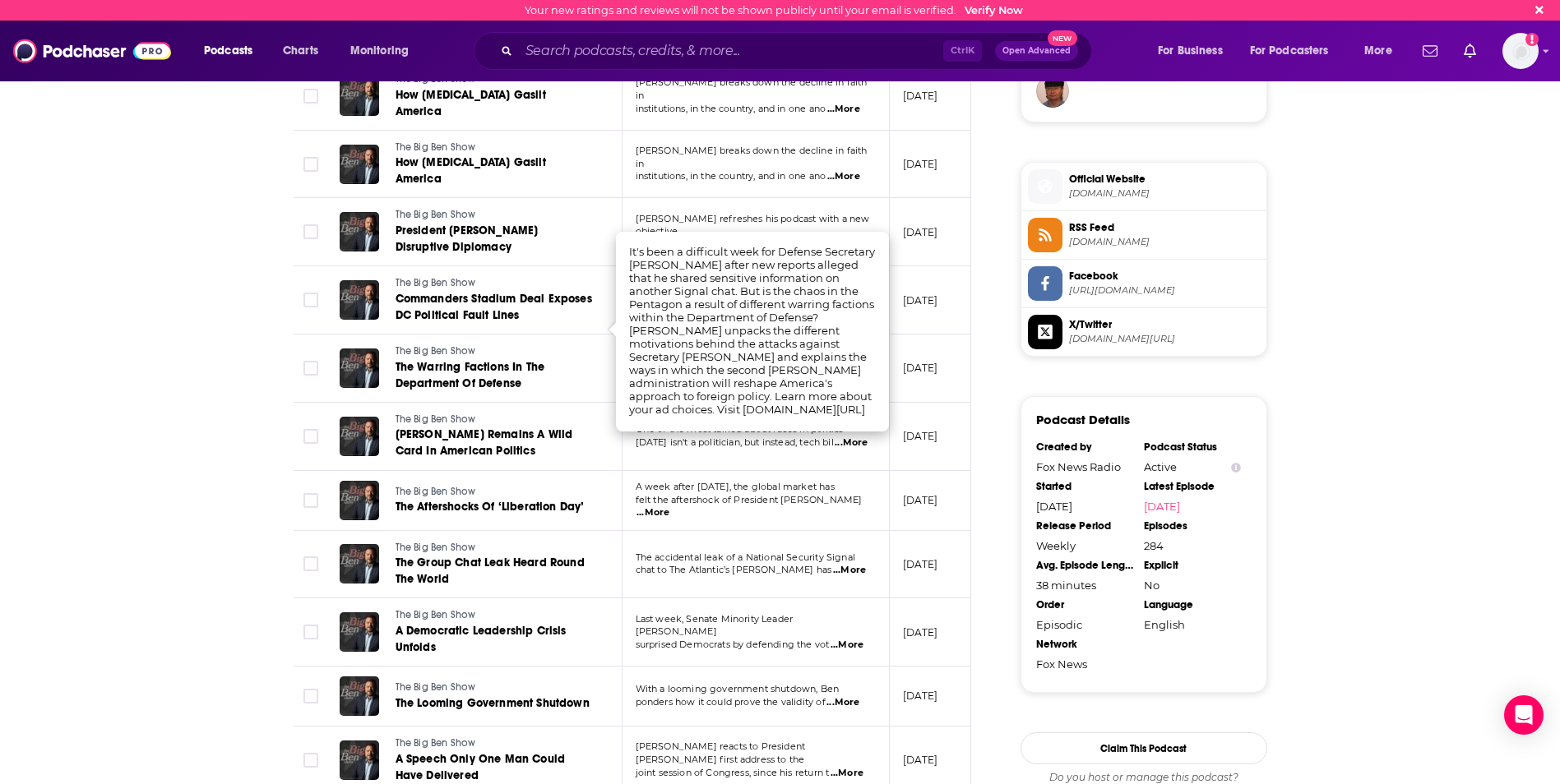
scroll to position [1068, 0]
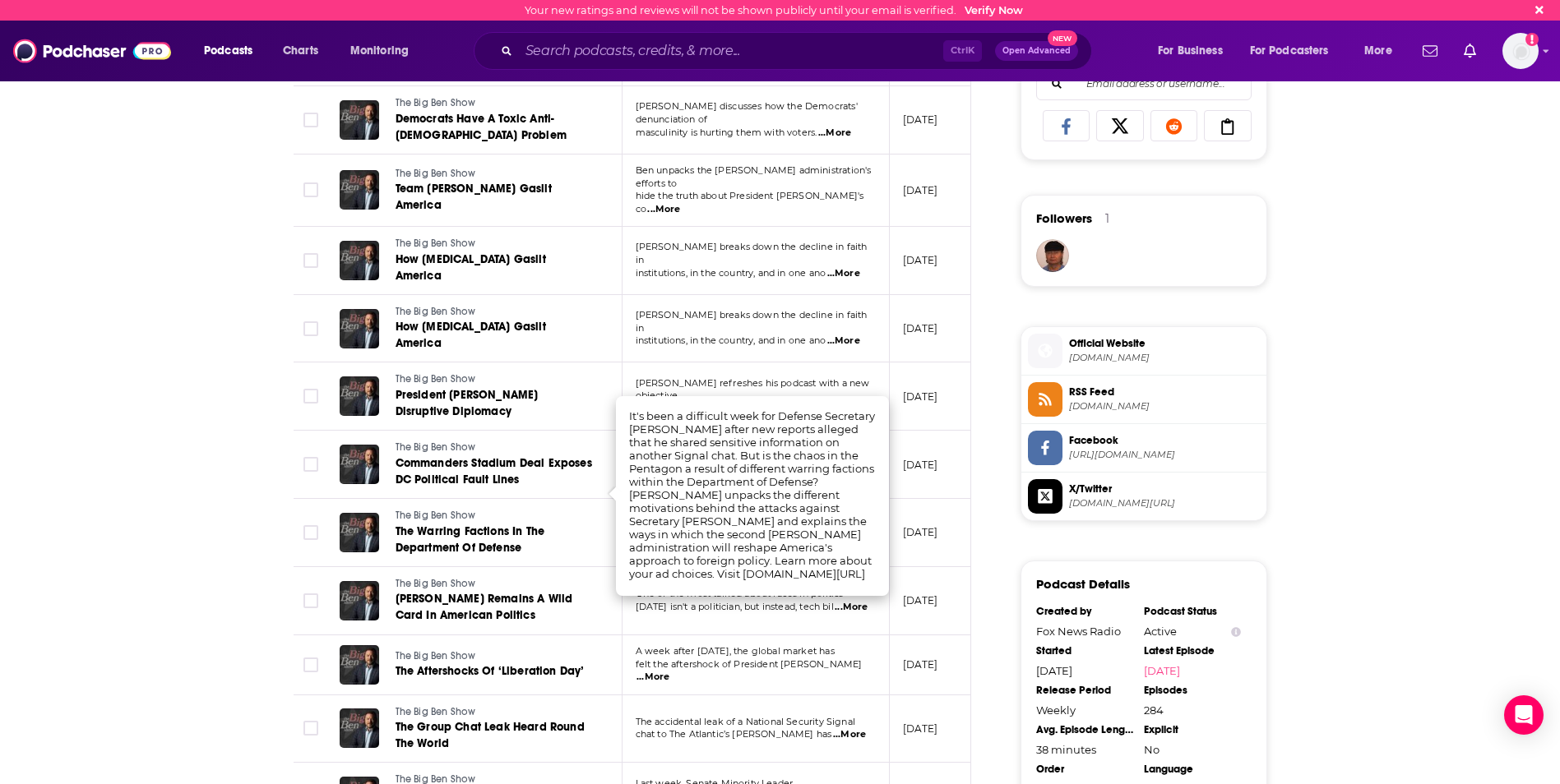
click at [849, 403] on span "...More" at bounding box center [839, 409] width 33 height 13
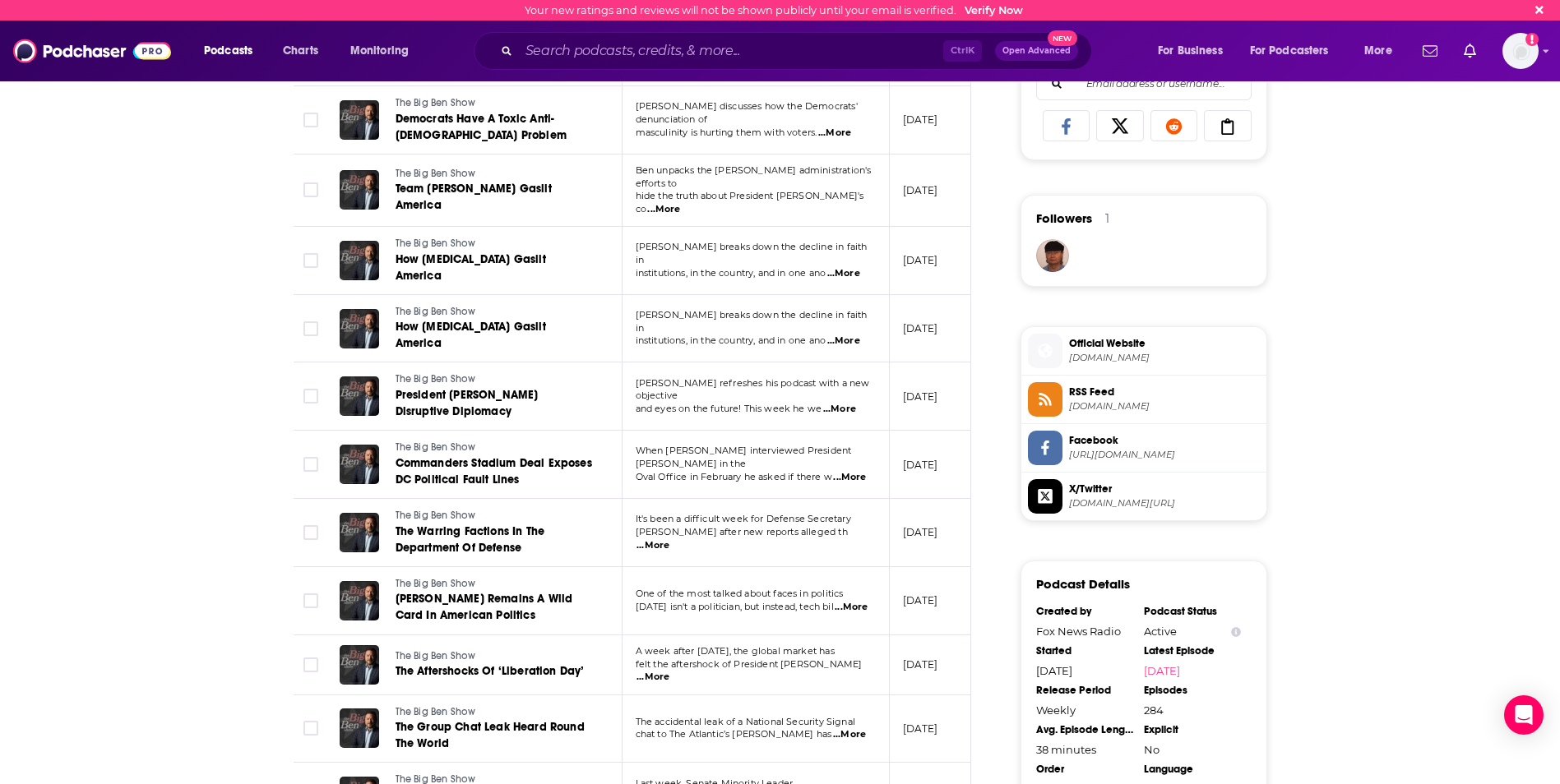
click at [850, 267] on span "...More" at bounding box center [843, 273] width 33 height 13
drag, startPoint x: 842, startPoint y: 195, endPoint x: 851, endPoint y: 195, distance: 9.0
click at [847, 267] on span "...More" at bounding box center [843, 273] width 33 height 13
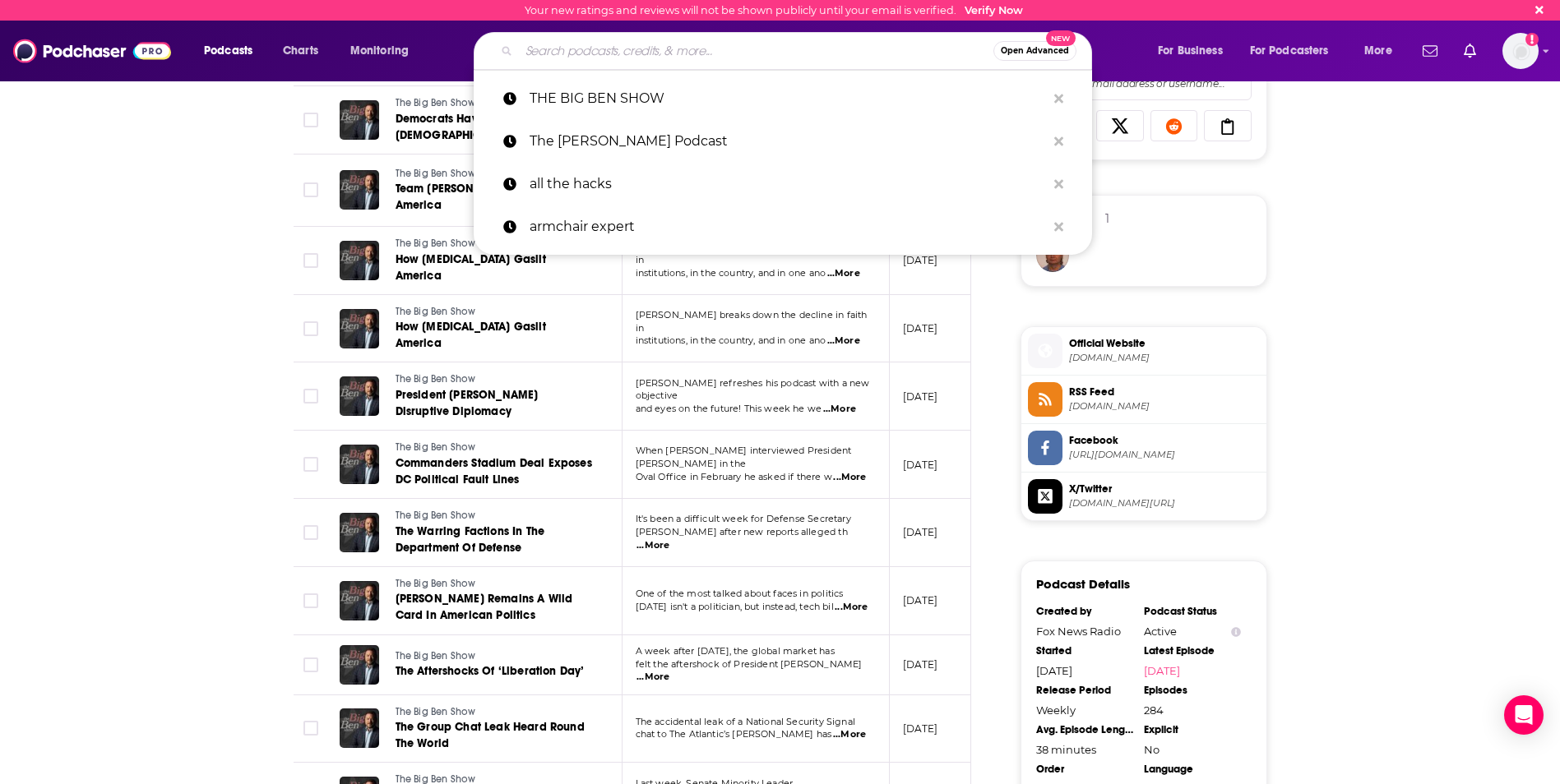
click at [643, 48] on input "Search podcasts, credits, & more..." at bounding box center [756, 50] width 474 height 26
paste input "The Air Show."
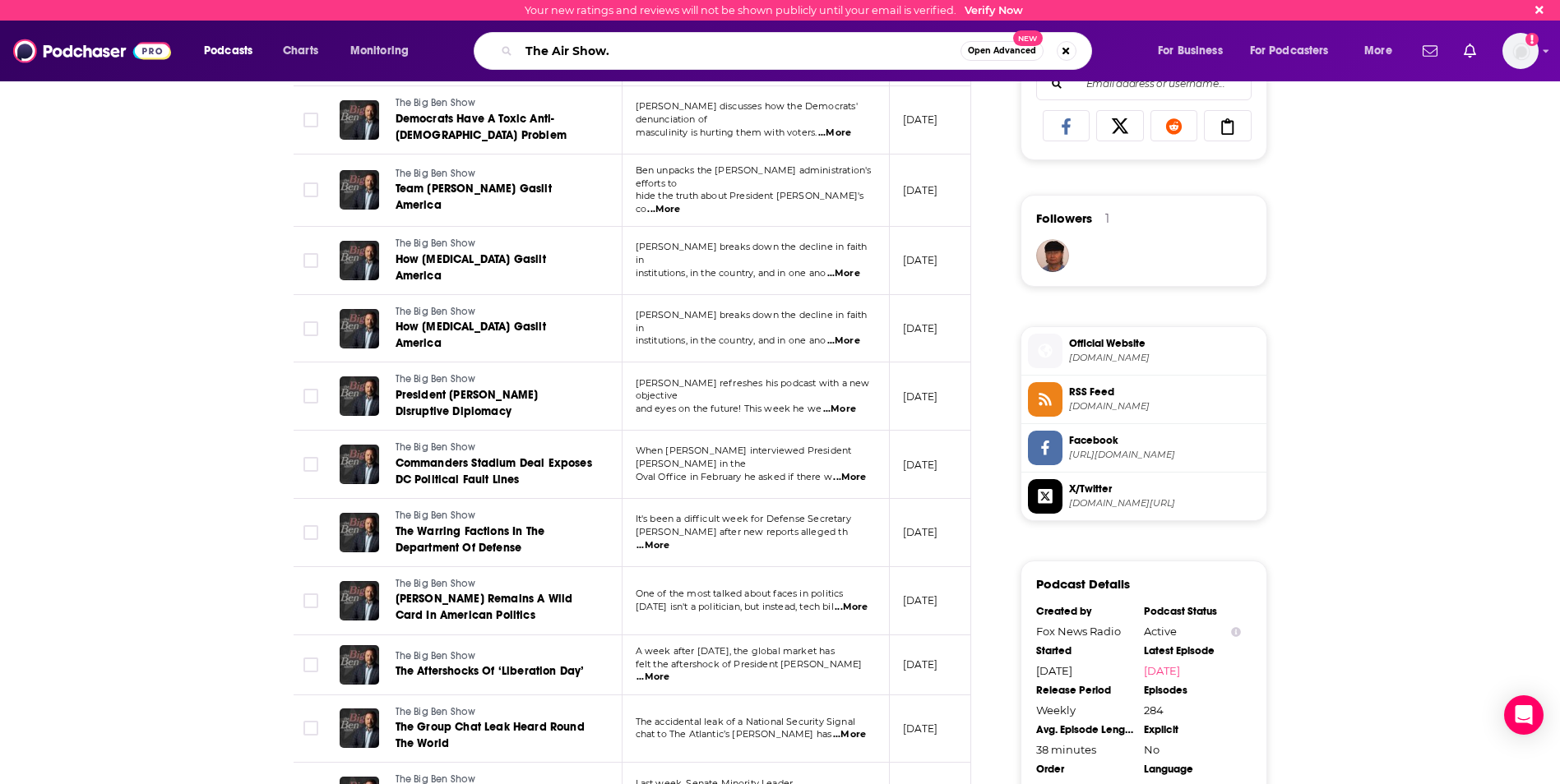
type input "The Air Show"
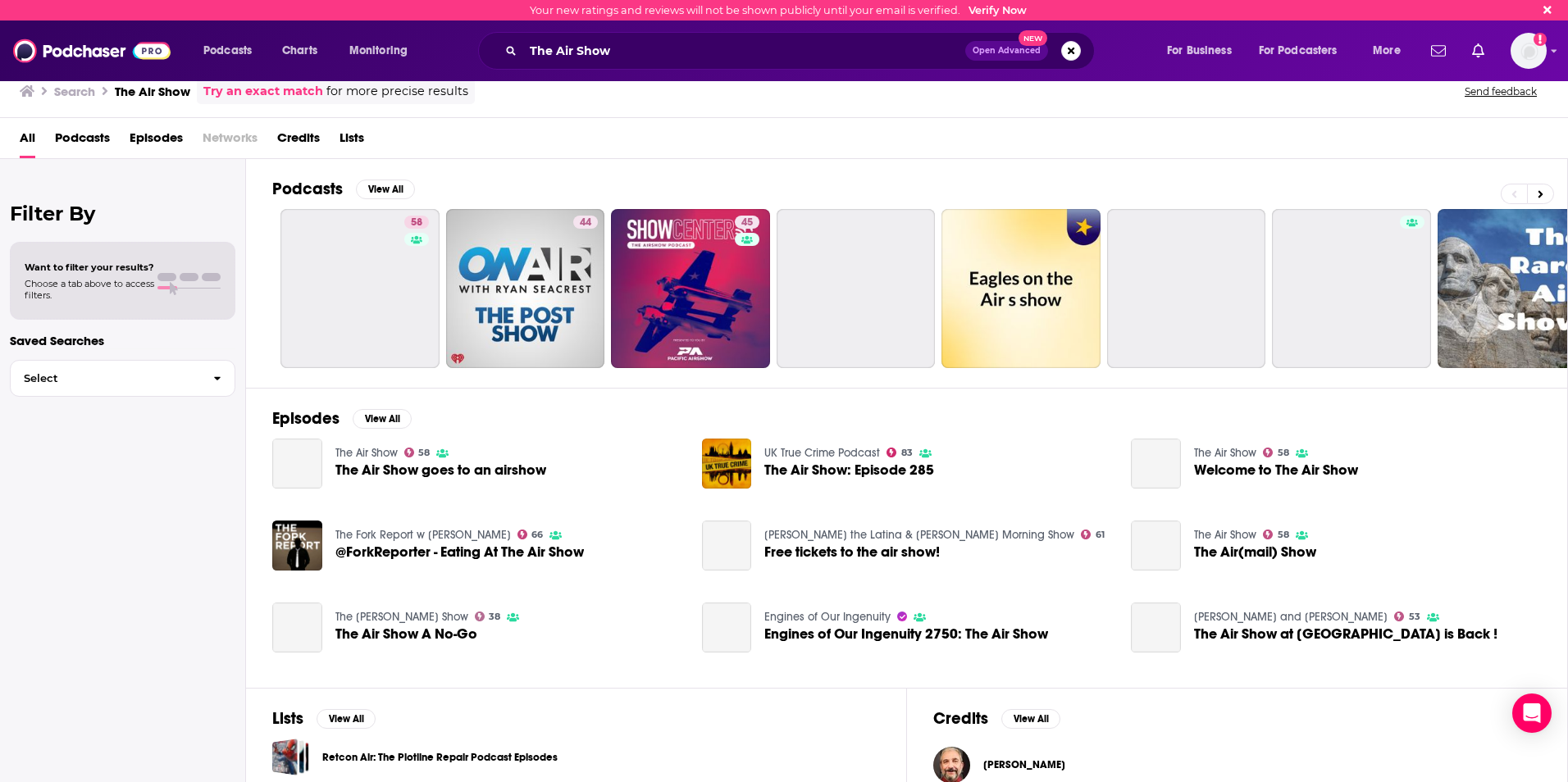
click at [83, 135] on span "Podcasts" at bounding box center [83, 140] width 55 height 33
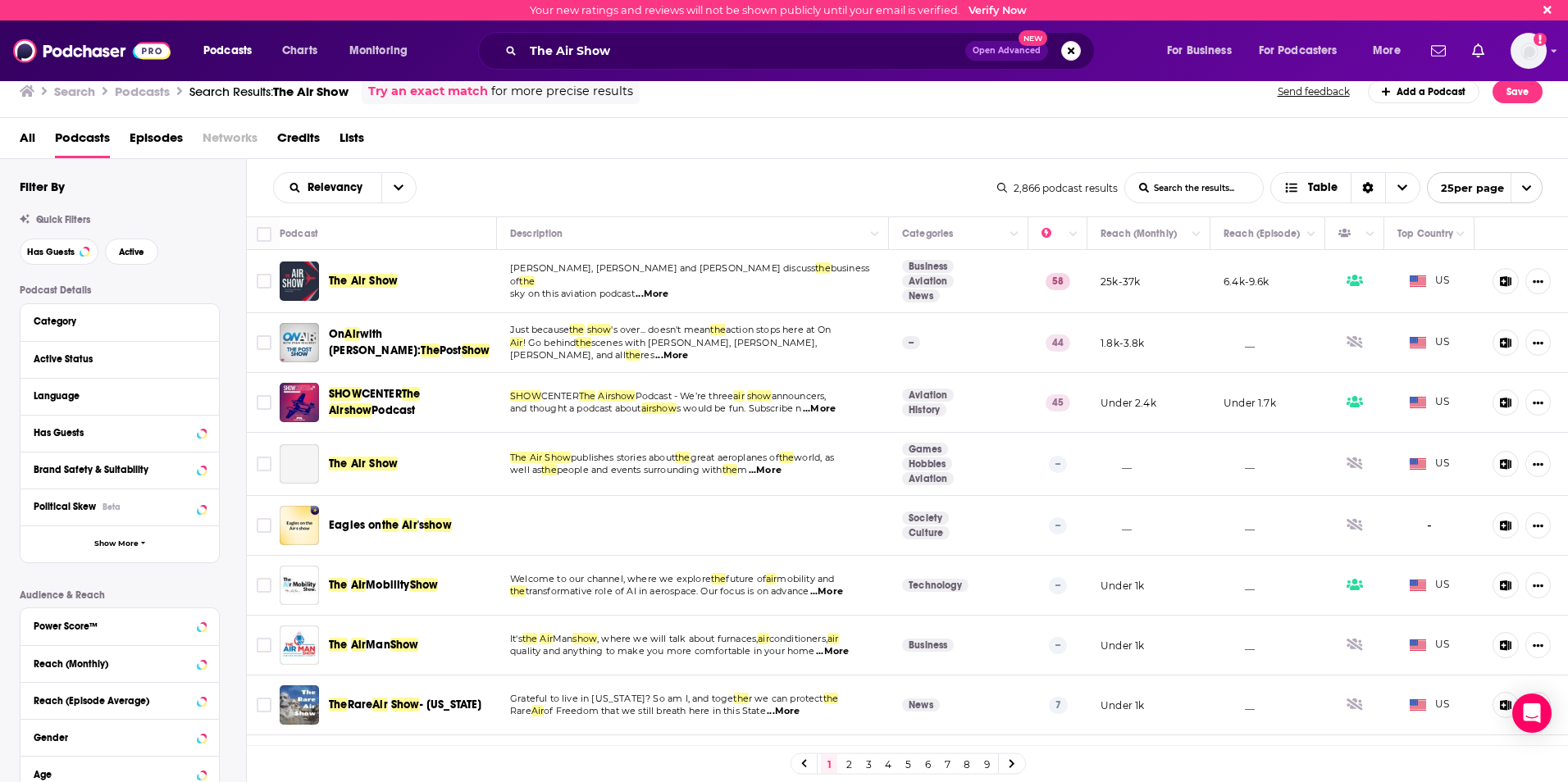
click at [387, 277] on span "The Air Show" at bounding box center [363, 281] width 69 height 14
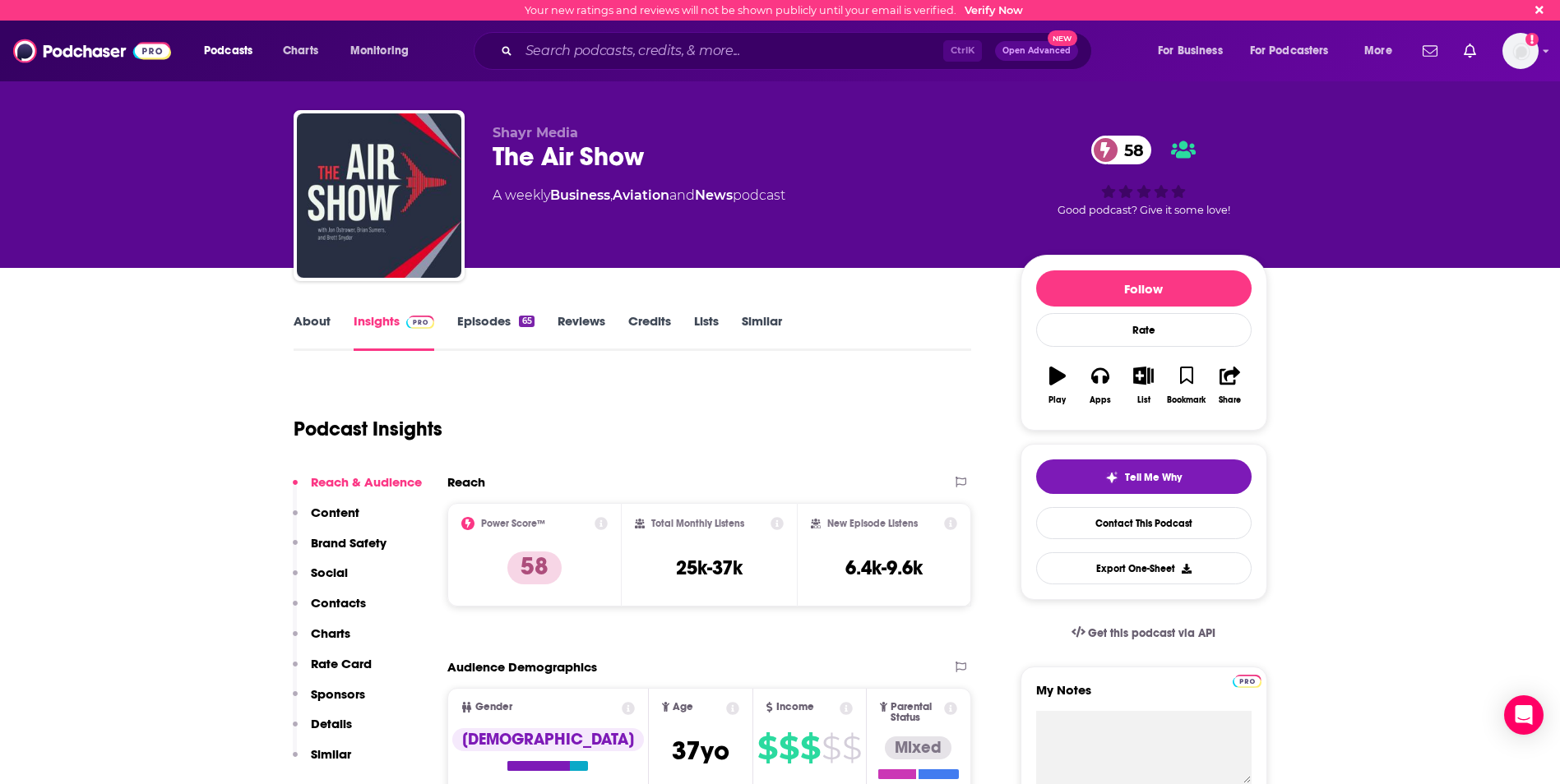
click at [480, 320] on link "Episodes 65" at bounding box center [496, 332] width 77 height 38
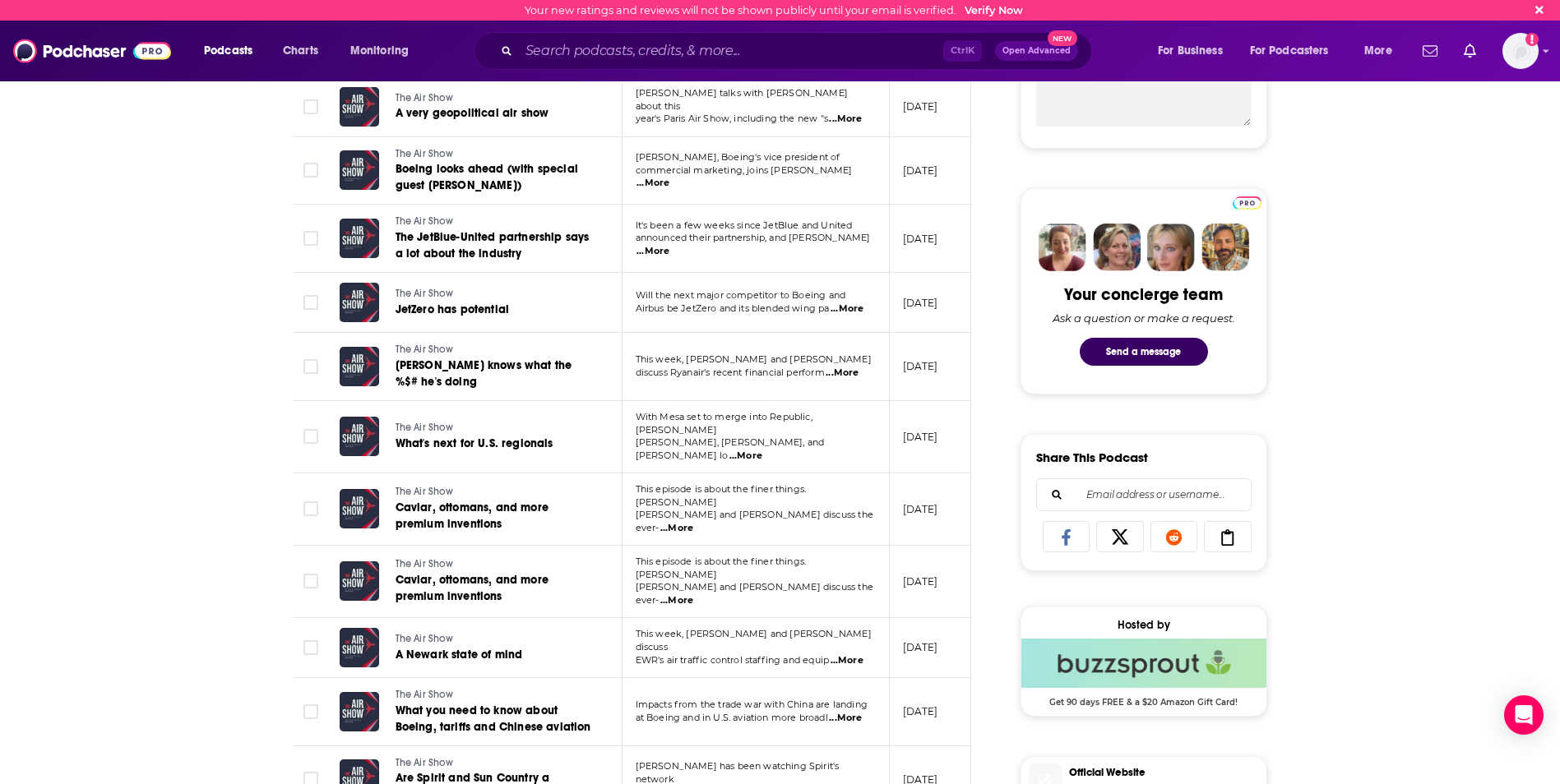
scroll to position [904, 0]
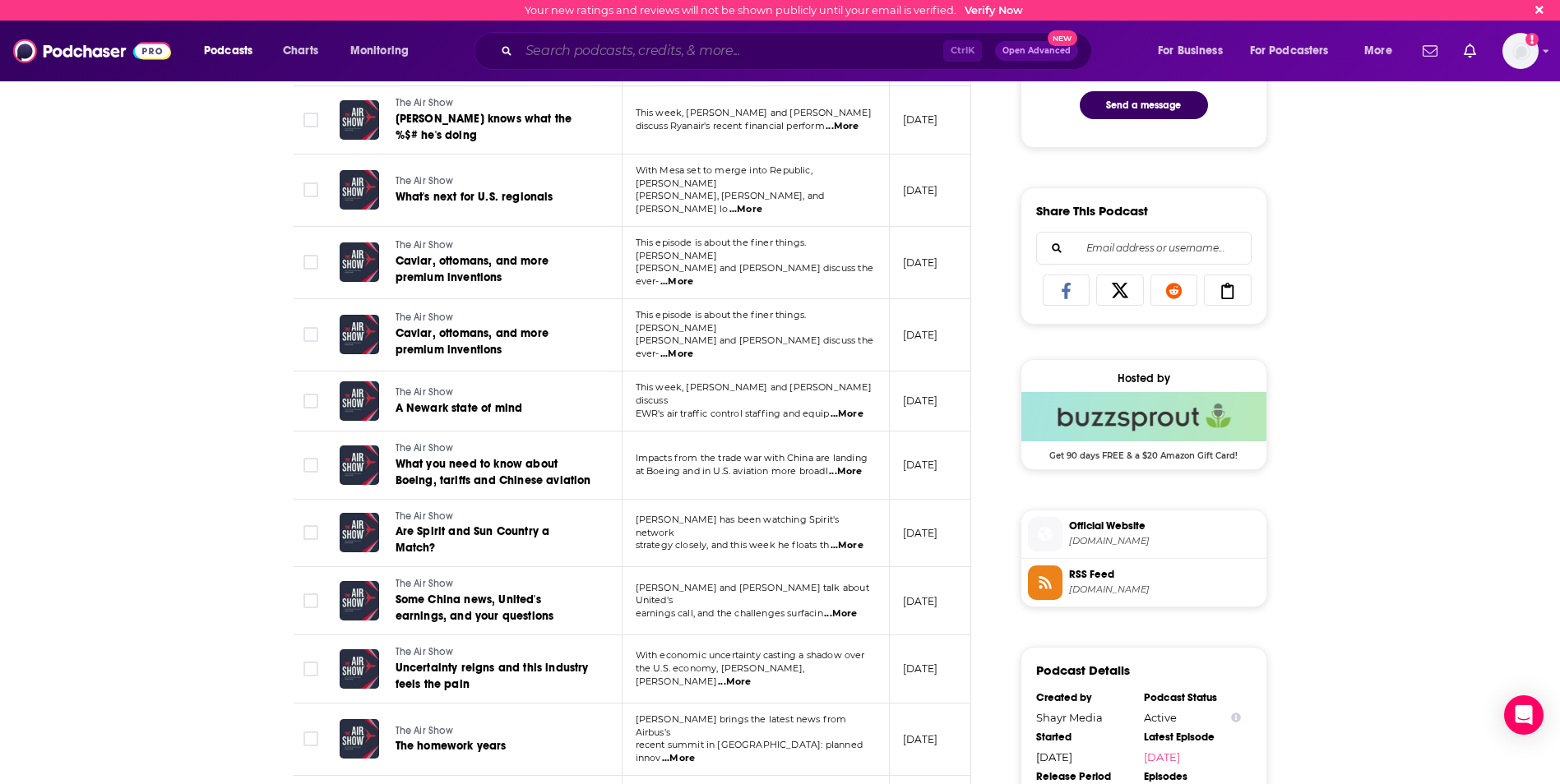
click at [692, 55] on input "Search podcasts, credits, & more..." at bounding box center [731, 50] width 424 height 26
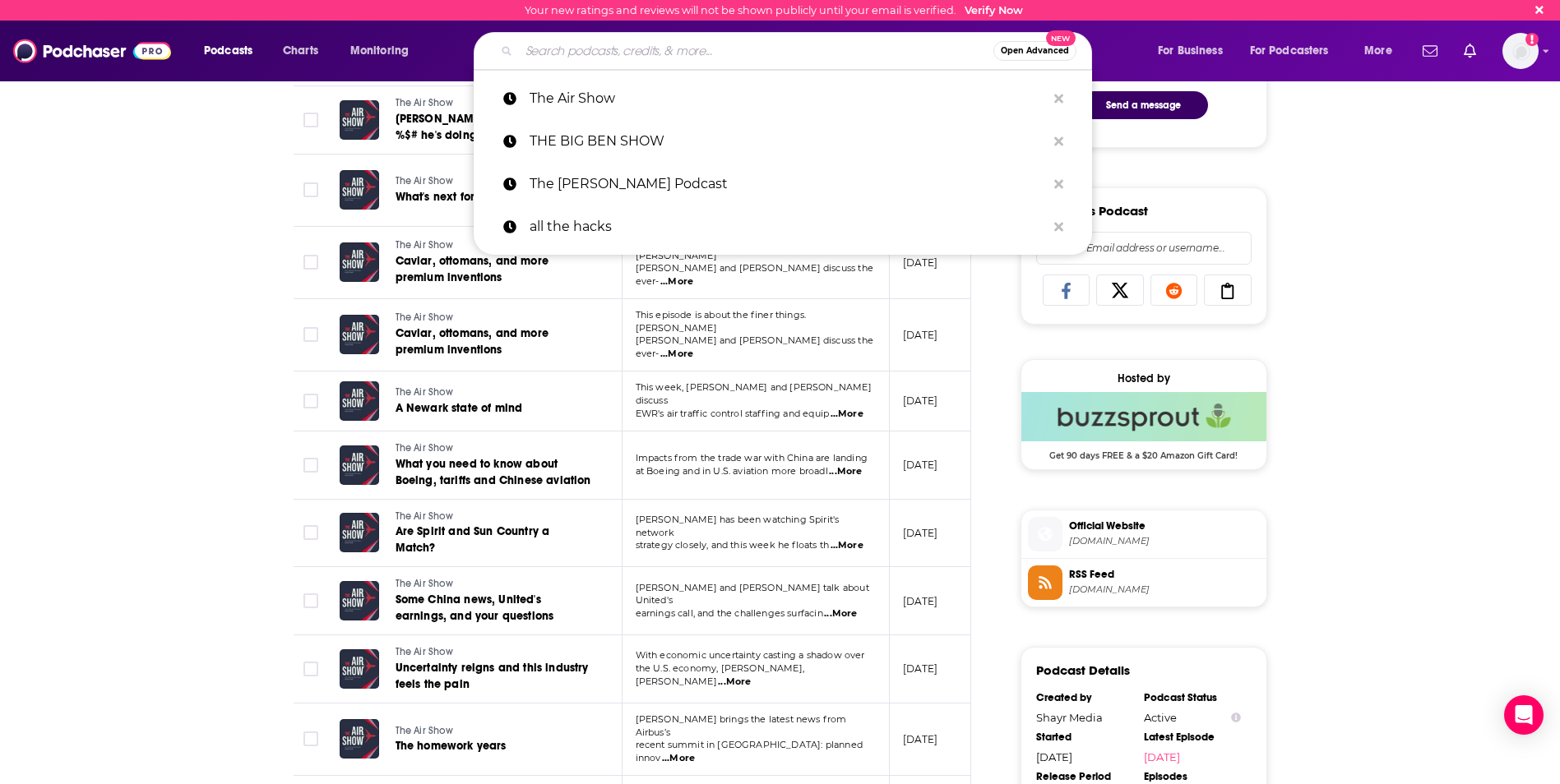
type input "s"
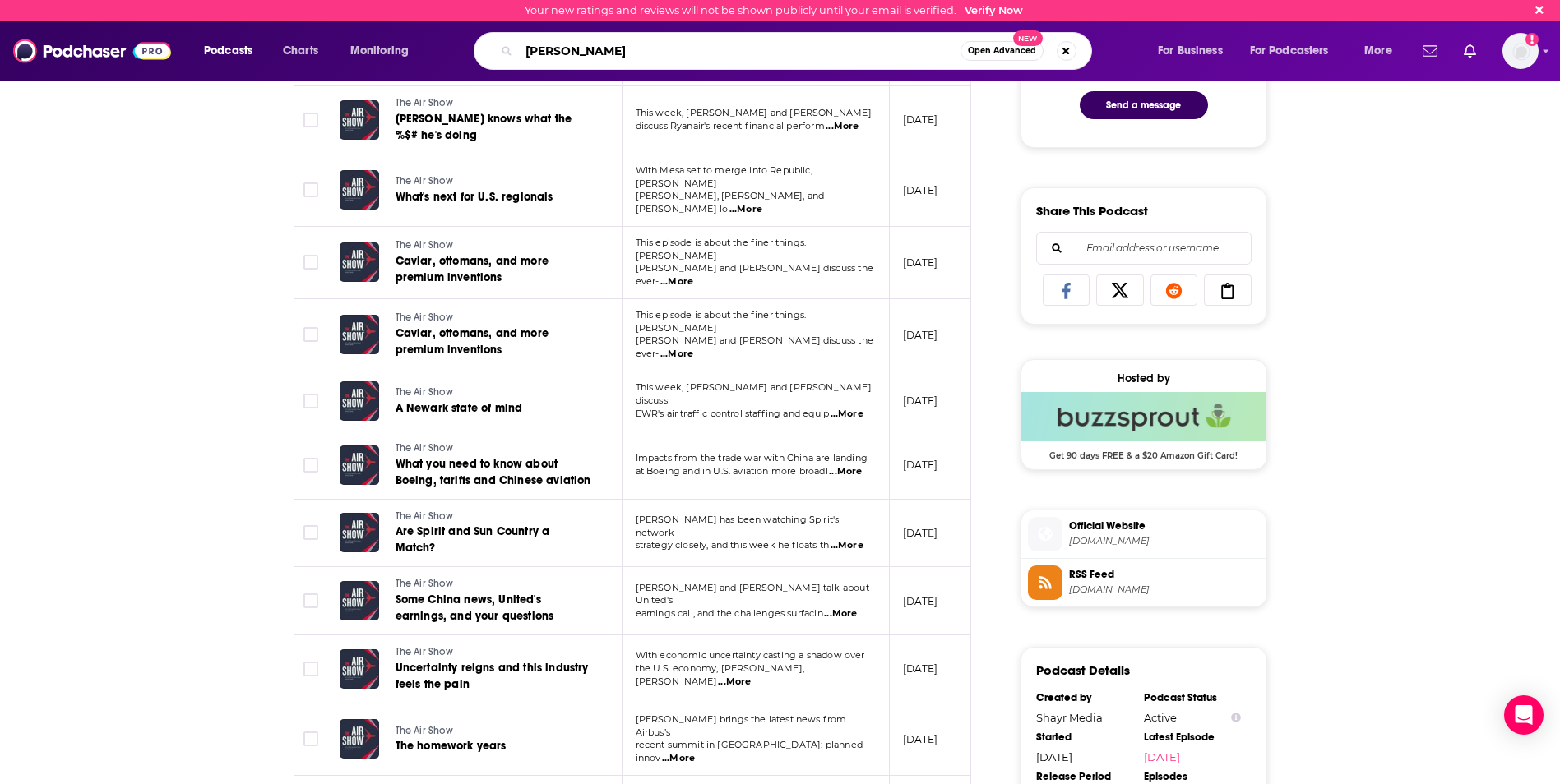
type input "[PERSON_NAME]"
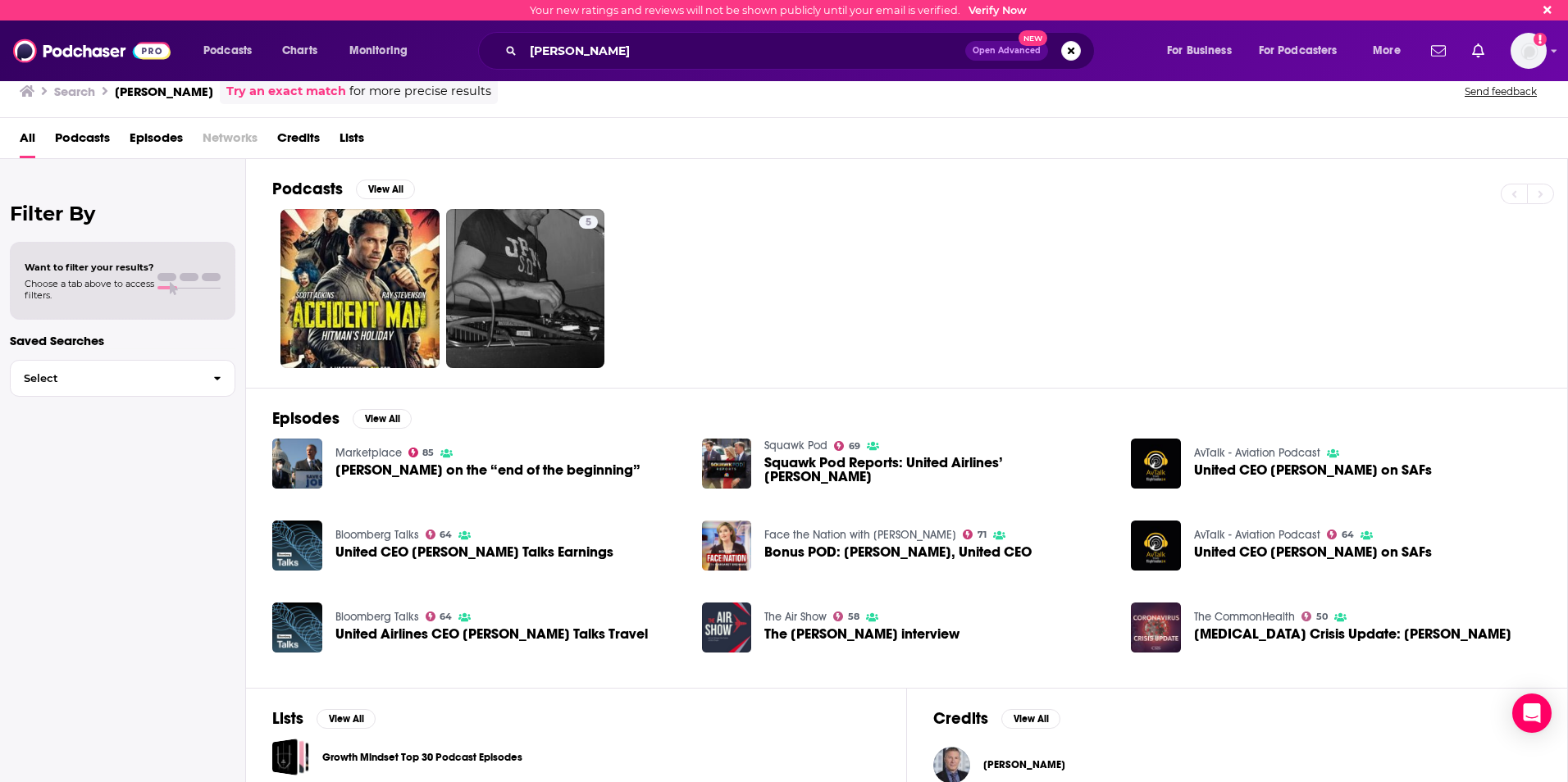
click at [179, 139] on span "Episodes" at bounding box center [156, 140] width 54 height 33
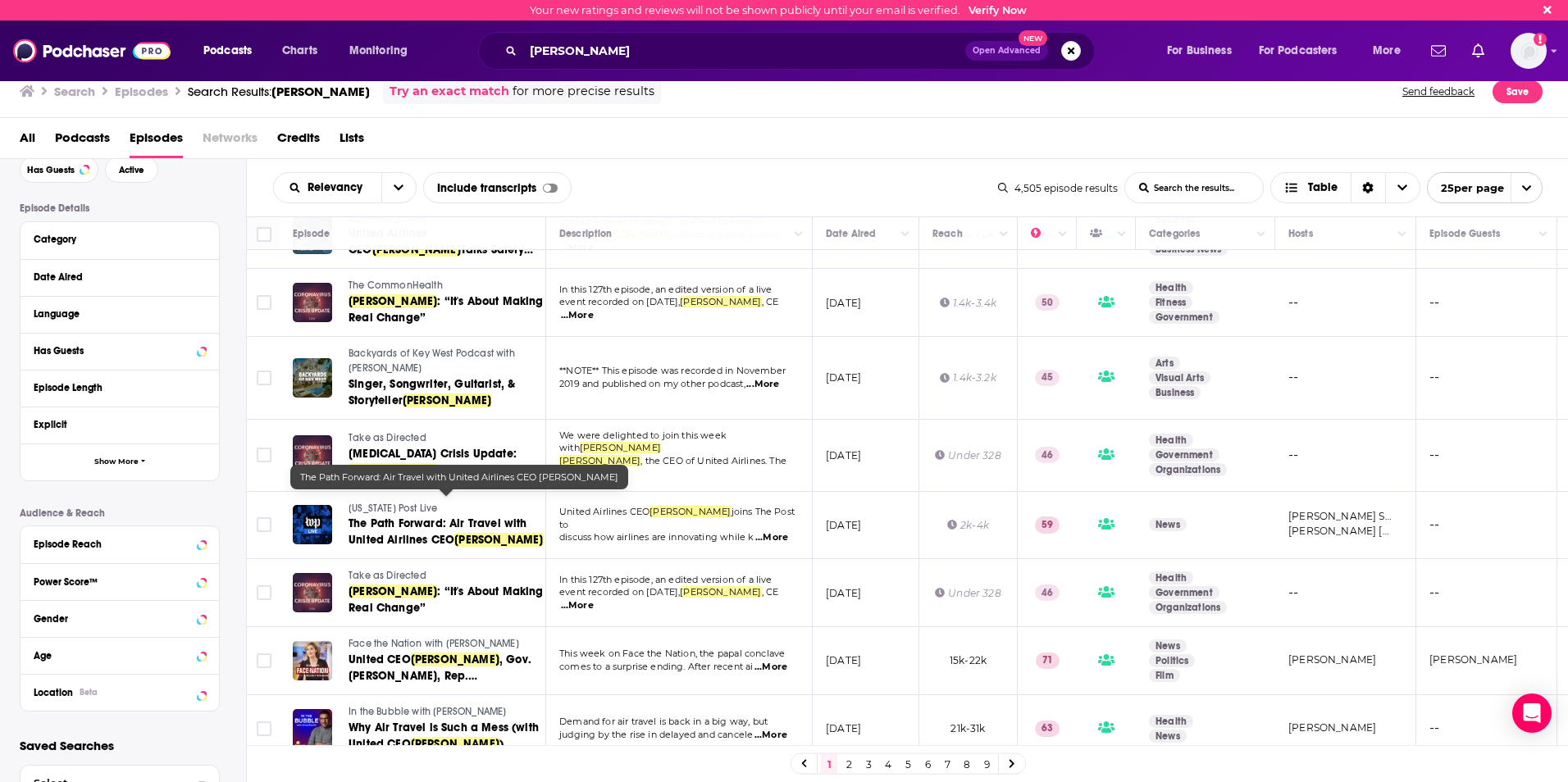
scroll to position [1105, 0]
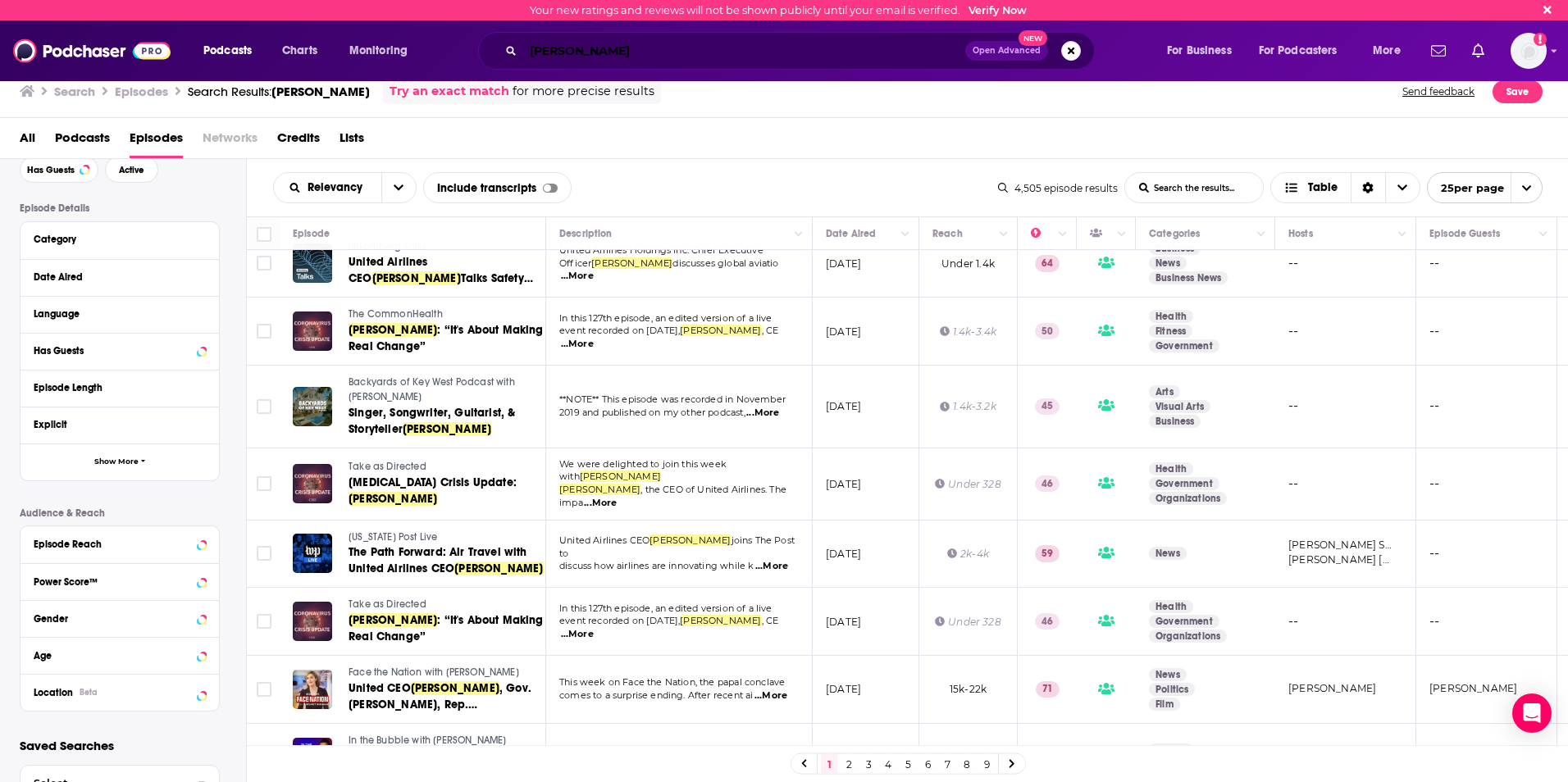
click at [611, 56] on input "[PERSON_NAME]" at bounding box center [744, 50] width 442 height 26
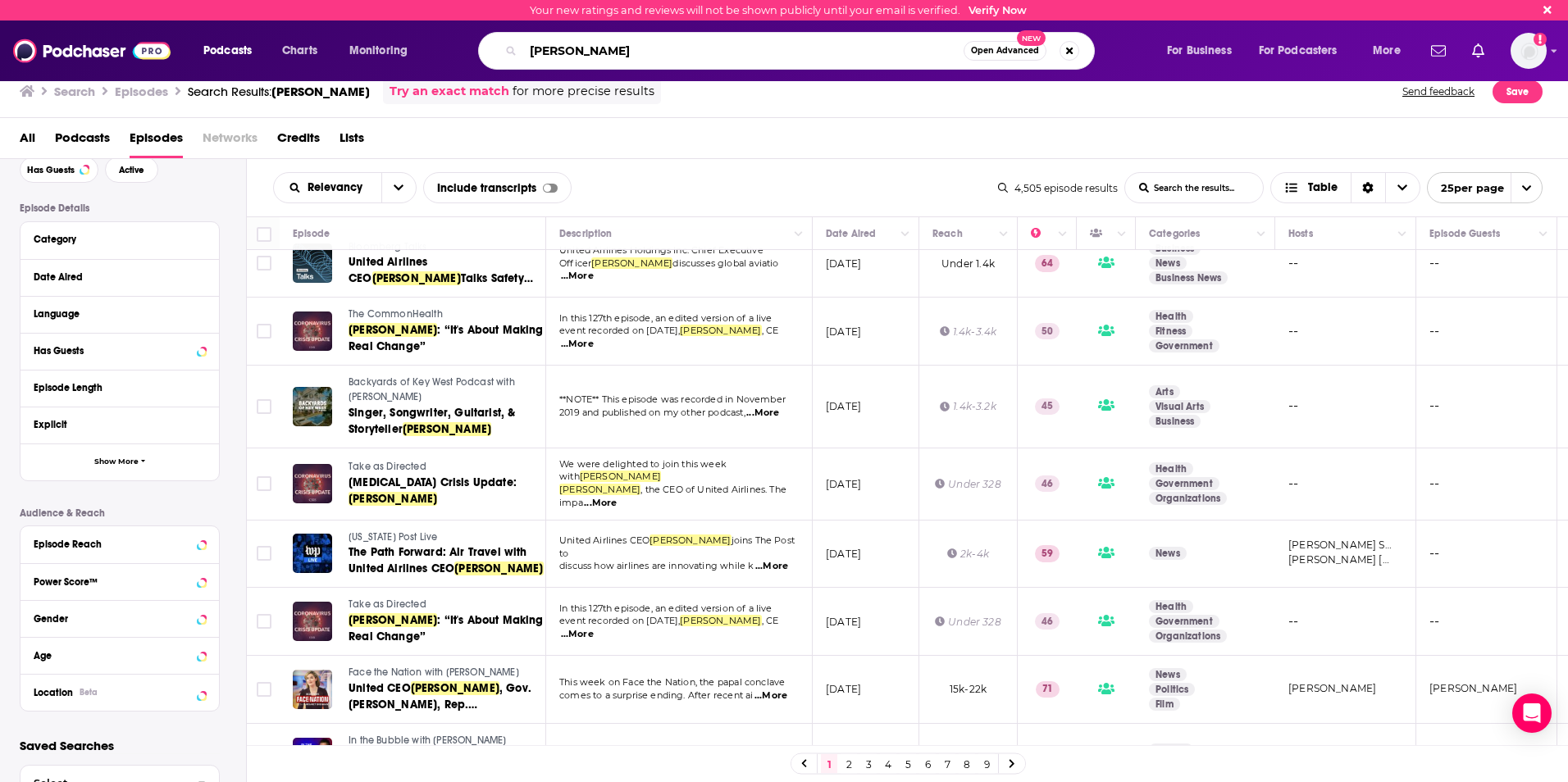
click at [611, 55] on input "[PERSON_NAME]" at bounding box center [743, 50] width 440 height 26
click at [613, 55] on input "[PERSON_NAME]" at bounding box center [743, 50] width 440 height 26
type input "[PERSON_NAME]"
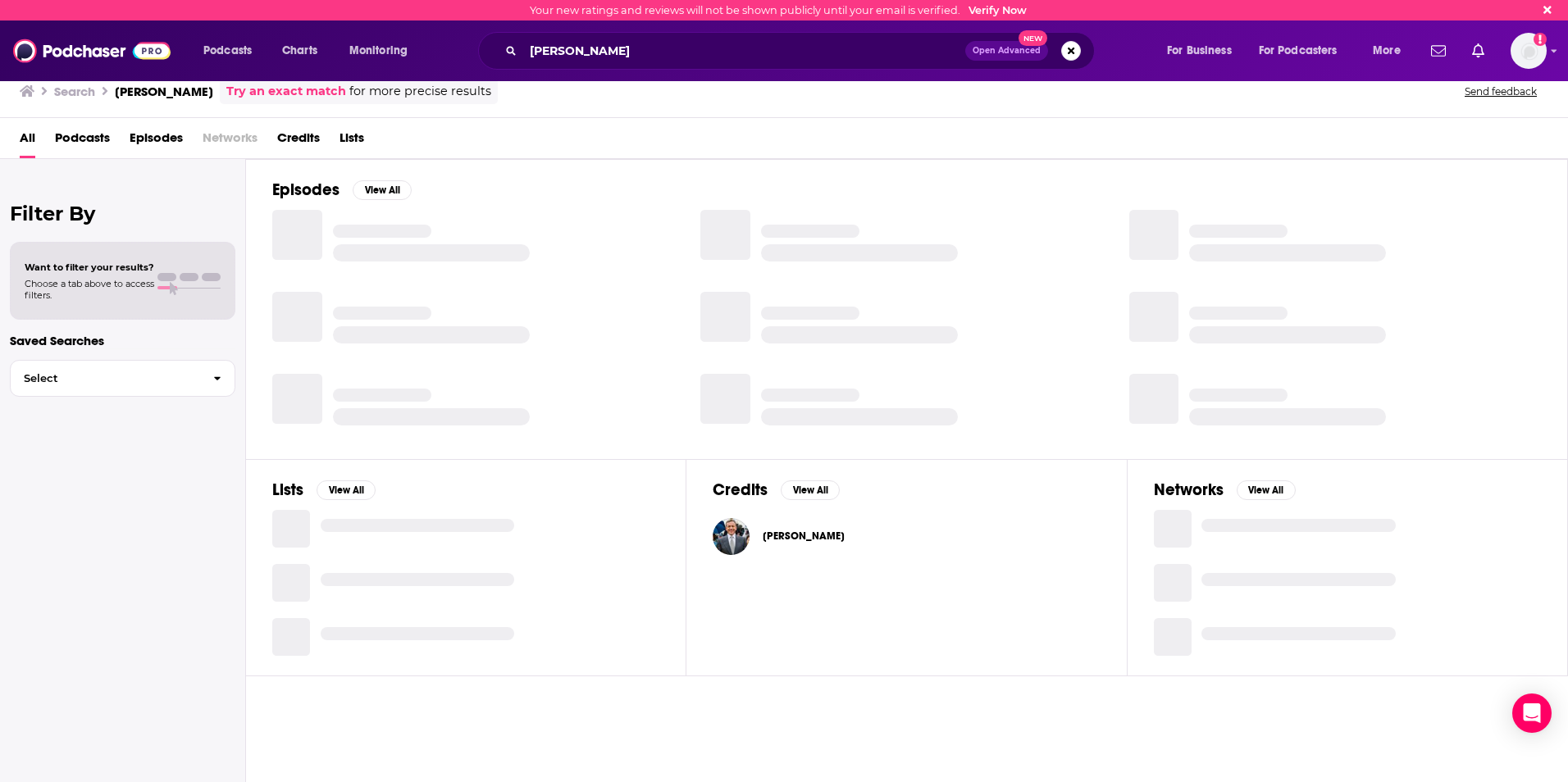
click at [169, 140] on span "Episodes" at bounding box center [156, 140] width 54 height 33
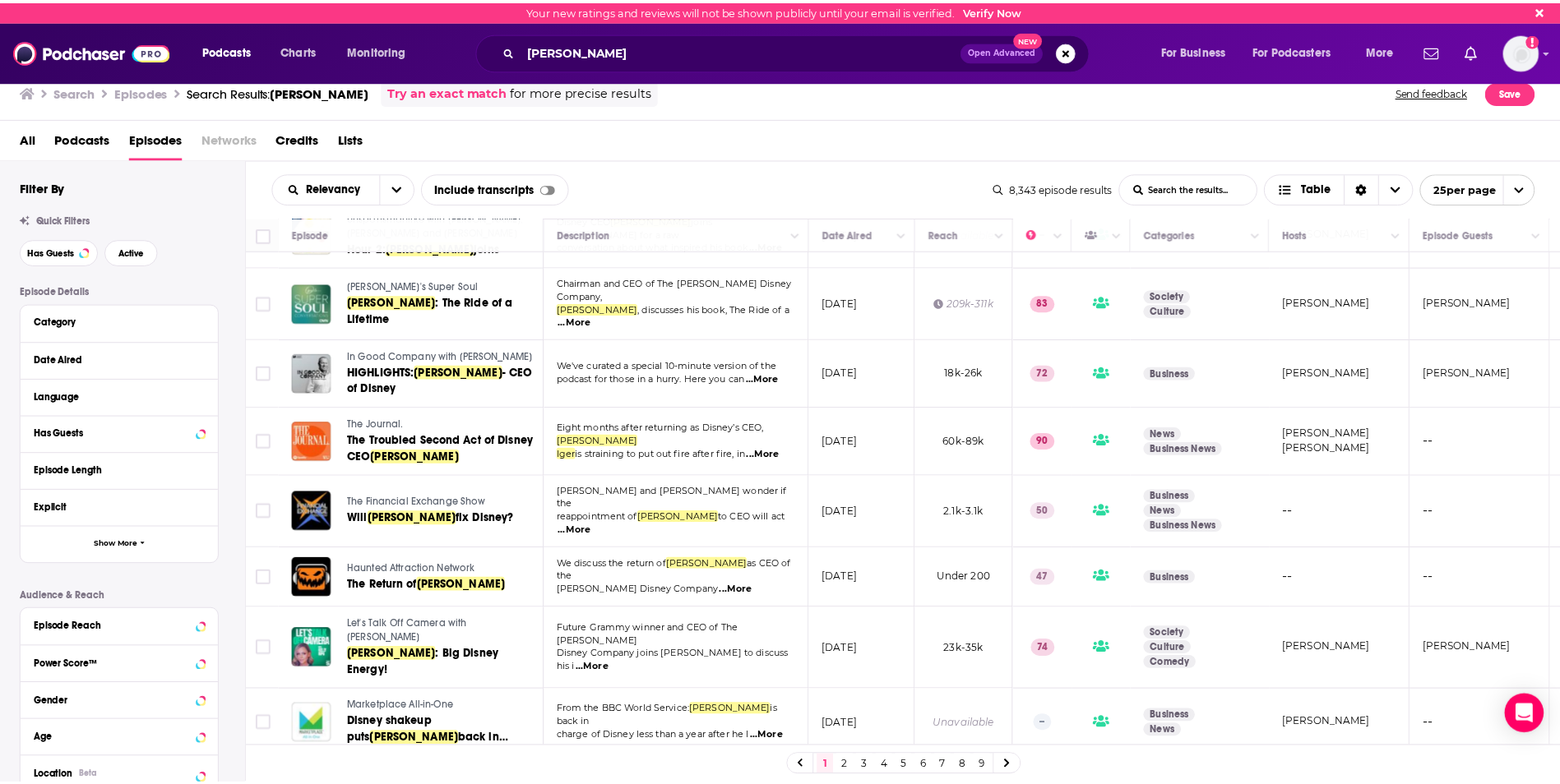
scroll to position [379, 0]
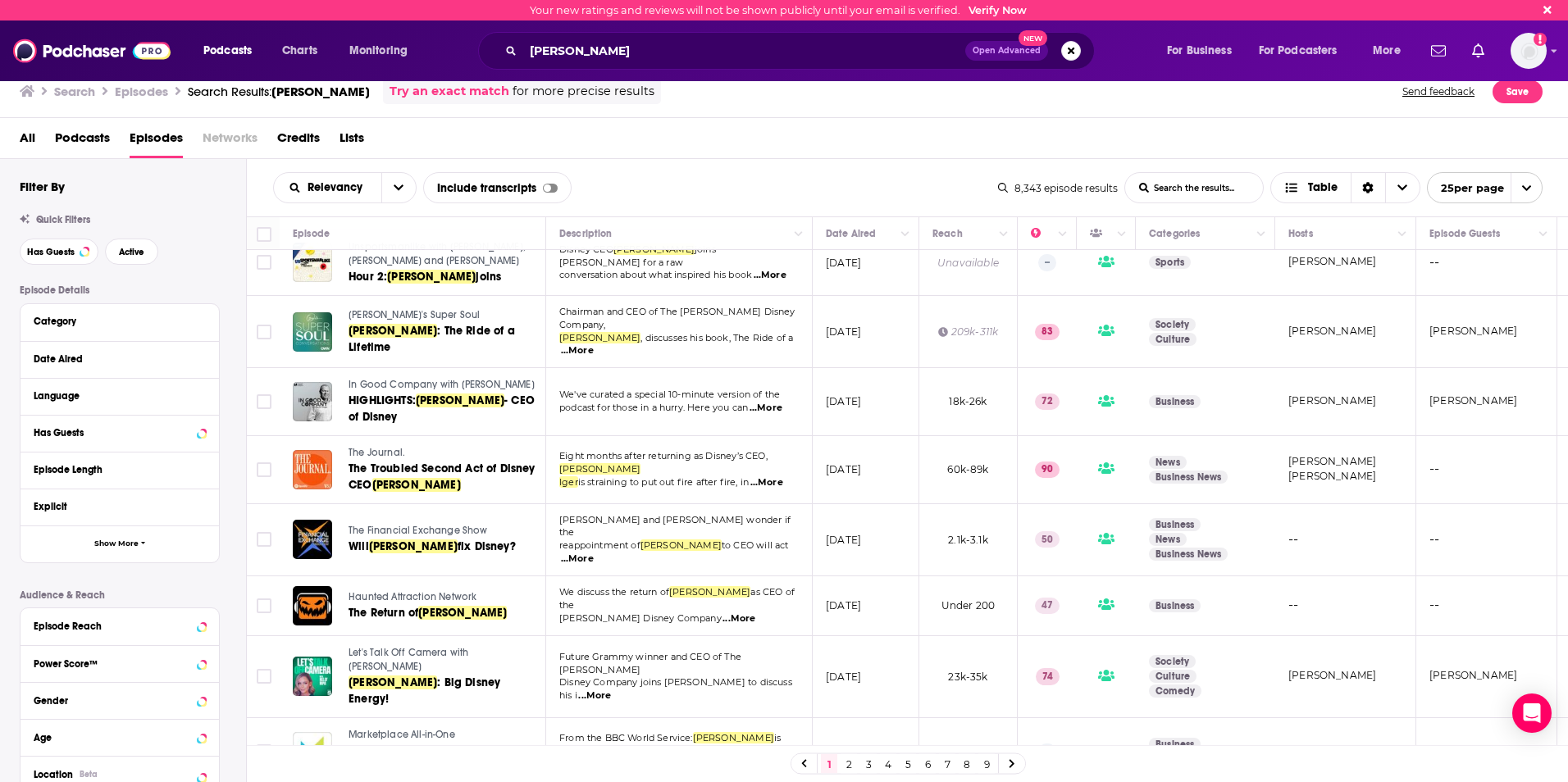
click at [366, 379] on span "In Good Company with [PERSON_NAME]" at bounding box center [441, 384] width 186 height 11
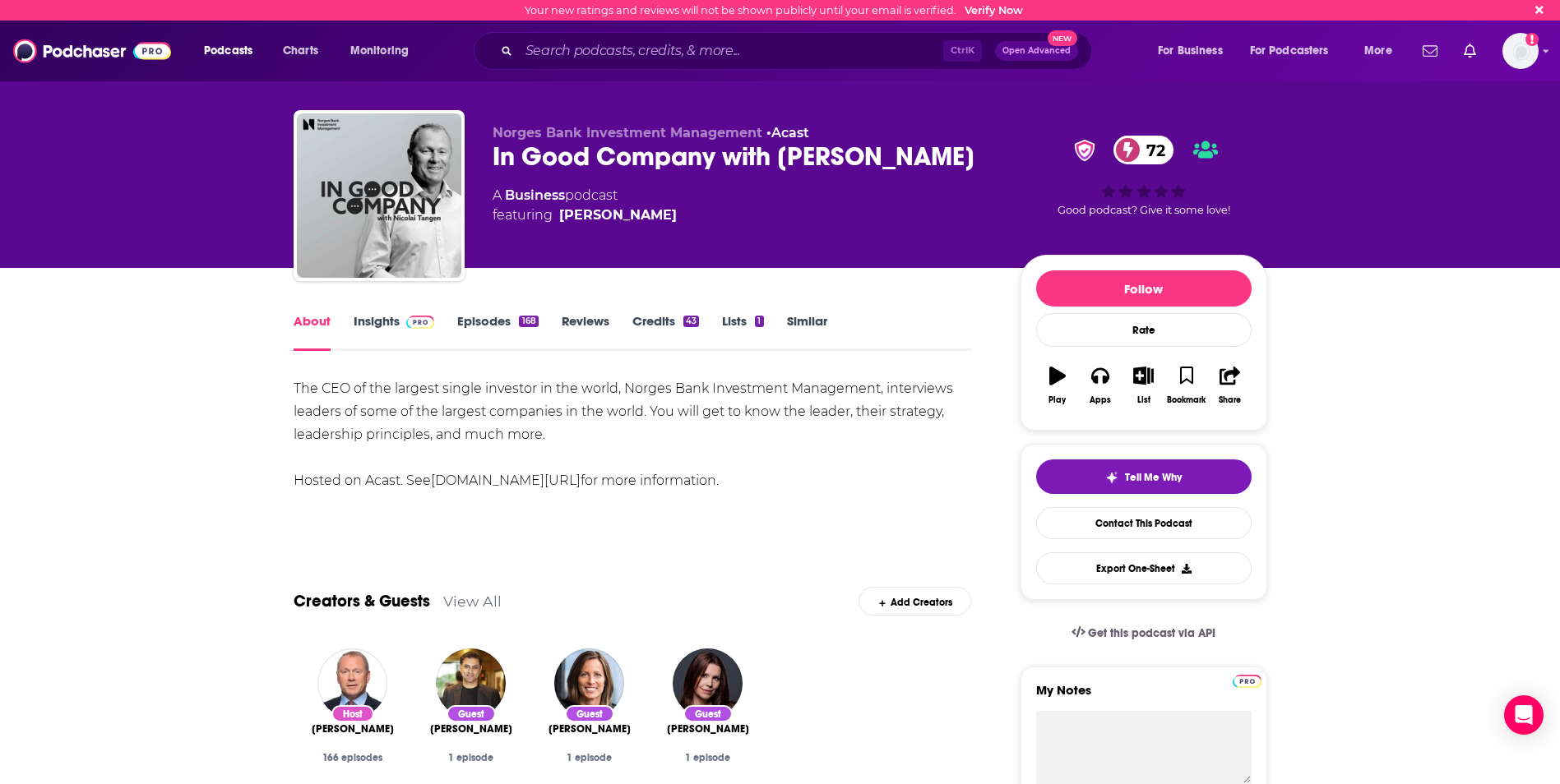
click at [402, 313] on span at bounding box center [416, 321] width 35 height 15
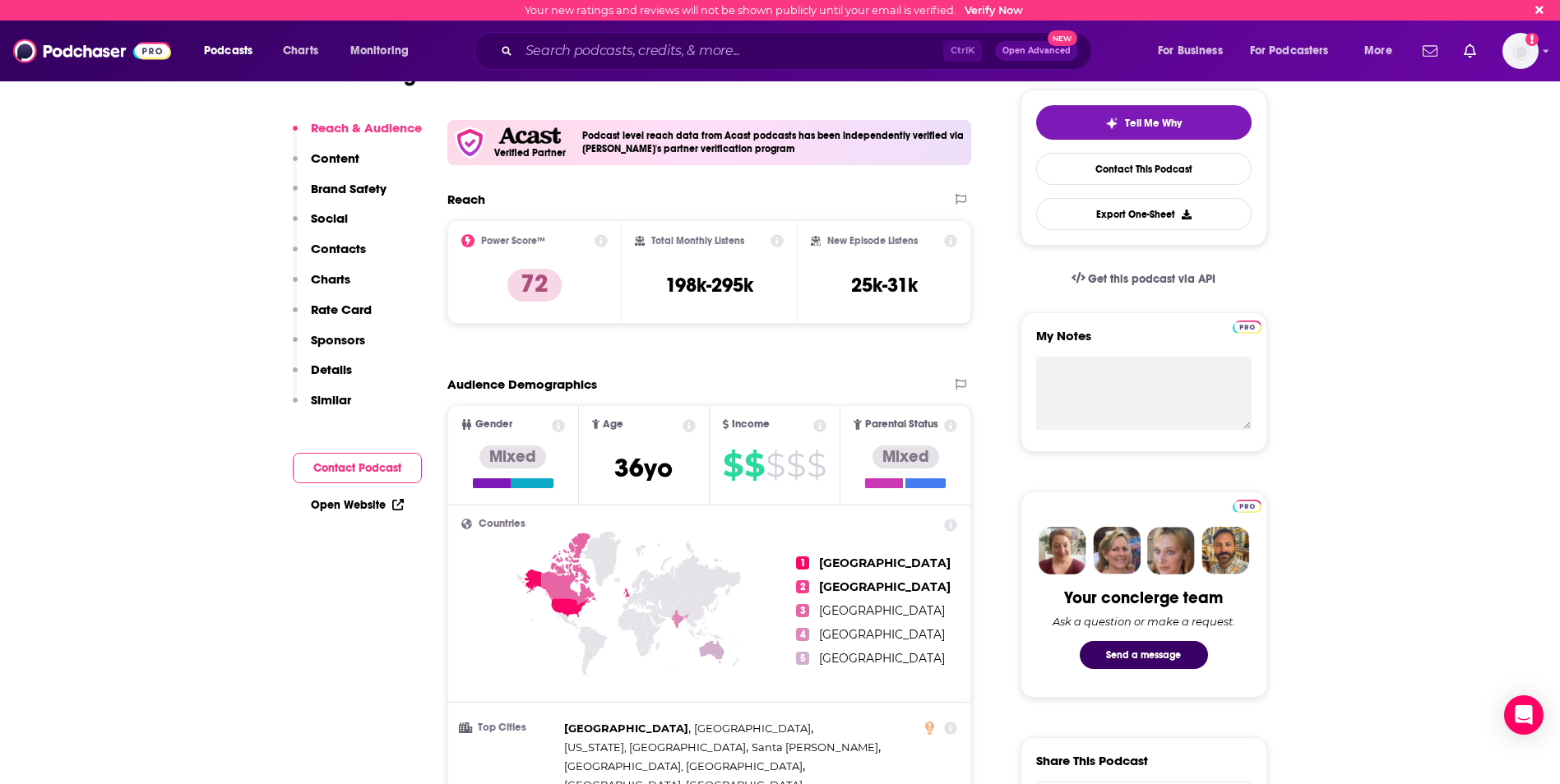
scroll to position [165, 0]
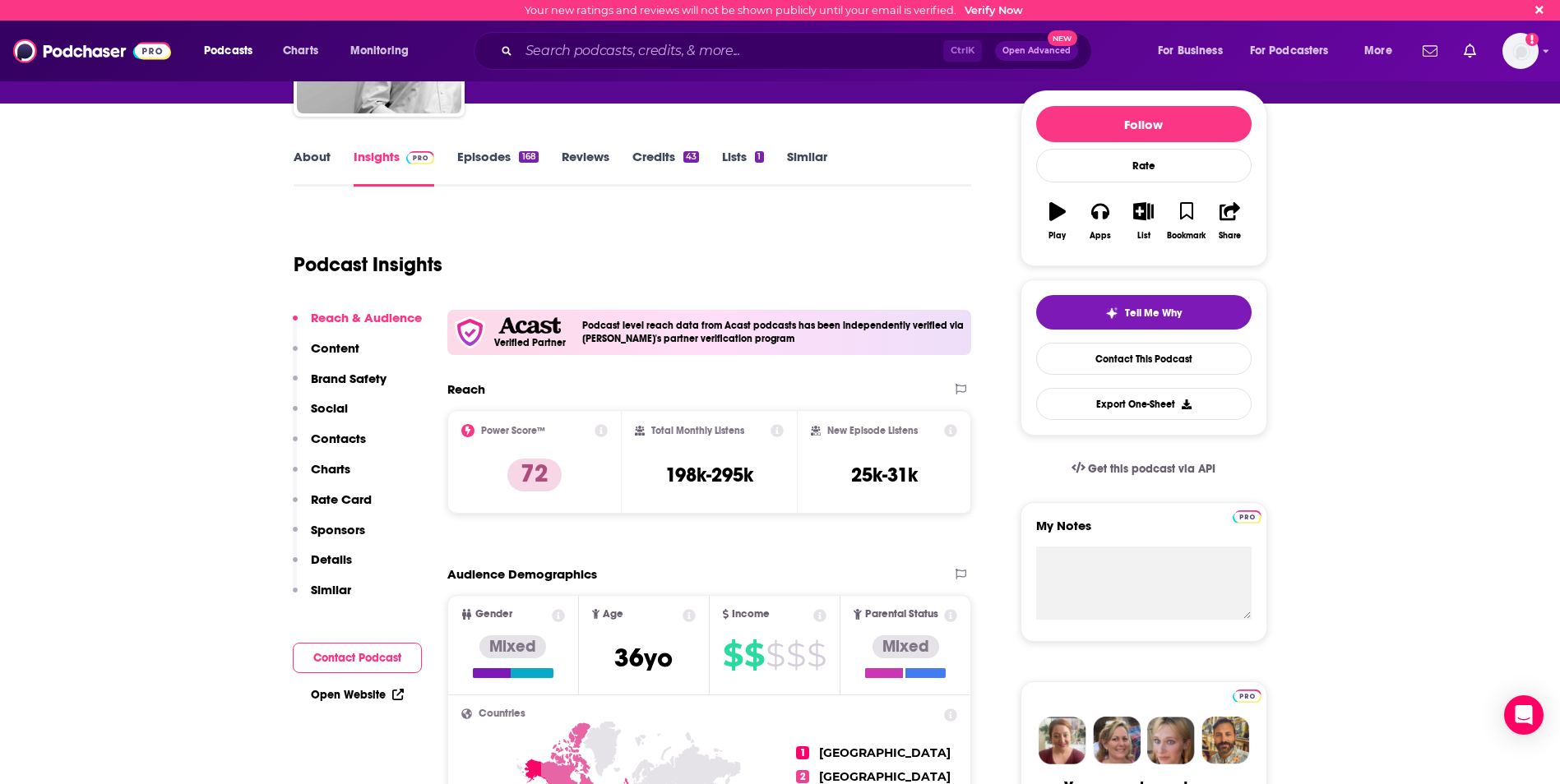
click at [486, 156] on link "Episodes 168" at bounding box center [498, 167] width 80 height 38
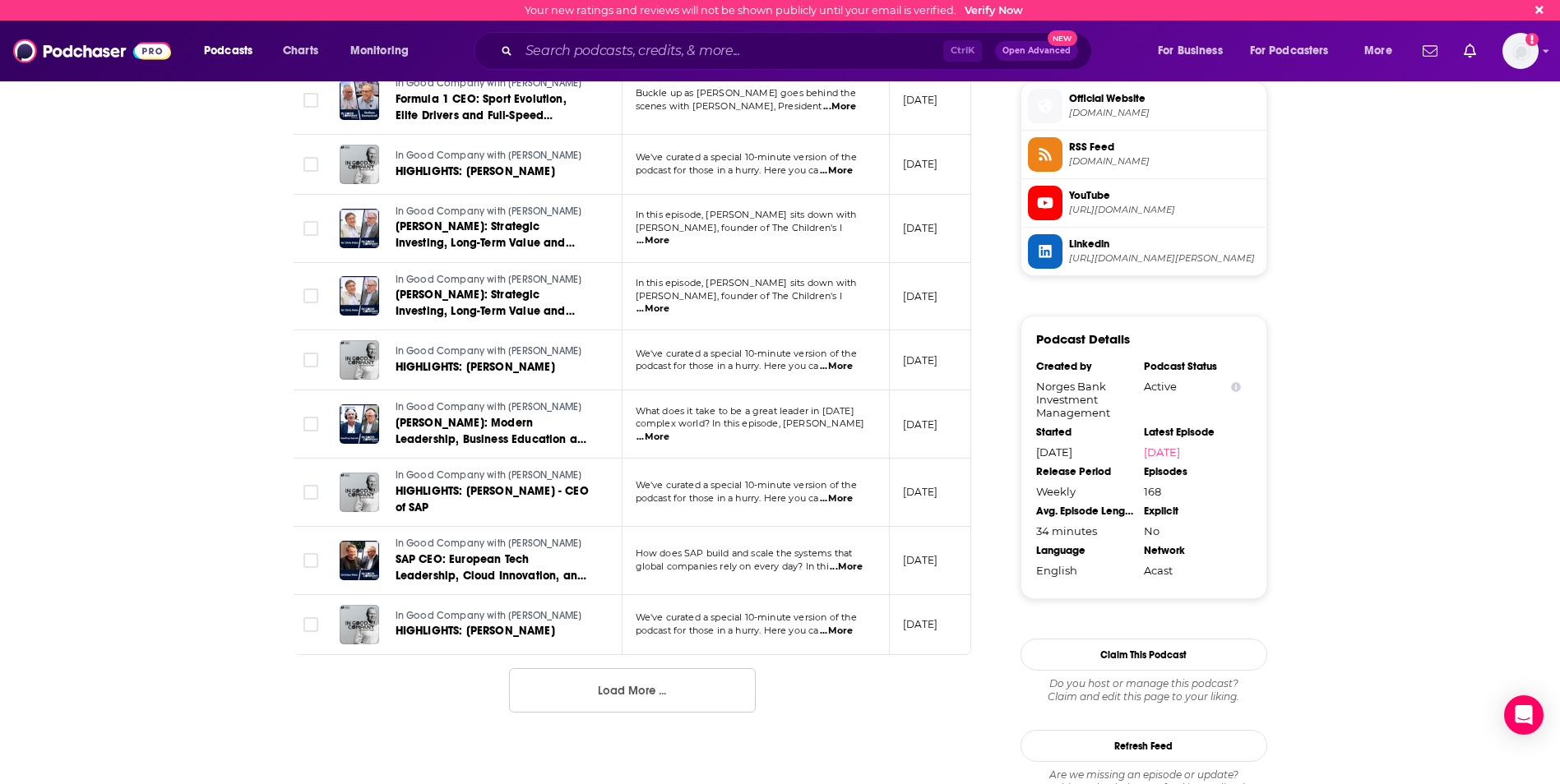
scroll to position [1561, 0]
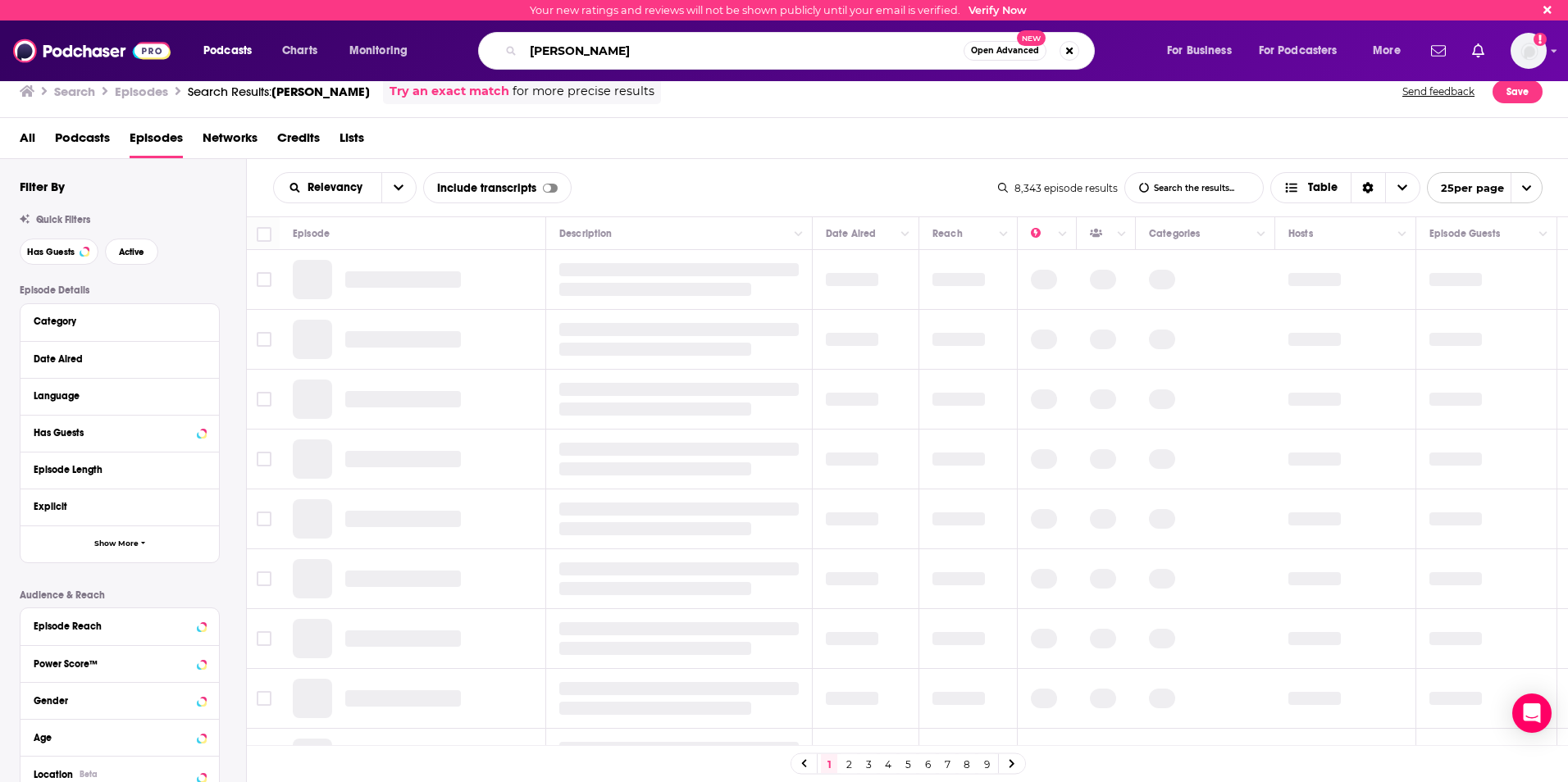
click at [638, 57] on input "[PERSON_NAME]" at bounding box center [743, 50] width 440 height 26
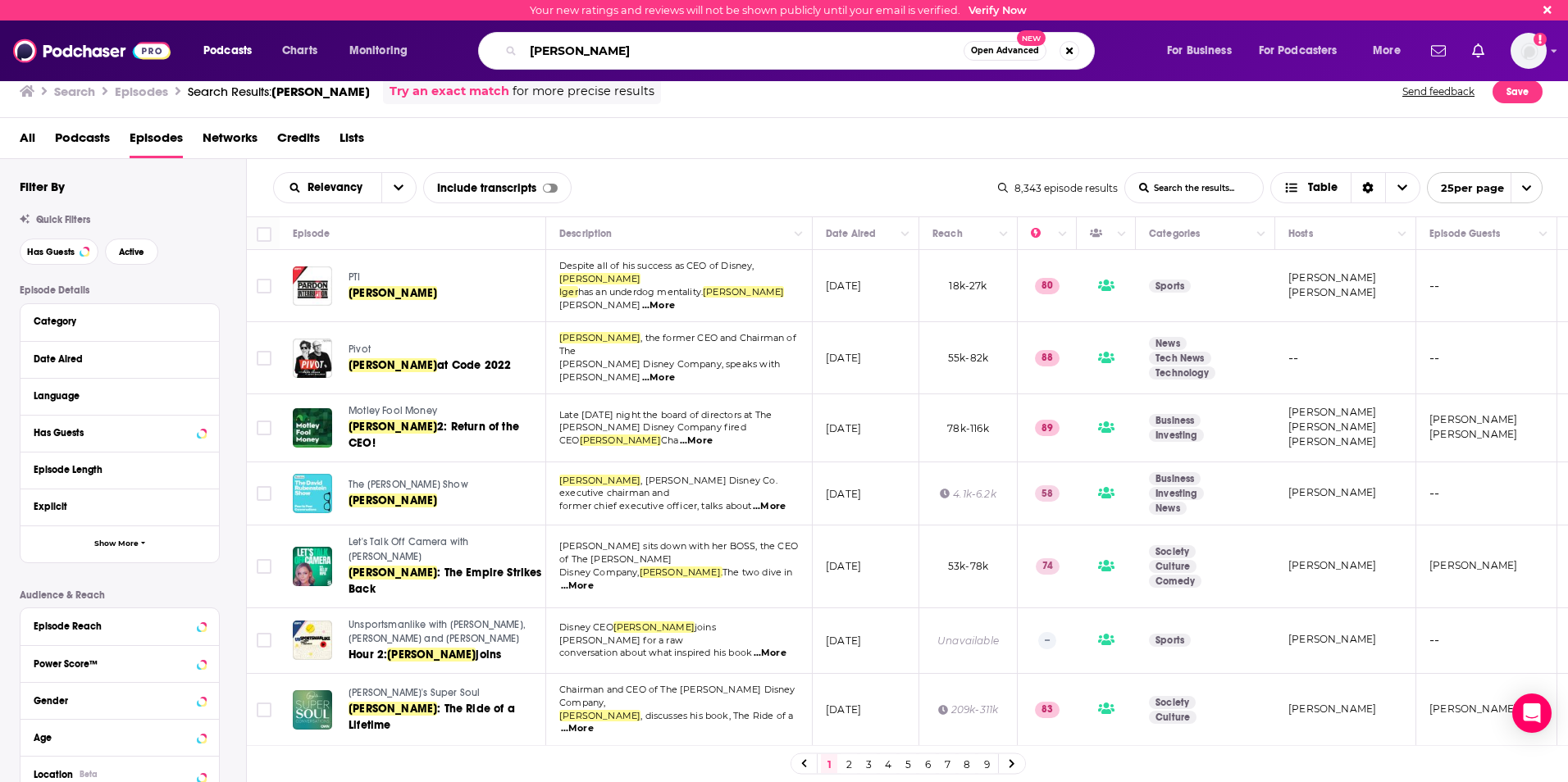
type input "[PERSON_NAME]"
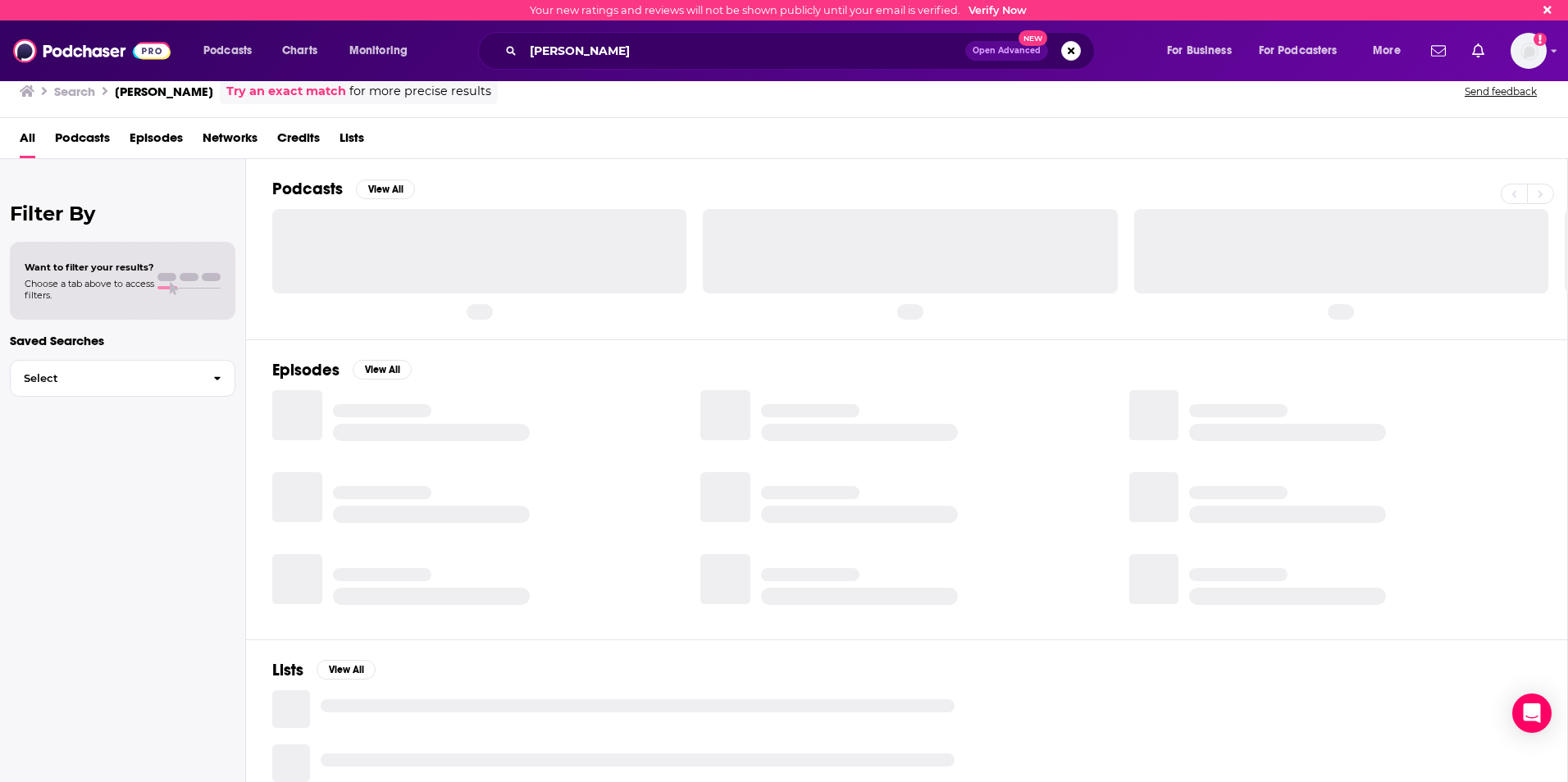
click at [150, 146] on span "Episodes" at bounding box center [156, 140] width 54 height 33
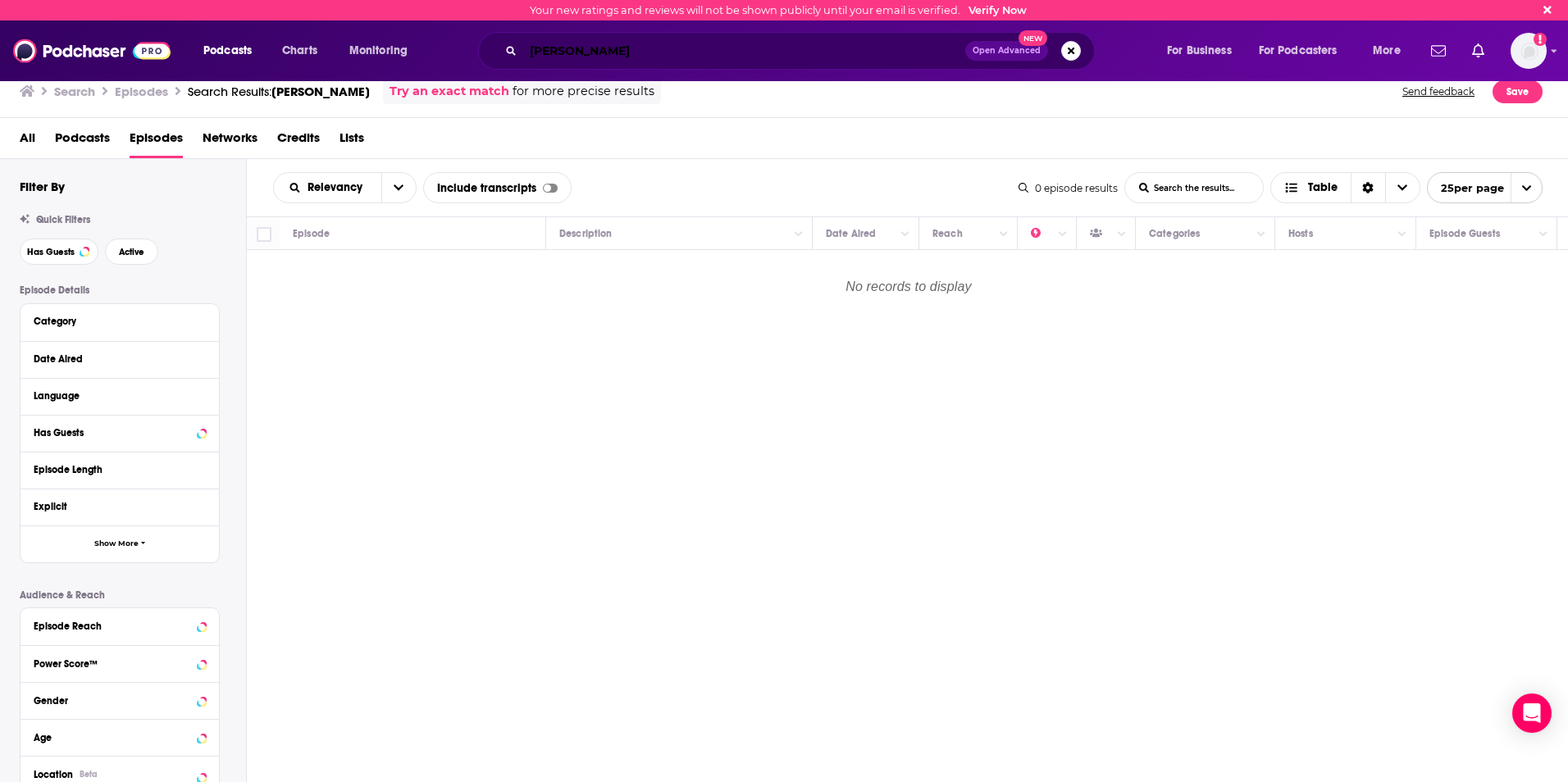
click at [541, 48] on input "[PERSON_NAME]" at bounding box center [744, 50] width 442 height 26
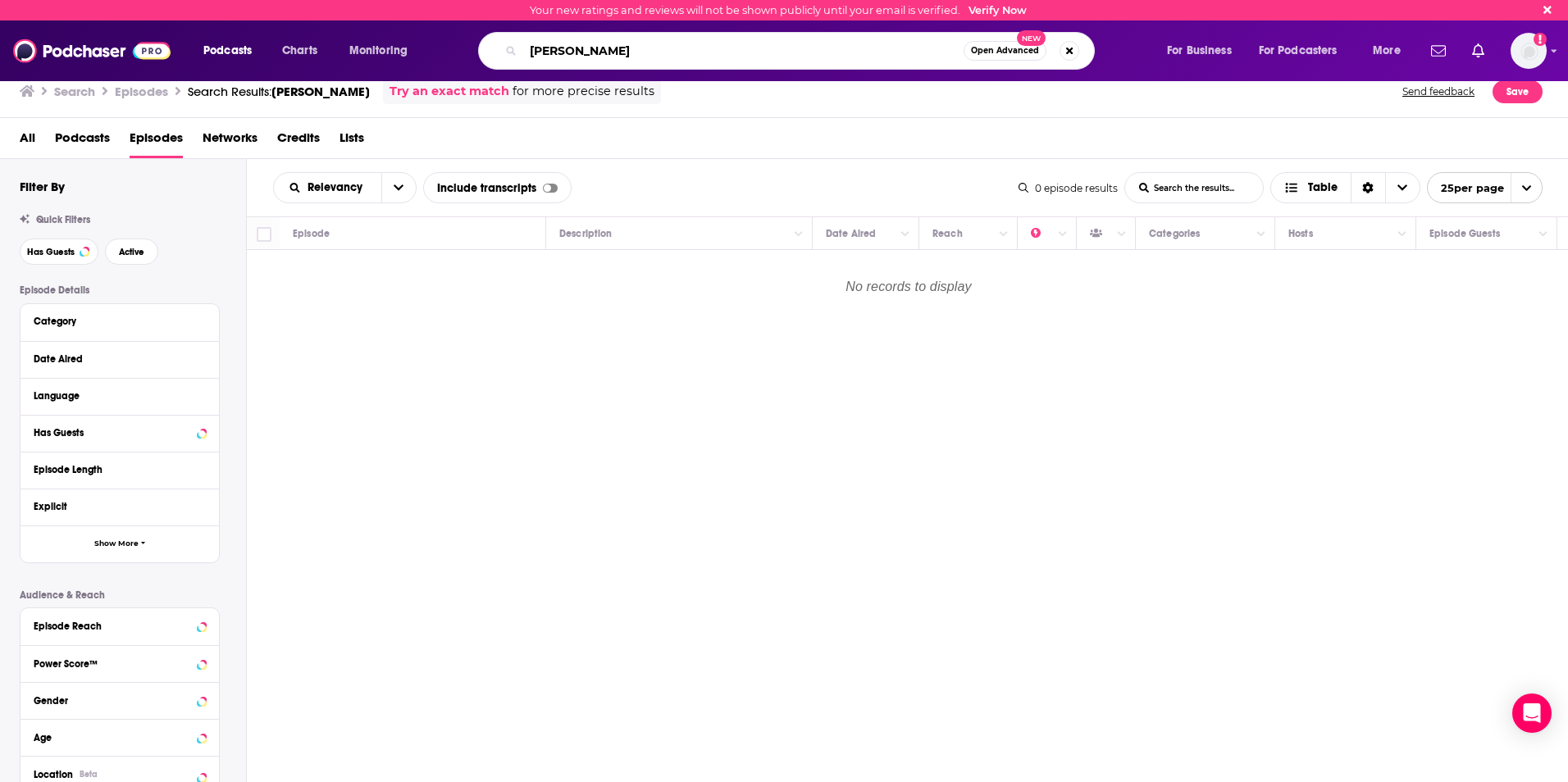
click at [541, 48] on input "[PERSON_NAME]" at bounding box center [743, 50] width 440 height 26
click at [541, 49] on input "[PERSON_NAME]" at bounding box center [743, 50] width 440 height 26
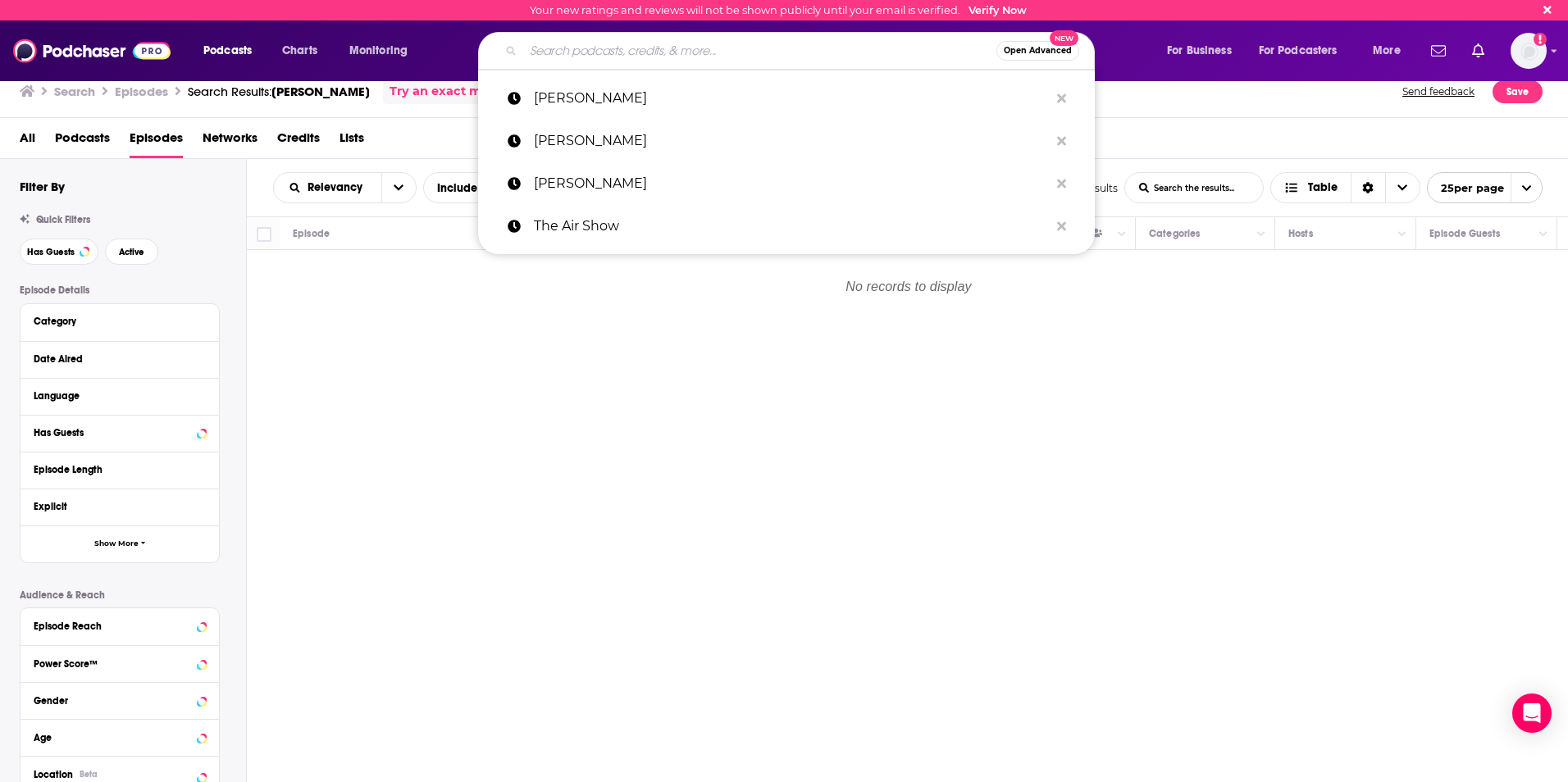
paste input "[PERSON_NAME]"
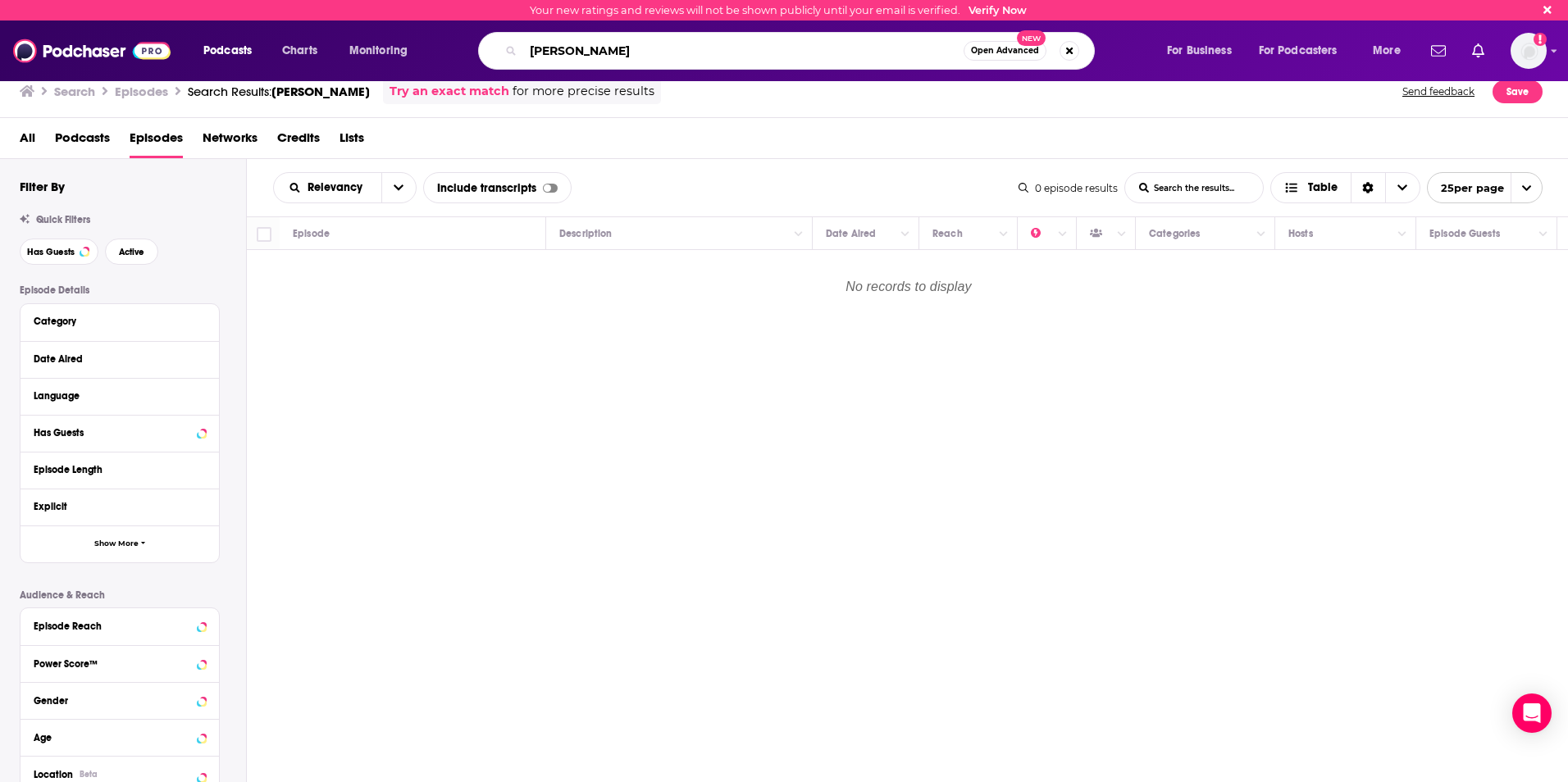
type input "[PERSON_NAME]"
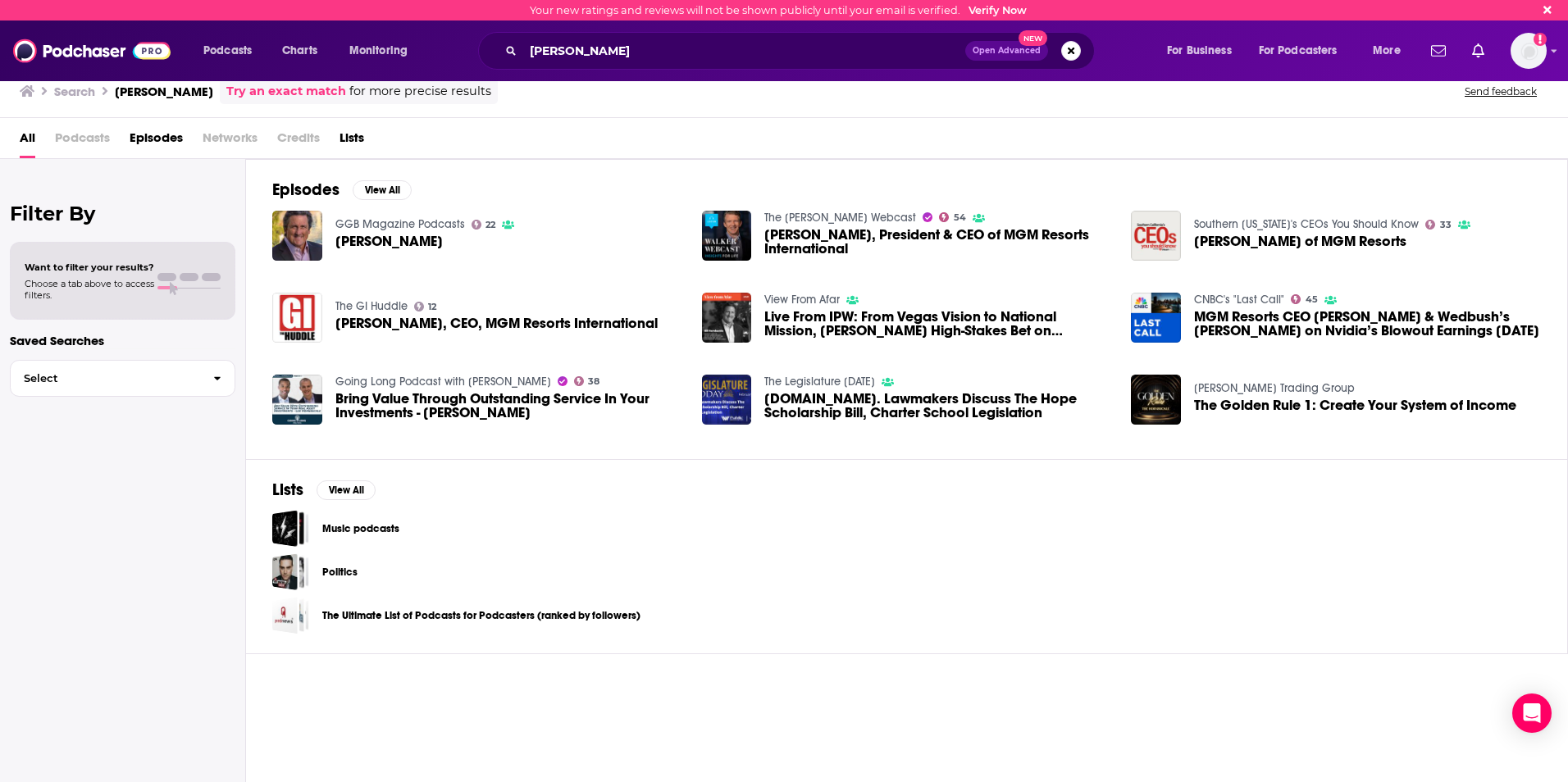
click at [153, 130] on span "Episodes" at bounding box center [156, 140] width 54 height 33
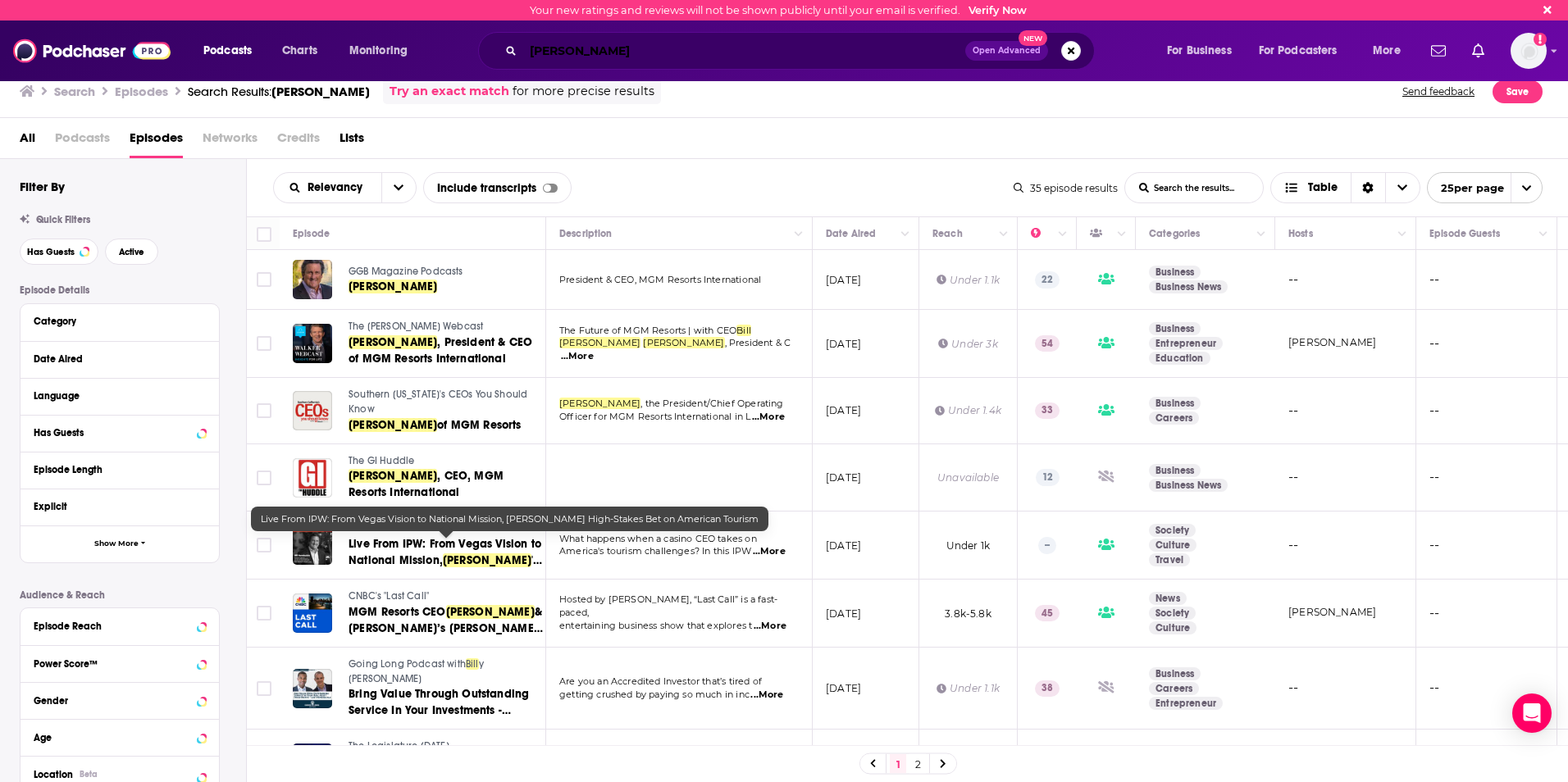
click at [597, 53] on input "[PERSON_NAME]" at bounding box center [744, 50] width 442 height 26
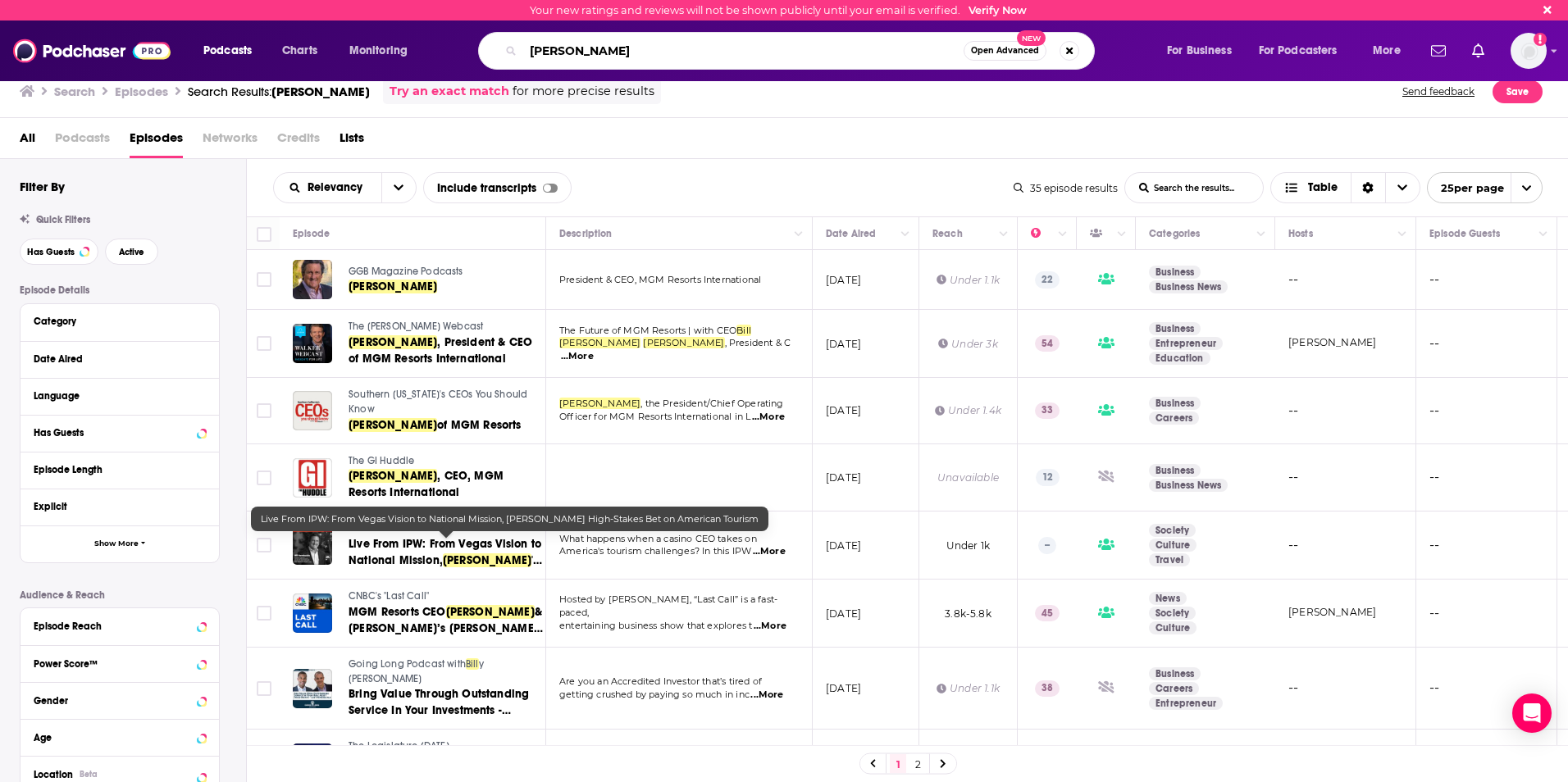
click at [597, 53] on input "[PERSON_NAME]" at bounding box center [743, 50] width 440 height 26
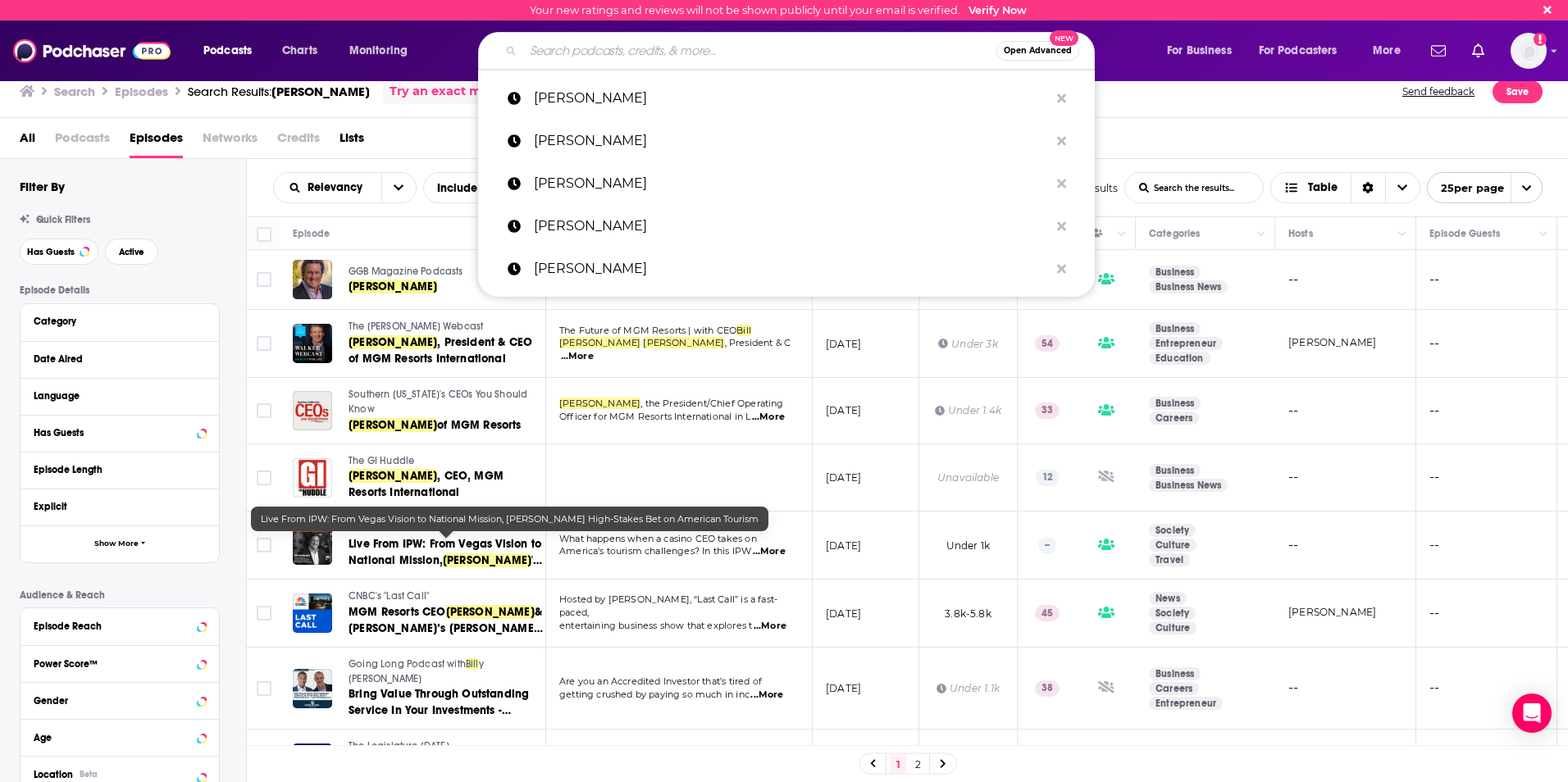
paste input "[PERSON_NAME] “[PERSON_NAME]” [PERSON_NAME]"
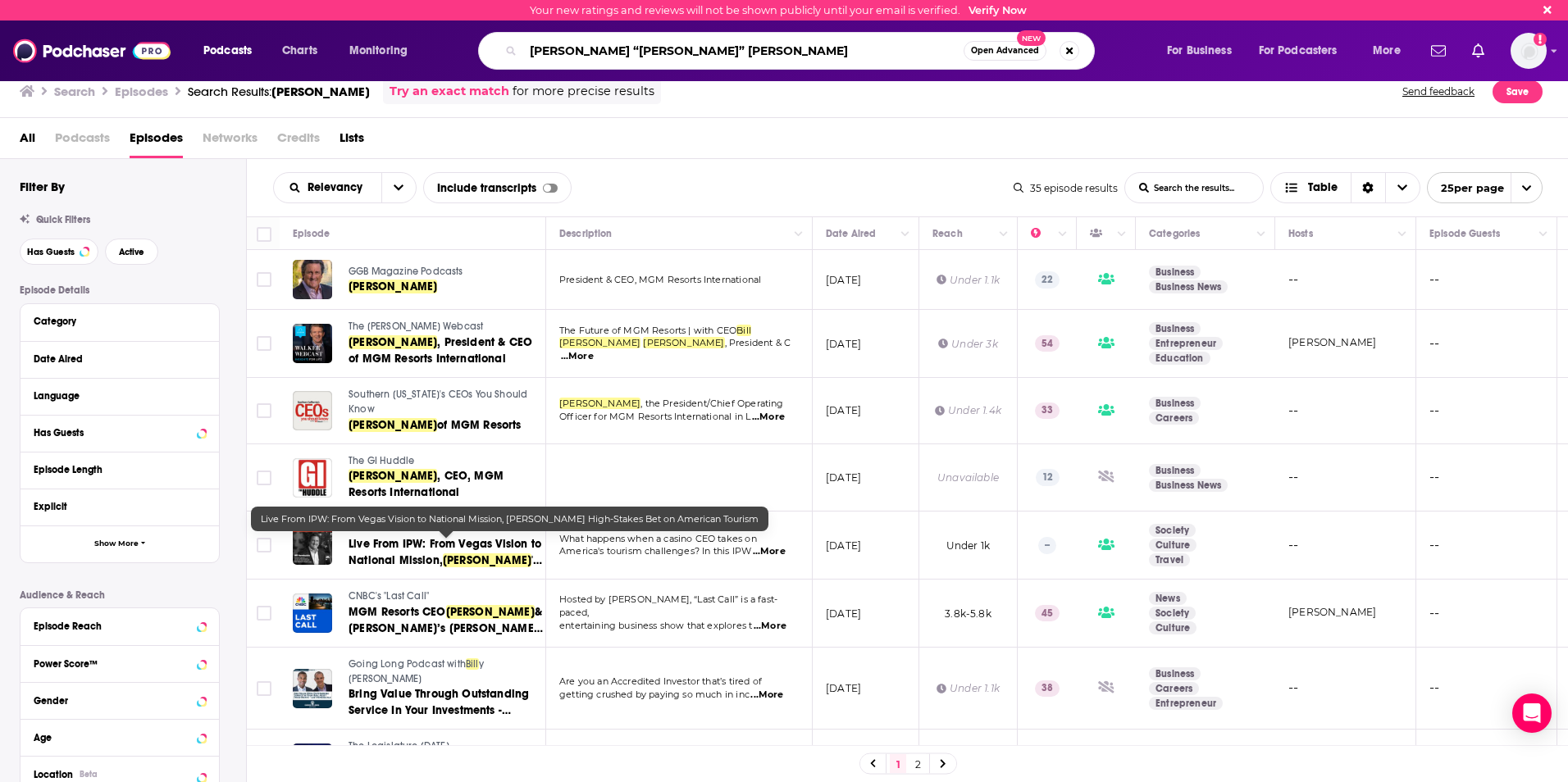
drag, startPoint x: 626, startPoint y: 53, endPoint x: 586, endPoint y: 49, distance: 40.2
click at [586, 49] on input "[PERSON_NAME] “[PERSON_NAME]” [PERSON_NAME]" at bounding box center [743, 50] width 440 height 26
type input "[PERSON_NAME]"
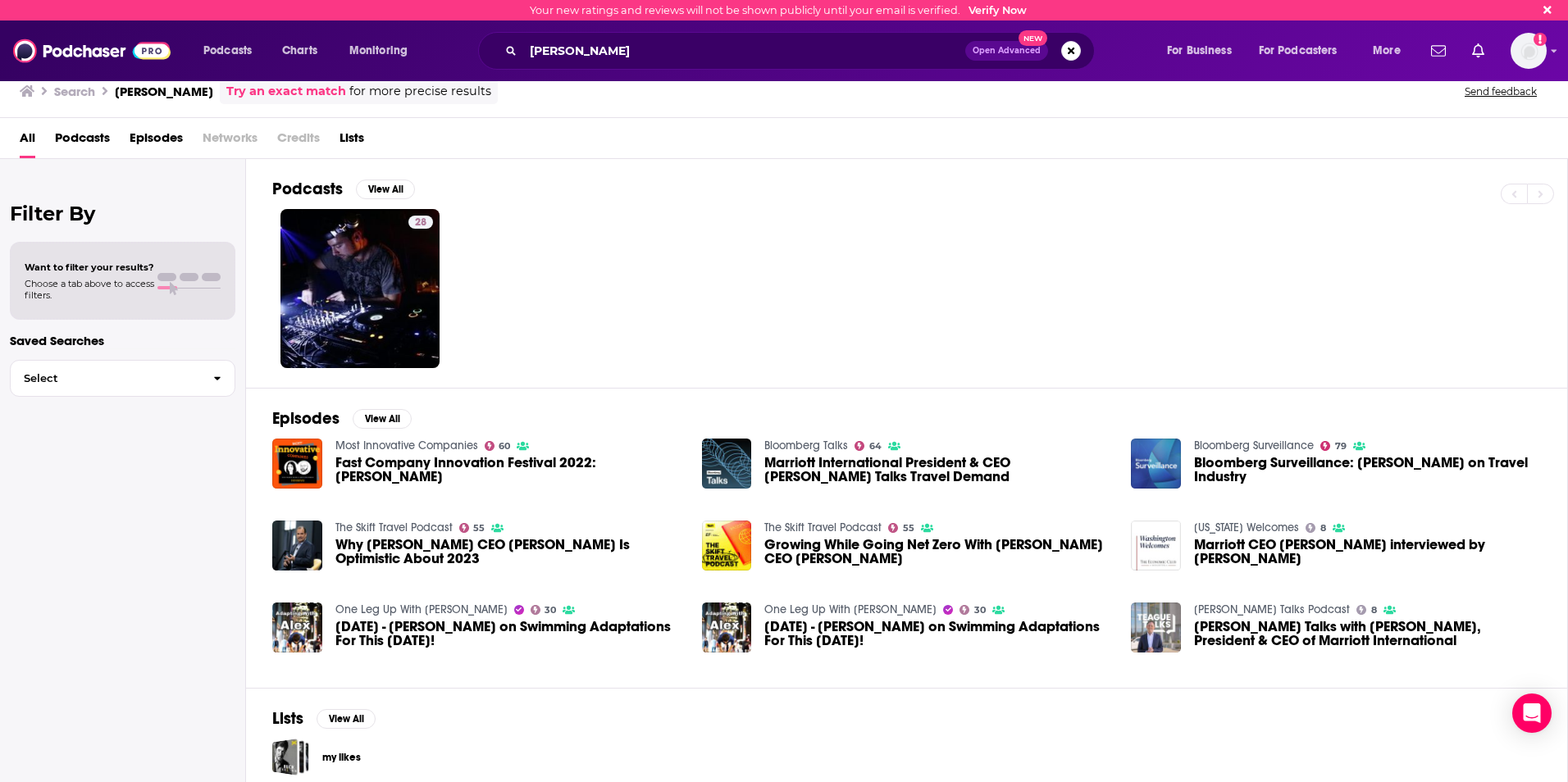
click at [146, 138] on span "Episodes" at bounding box center [156, 140] width 54 height 33
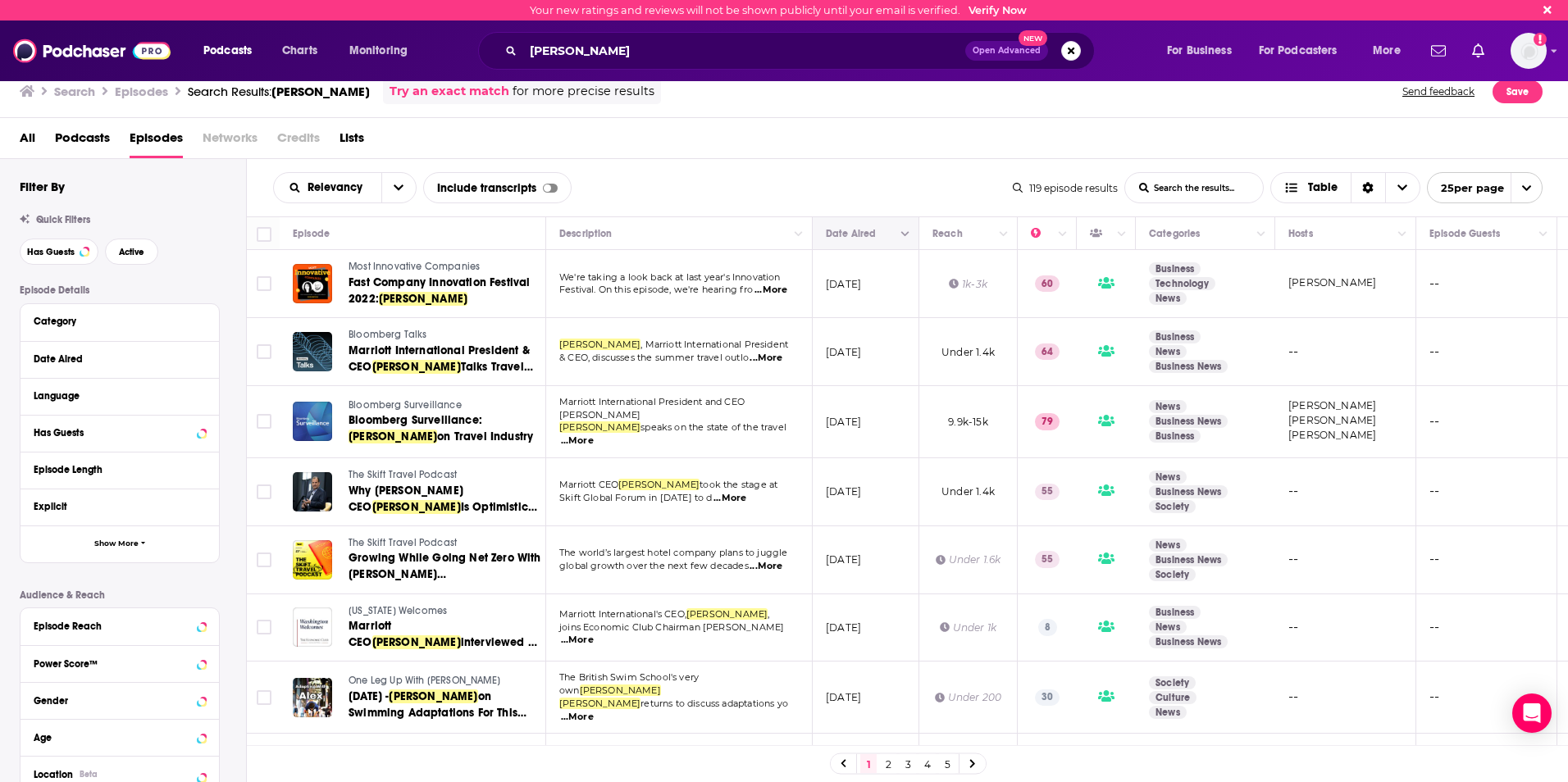
click at [901, 239] on button "Column Actions" at bounding box center [905, 234] width 20 height 20
click at [846, 138] on div at bounding box center [784, 391] width 1568 height 782
click at [609, 54] on input "[PERSON_NAME]" at bounding box center [744, 50] width 442 height 26
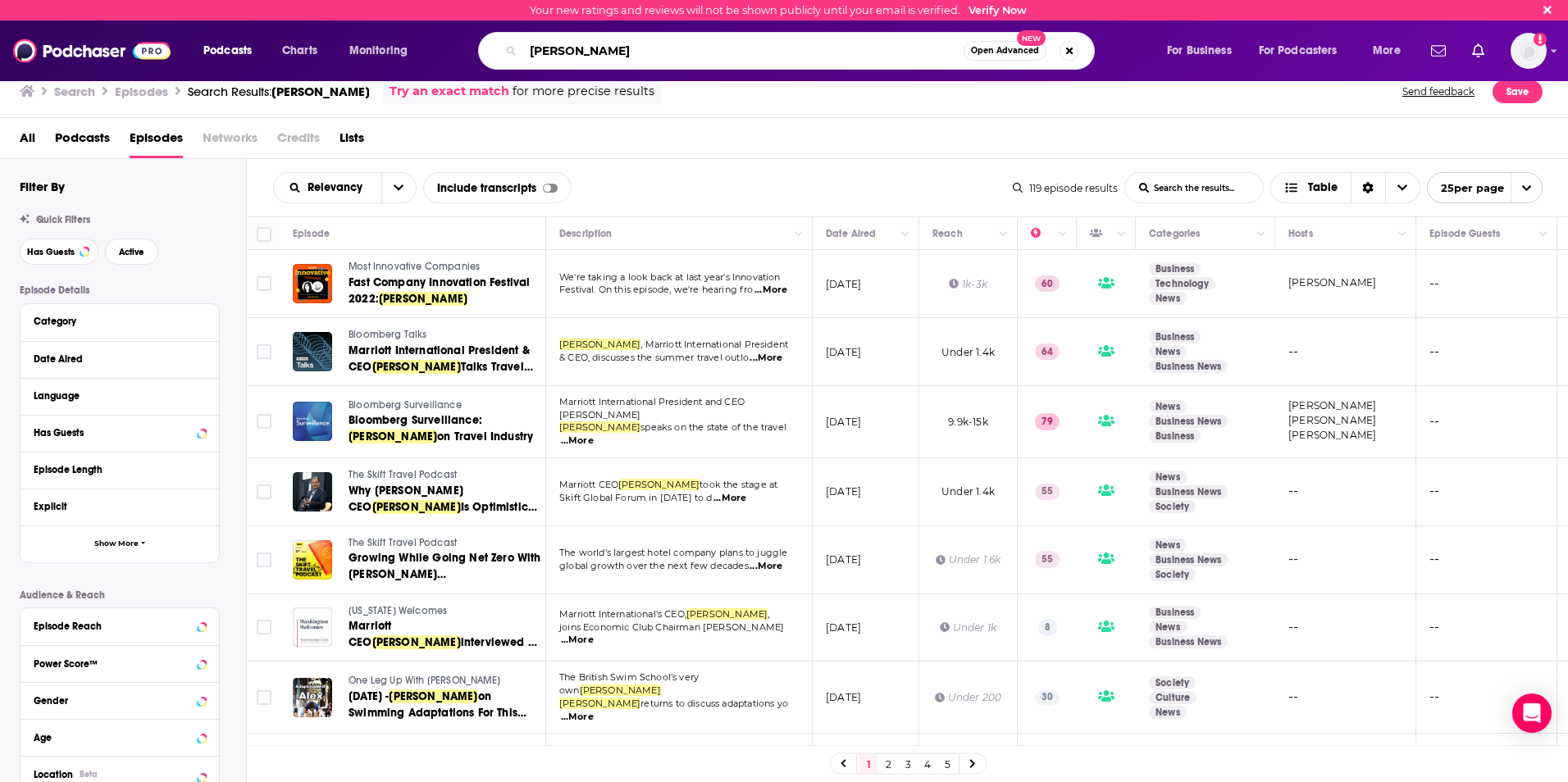
click at [610, 54] on input "[PERSON_NAME]" at bounding box center [743, 50] width 440 height 26
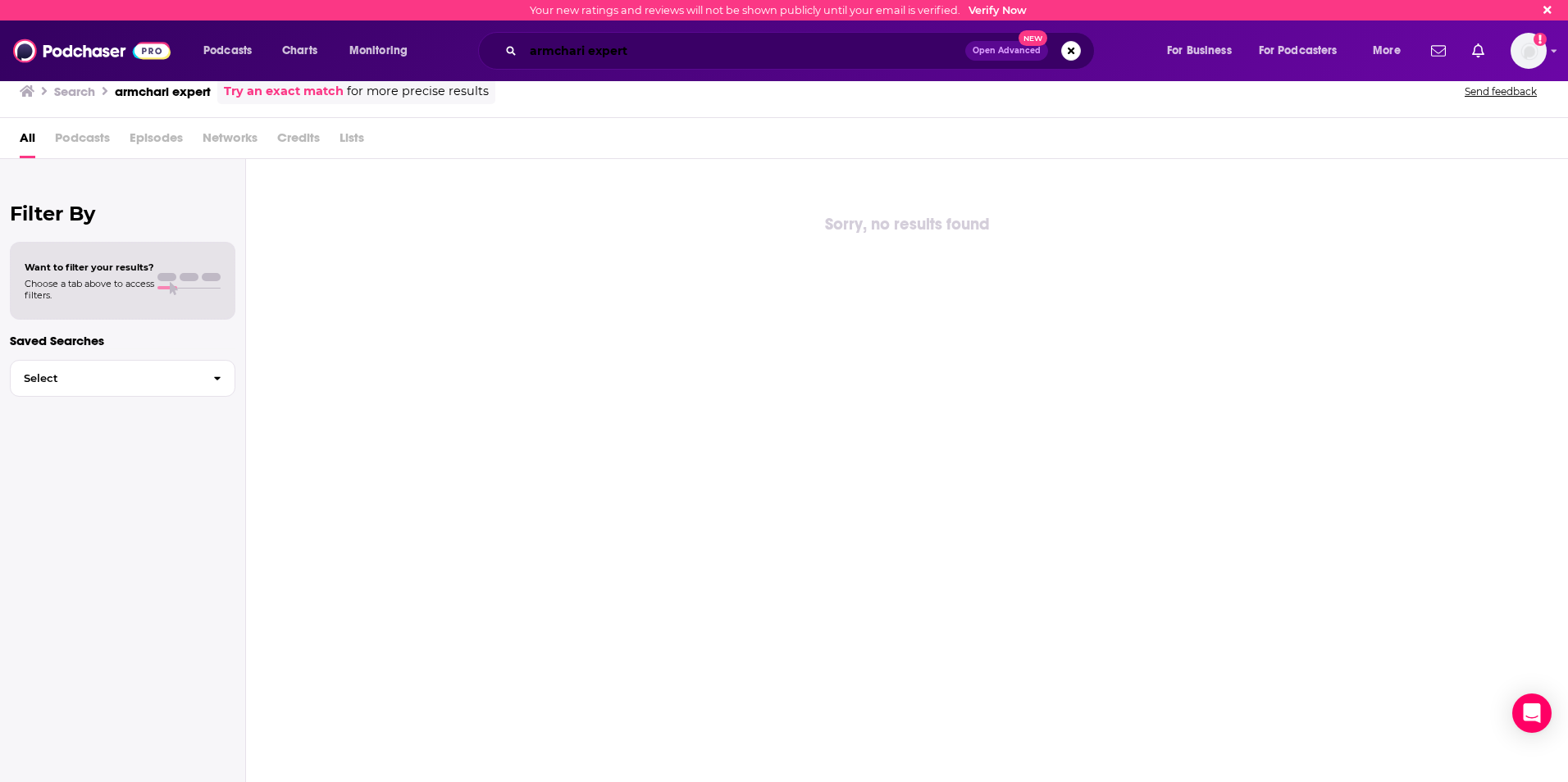
click at [577, 49] on input "armchari expert" at bounding box center [744, 50] width 442 height 26
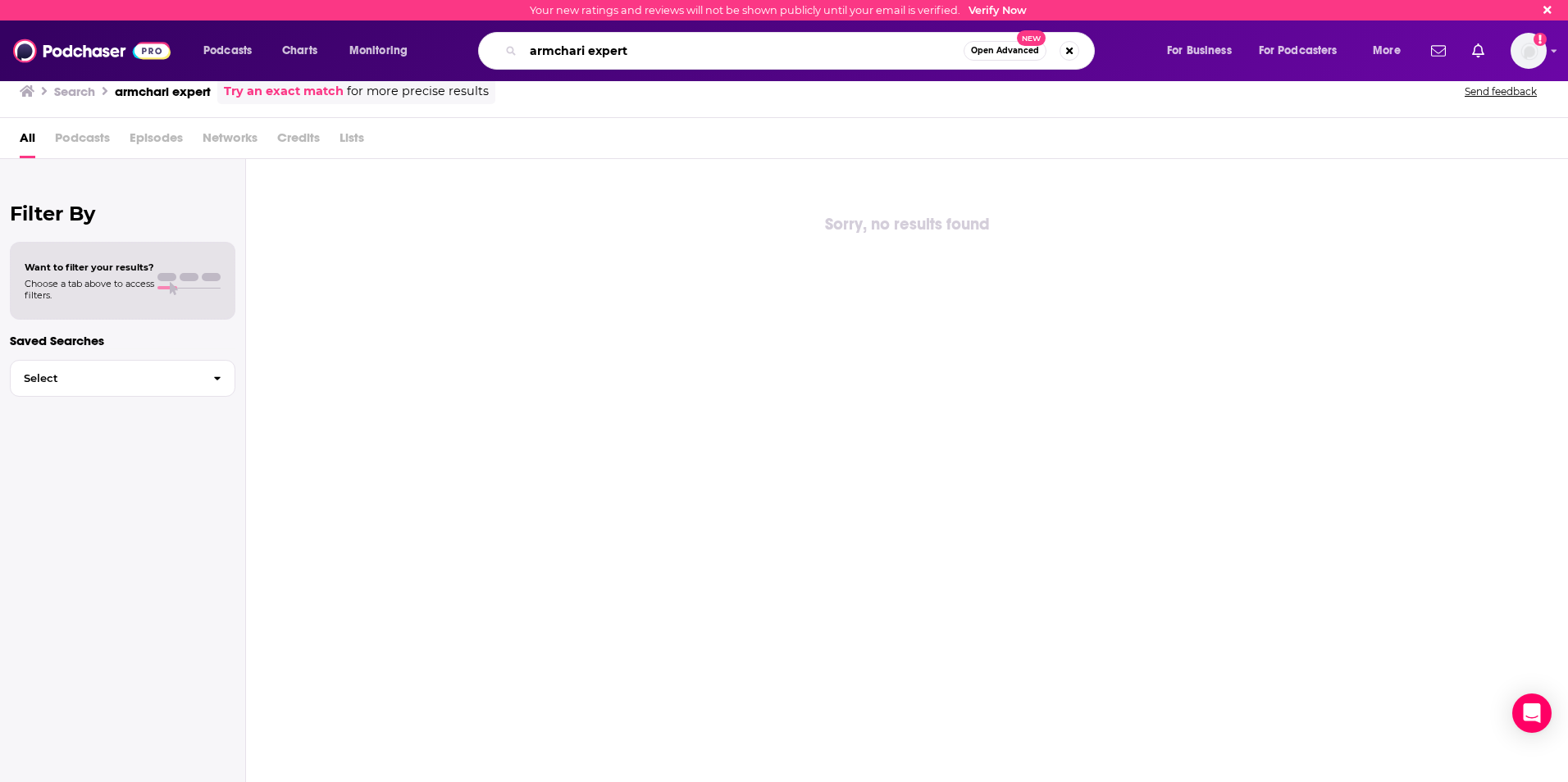
click at [587, 50] on input "armchari expert" at bounding box center [743, 50] width 440 height 26
type input "armchair expert"
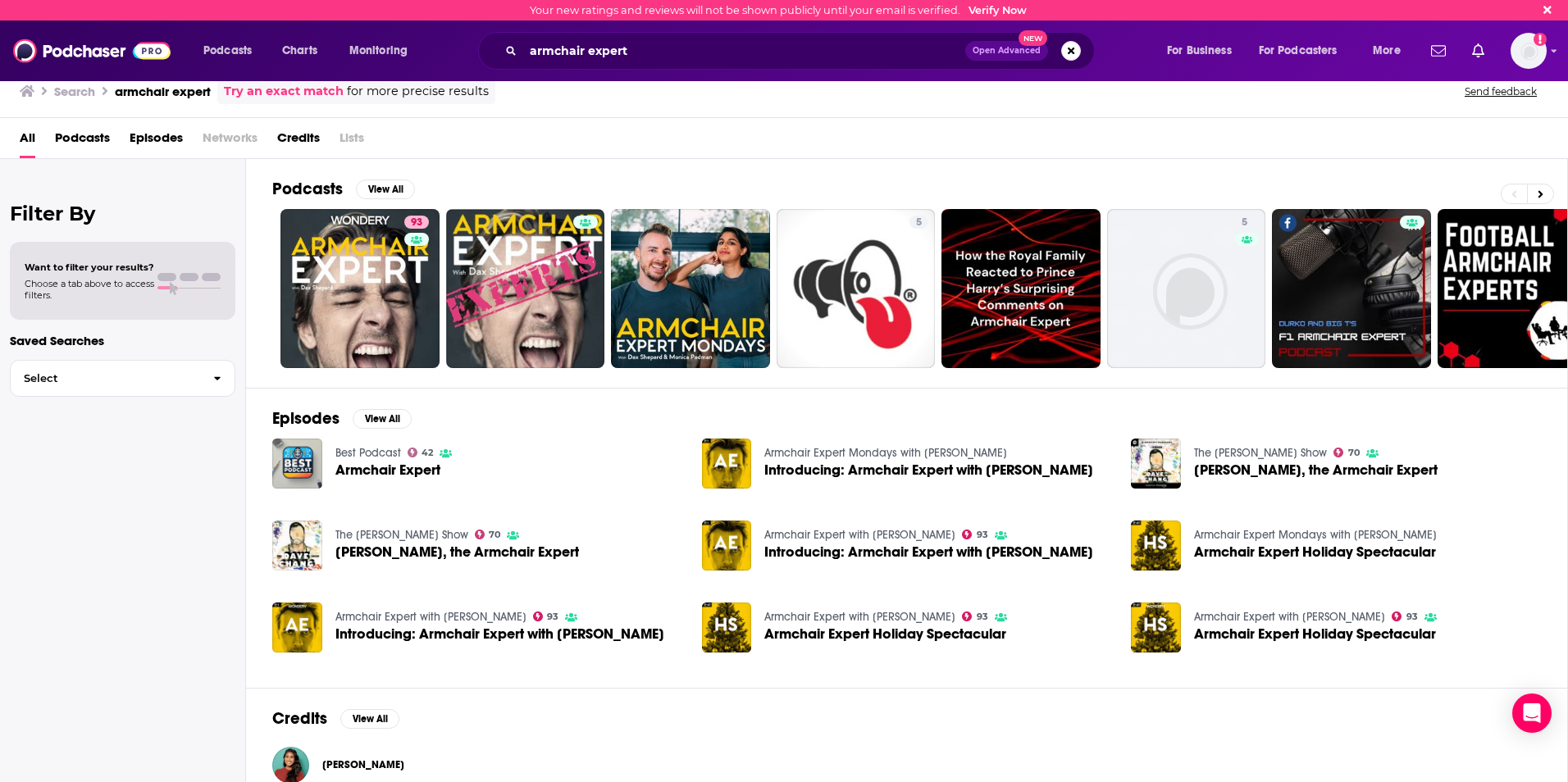
click at [82, 137] on span "Podcasts" at bounding box center [83, 140] width 55 height 33
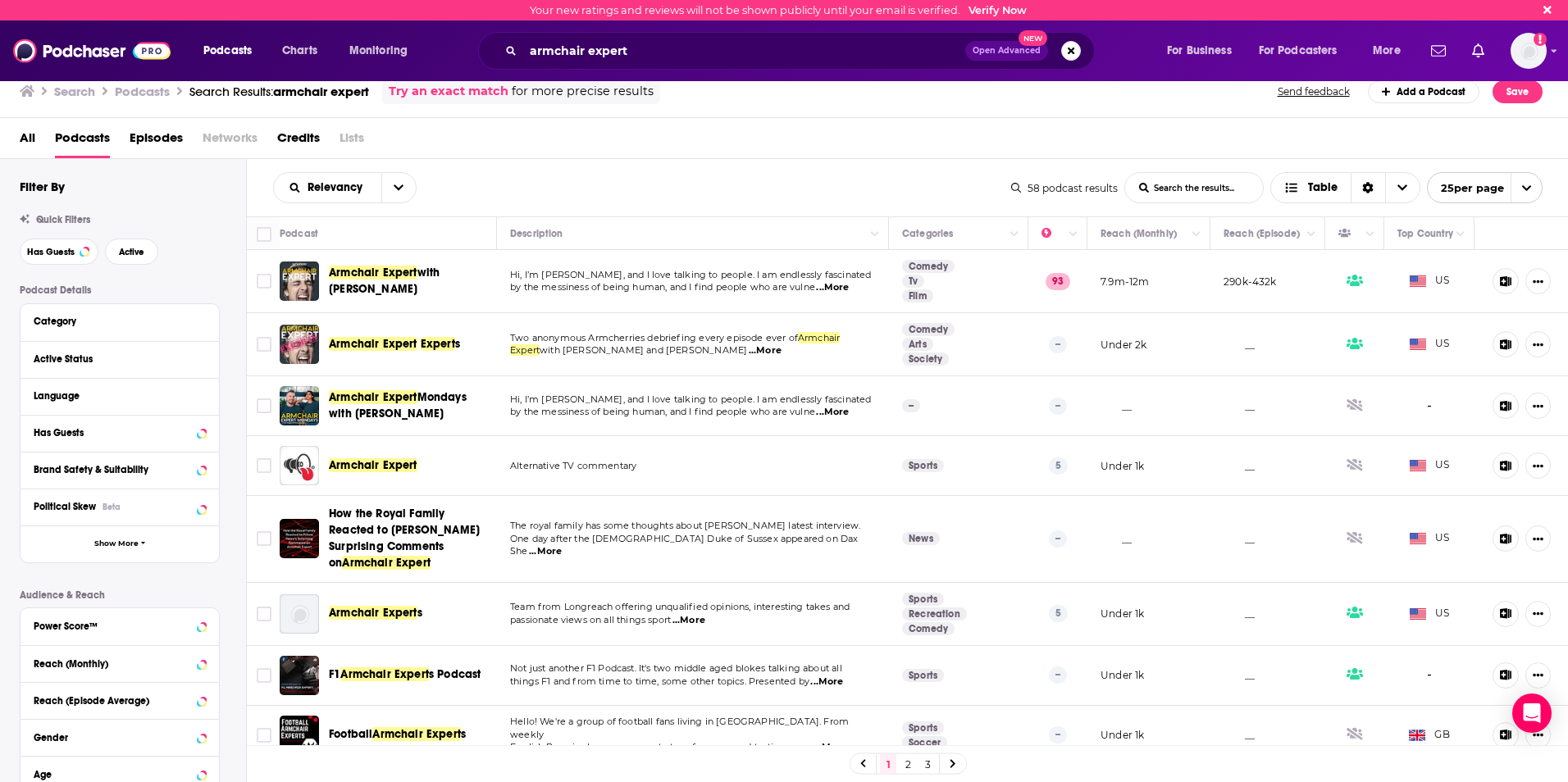
click at [428, 266] on span "with [PERSON_NAME]" at bounding box center [384, 281] width 111 height 31
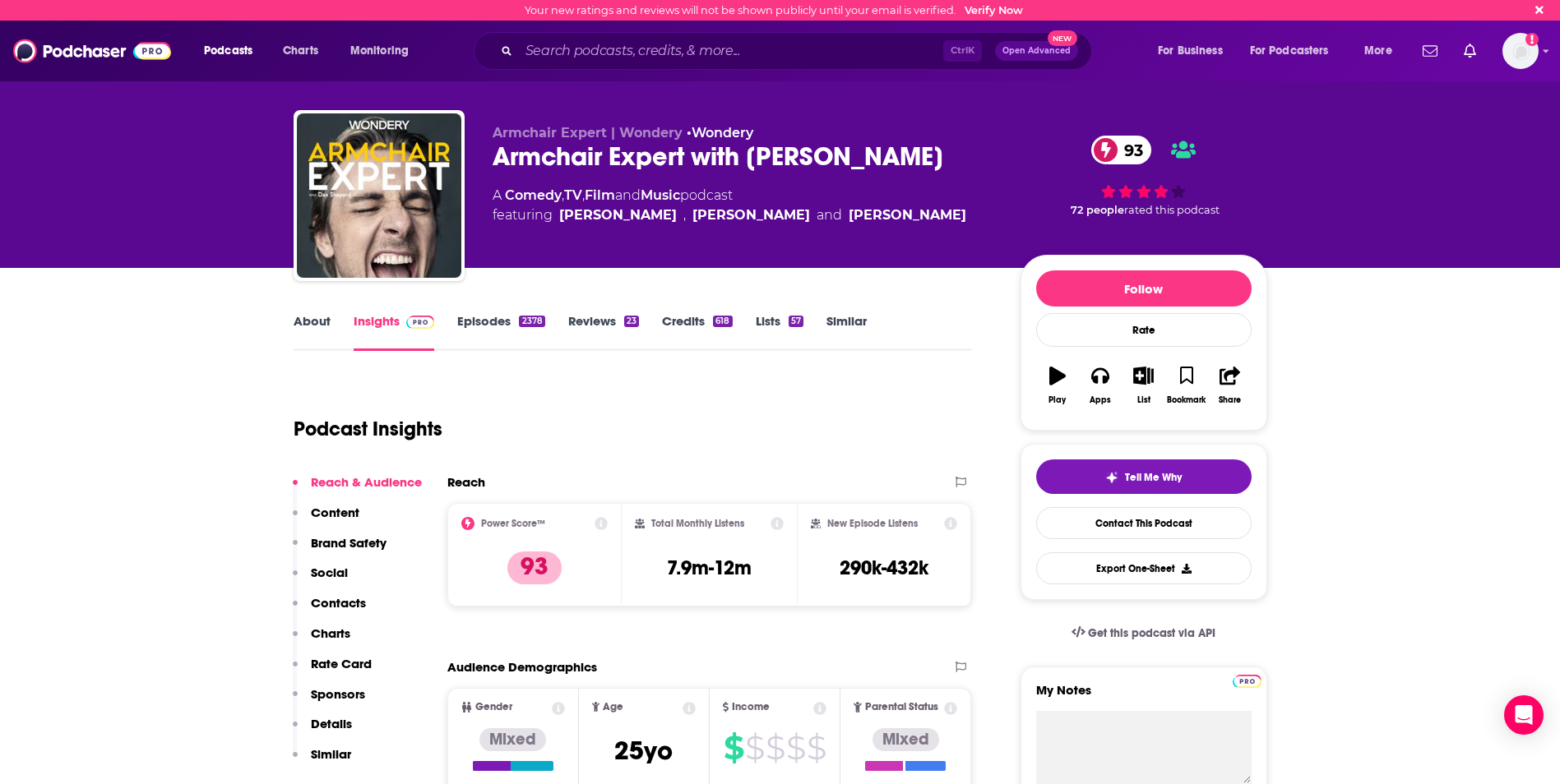
click at [490, 324] on link "Episodes 2378" at bounding box center [501, 332] width 87 height 38
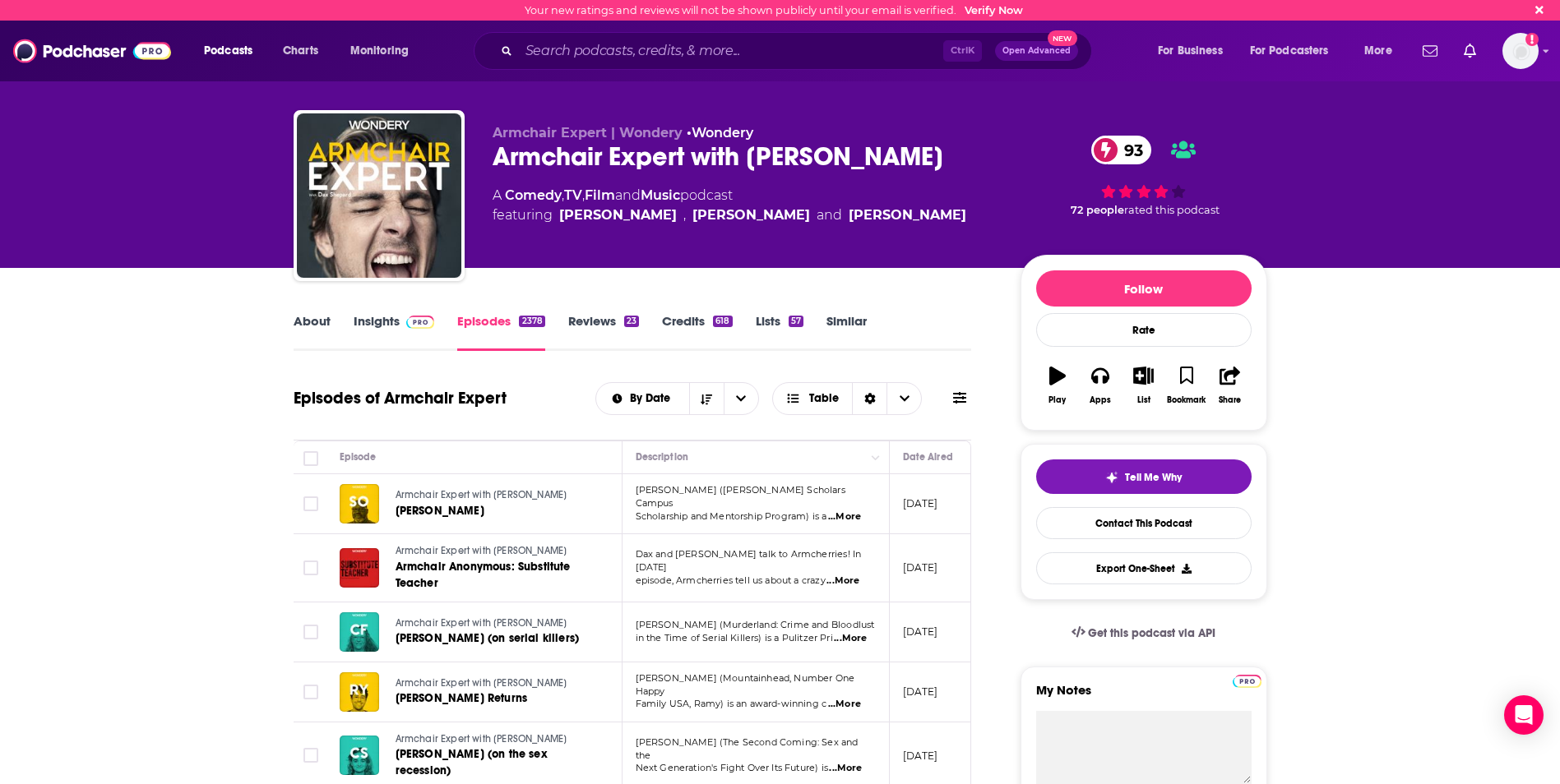
scroll to position [165, 0]
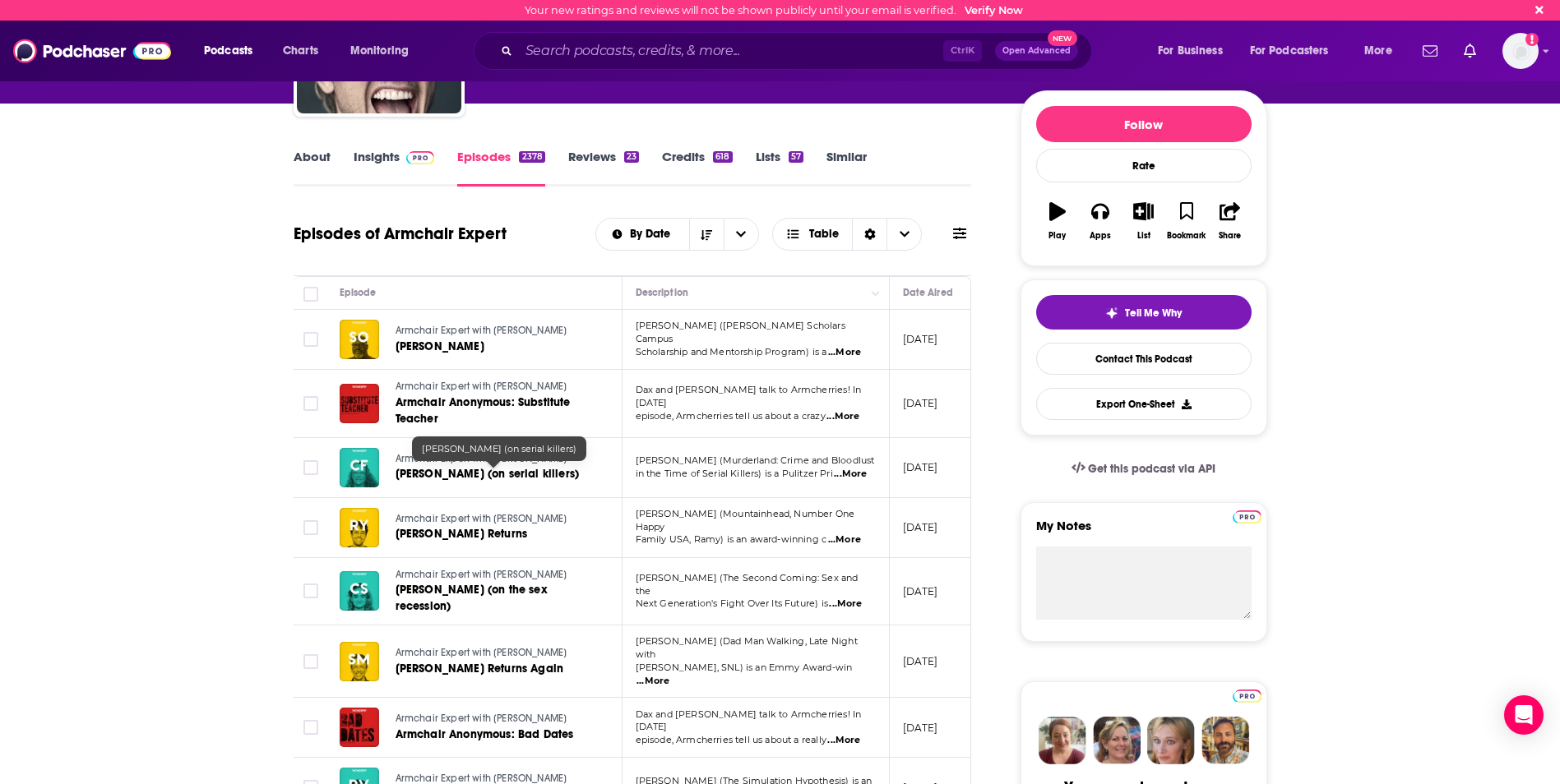
click at [477, 473] on span "[PERSON_NAME] (on serial killers)" at bounding box center [487, 473] width 184 height 14
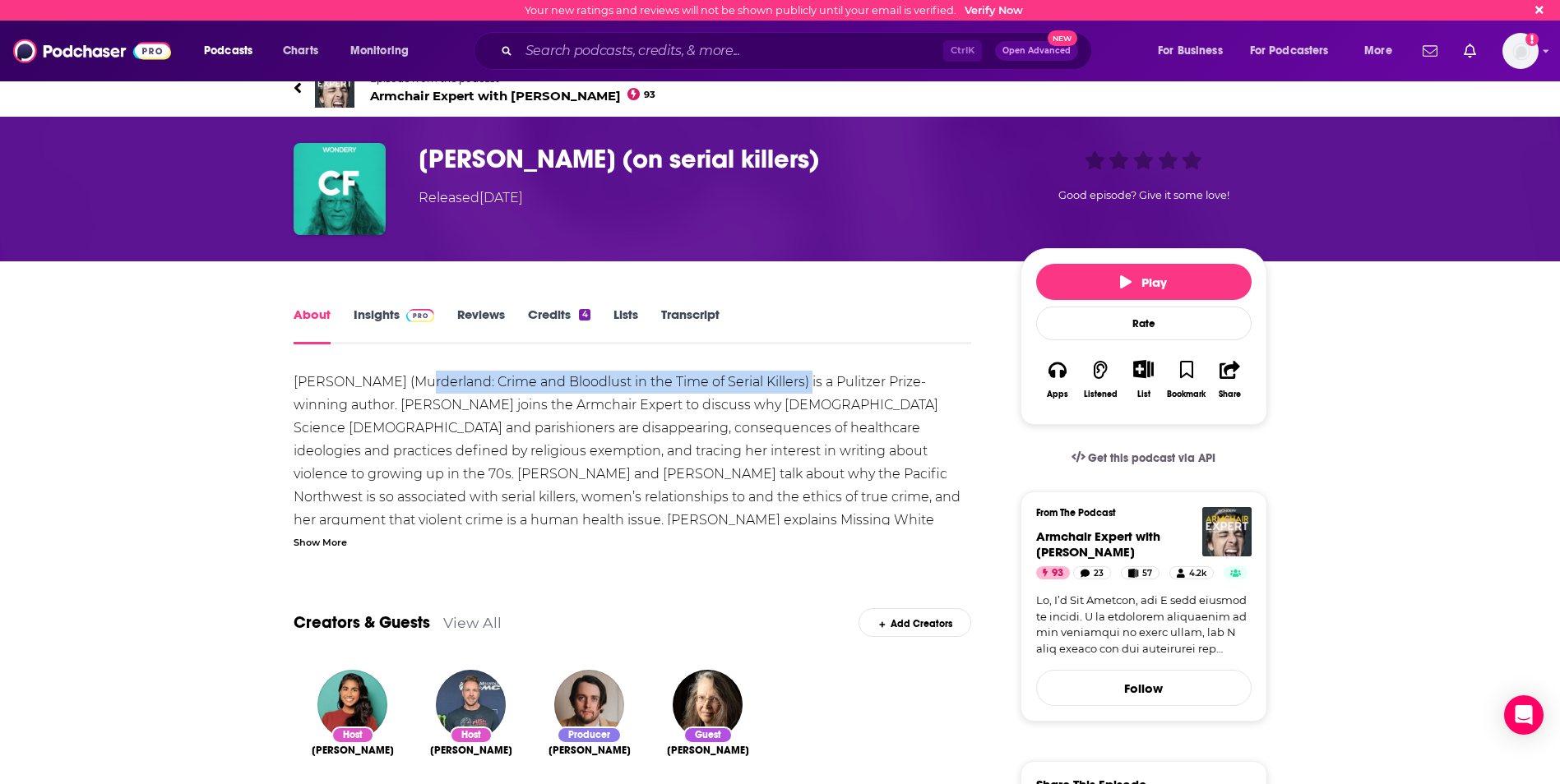
drag, startPoint x: 396, startPoint y: 380, endPoint x: 789, endPoint y: 386, distance: 393.0
click at [789, 386] on div "[PERSON_NAME] (Murderland: Crime and Bloodlust in the Time of Serial Killers) i…" at bounding box center [632, 543] width 678 height 346
drag, startPoint x: 789, startPoint y: 386, endPoint x: 699, endPoint y: 386, distance: 90.0
copy div "Murderland: Crime and Bloodlust in the Time of Serial Killers"
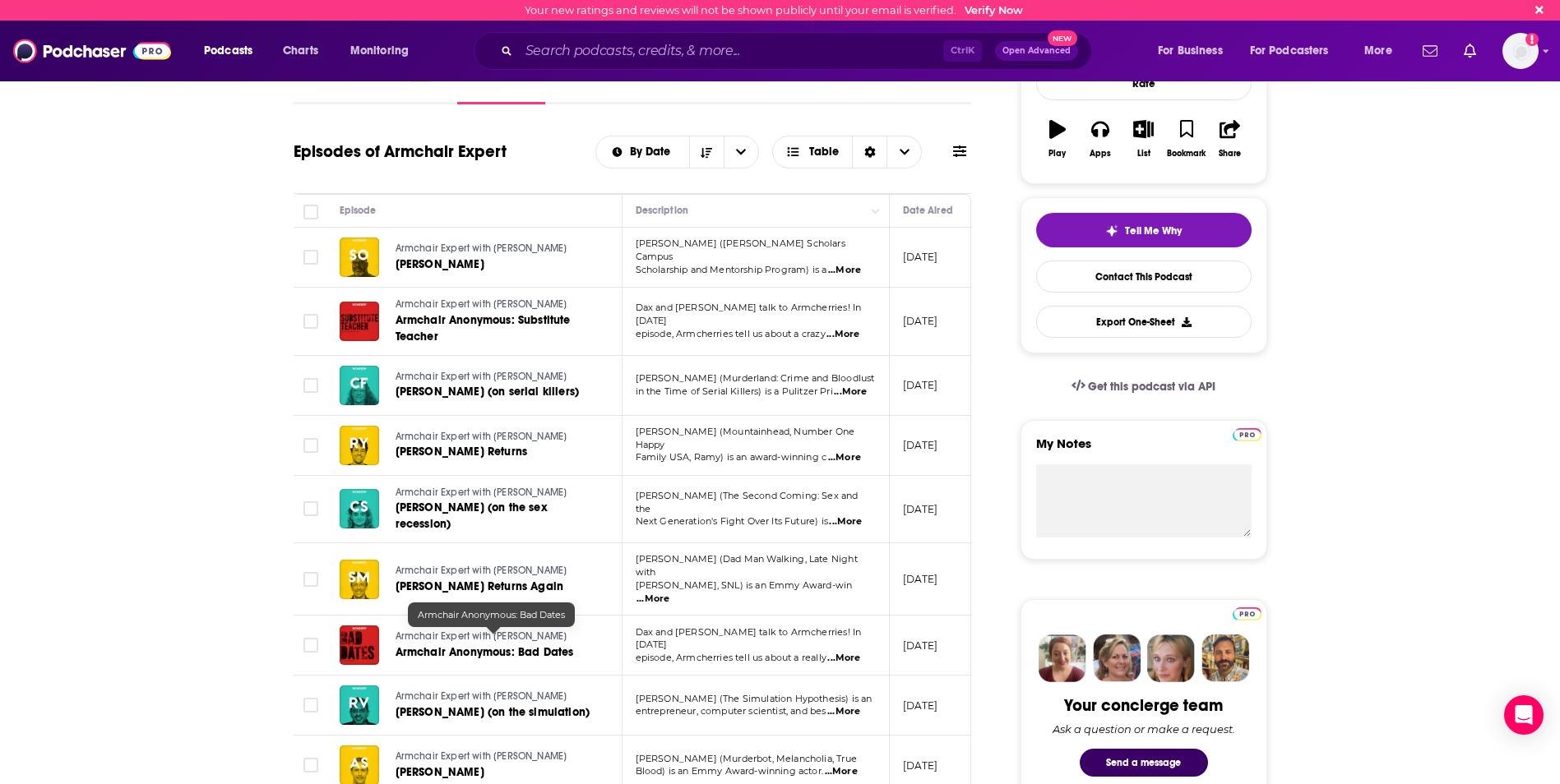
scroll to position [411, 0]
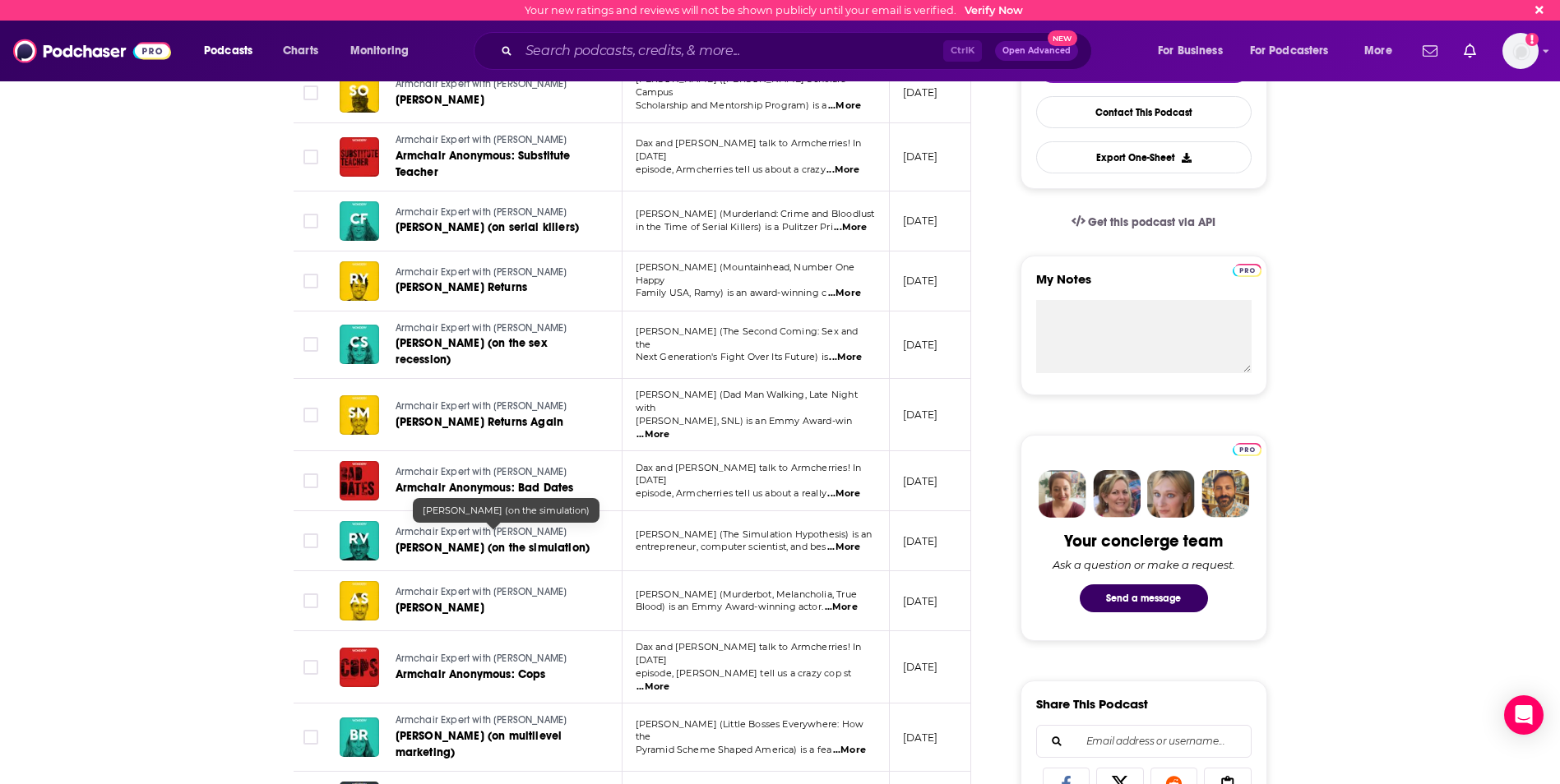
click at [528, 541] on span "[PERSON_NAME] (on the simulation)" at bounding box center [492, 548] width 195 height 14
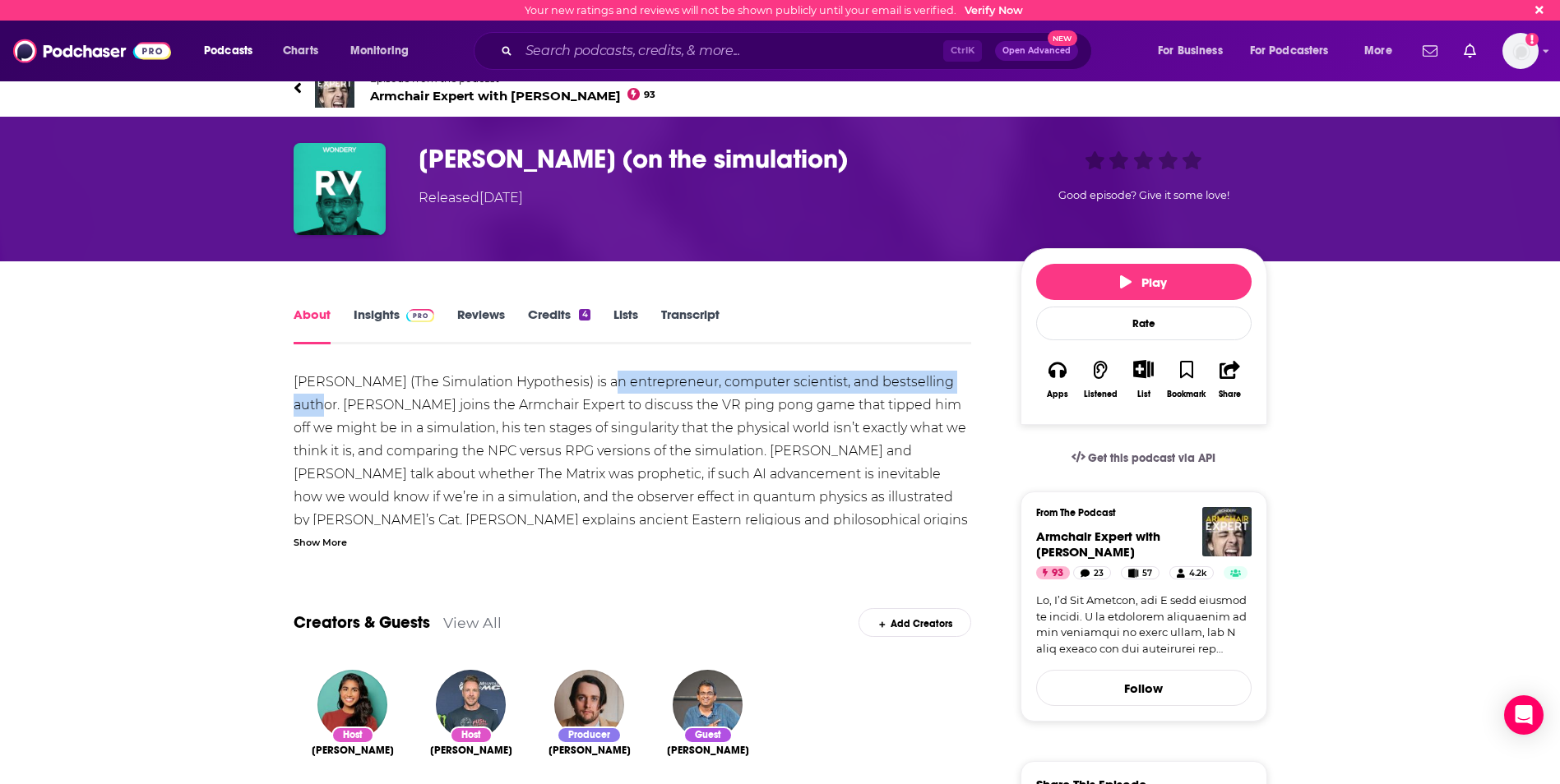
click at [957, 387] on div "[PERSON_NAME] (The Simulation Hypothesis) is an entrepreneur, computer scientis…" at bounding box center [632, 543] width 678 height 346
drag, startPoint x: 957, startPoint y: 387, endPoint x: 854, endPoint y: 375, distance: 103.7
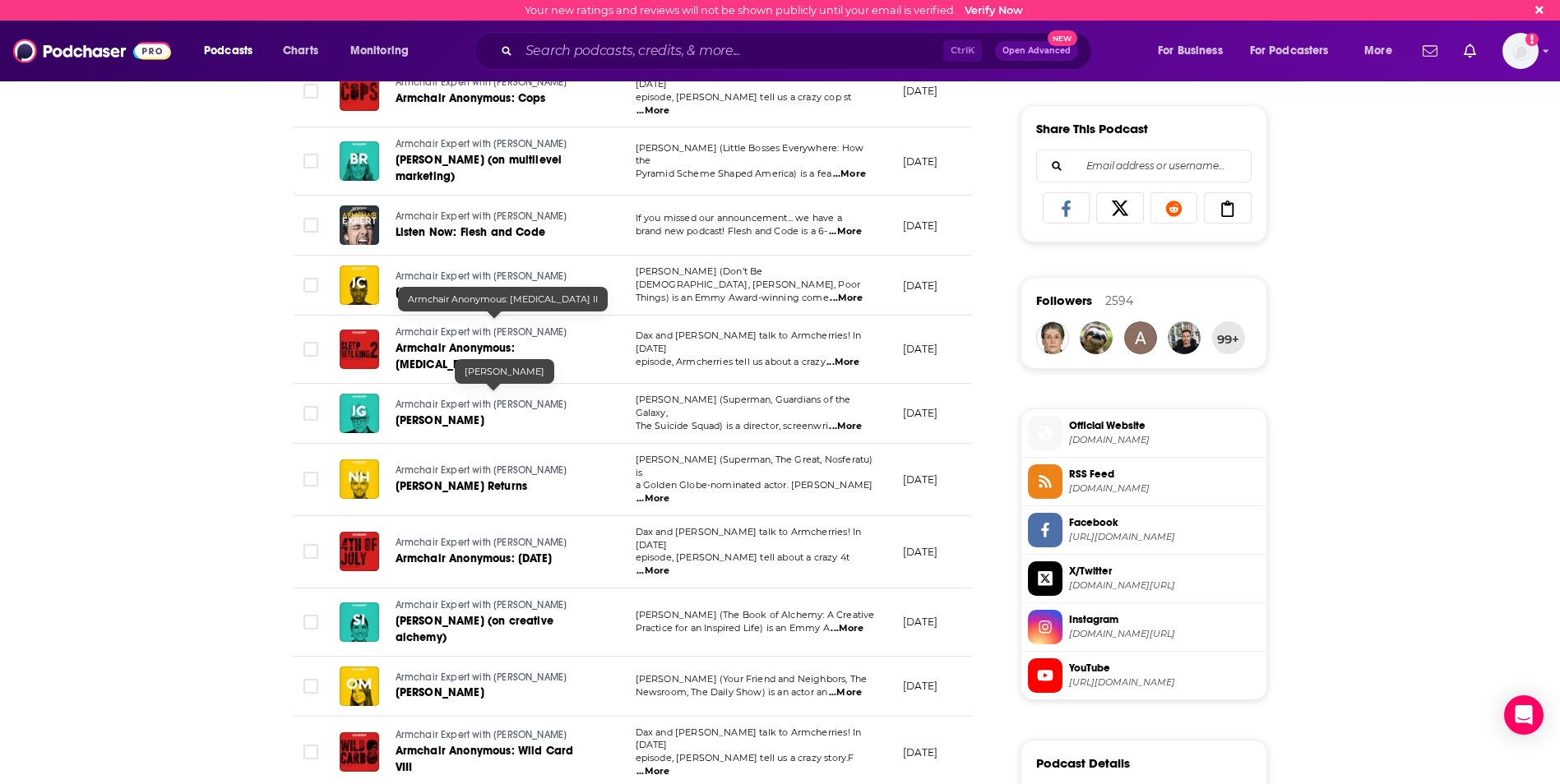
scroll to position [822, 0]
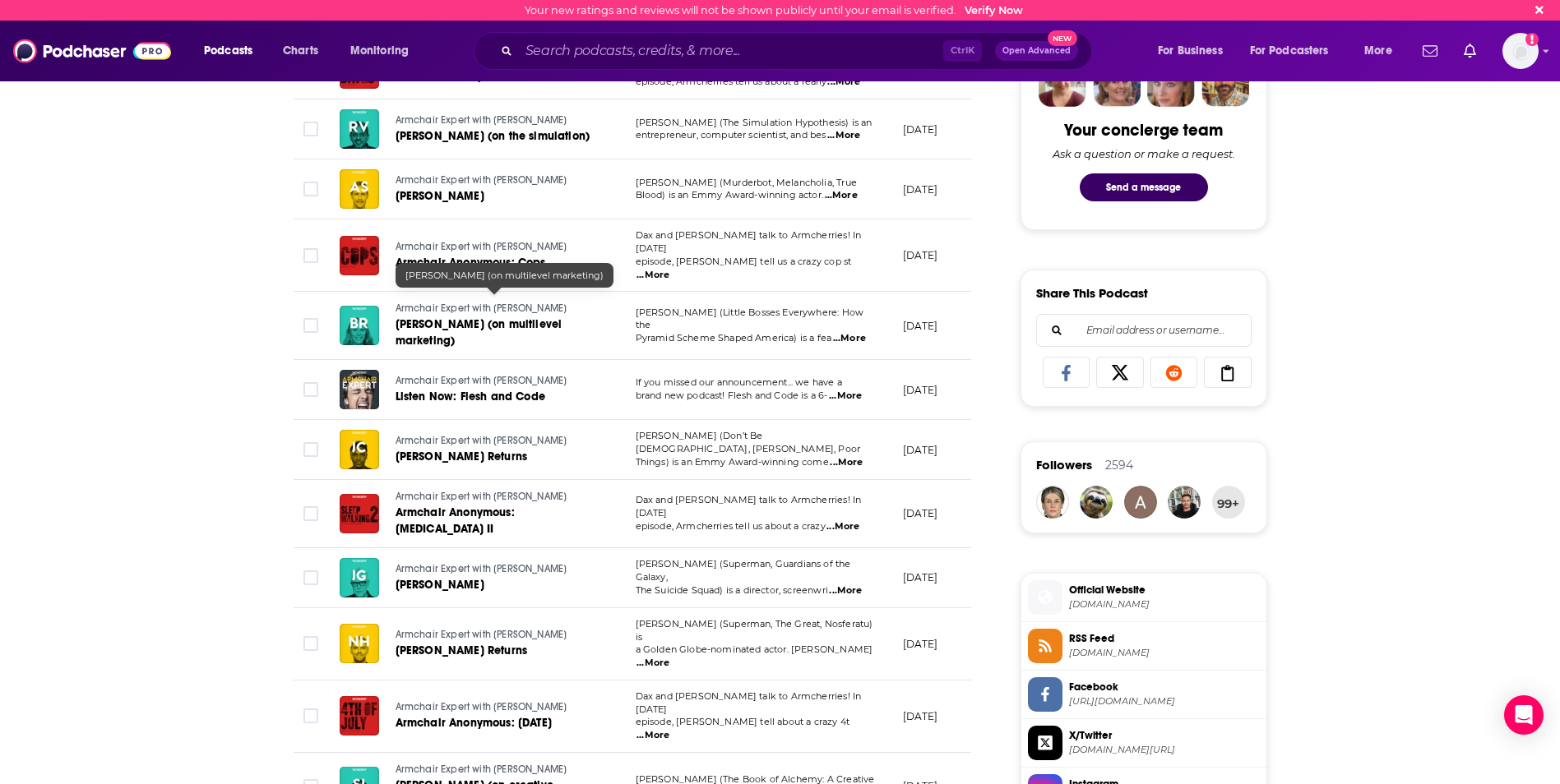
click at [444, 317] on span "[PERSON_NAME] (on multilevel marketing)" at bounding box center [479, 333] width 167 height 31
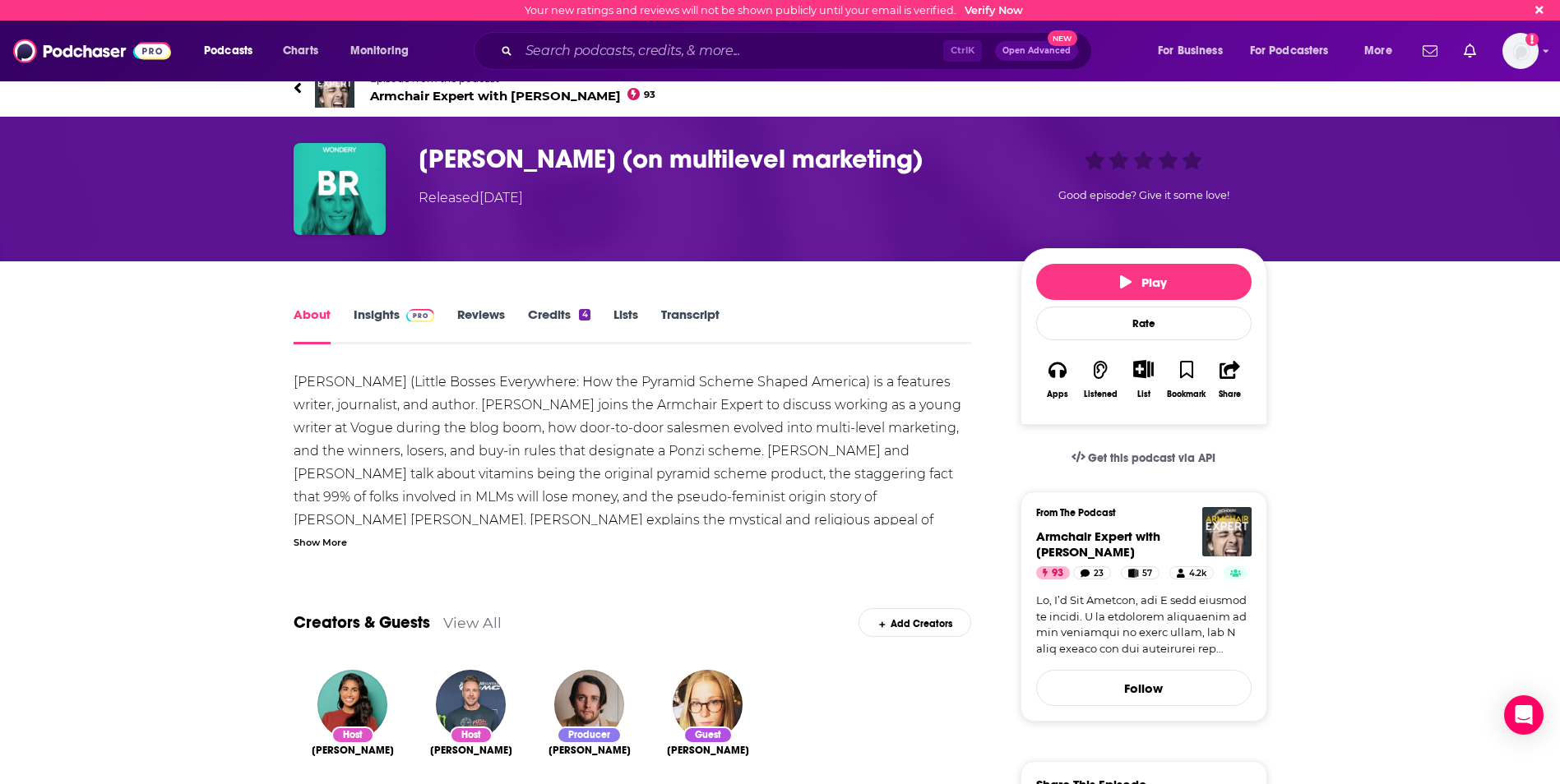
click at [934, 382] on div "Bridget Read (Little Bosses Everywhere: How the Pyramid Scheme Shaped America) …" at bounding box center [632, 555] width 678 height 369
drag, startPoint x: 934, startPoint y: 382, endPoint x: 873, endPoint y: 380, distance: 61.0
click at [886, 379] on div "Bridget Read (Little Bosses Everywhere: How the Pyramid Scheme Shaped America) …" at bounding box center [632, 555] width 678 height 369
drag, startPoint x: 870, startPoint y: 380, endPoint x: 431, endPoint y: 404, distance: 439.7
click at [431, 404] on div "Bridget Read (Little Bosses Everywhere: How the Pyramid Scheme Shaped America) …" at bounding box center [632, 555] width 678 height 369
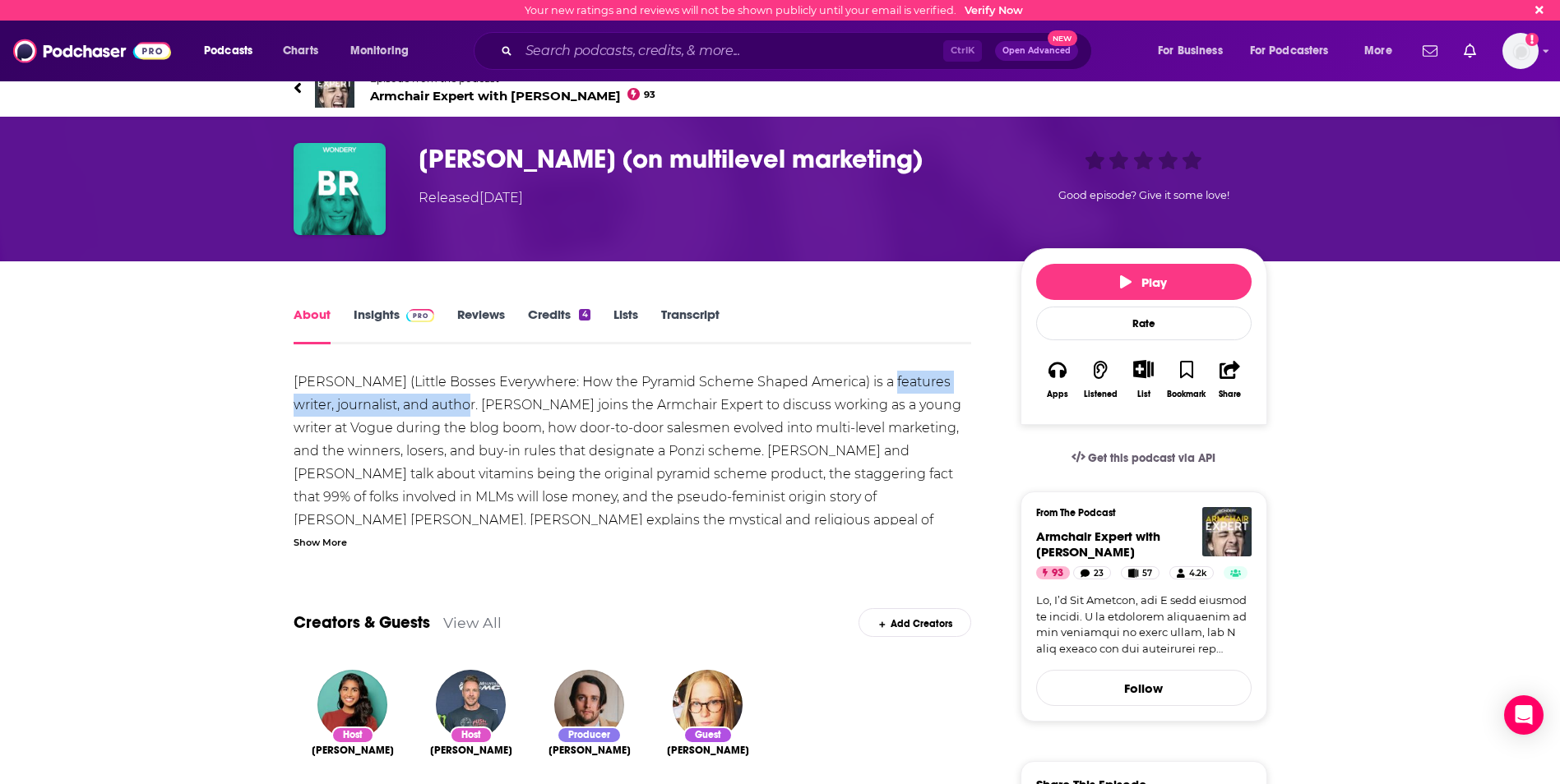
drag, startPoint x: 431, startPoint y: 404, endPoint x: 363, endPoint y: 402, distance: 68.0
copy div "eatures writer, journalist, and author"
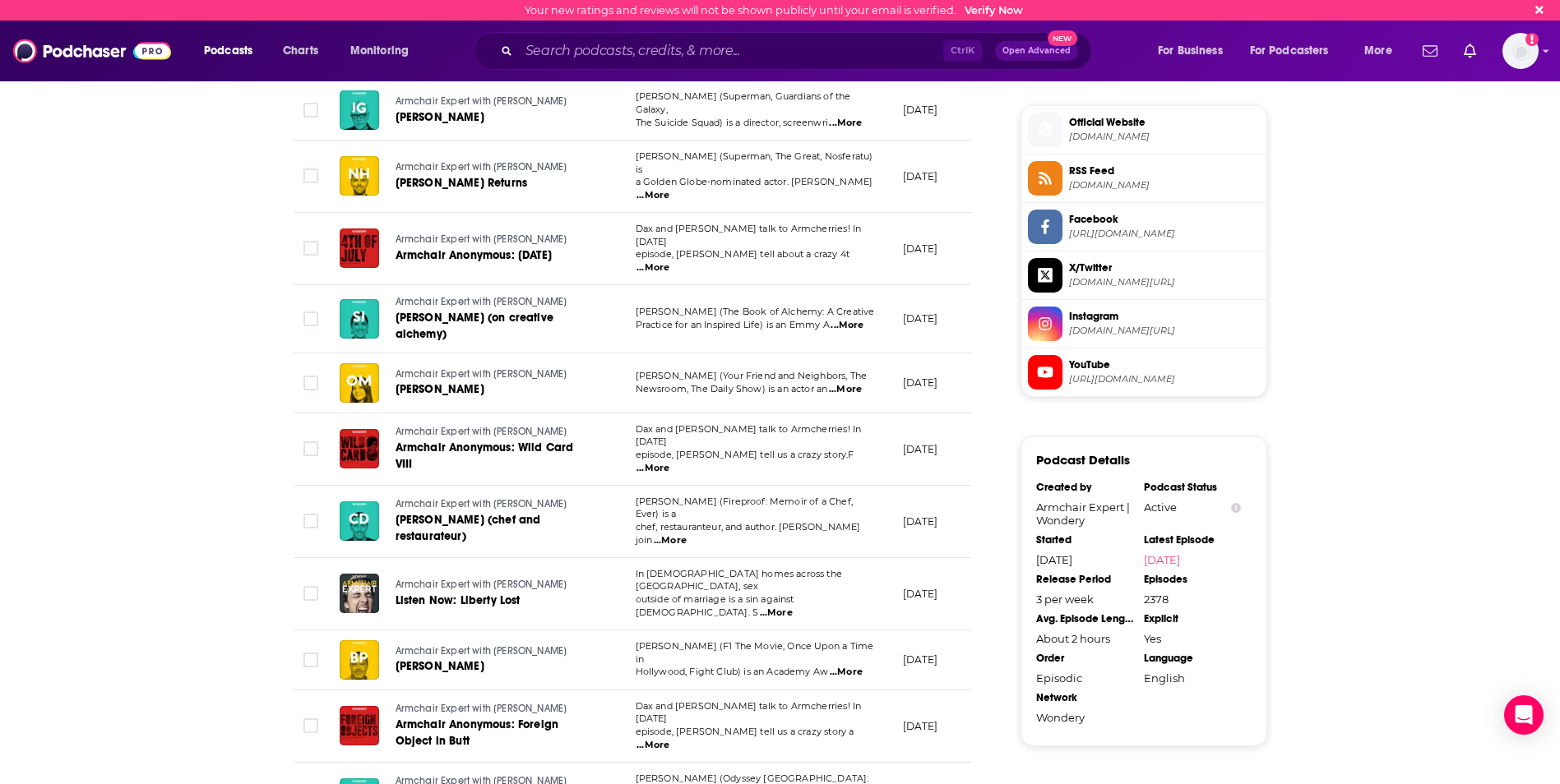
scroll to position [1479, 0]
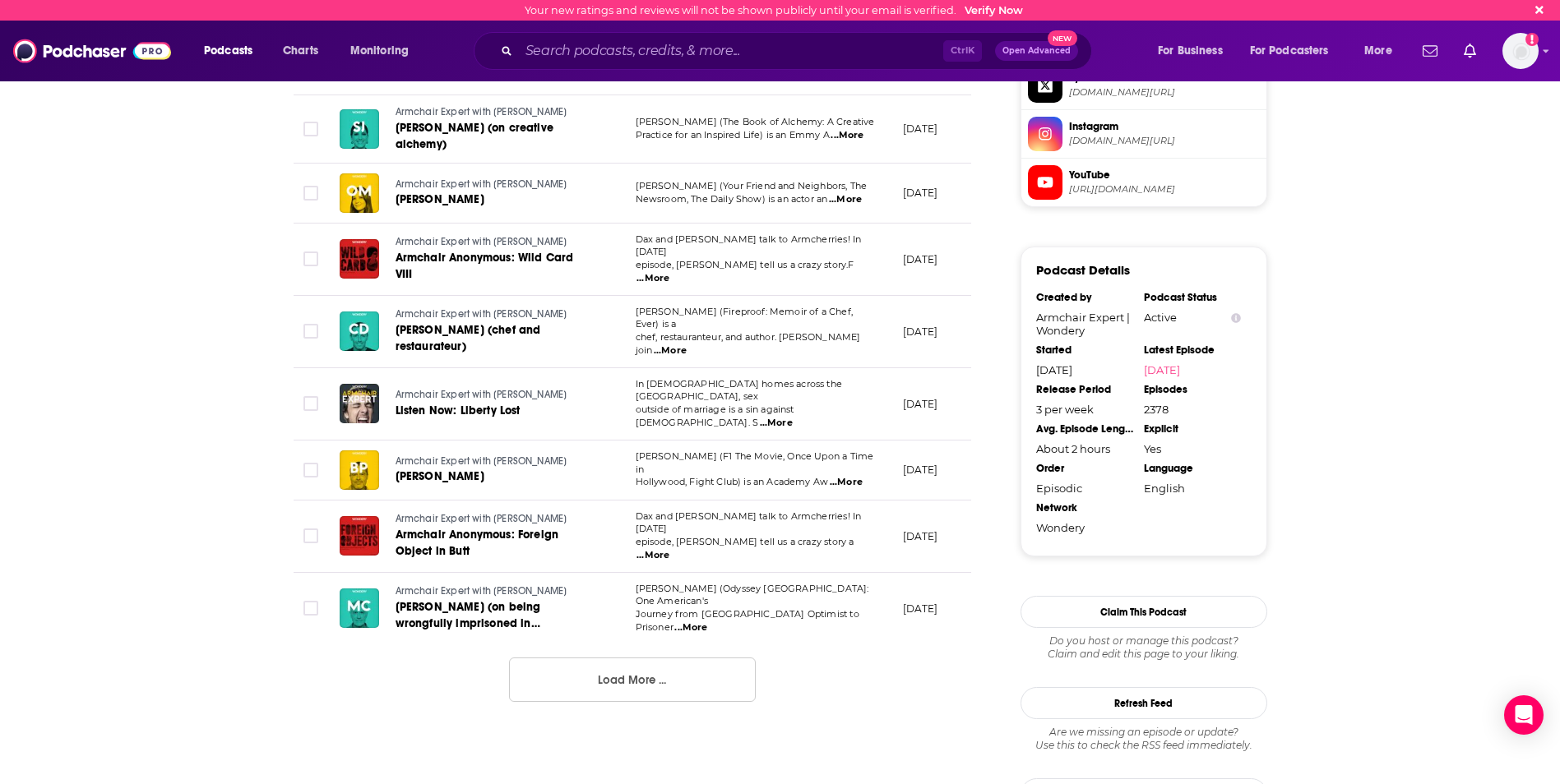
click at [660, 658] on button "Load More ..." at bounding box center [632, 680] width 247 height 44
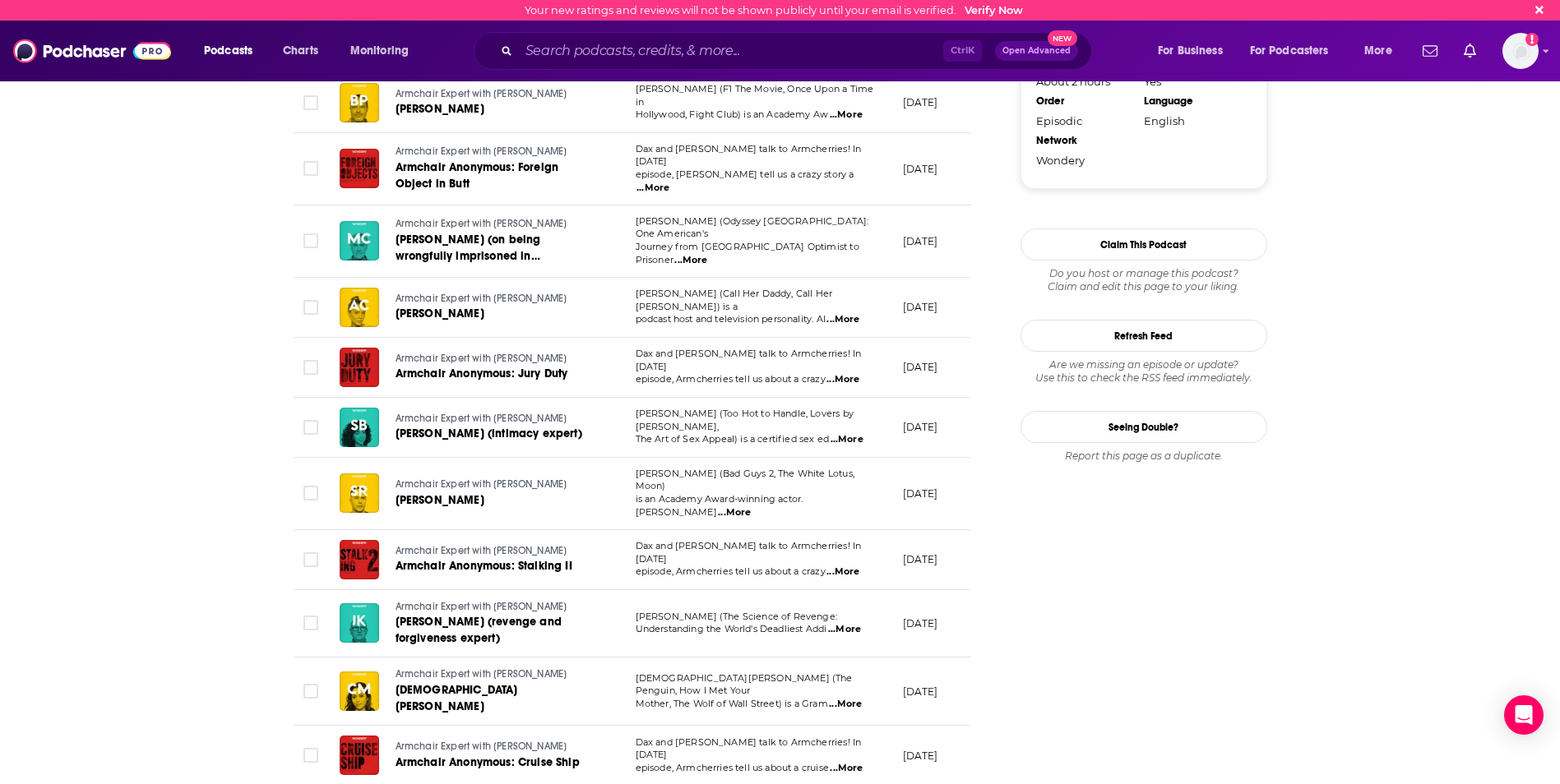
scroll to position [1890, 0]
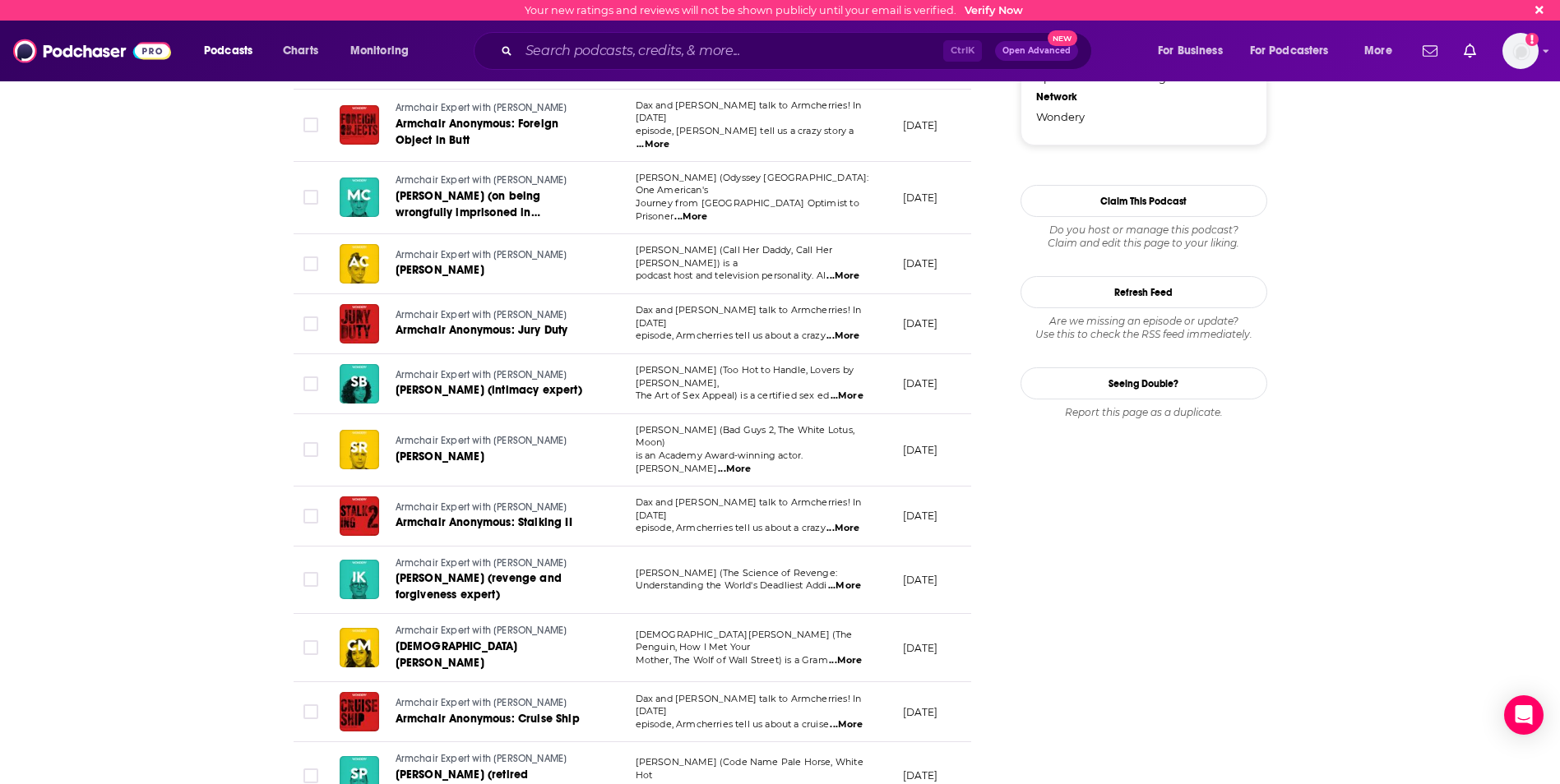
click at [861, 579] on span "...More" at bounding box center [844, 585] width 33 height 13
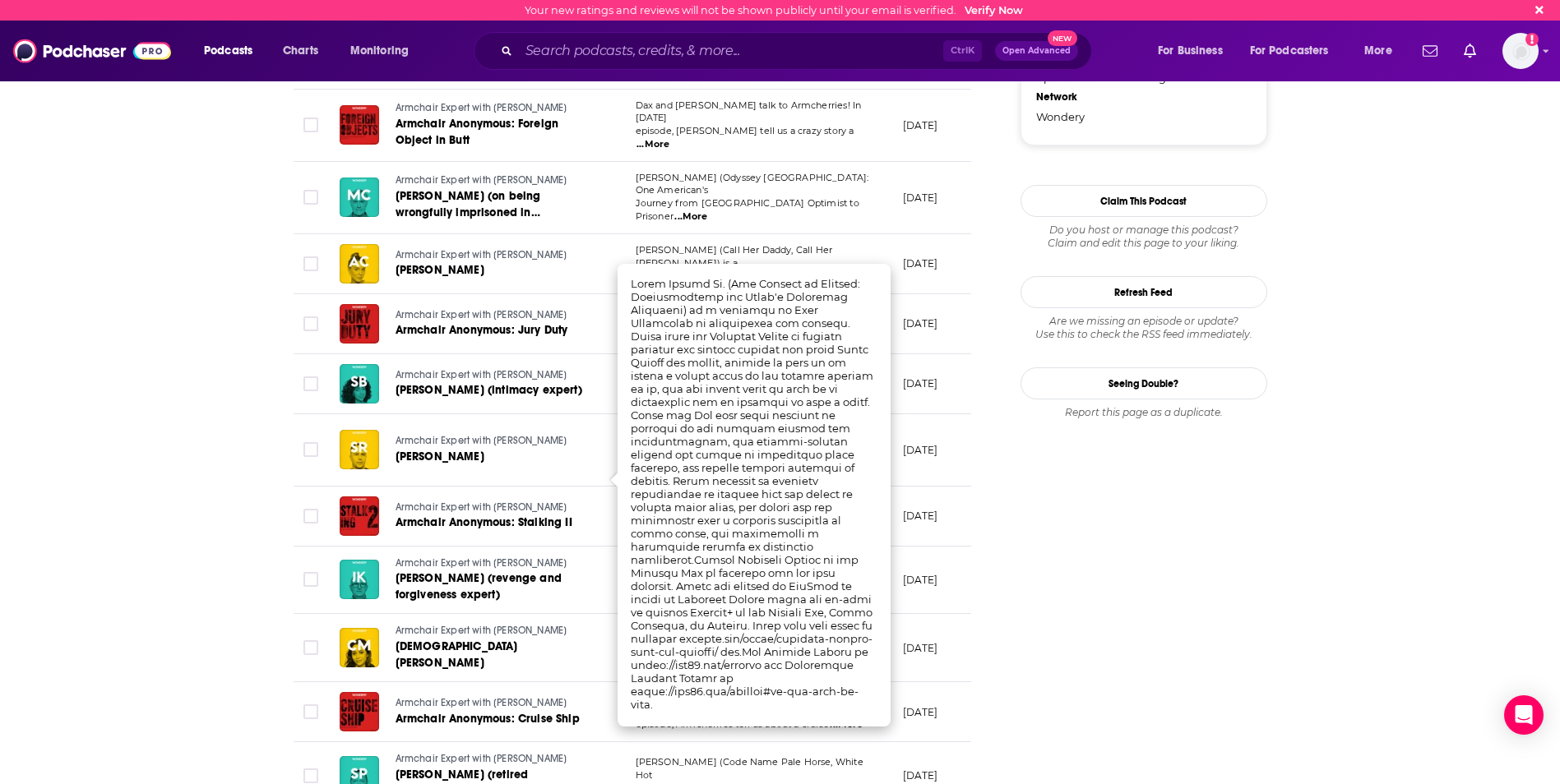
click at [143, 393] on div "About Insights Episodes 2378 Reviews 23 Credits 618 Lists 57 Similar Episodes o…" at bounding box center [780, 156] width 1560 height 3557
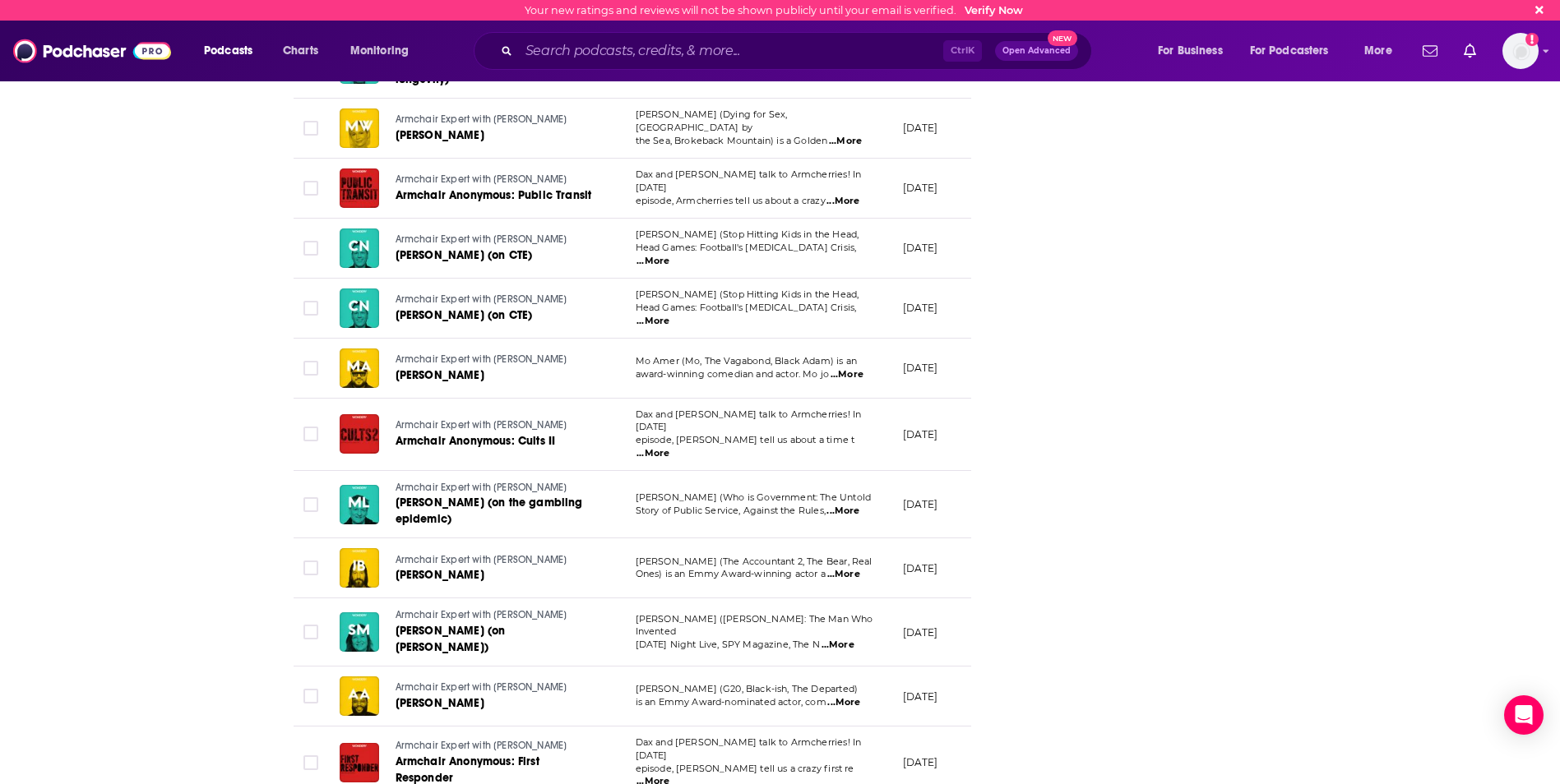
scroll to position [2877, 0]
drag, startPoint x: 608, startPoint y: 757, endPoint x: 587, endPoint y: 729, distance: 35.0
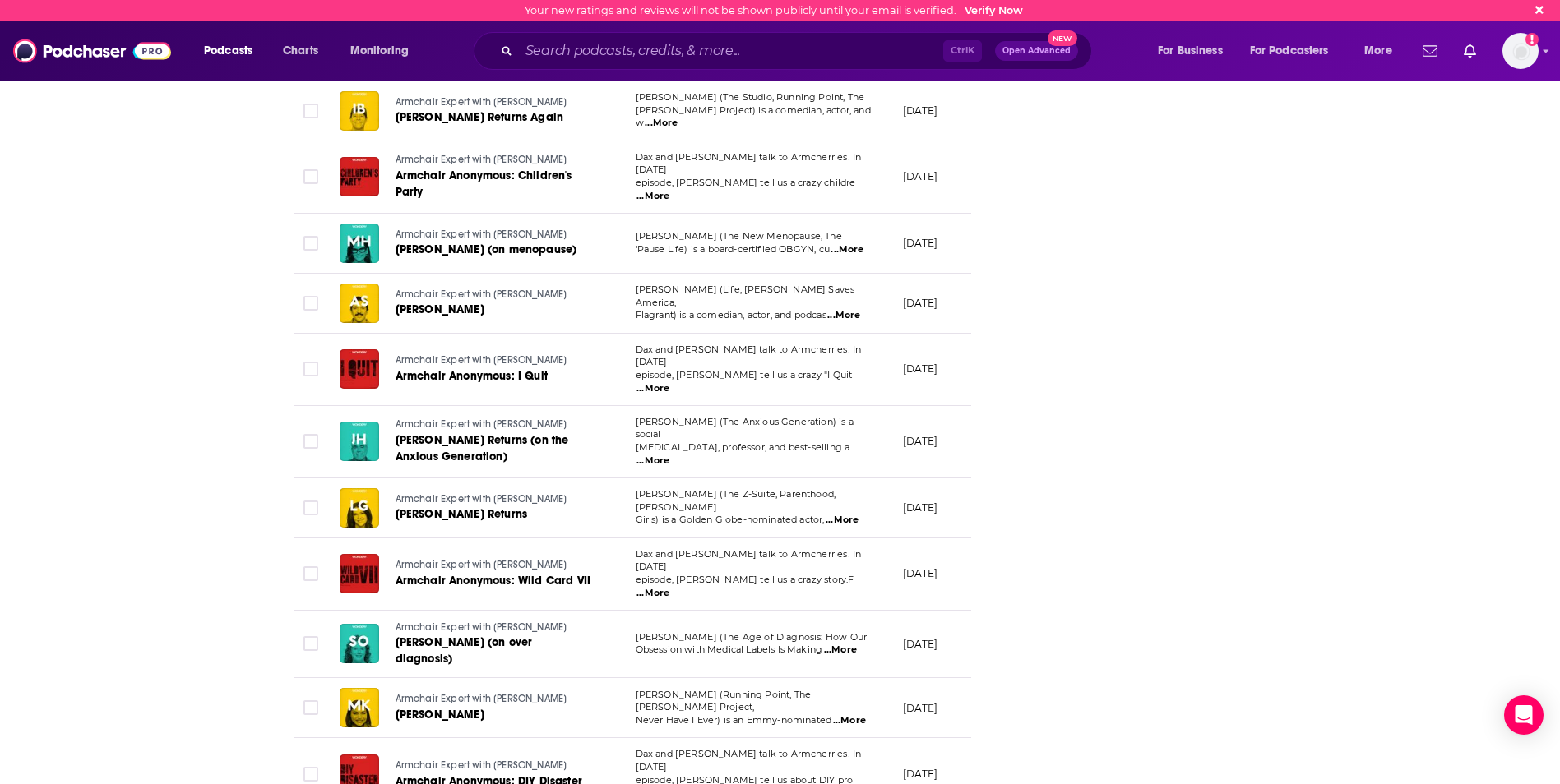
scroll to position [4364, 0]
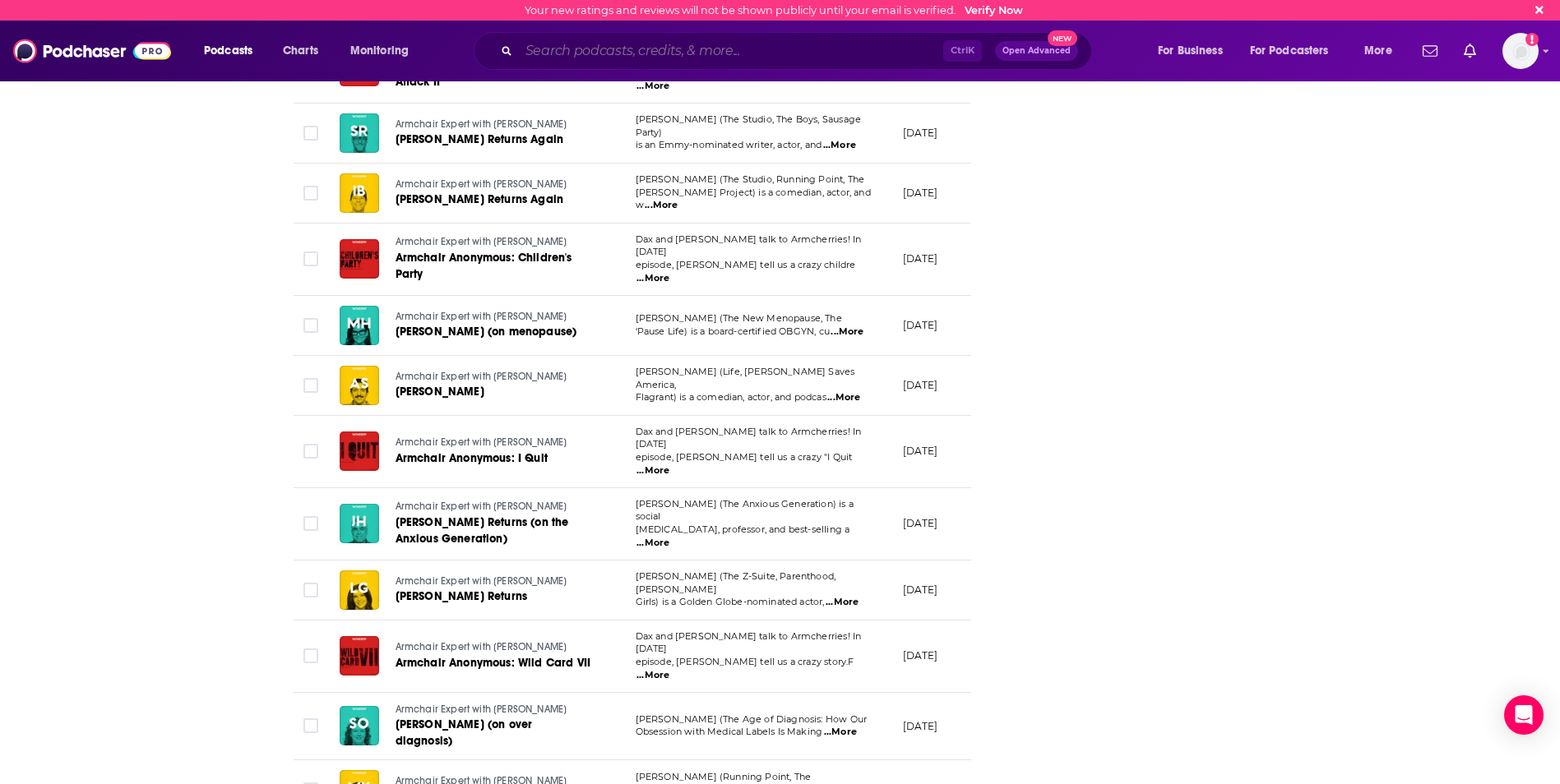
click at [550, 49] on input "Search podcasts, credits, & more..." at bounding box center [731, 50] width 424 height 26
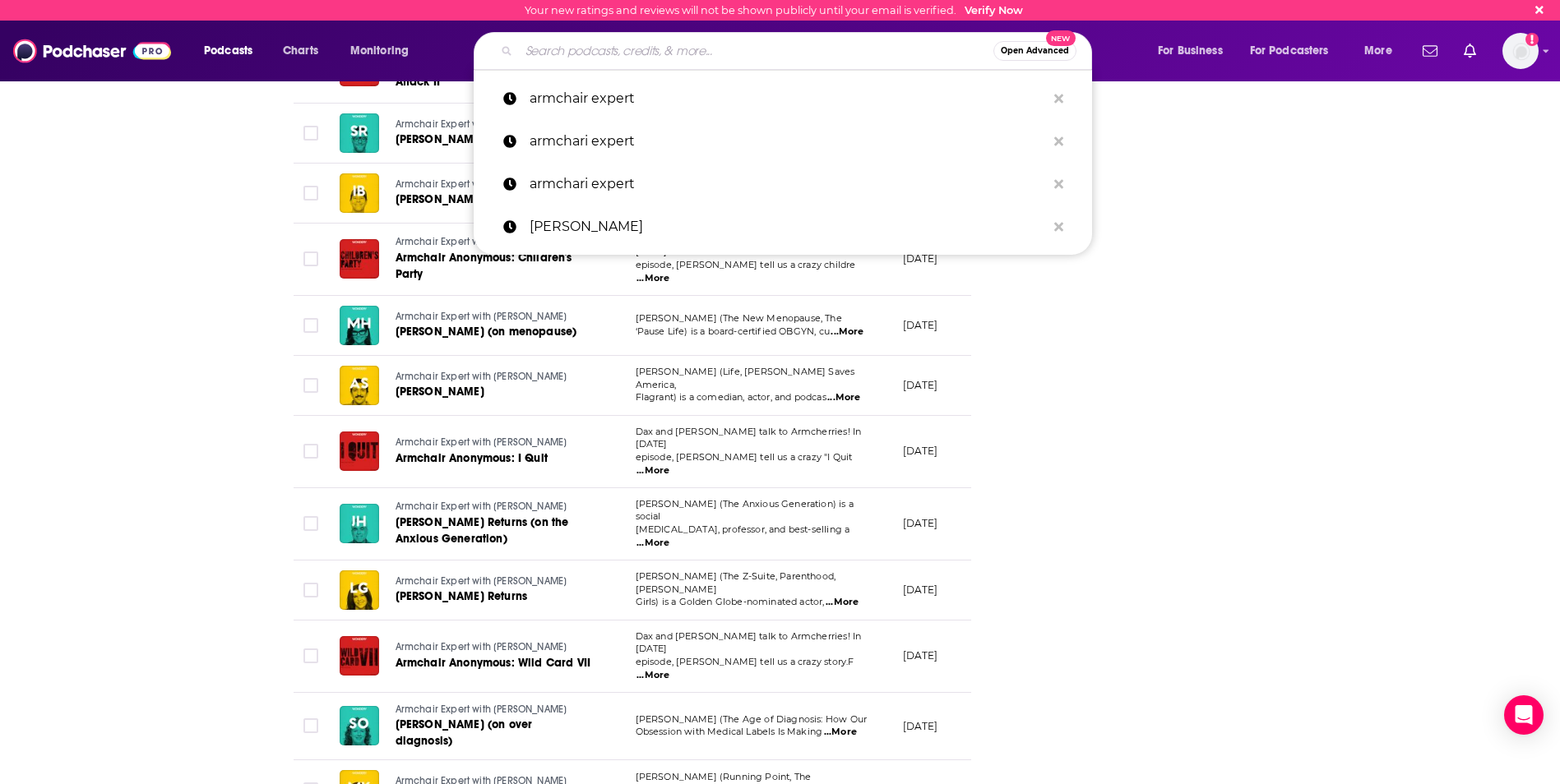
paste input "Brian Chesky"
type input "Brian Chesky"
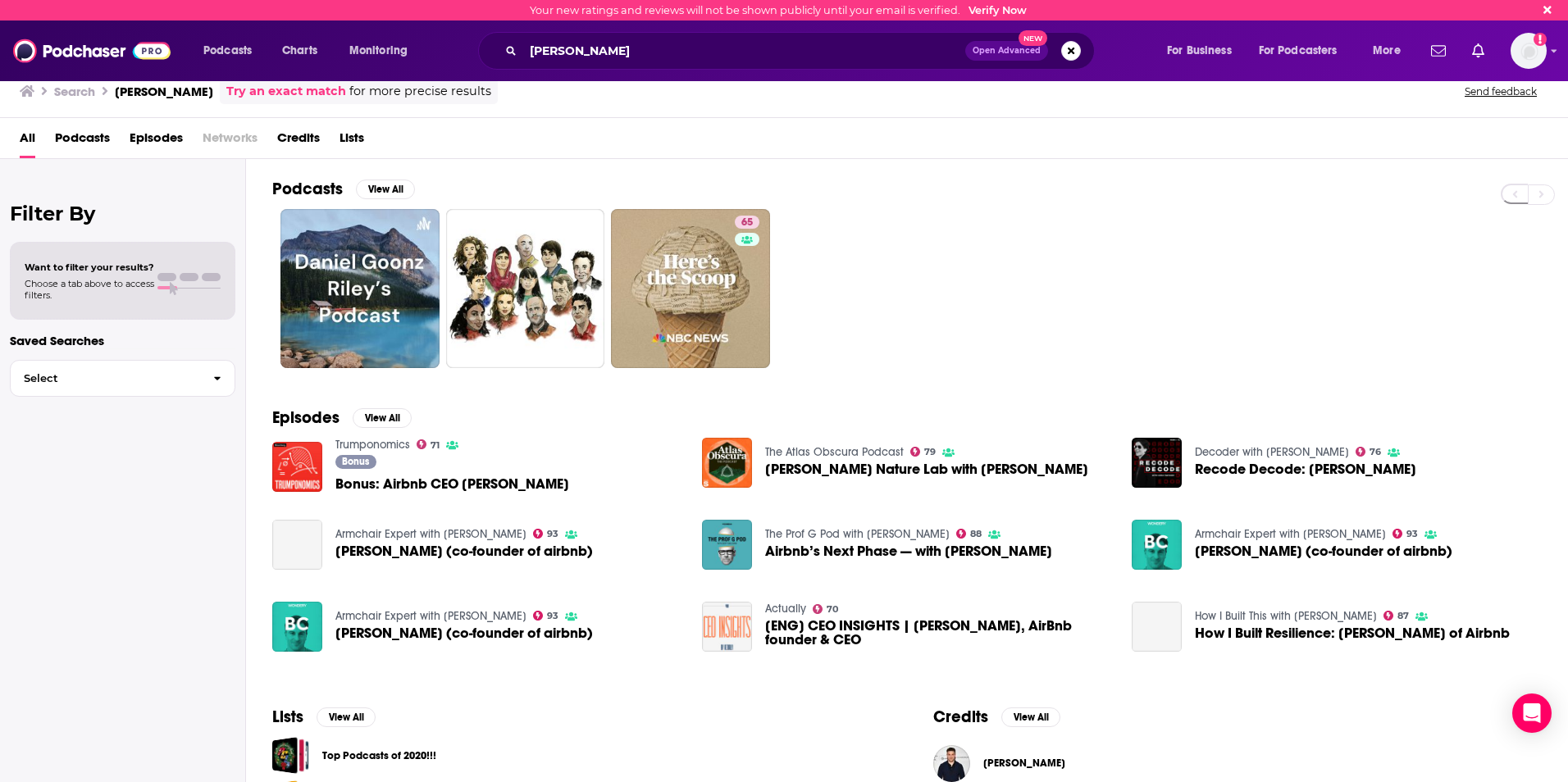
click at [158, 135] on span "Episodes" at bounding box center [156, 140] width 54 height 33
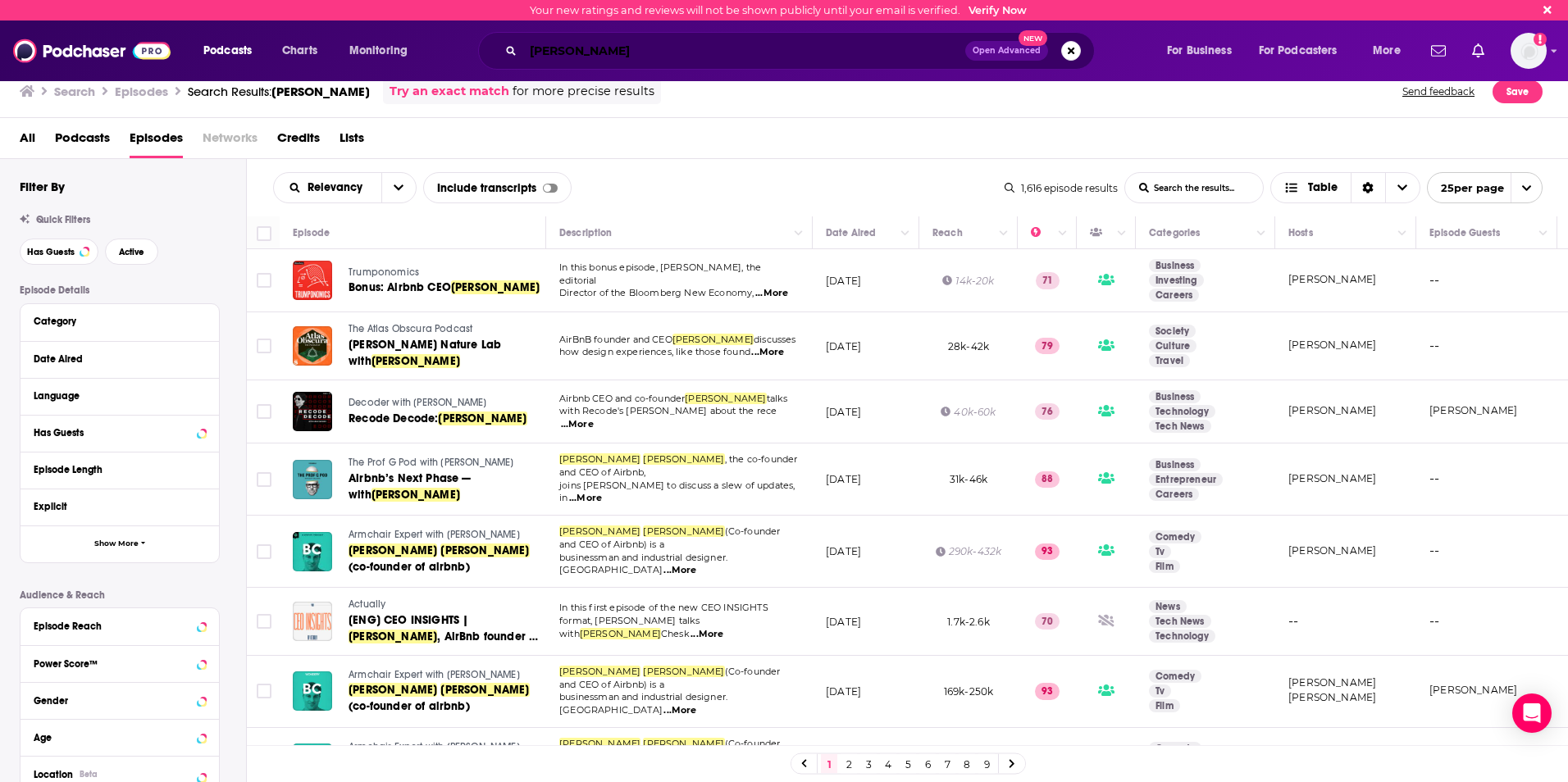
click at [581, 50] on input "Brian Chesky" at bounding box center [744, 50] width 442 height 26
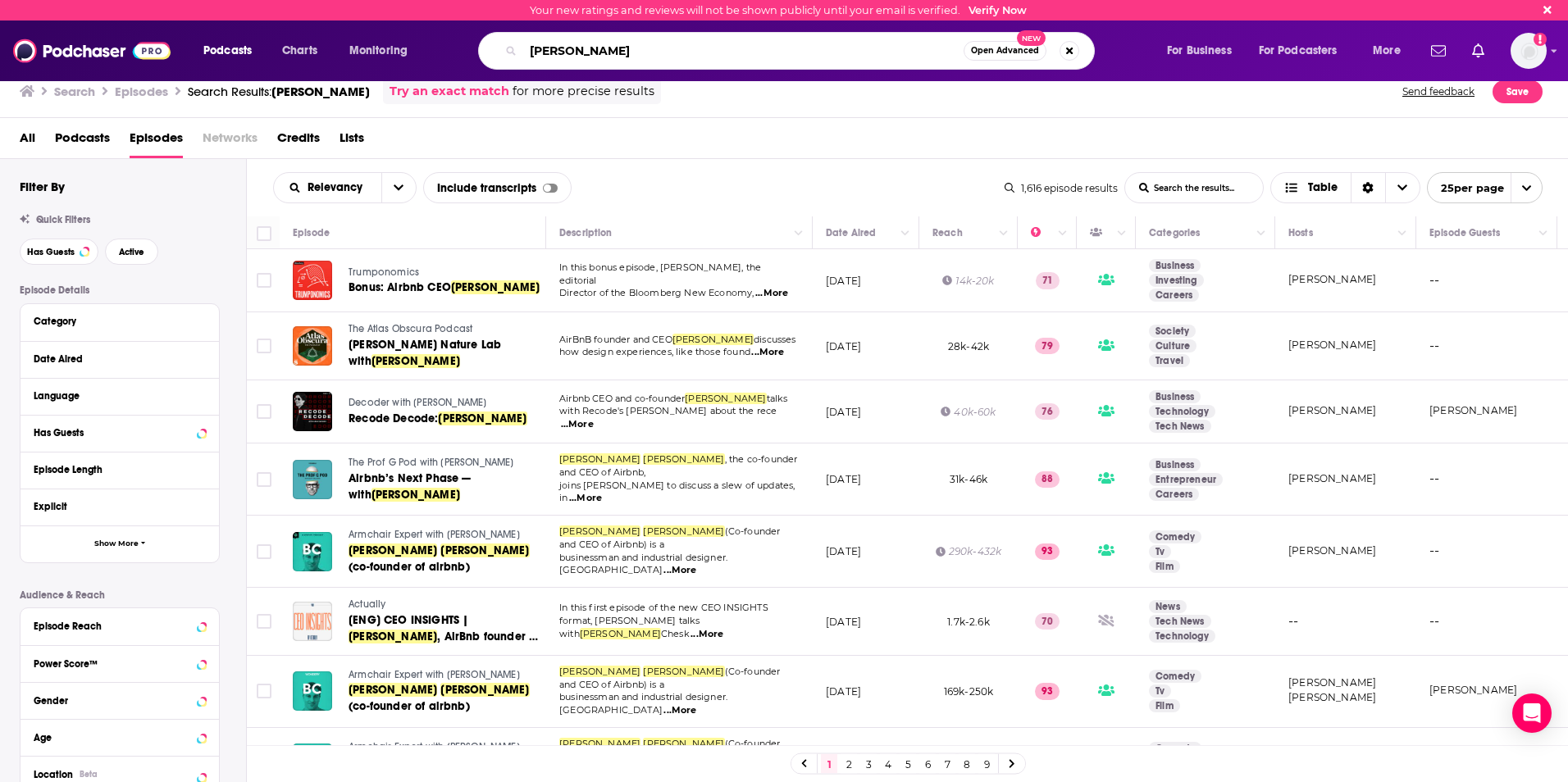
click at [581, 50] on input "Brian Chesky" at bounding box center [743, 50] width 440 height 26
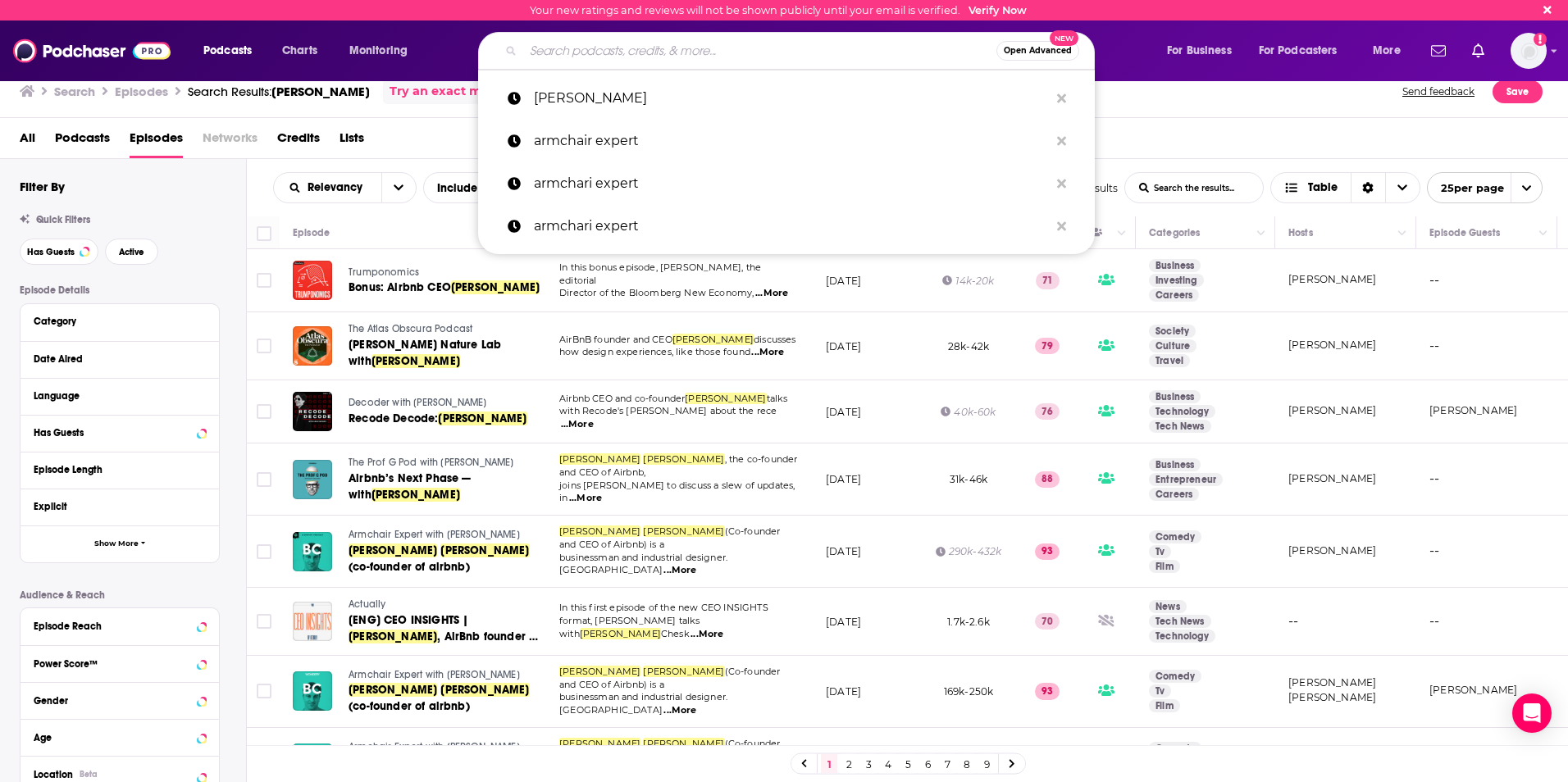
paste input "Jason Liberty"
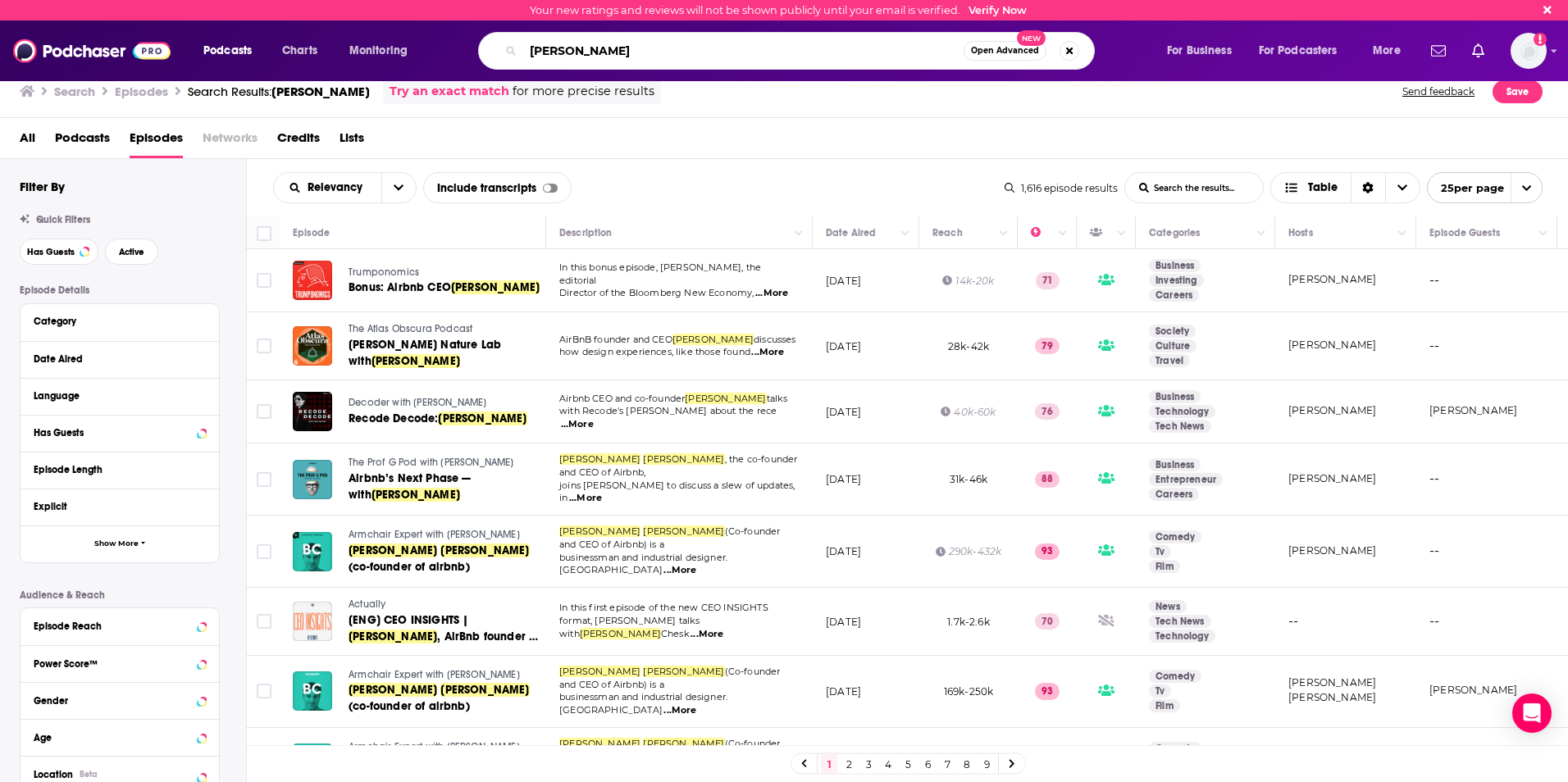
type input "Jason Liberty"
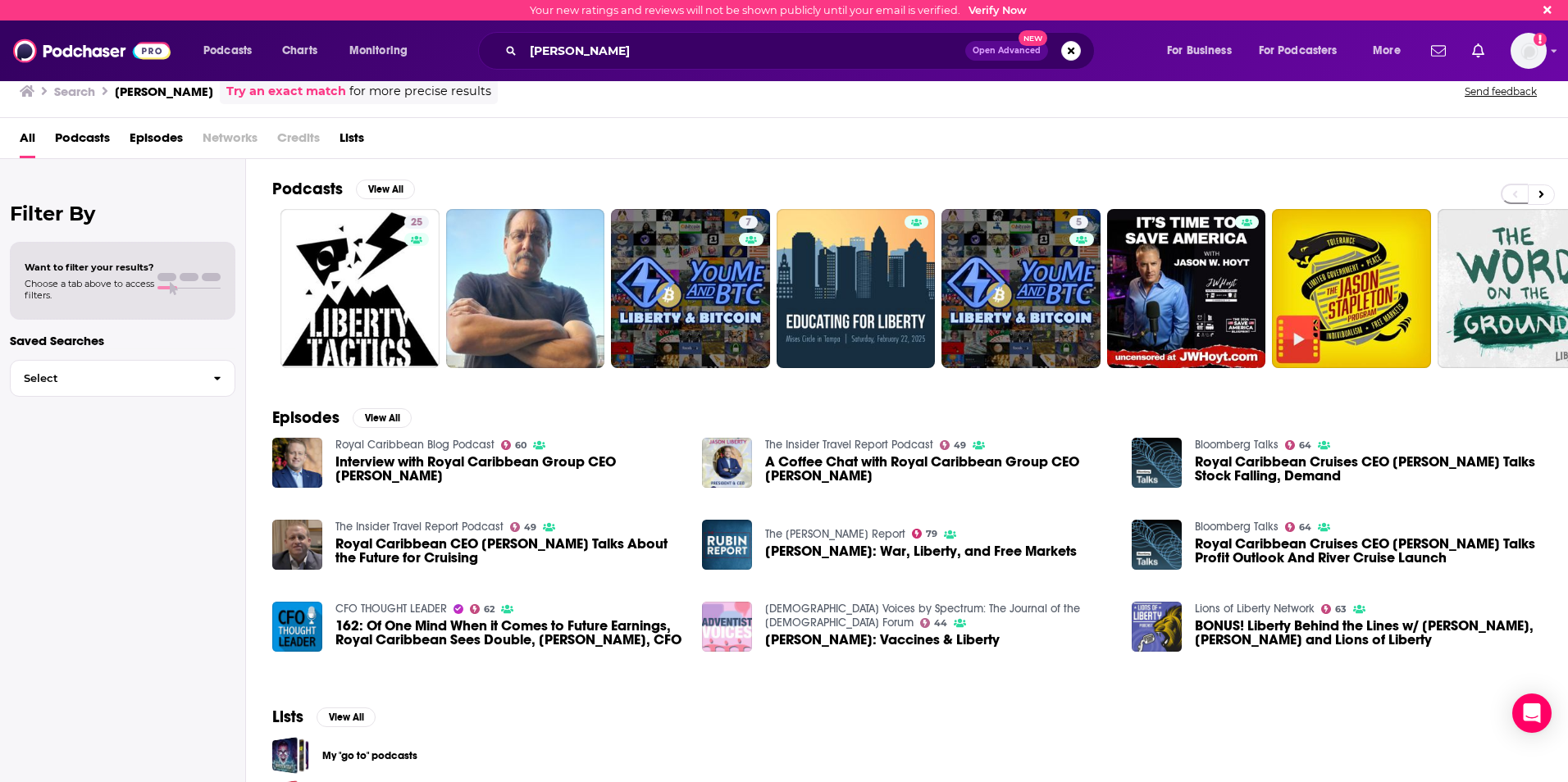
click at [180, 134] on span "Episodes" at bounding box center [156, 140] width 54 height 33
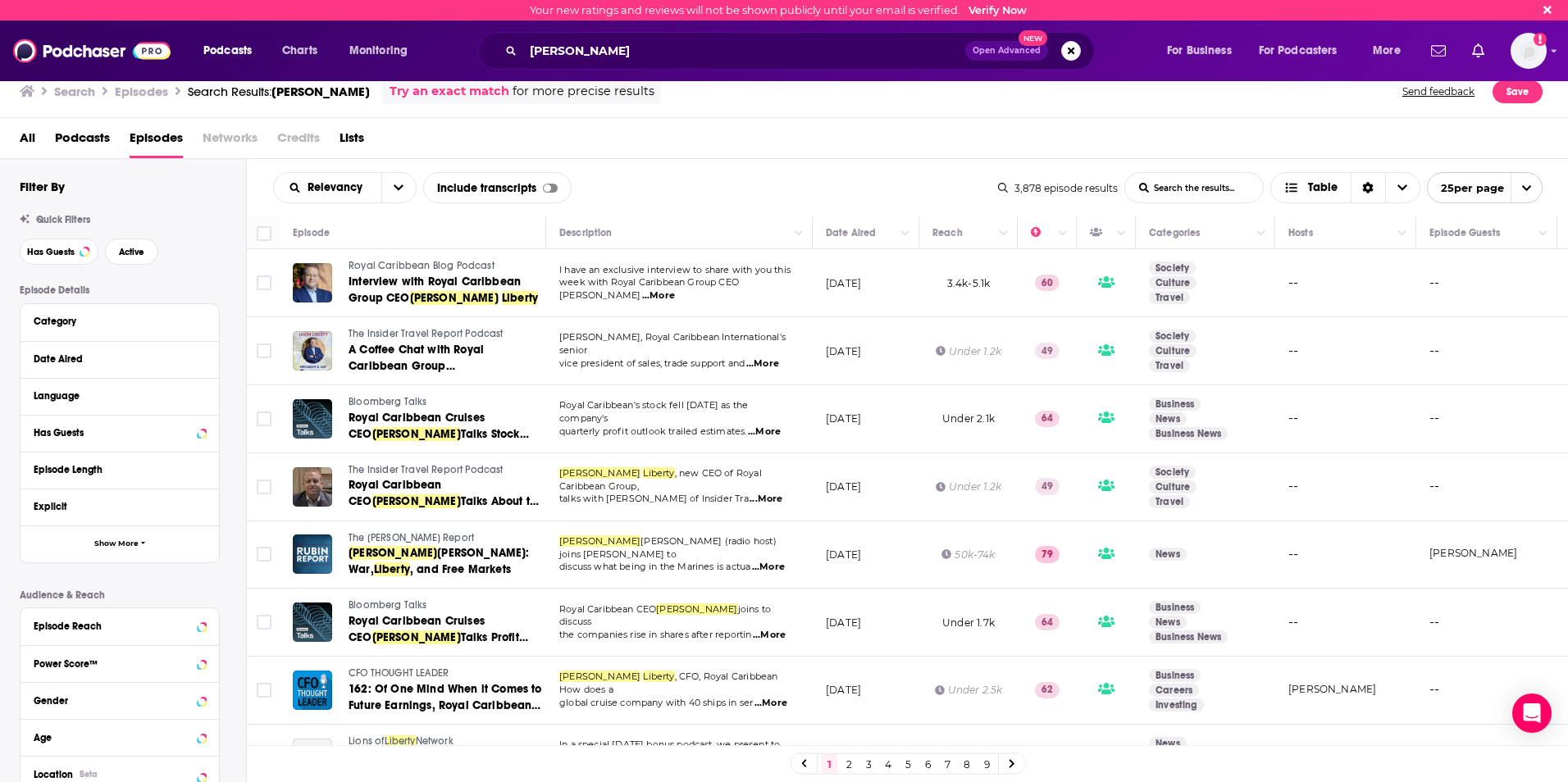
click at [776, 360] on span "...More" at bounding box center [763, 363] width 33 height 13
click at [672, 183] on div "Relevancy List Search Input Search the results... Include transcripts Table" at bounding box center [636, 187] width 725 height 31
click at [604, 49] on input "Jason Liberty" at bounding box center [744, 50] width 442 height 26
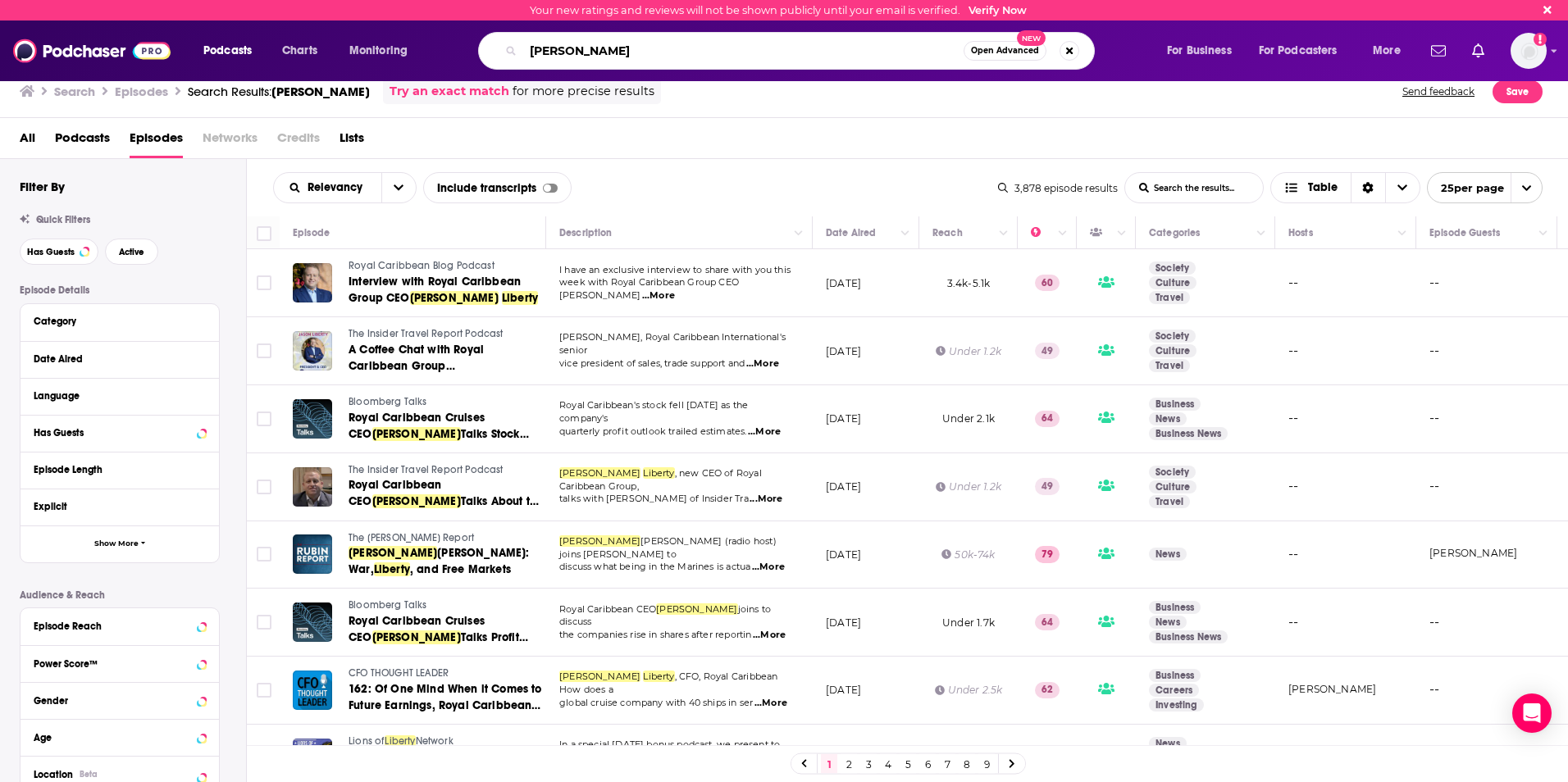
click at [604, 49] on input "Jason Liberty" at bounding box center [743, 50] width 440 height 26
click at [604, 50] on input "Jason Liberty" at bounding box center [743, 50] width 440 height 26
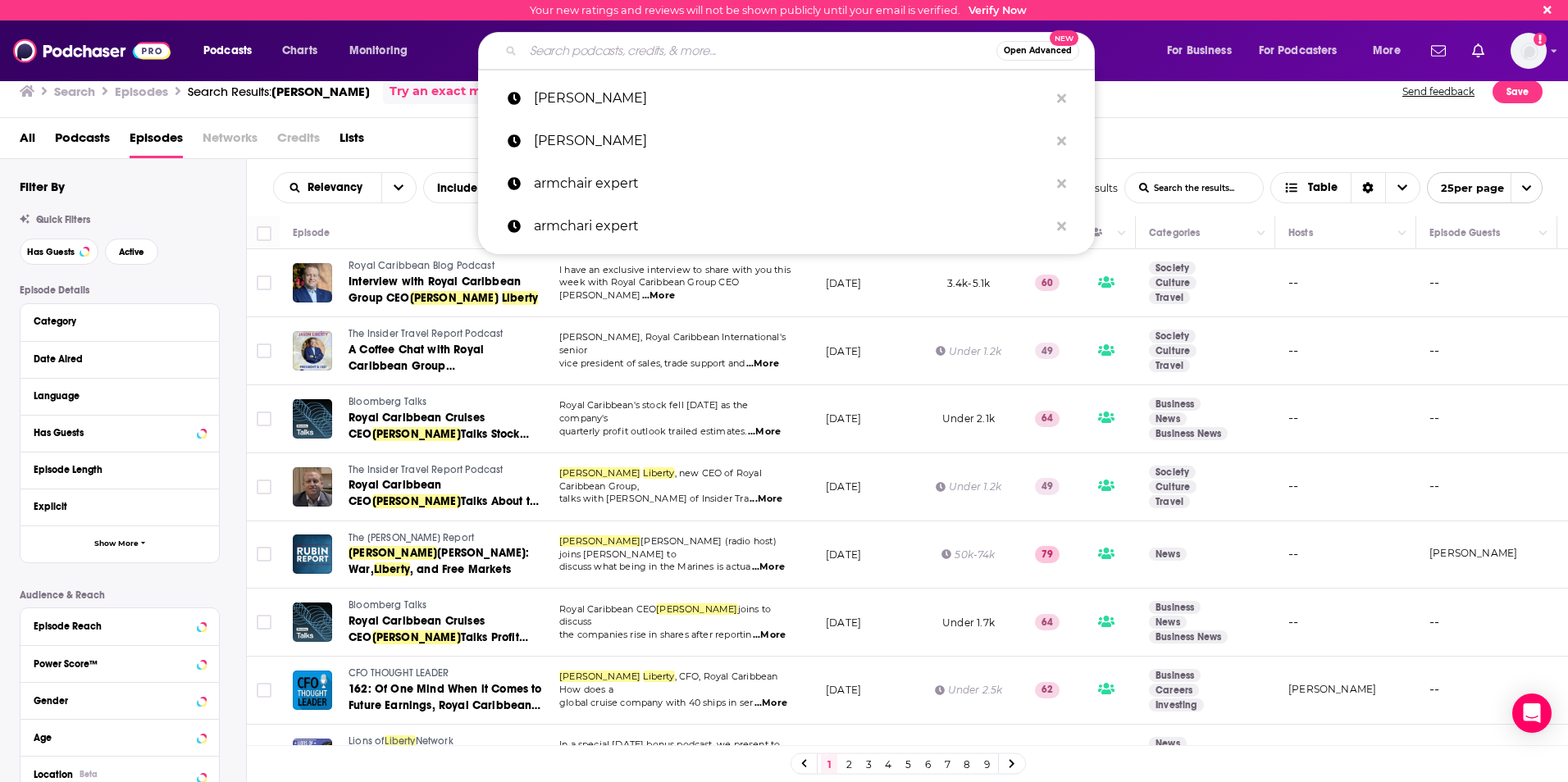
paste input "Steve Hafner"
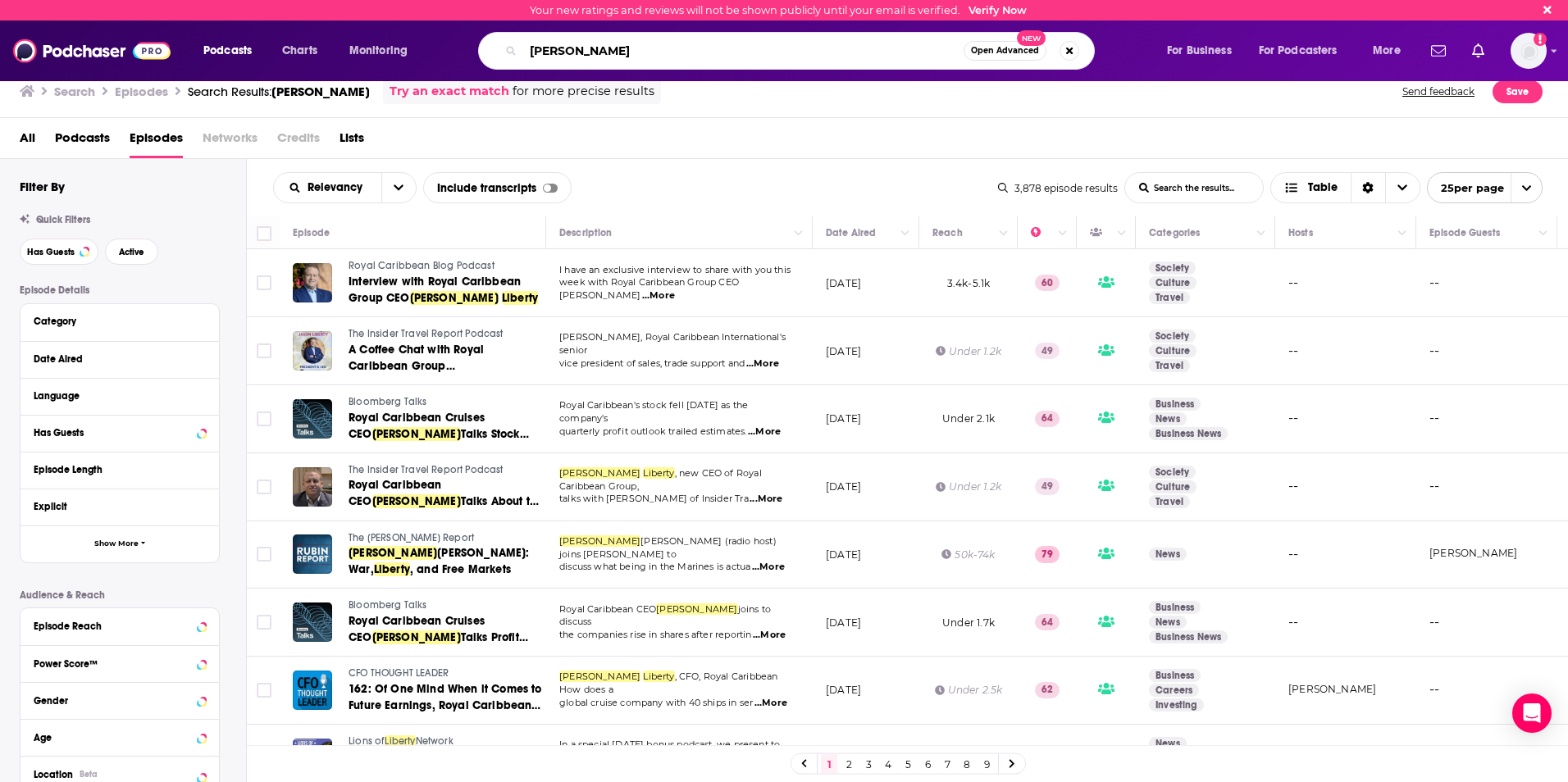
type input "Steve Hafner"
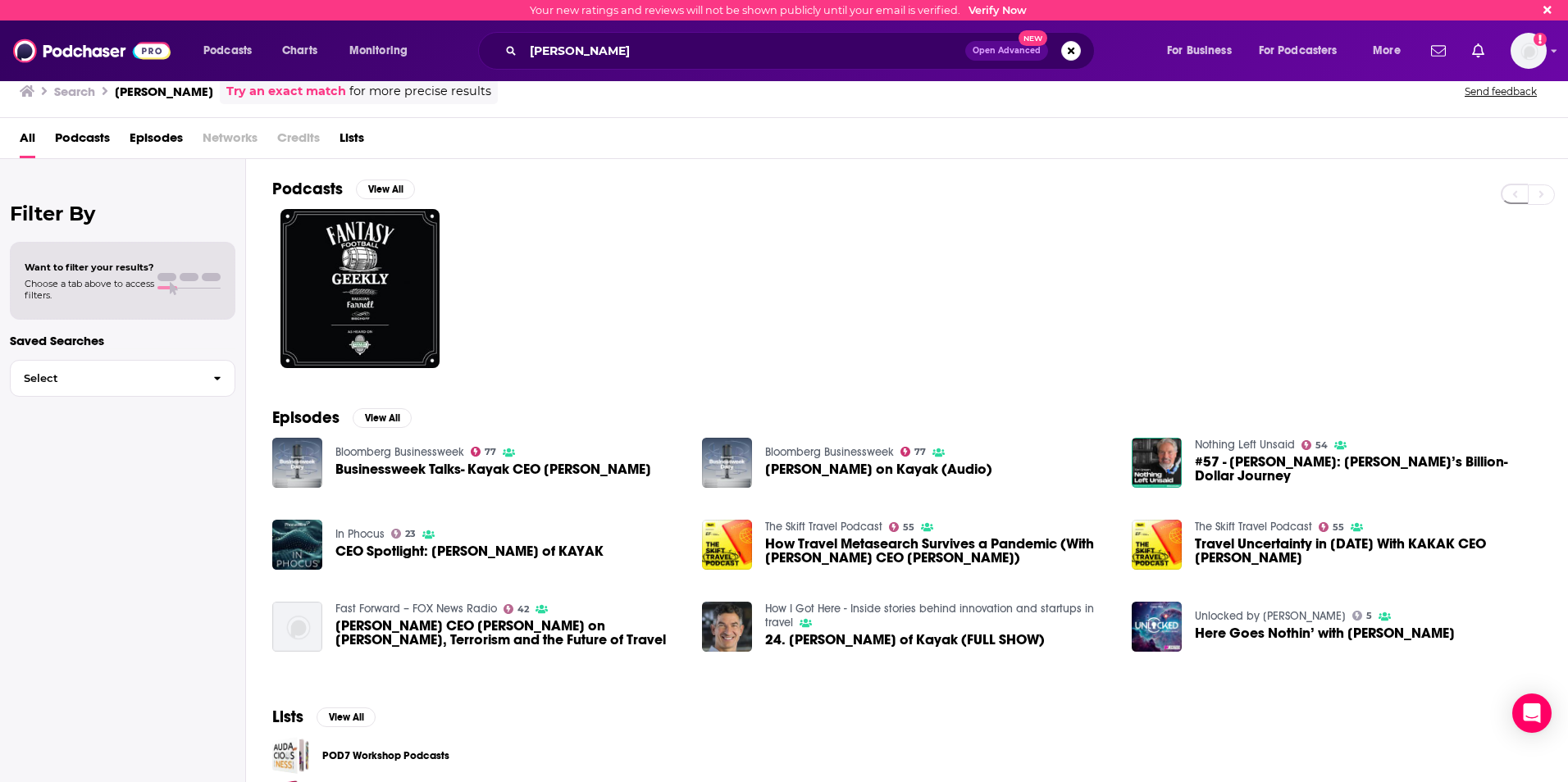
click at [146, 141] on span "Episodes" at bounding box center [156, 140] width 54 height 33
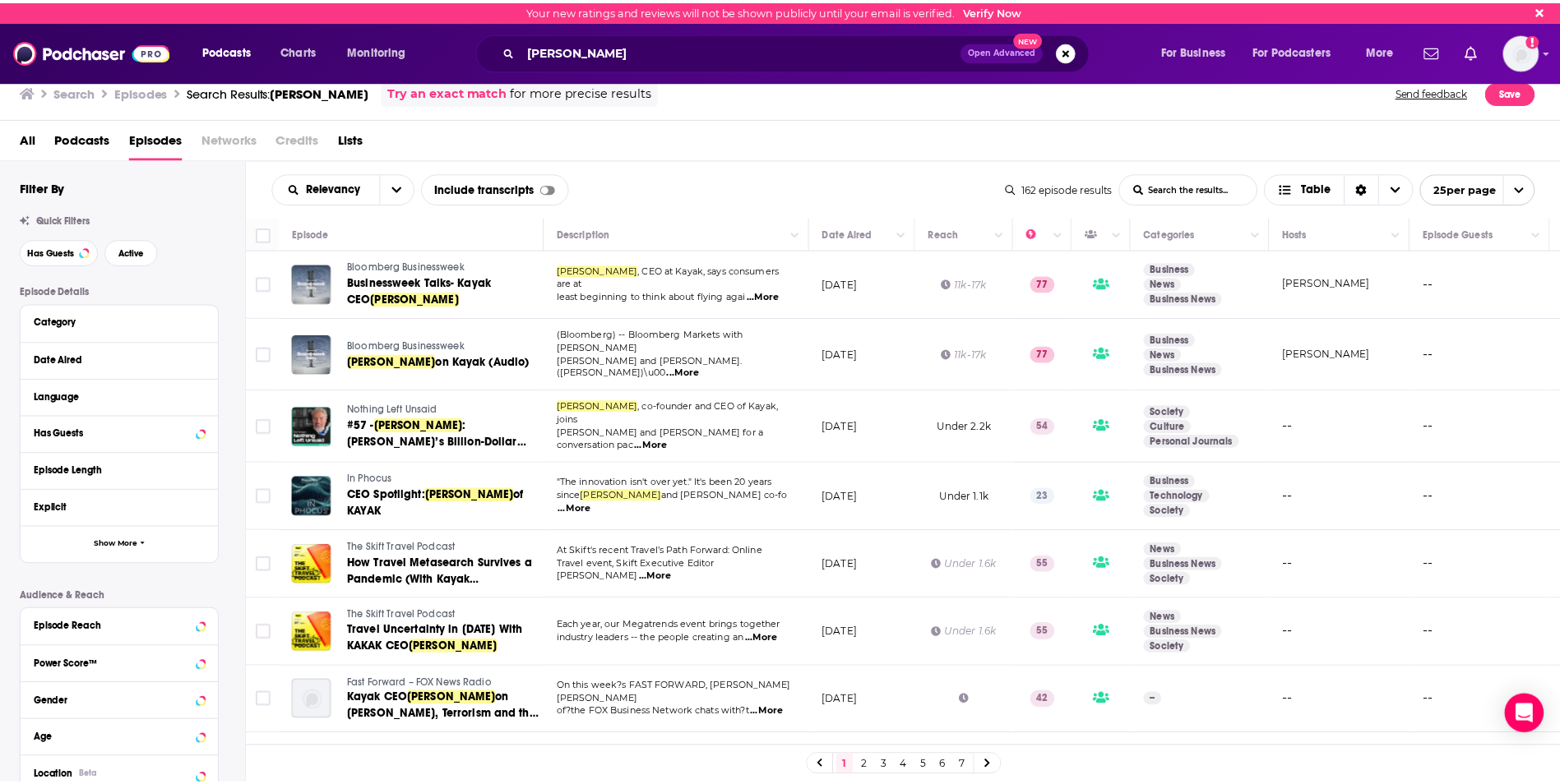
scroll to position [82, 0]
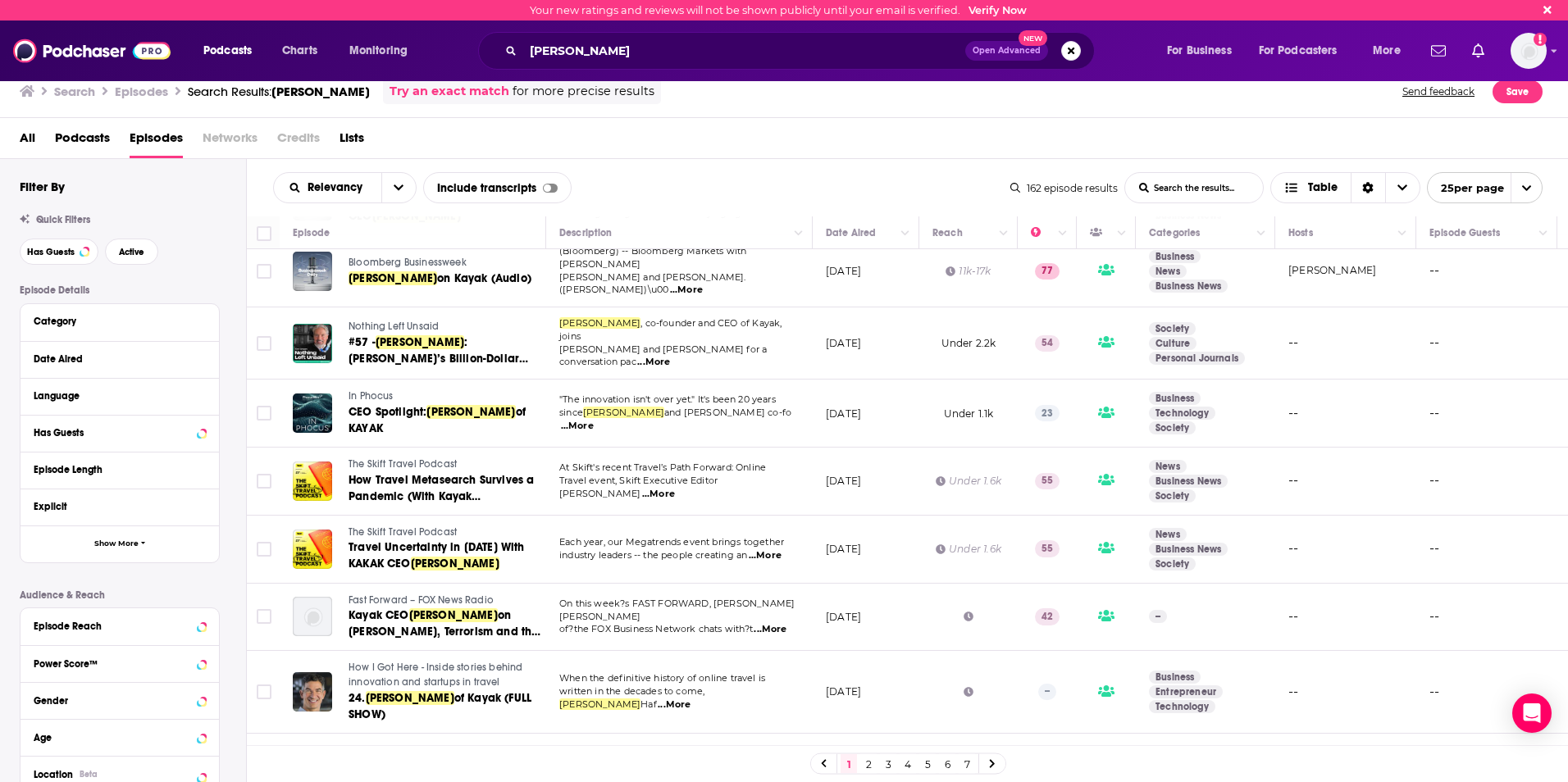
click at [670, 356] on span "...More" at bounding box center [654, 362] width 33 height 13
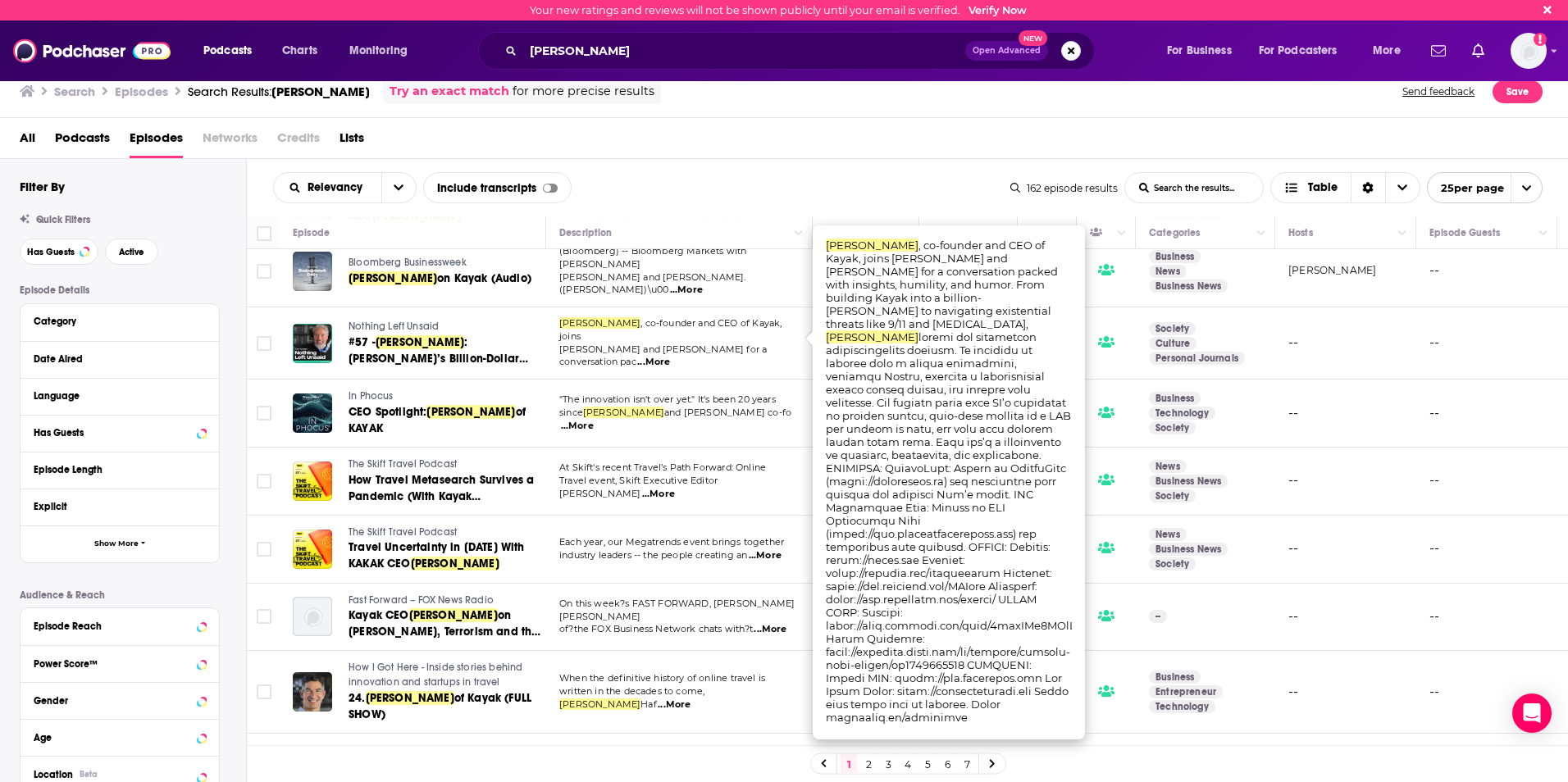
click at [386, 321] on span "Nothing Left Unsaid" at bounding box center [393, 326] width 90 height 11
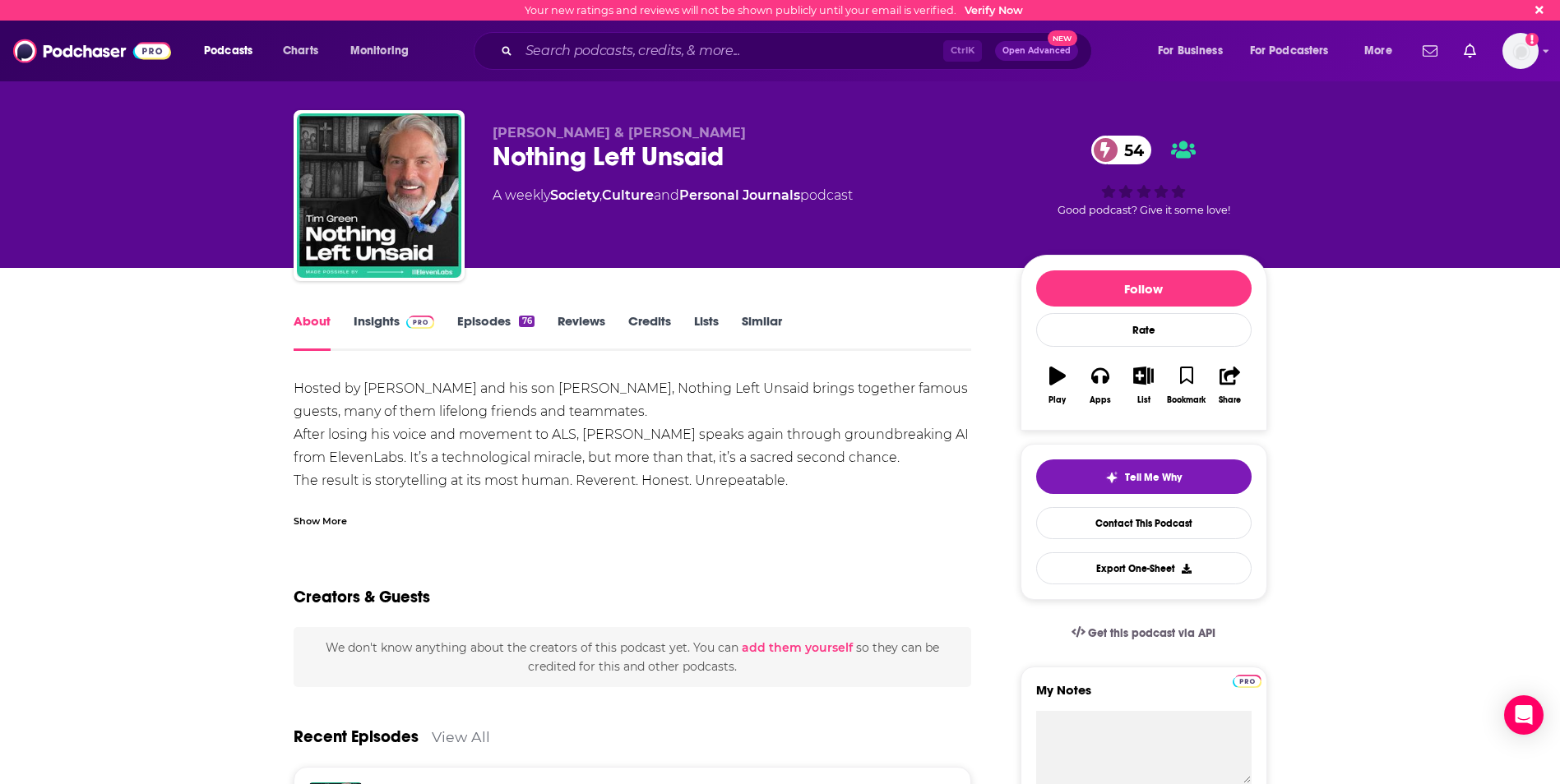
click at [485, 316] on link "Episodes 76" at bounding box center [496, 332] width 77 height 38
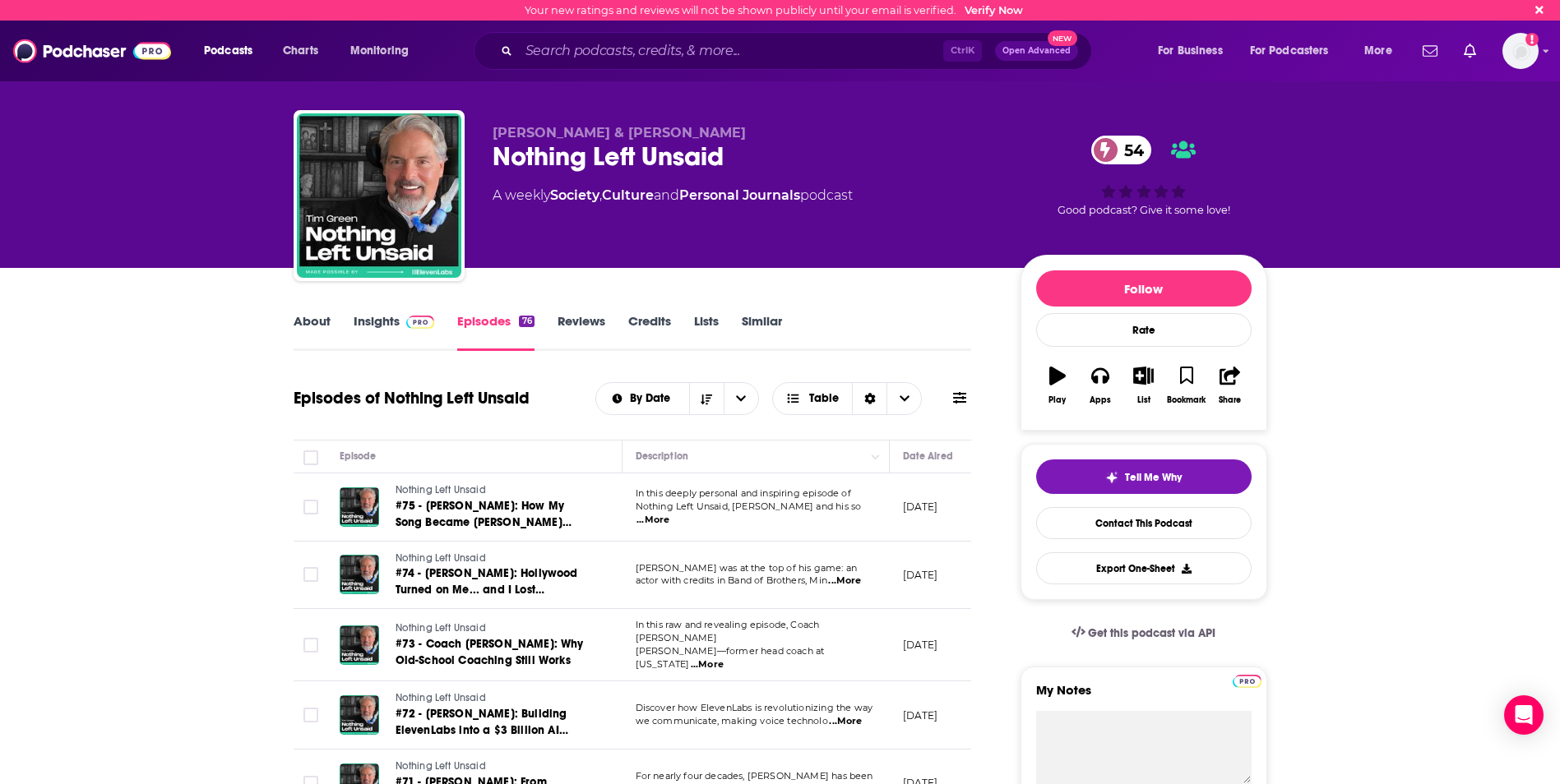
click at [374, 325] on link "Insights" at bounding box center [393, 332] width 81 height 38
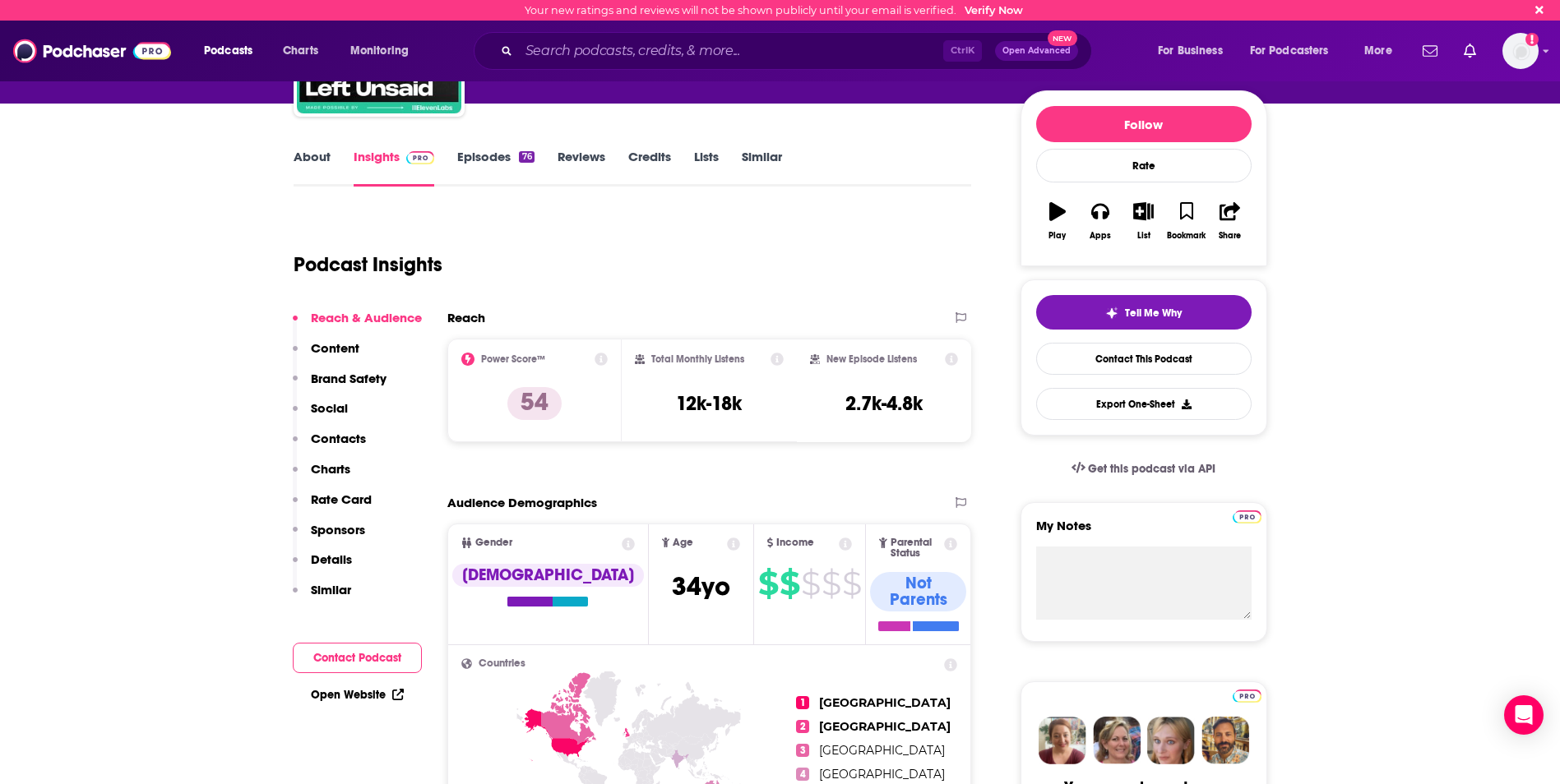
scroll to position [82, 0]
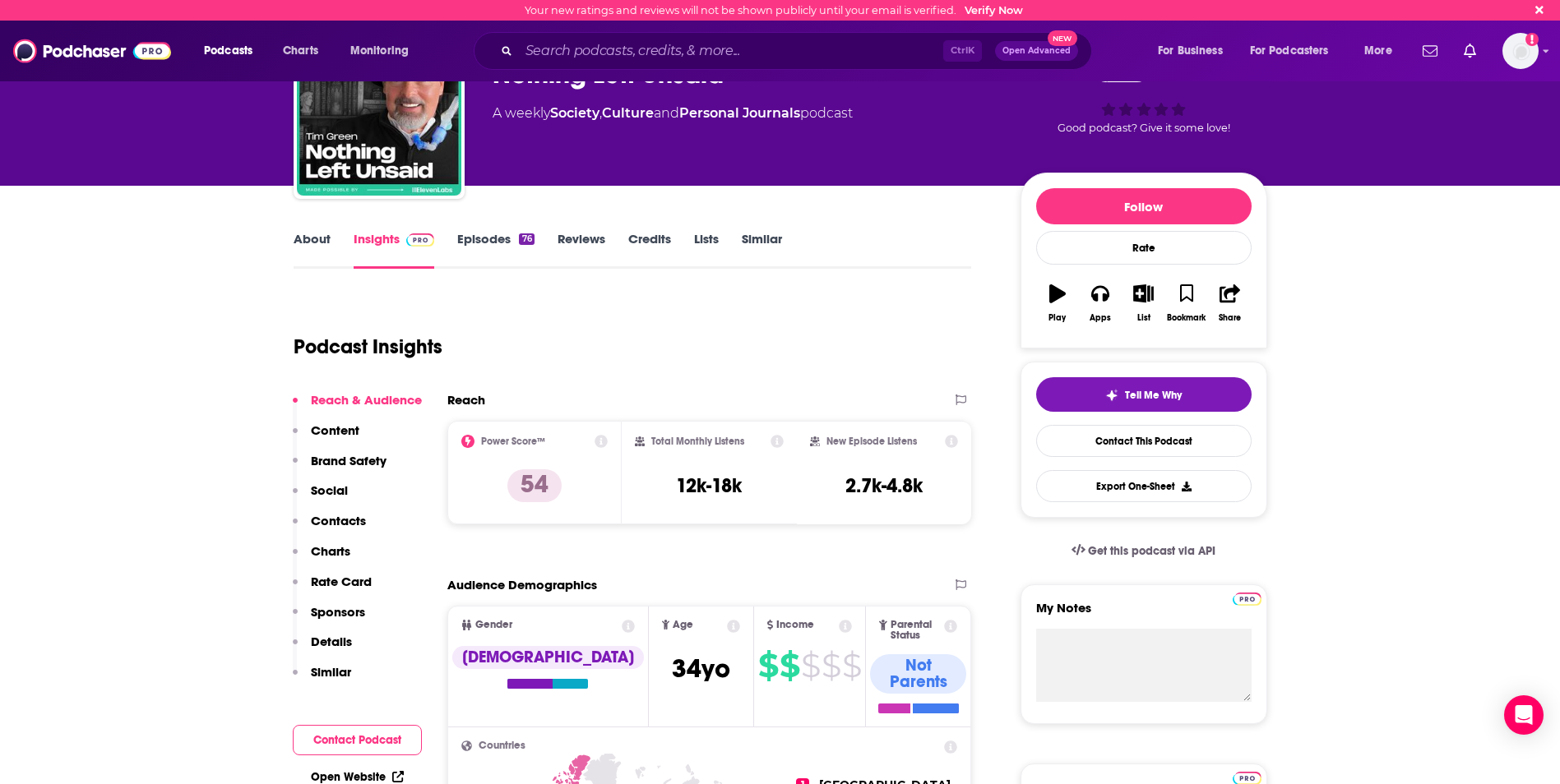
click at [474, 235] on link "Episodes 76" at bounding box center [496, 250] width 77 height 38
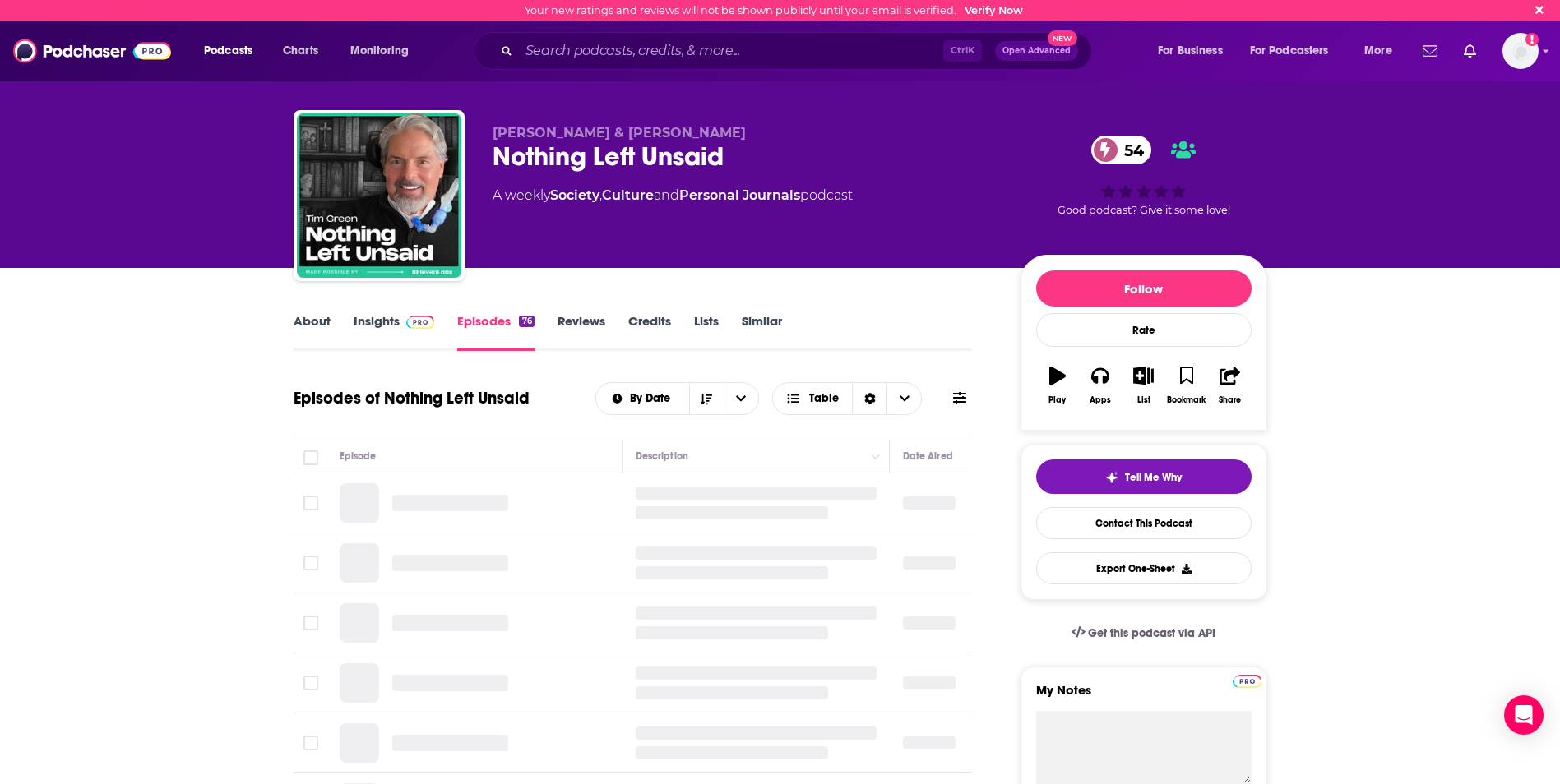
click at [395, 319] on link "Insights" at bounding box center [393, 332] width 81 height 38
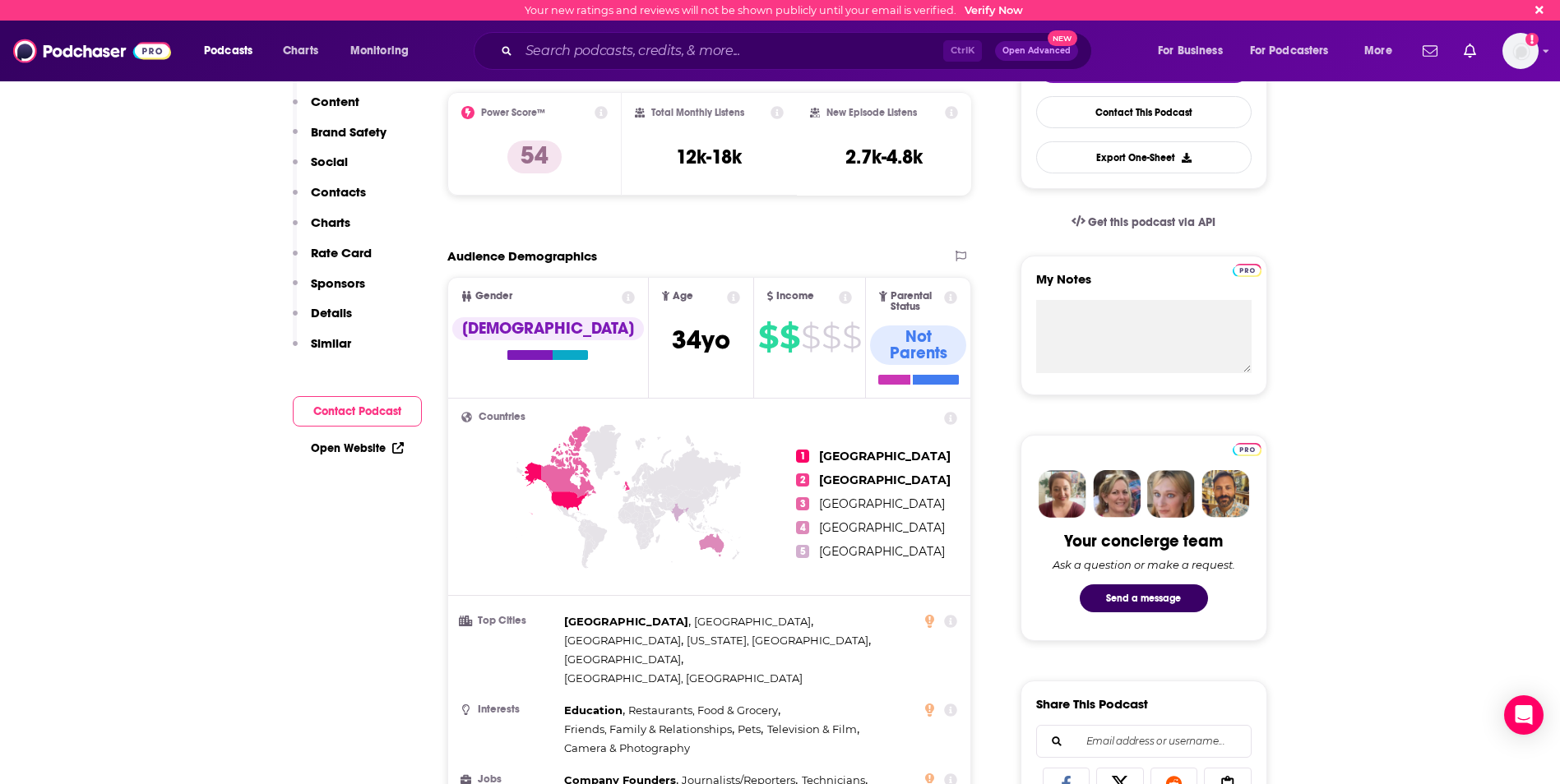
scroll to position [82, 0]
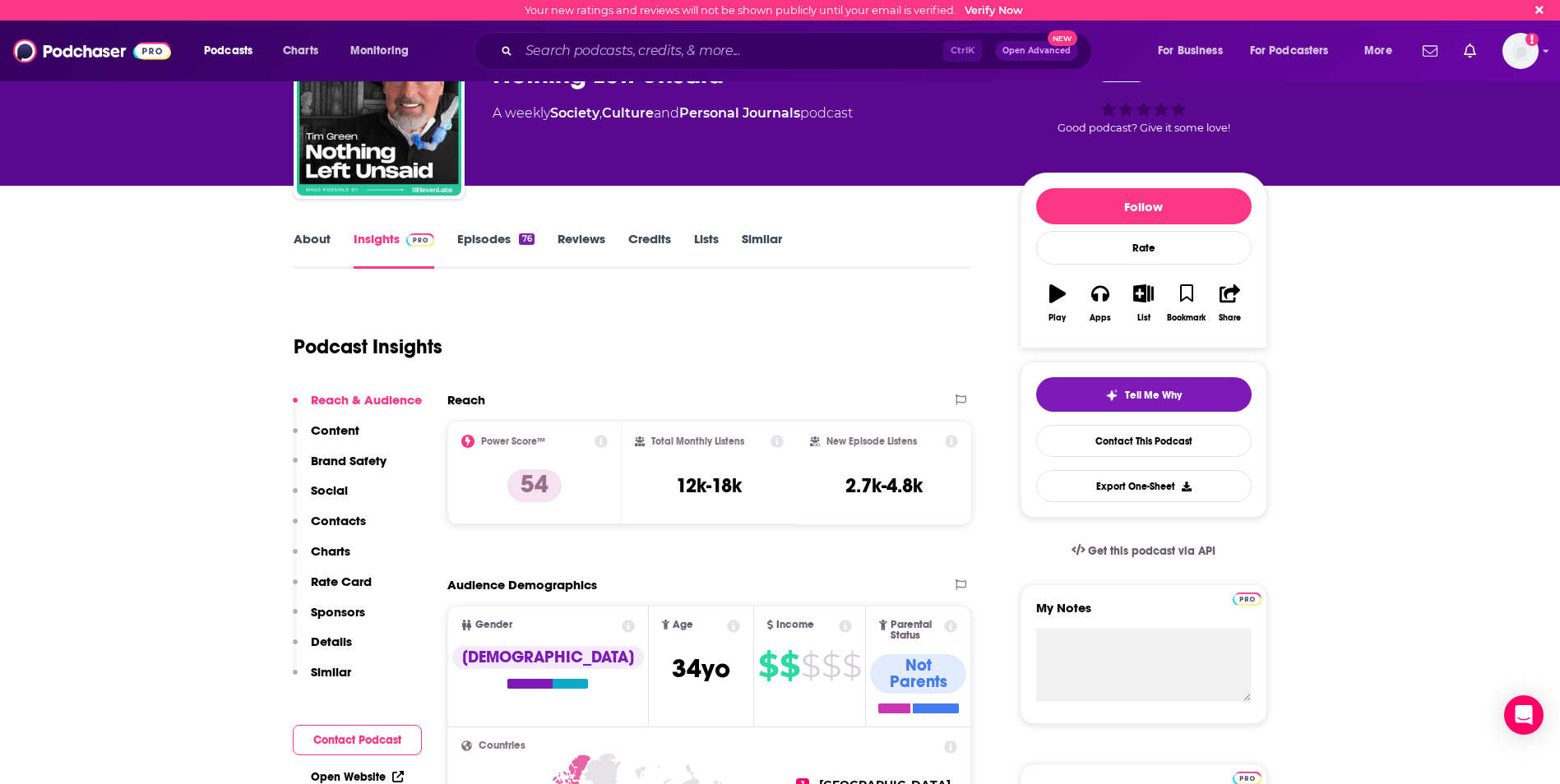
click at [463, 236] on link "Episodes 76" at bounding box center [496, 250] width 77 height 38
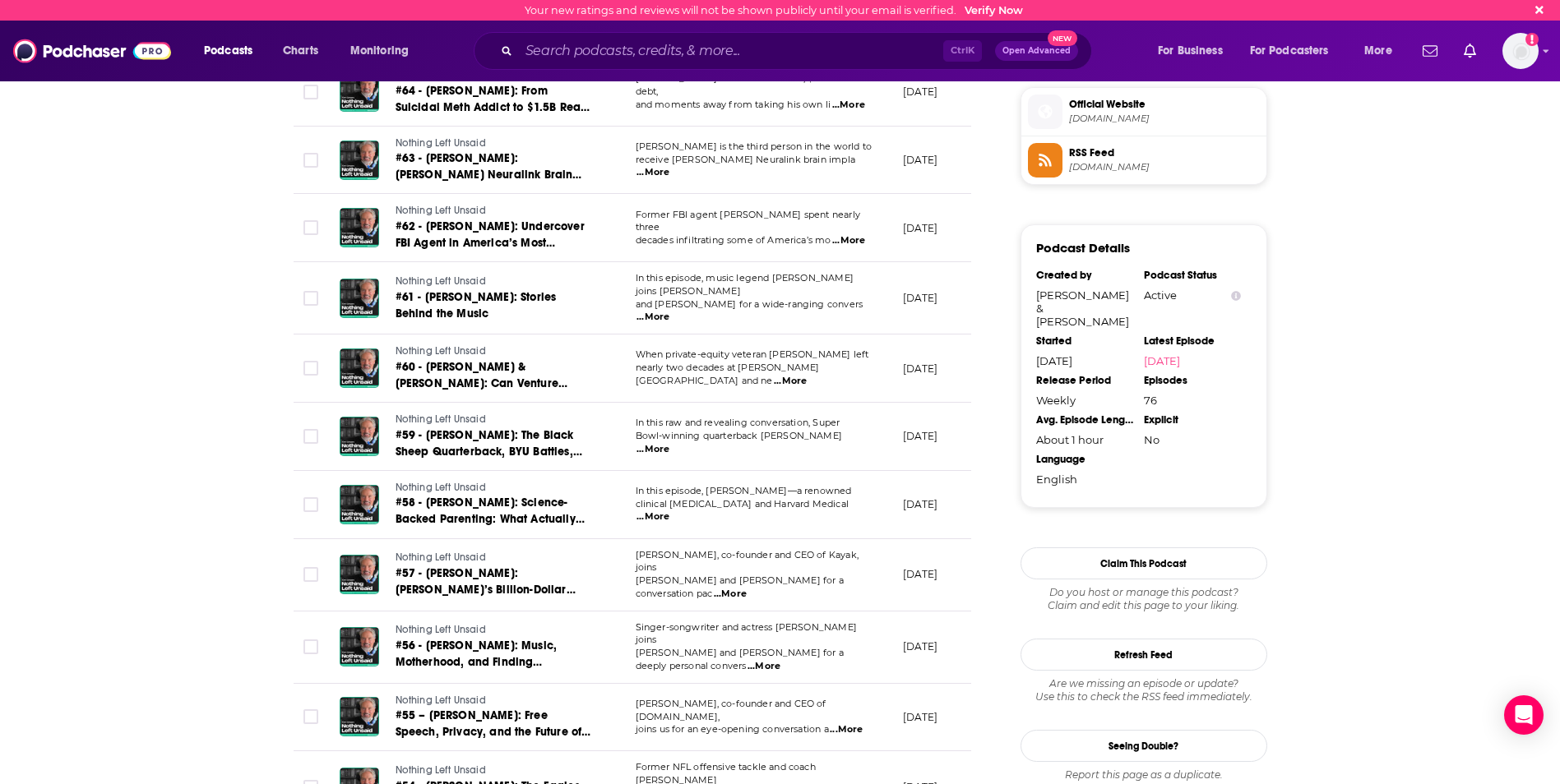
scroll to position [1233, 0]
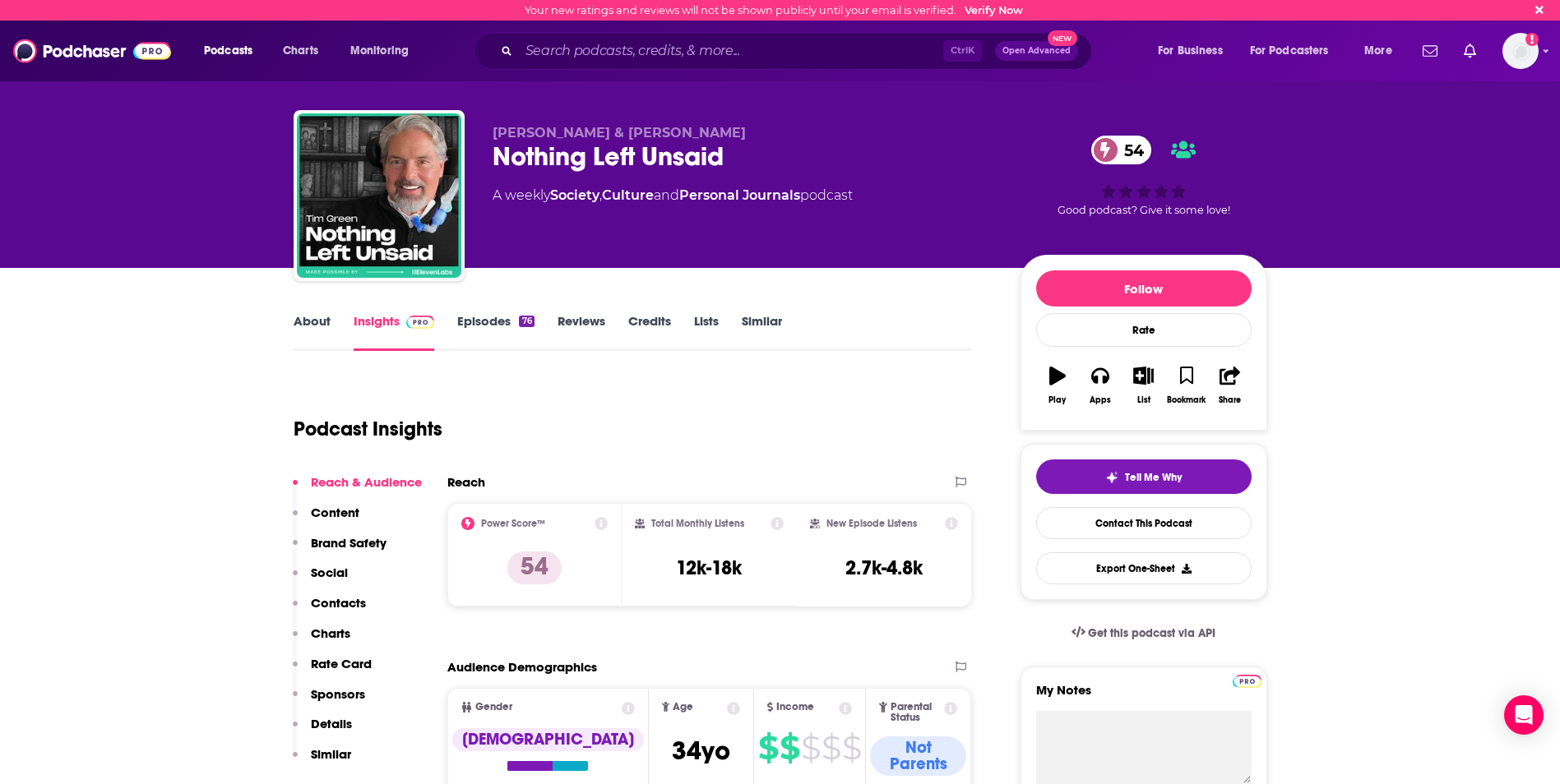
click at [501, 317] on link "Episodes 76" at bounding box center [496, 332] width 77 height 38
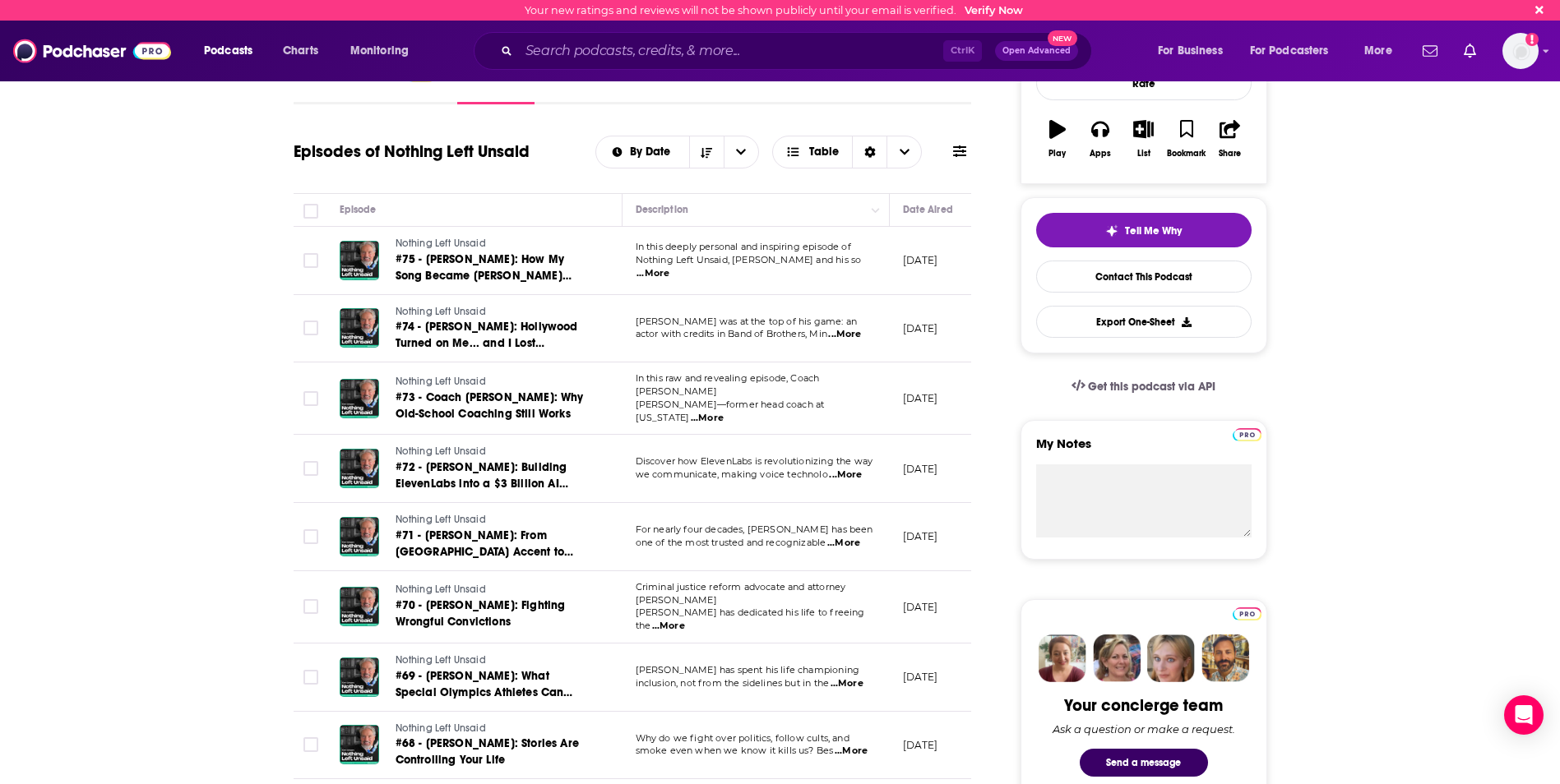
scroll to position [411, 0]
